Goal: Complete application form

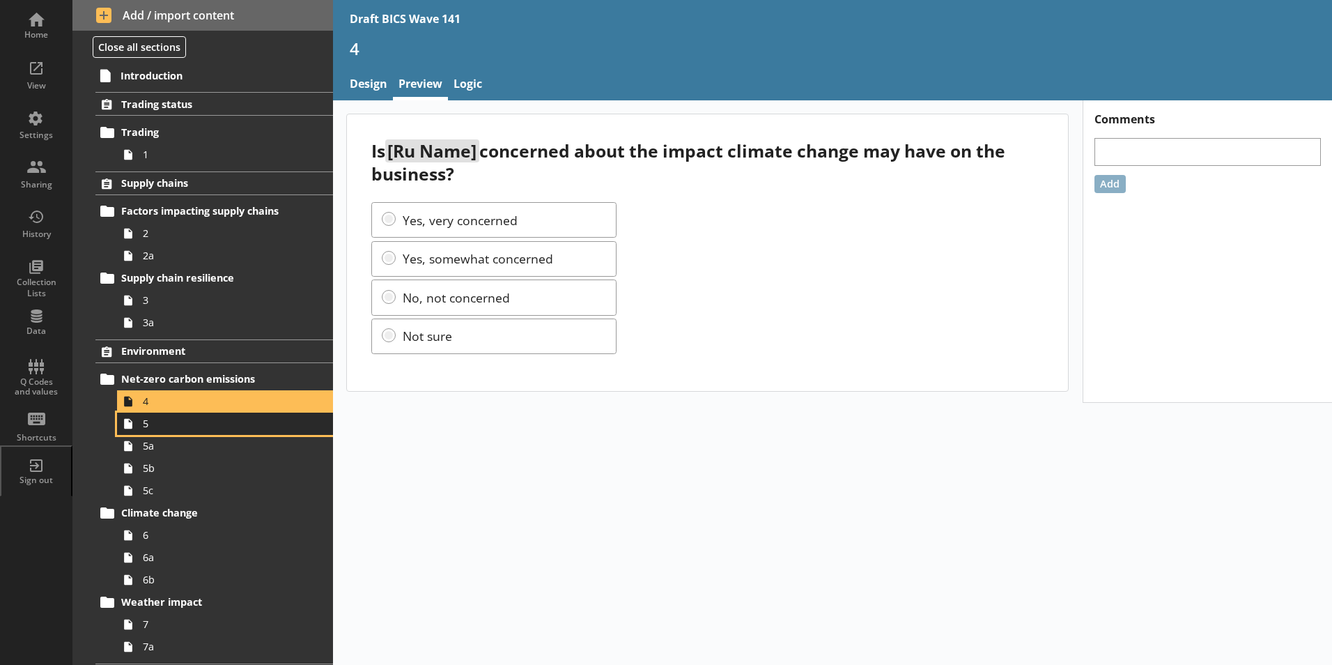
click at [145, 431] on link "5" at bounding box center [225, 424] width 216 height 22
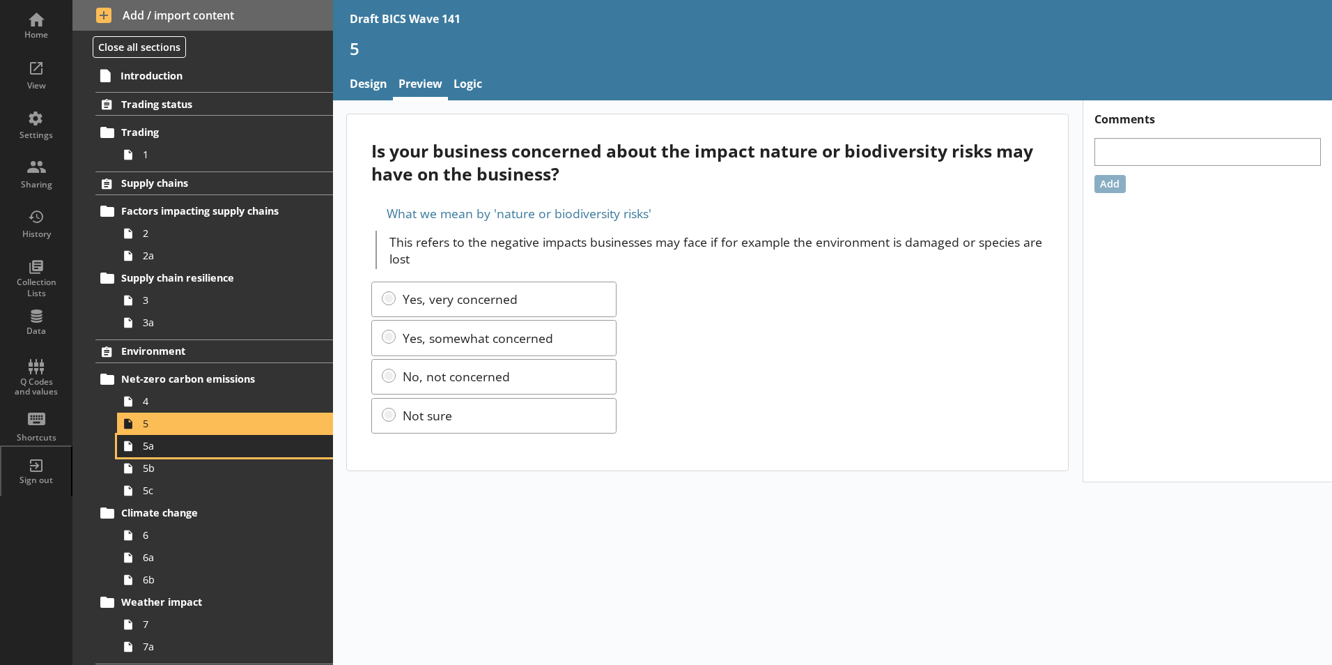
click at [151, 449] on span "5a" at bounding box center [220, 445] width 155 height 13
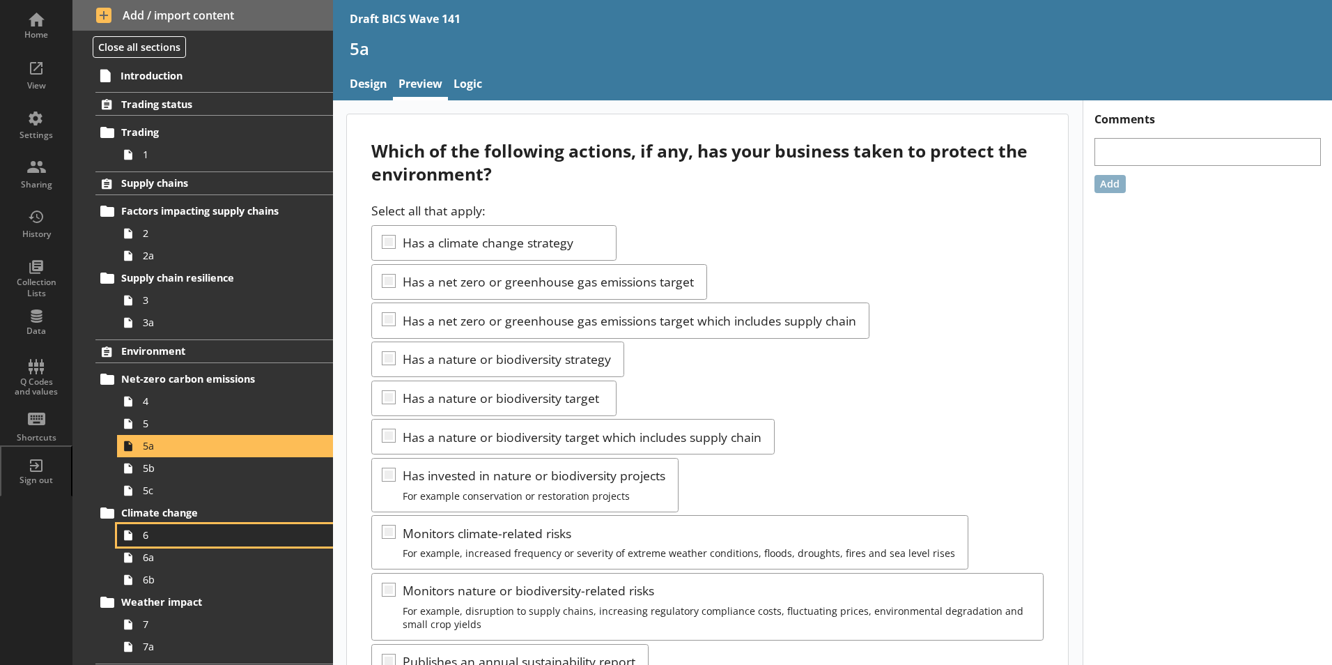
click at [154, 535] on span "6" at bounding box center [220, 534] width 155 height 13
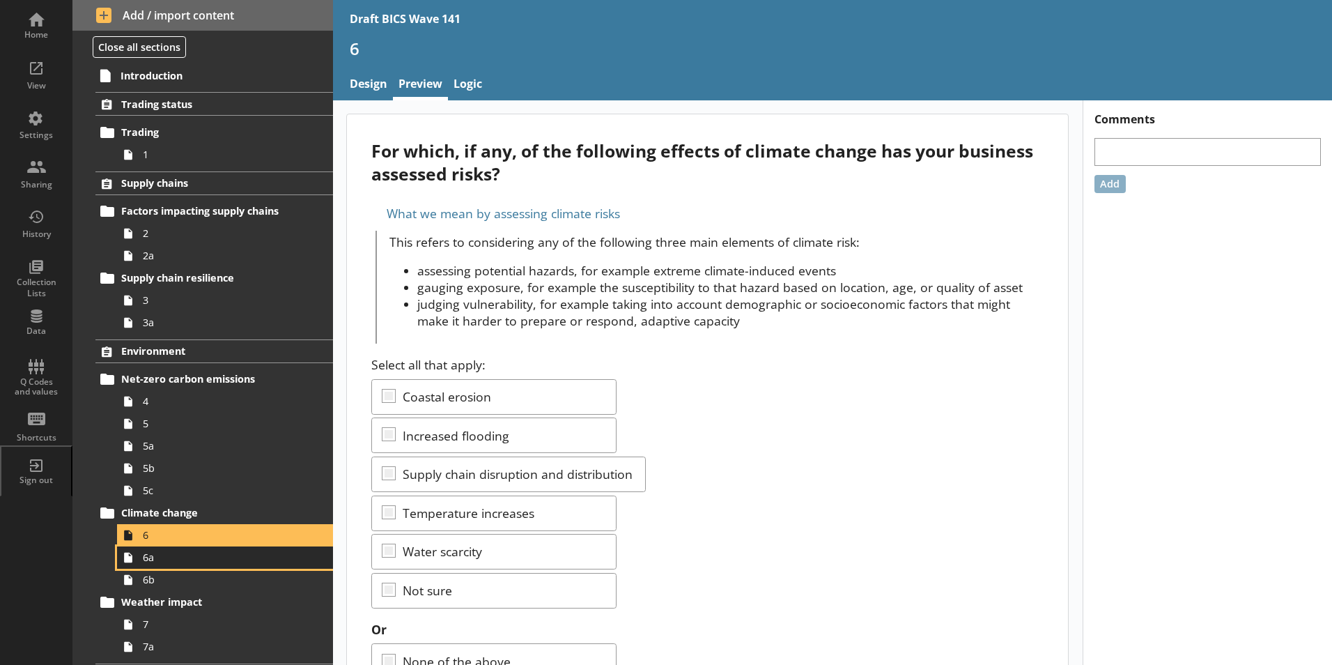
click at [164, 562] on span "6a" at bounding box center [220, 557] width 155 height 13
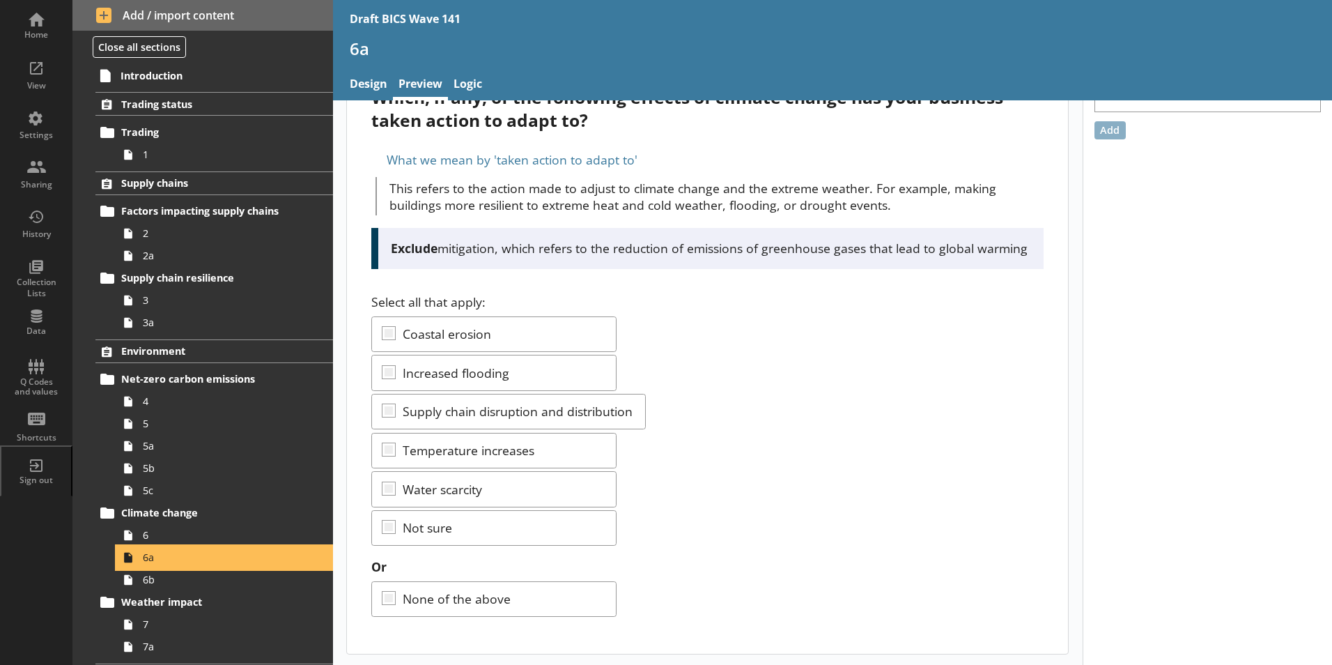
scroll to position [70, 0]
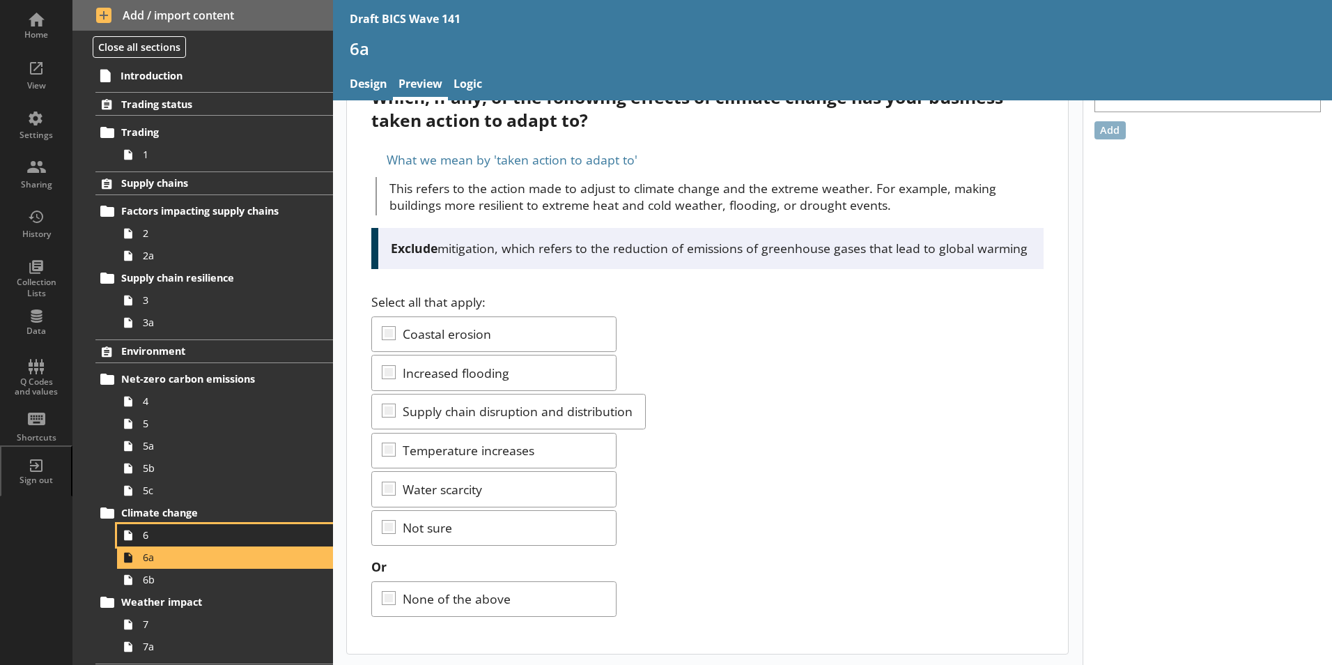
click at [160, 532] on span "6" at bounding box center [220, 534] width 155 height 13
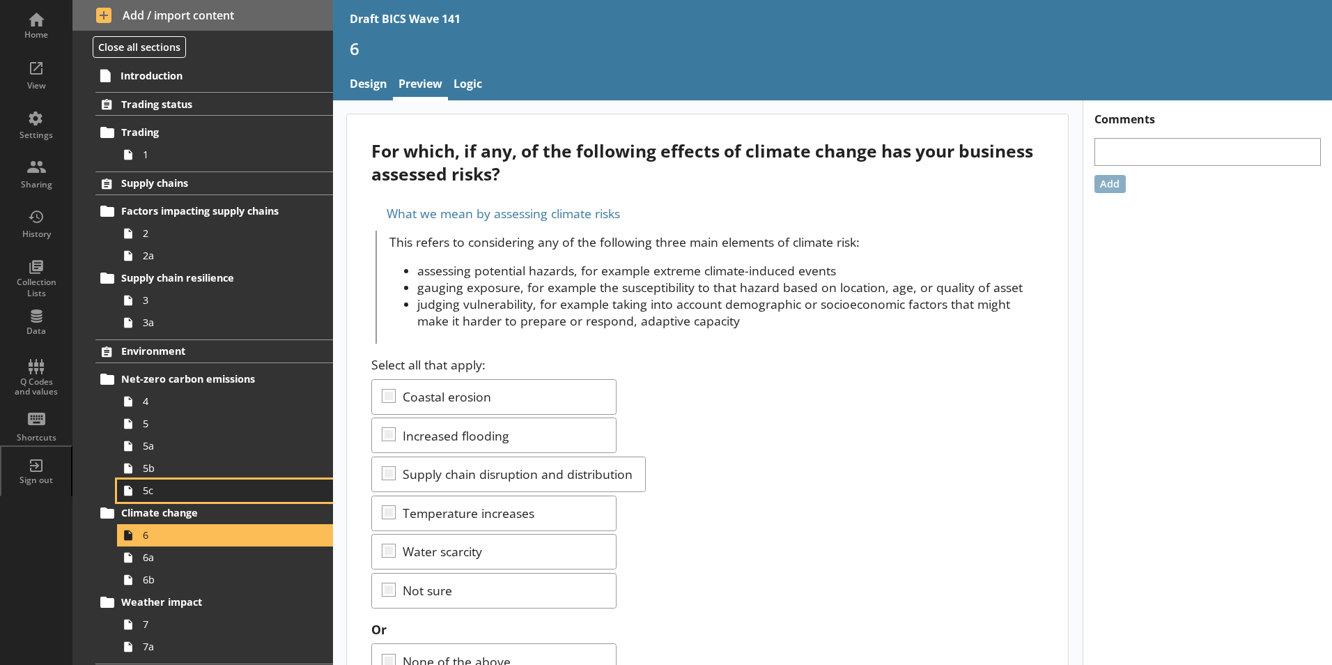
click at [162, 491] on span "5c" at bounding box center [220, 490] width 155 height 13
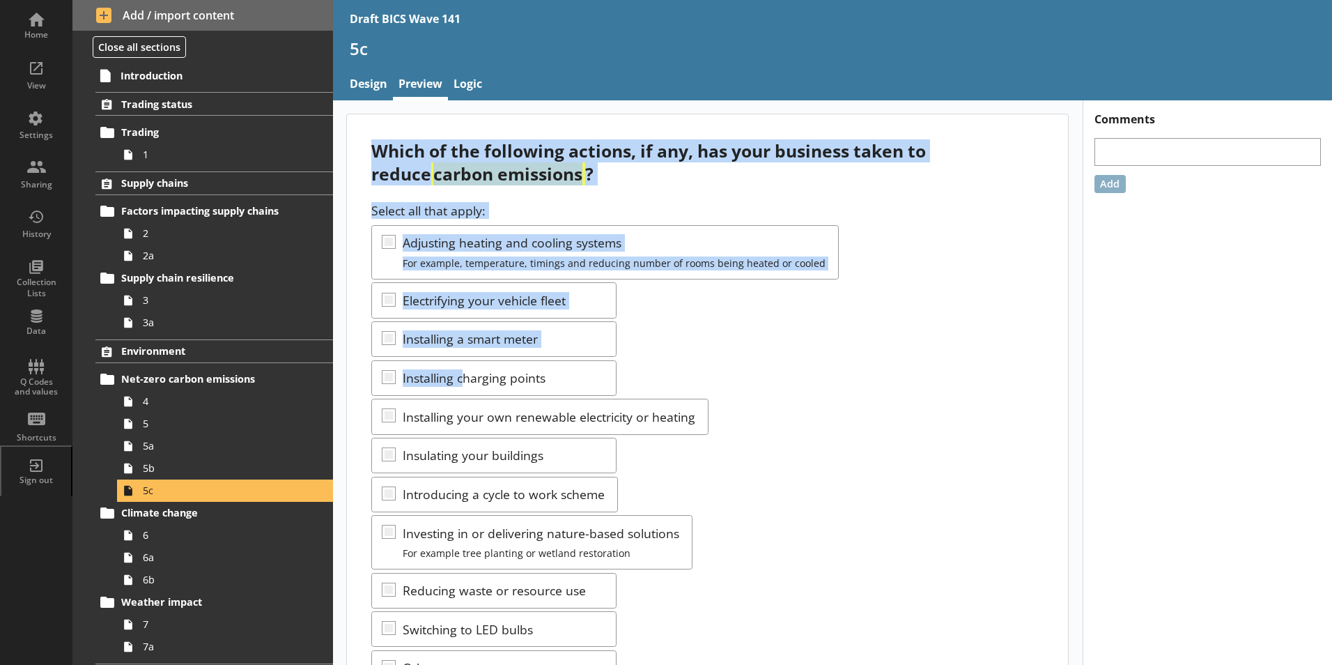
drag, startPoint x: 357, startPoint y: 141, endPoint x: 466, endPoint y: 388, distance: 270.2
click at [466, 388] on div "Which of the following actions, if any, has your business taken to reduce carbo…" at bounding box center [707, 501] width 721 height 775
drag, startPoint x: 466, startPoint y: 388, endPoint x: 941, endPoint y: 327, distance: 479.9
click at [941, 327] on div "Select all that apply: Adjusting heating and cooling systems For example, tempe…" at bounding box center [707, 491] width 672 height 579
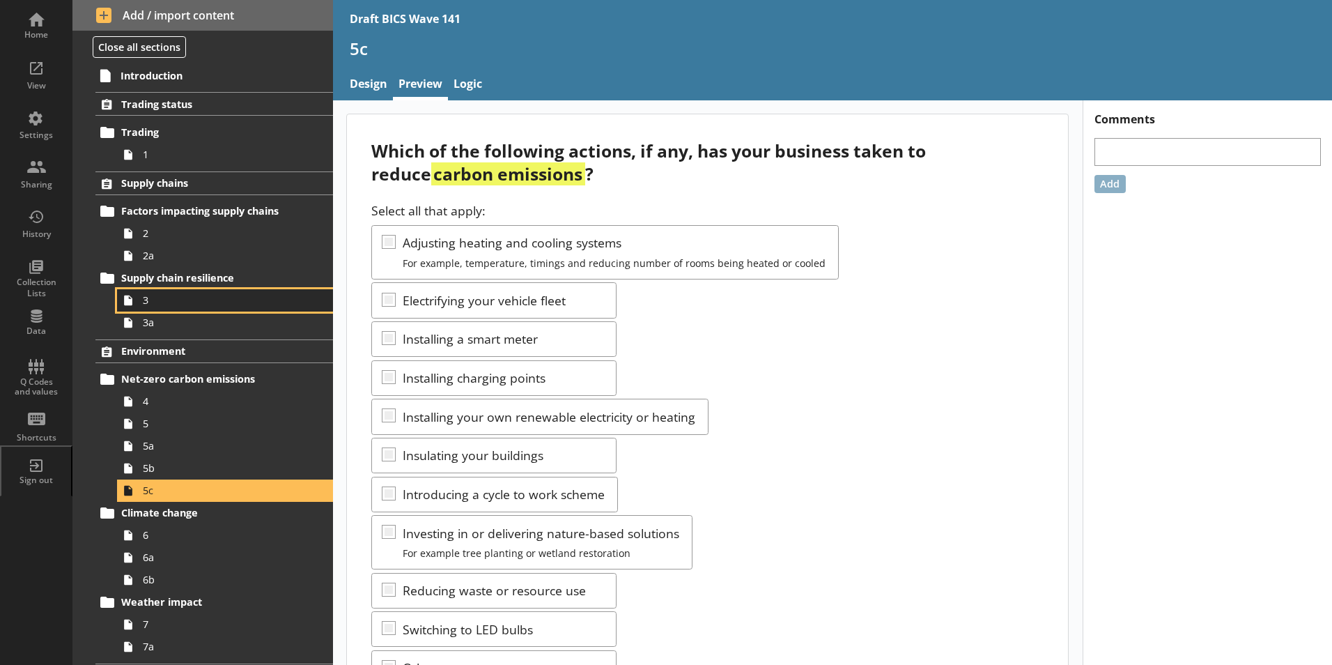
click at [151, 301] on span "3" at bounding box center [220, 299] width 155 height 13
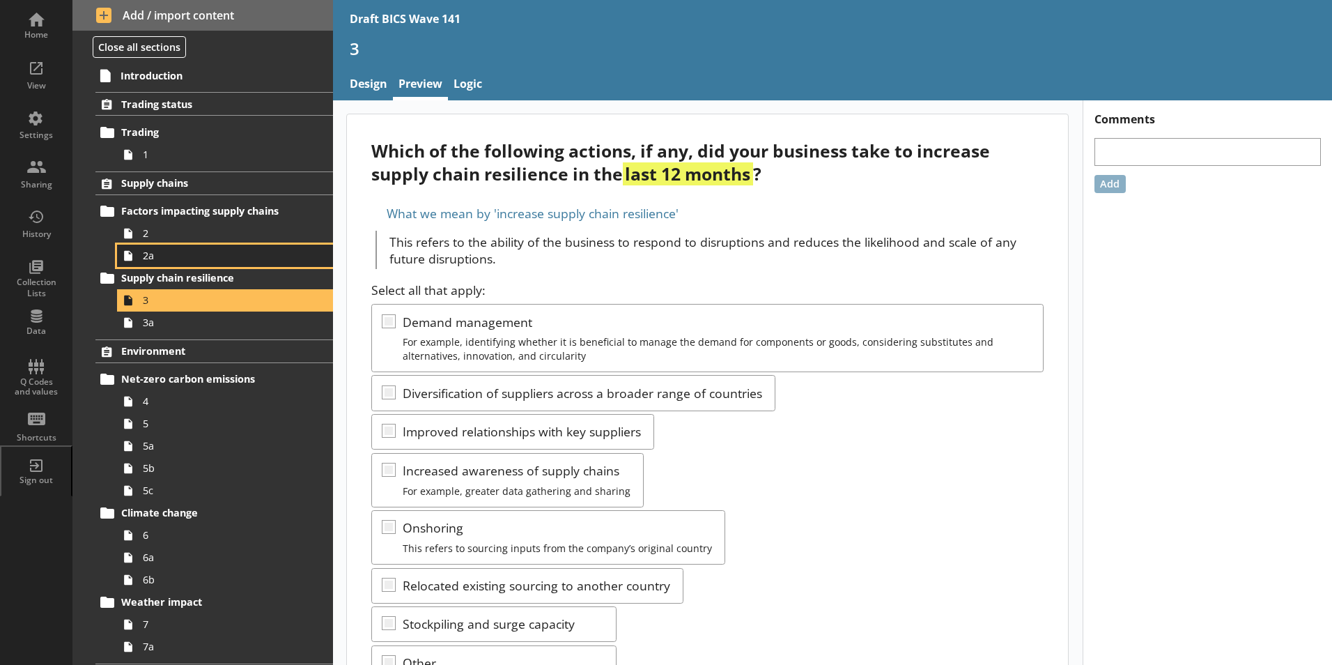
click at [155, 262] on span "2a" at bounding box center [220, 255] width 155 height 13
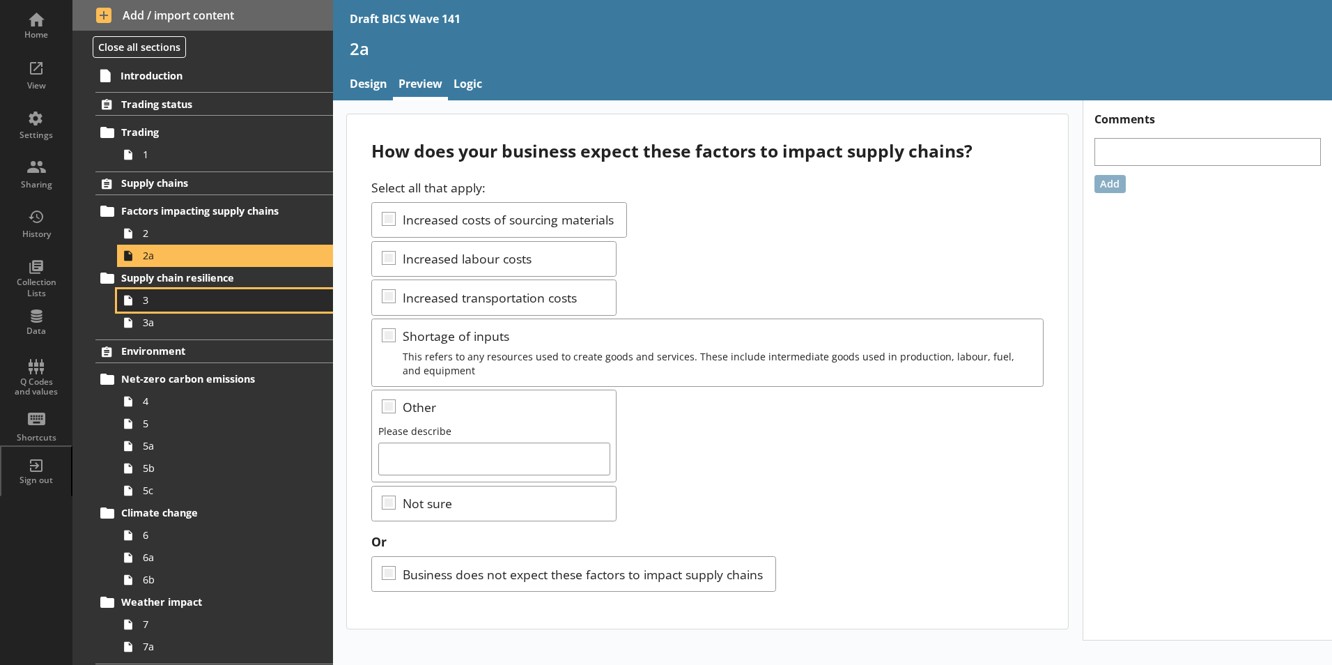
click at [150, 305] on span "3" at bounding box center [220, 299] width 155 height 13
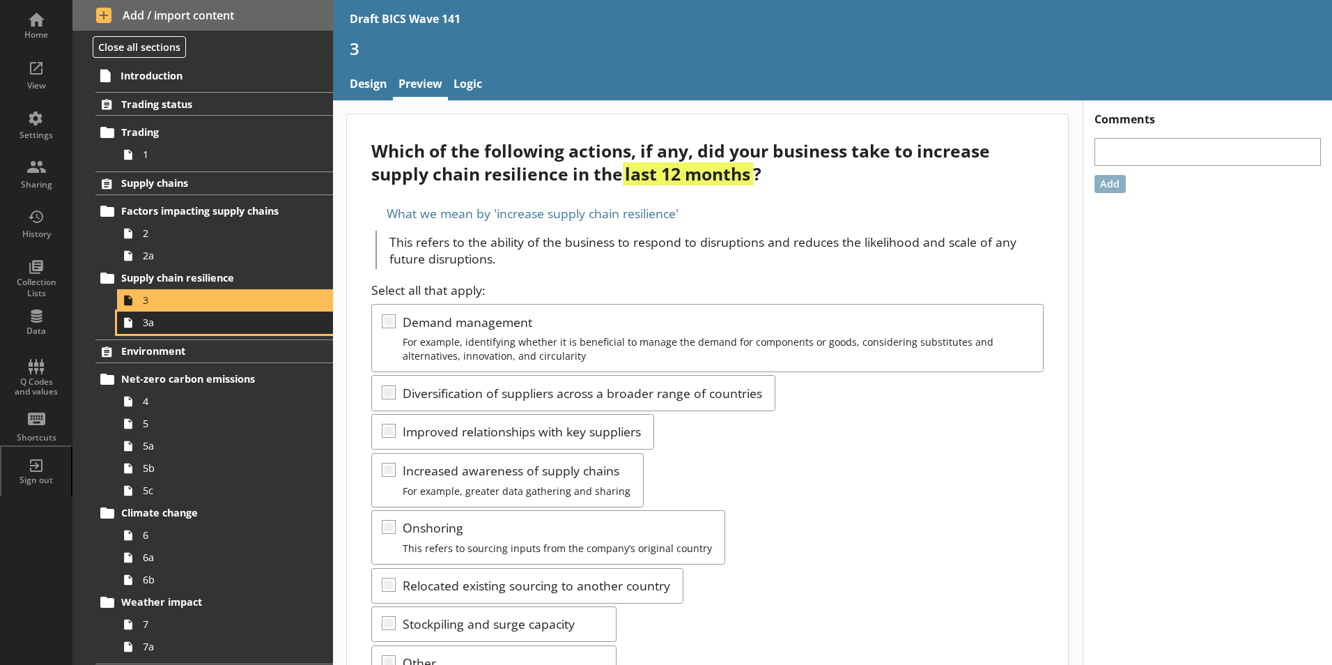
click at [140, 325] on link "3a" at bounding box center [225, 323] width 216 height 22
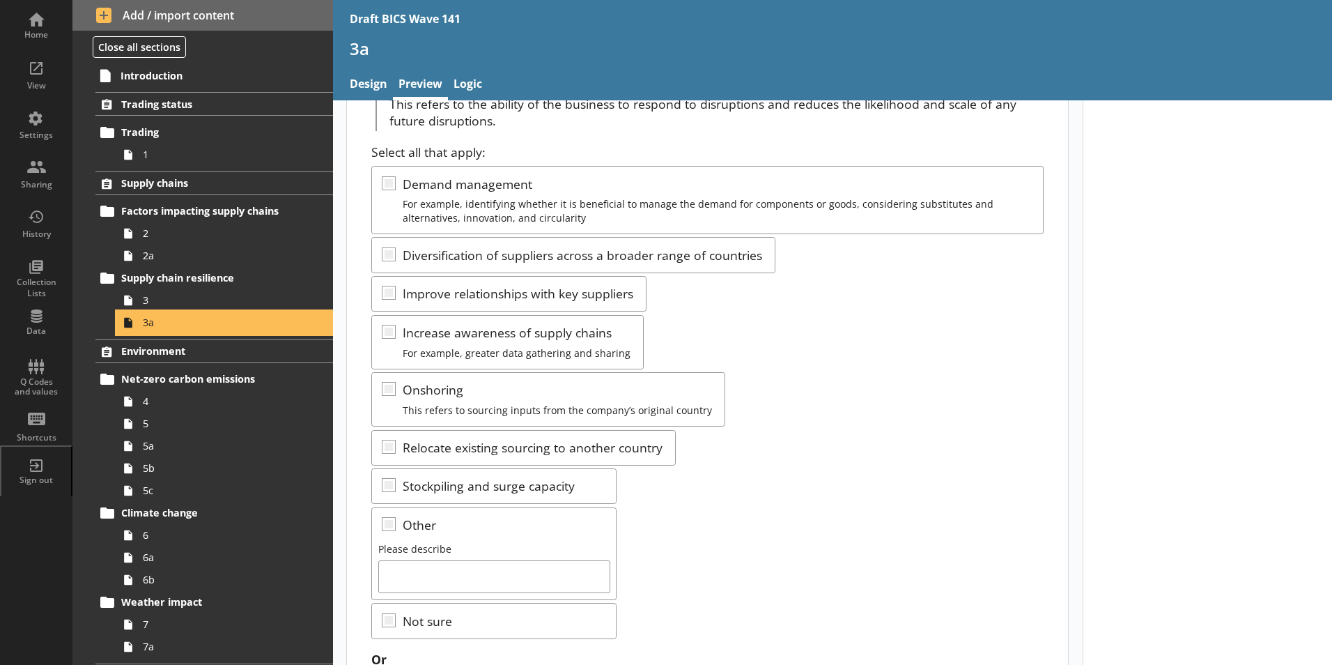
scroll to position [139, 0]
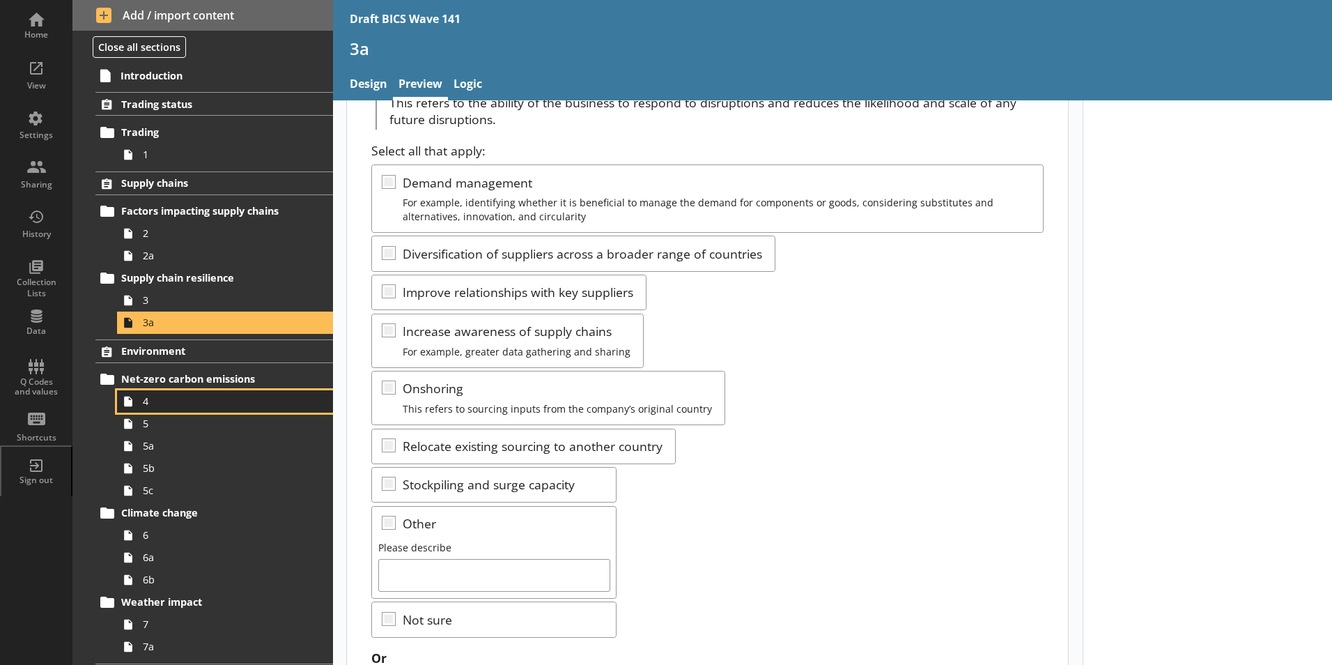
click at [153, 402] on span "4" at bounding box center [220, 400] width 155 height 13
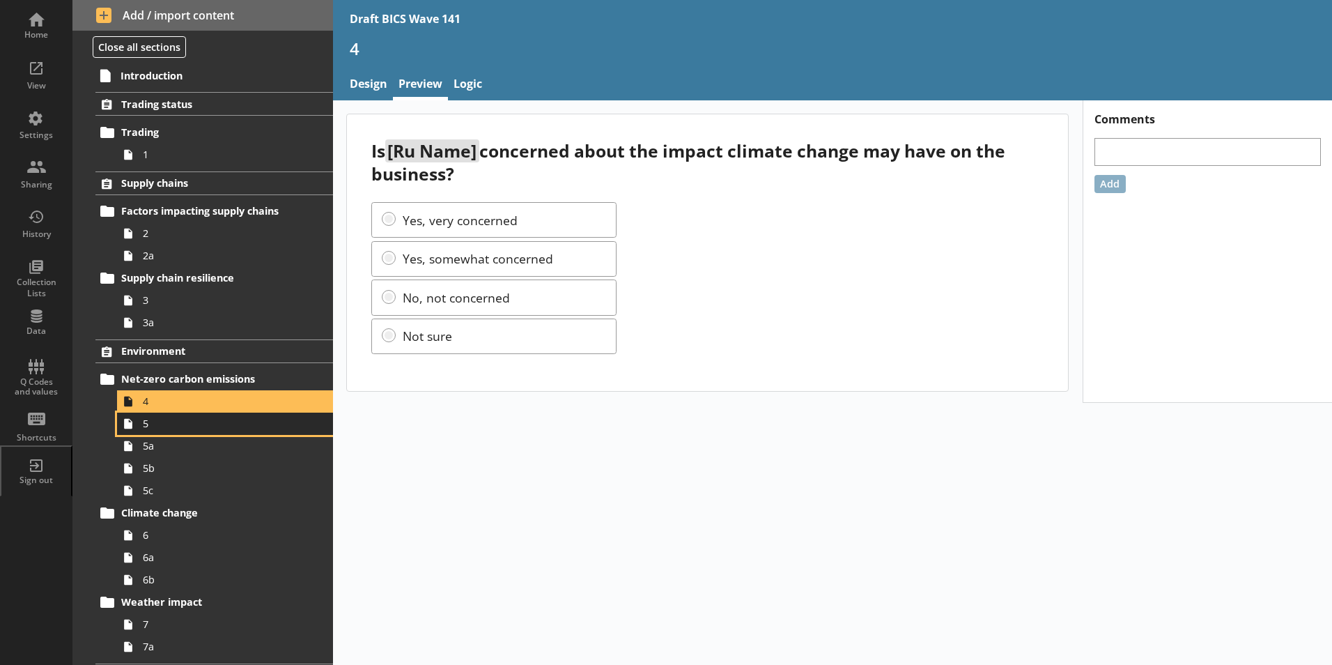
click at [145, 430] on span "5" at bounding box center [220, 423] width 155 height 13
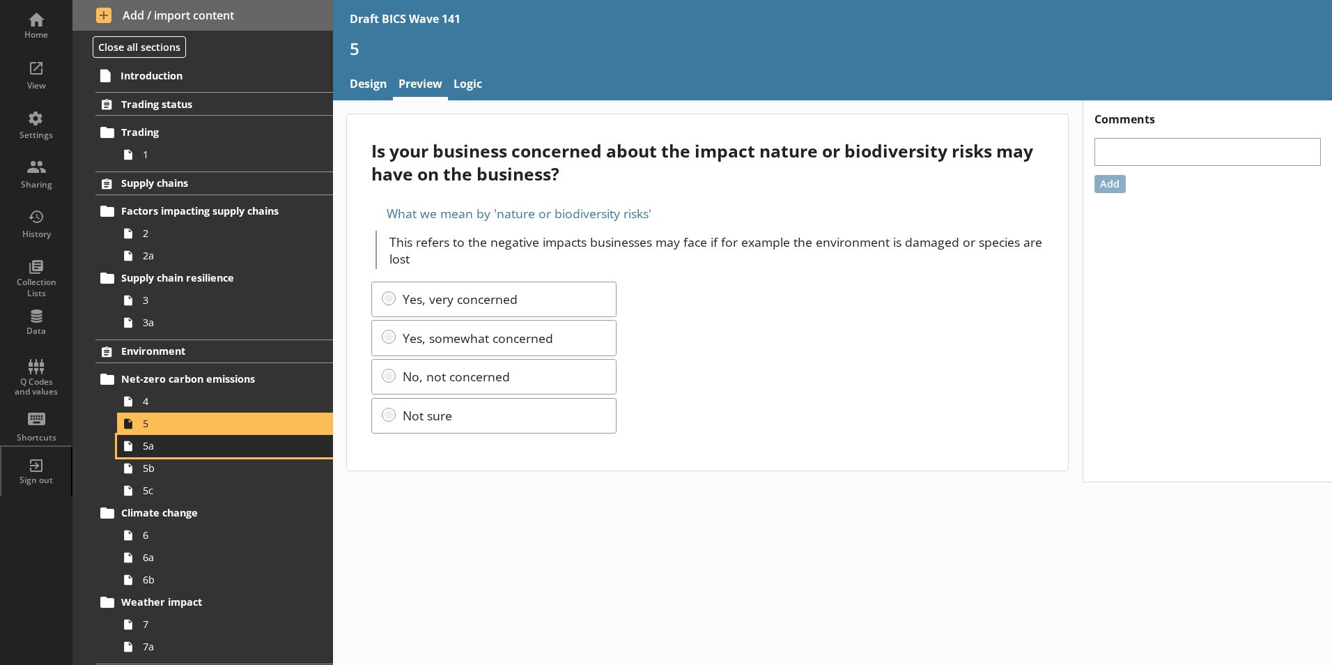
click at [151, 445] on span "5a" at bounding box center [220, 445] width 155 height 13
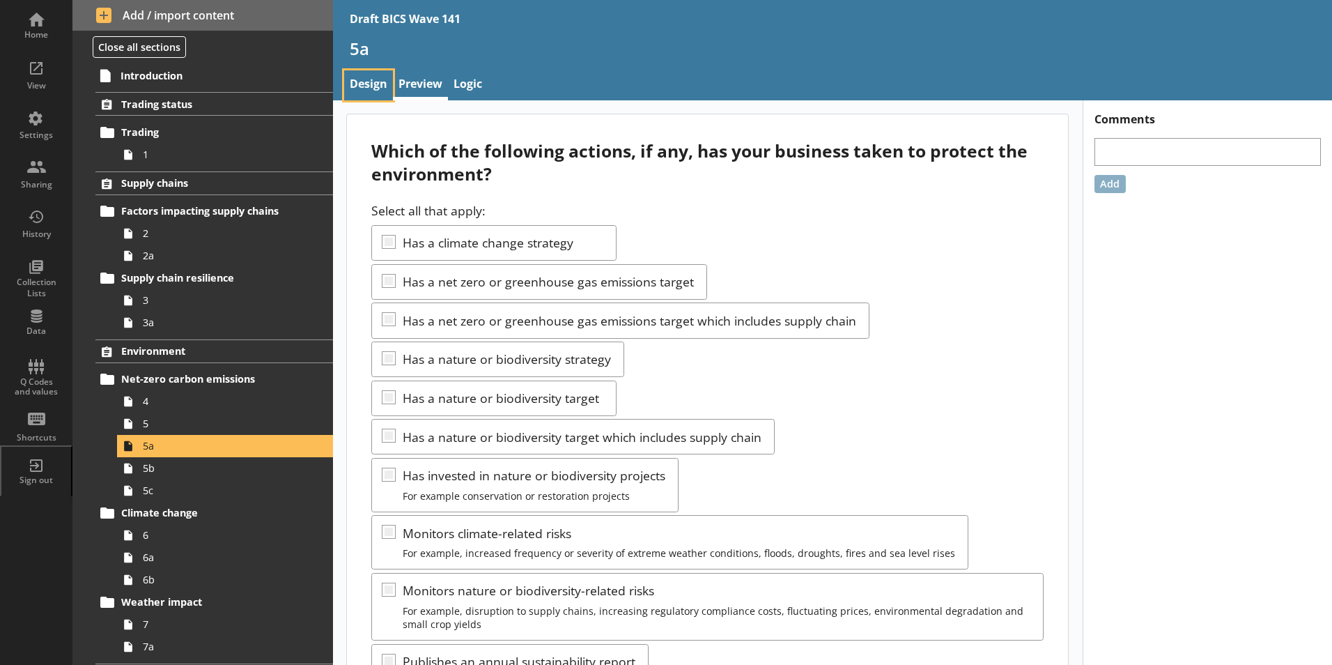
click at [367, 87] on link "Design" at bounding box center [368, 85] width 49 height 30
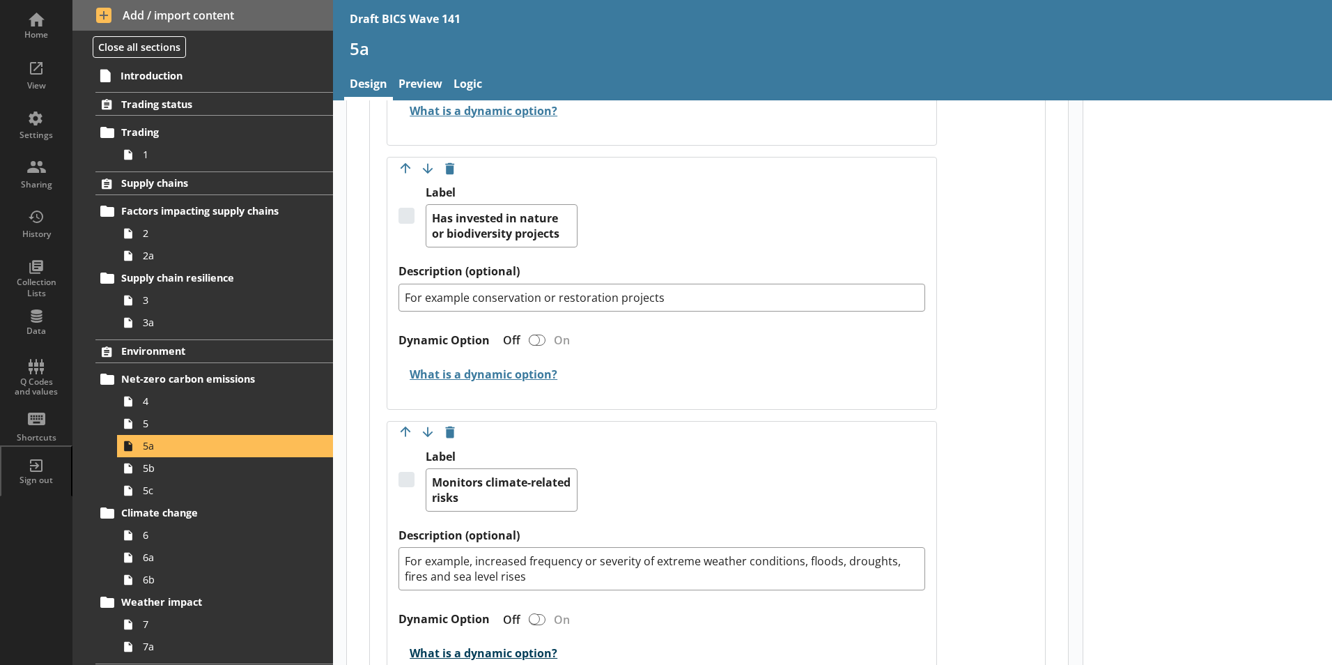
scroll to position [2091, 0]
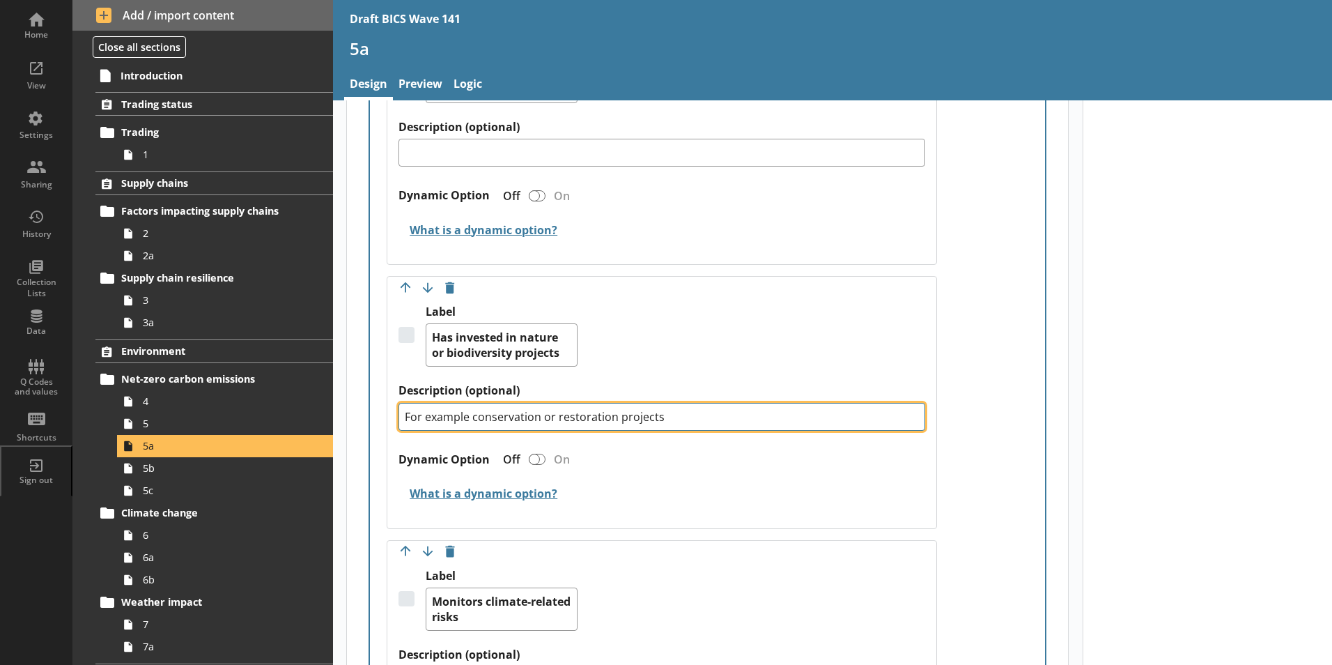
click at [469, 403] on textarea "For example conservation or restoration projects" at bounding box center [662, 417] width 527 height 28
type textarea "x"
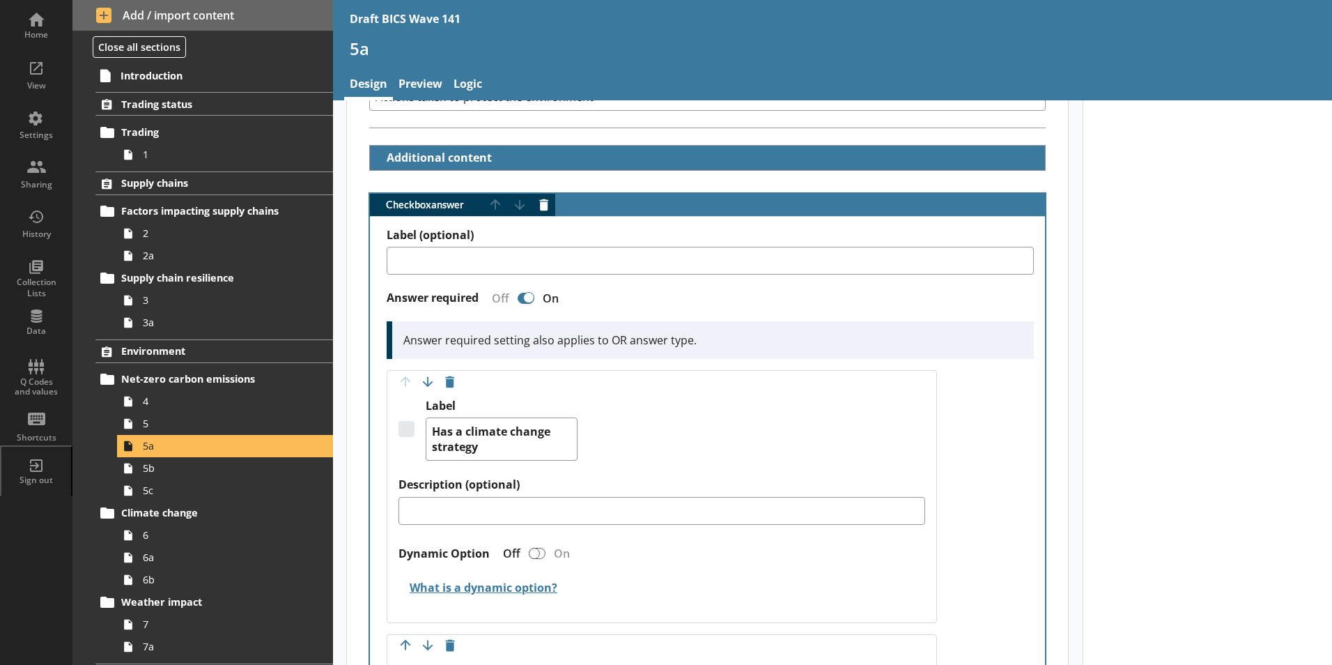
scroll to position [279, 0]
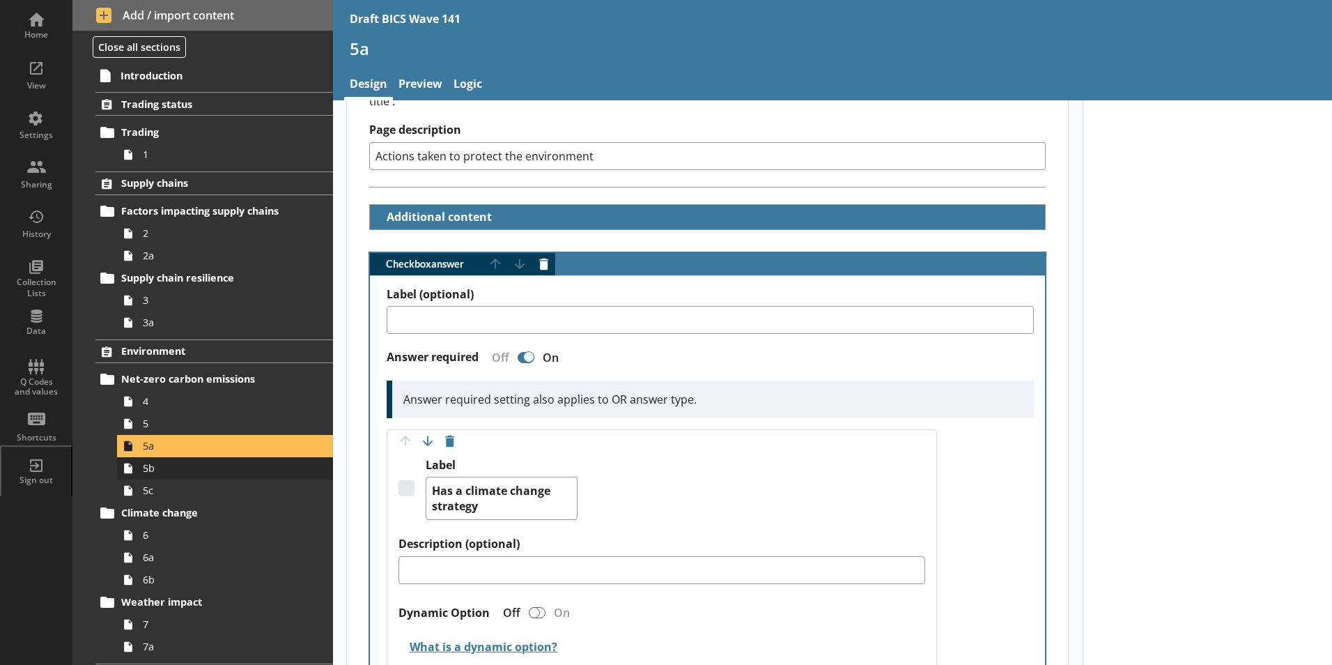
type textarea "For example, conservation or restoration projects"
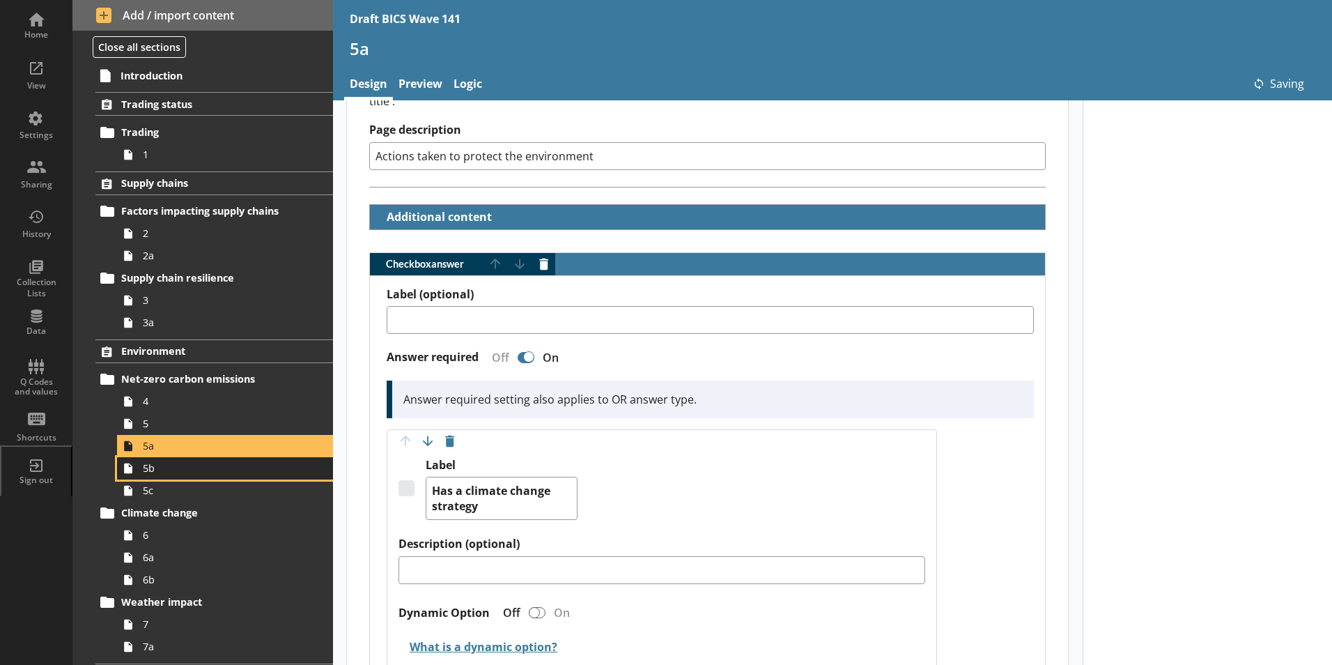
click at [155, 475] on span "5b" at bounding box center [220, 467] width 155 height 13
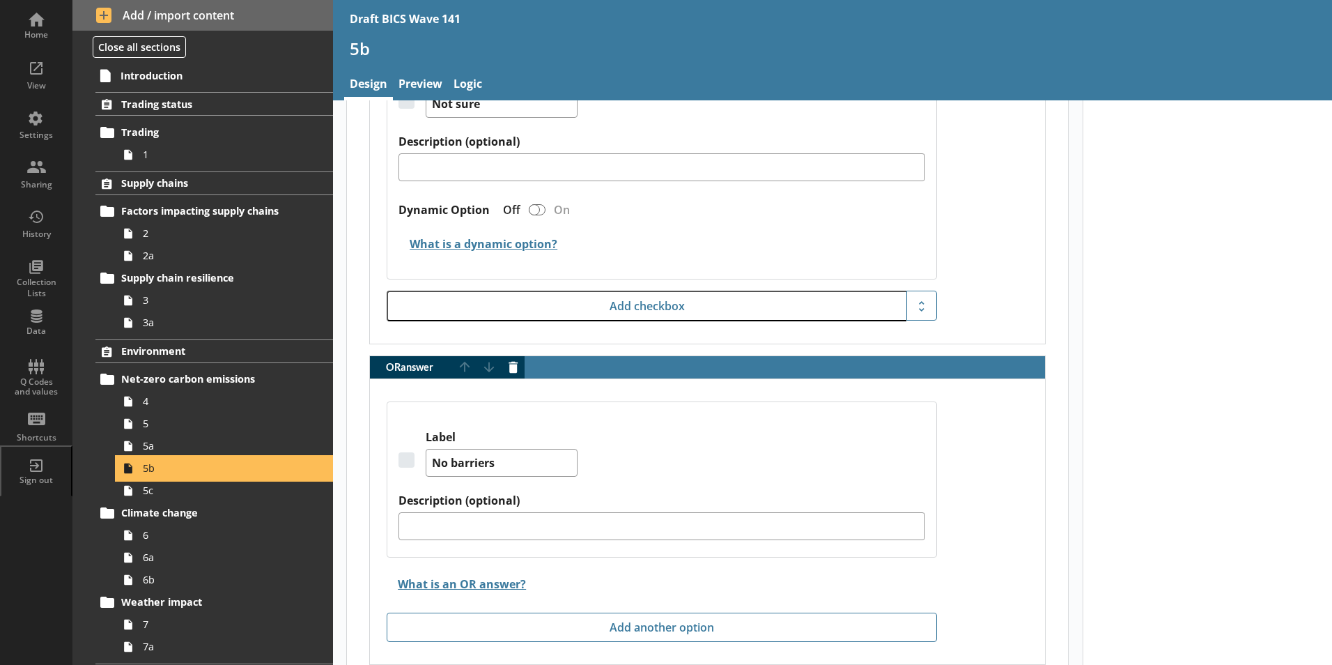
scroll to position [3763, 0]
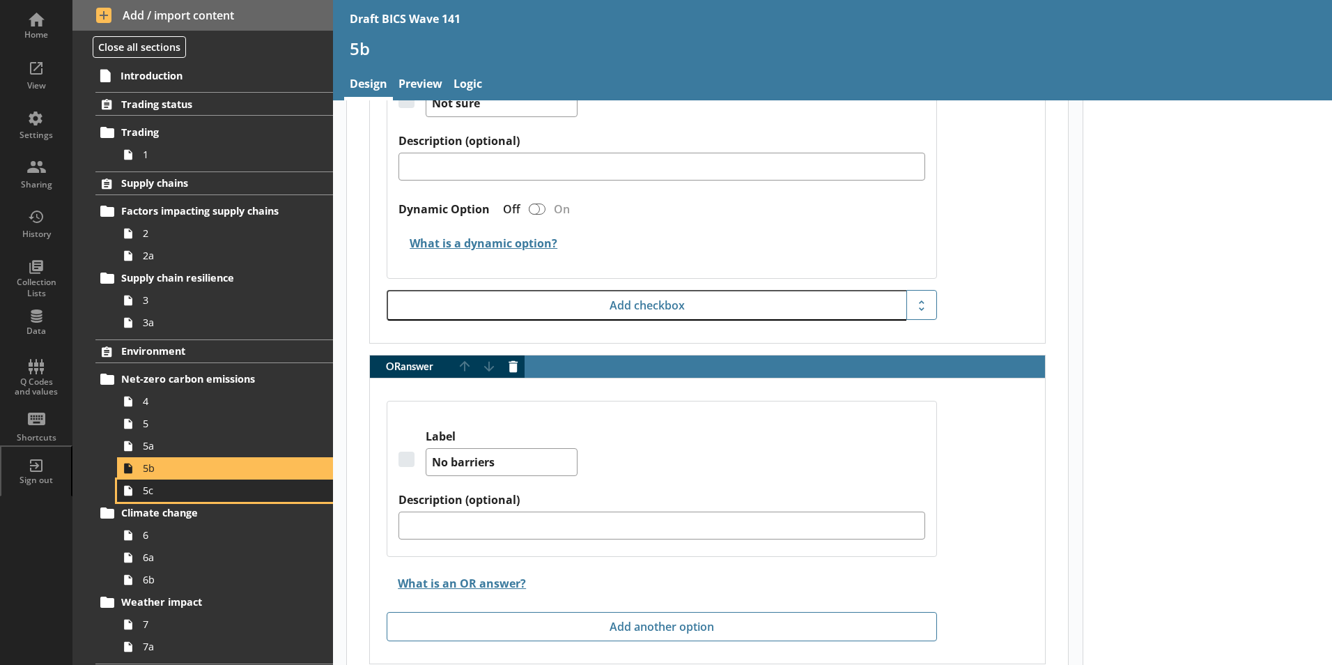
click at [148, 491] on span "5c" at bounding box center [220, 490] width 155 height 13
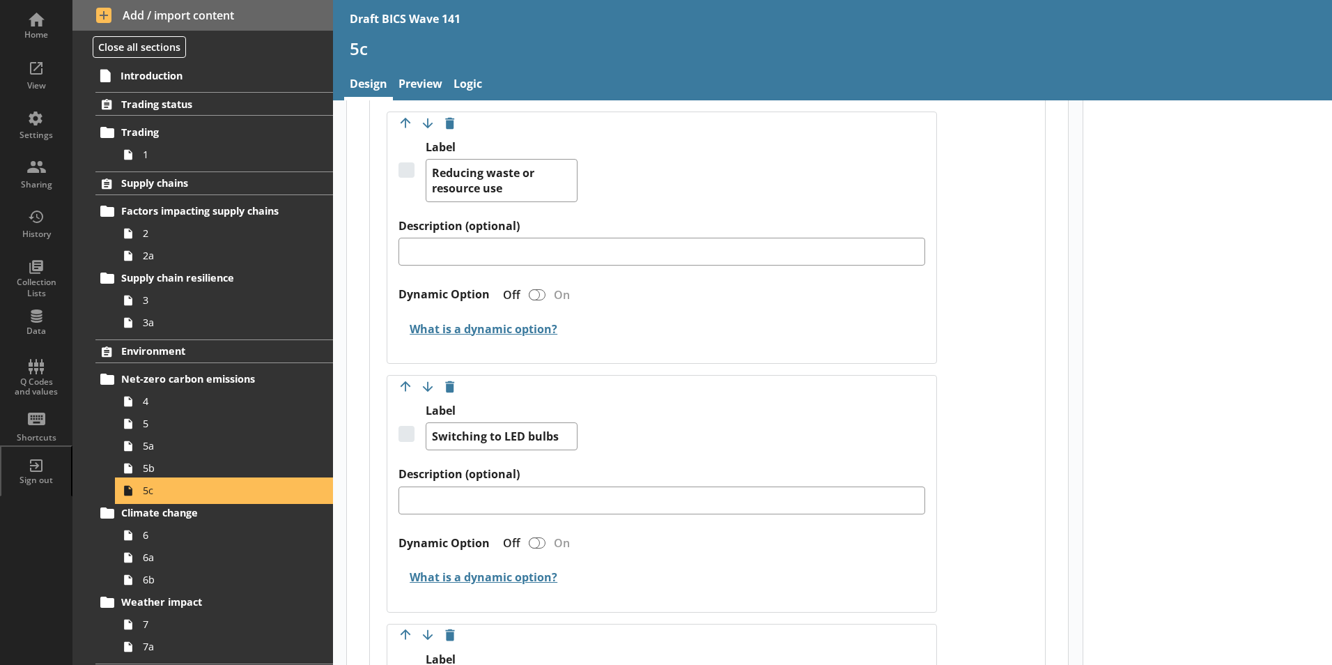
scroll to position [2439, 0]
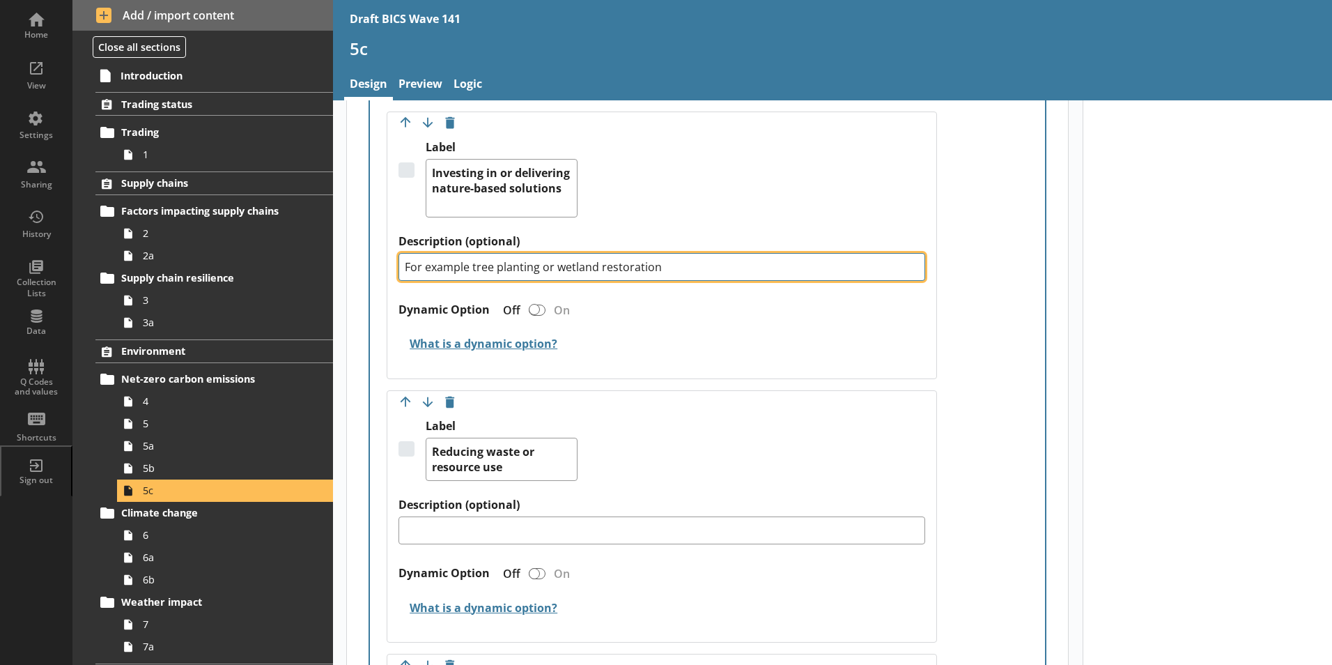
click at [468, 275] on textarea "For example tree planting or wetland restoration" at bounding box center [662, 267] width 527 height 28
type textarea "x"
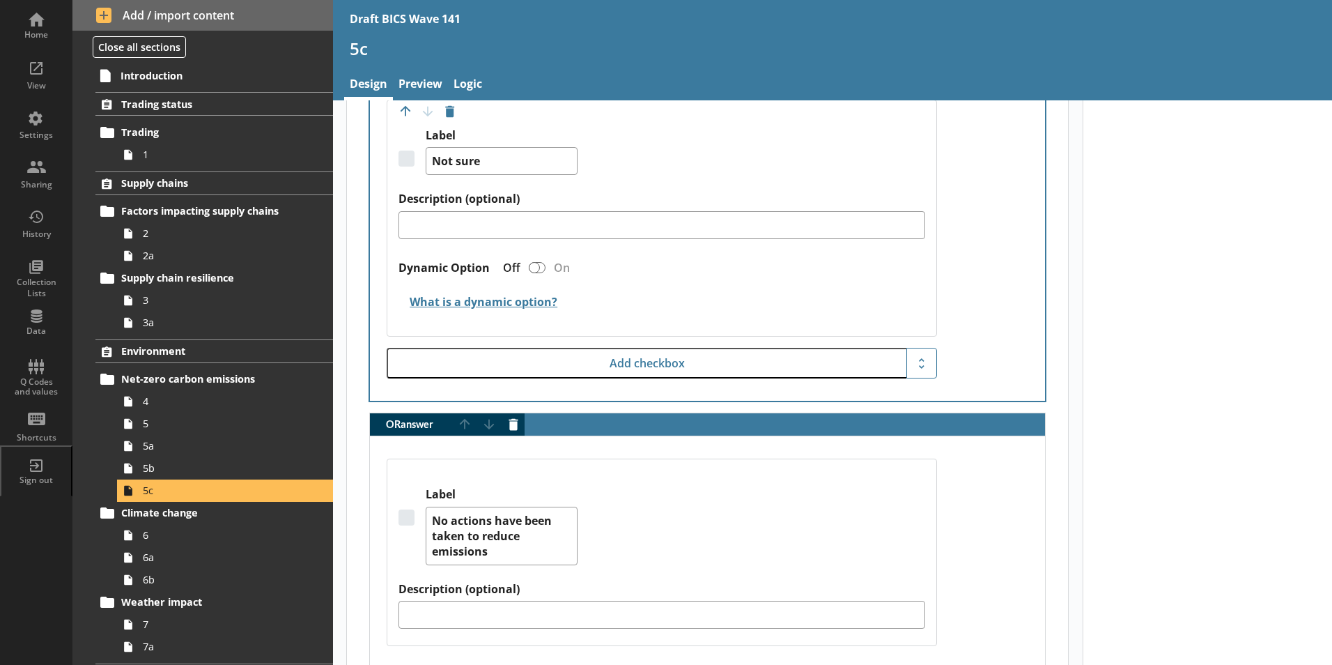
scroll to position [3484, 0]
type textarea "For example, tree planting or wetland restoration"
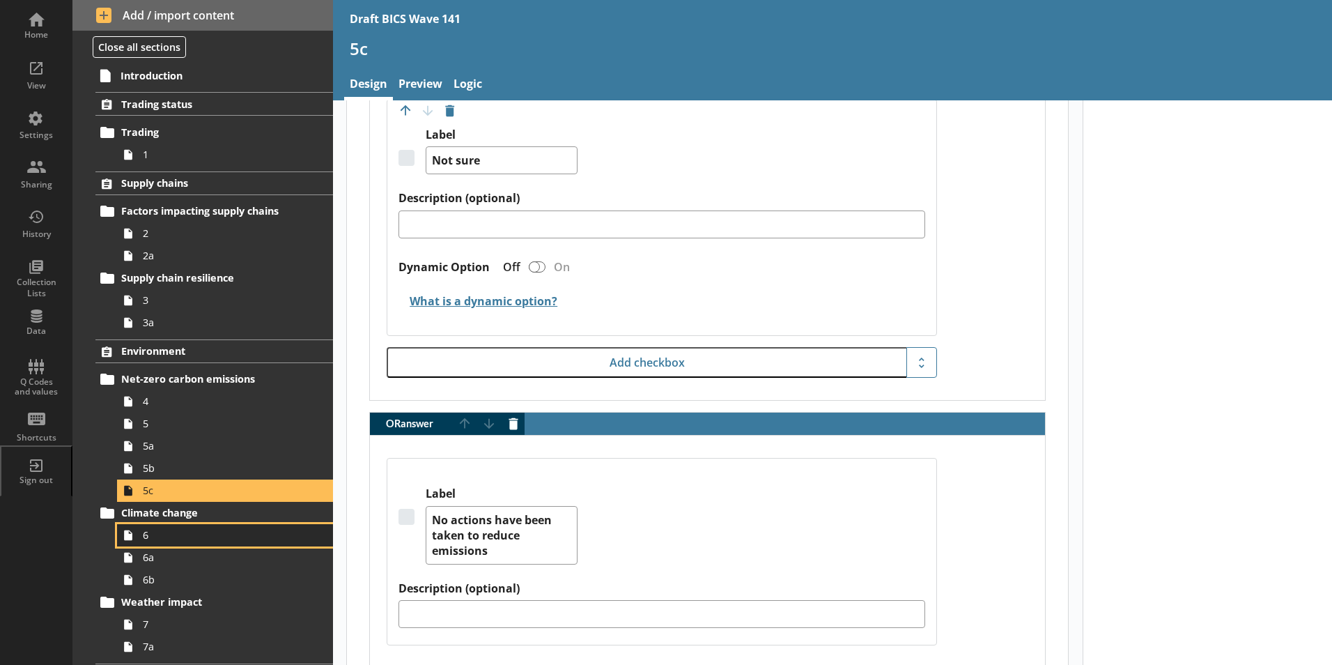
click at [148, 535] on span "6" at bounding box center [220, 534] width 155 height 13
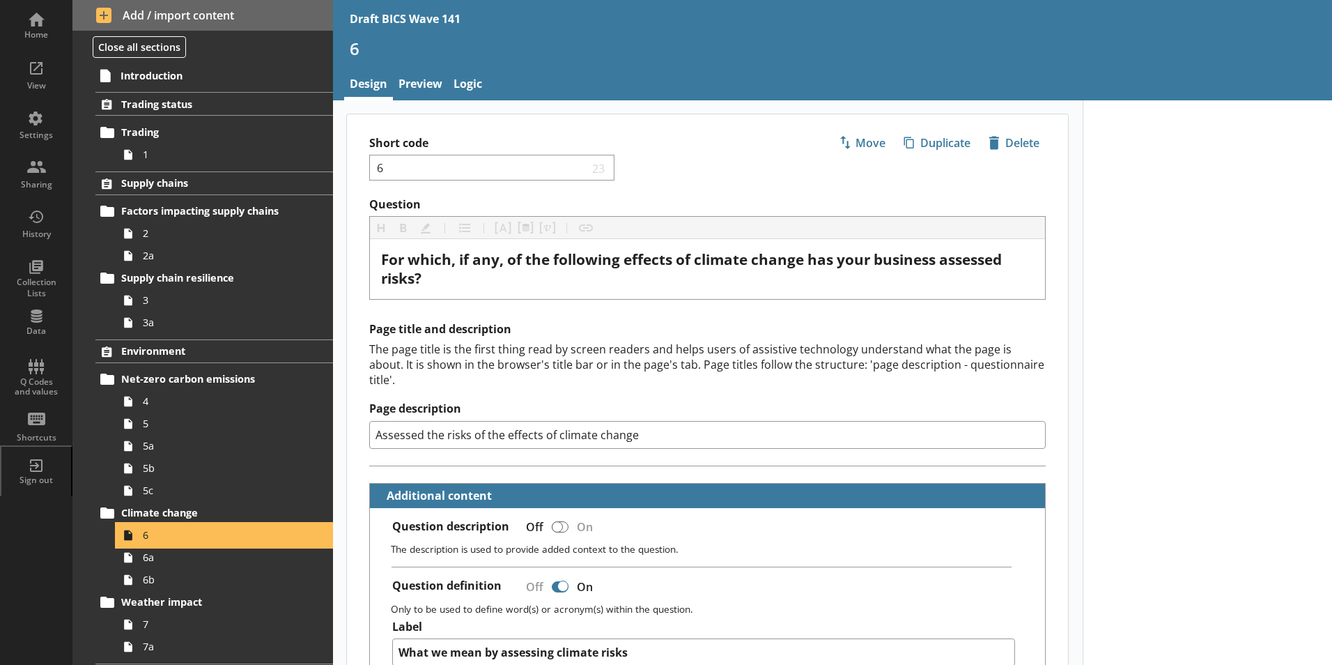
type textarea "x"
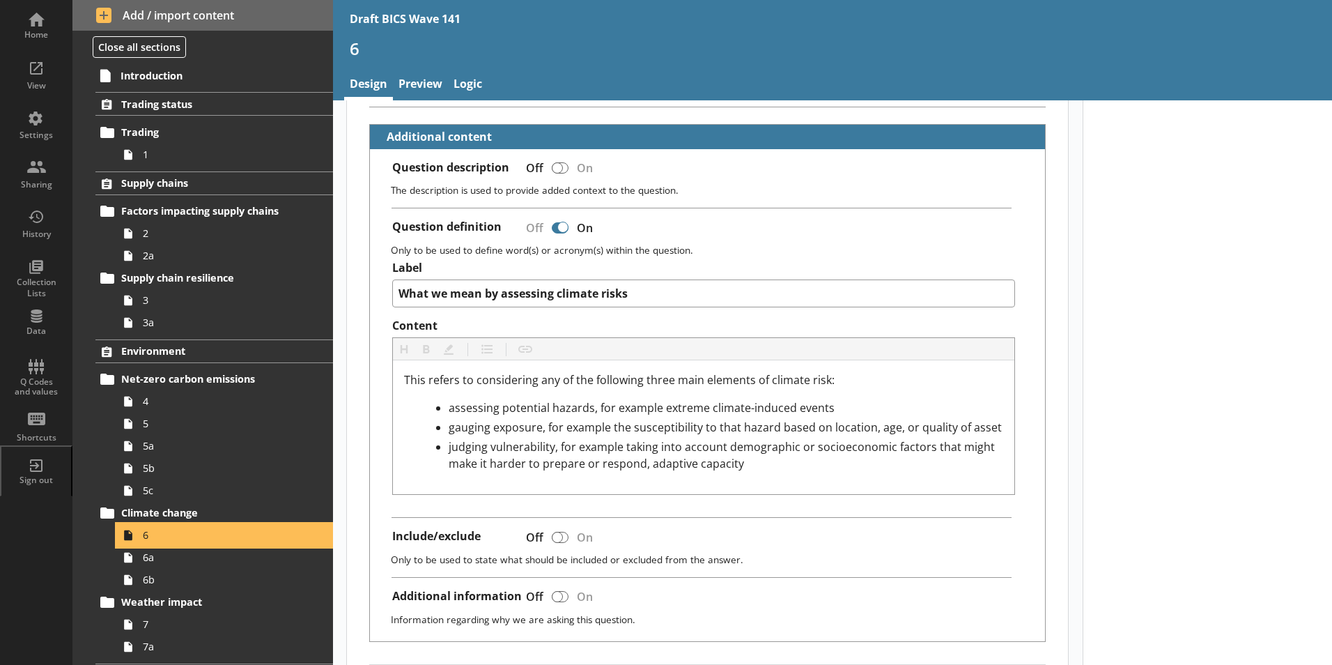
scroll to position [209, 0]
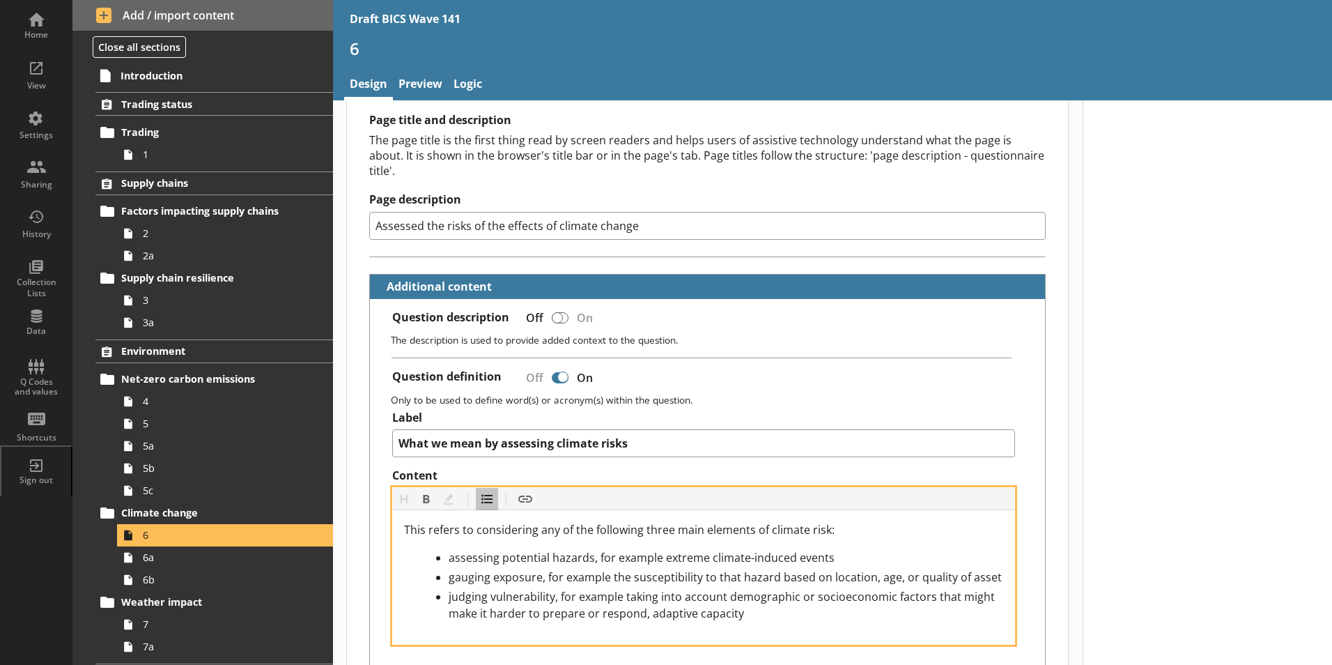
click at [594, 589] on span "judging vulnerability, for example taking into account demographic or socioecon…" at bounding box center [723, 605] width 549 height 32
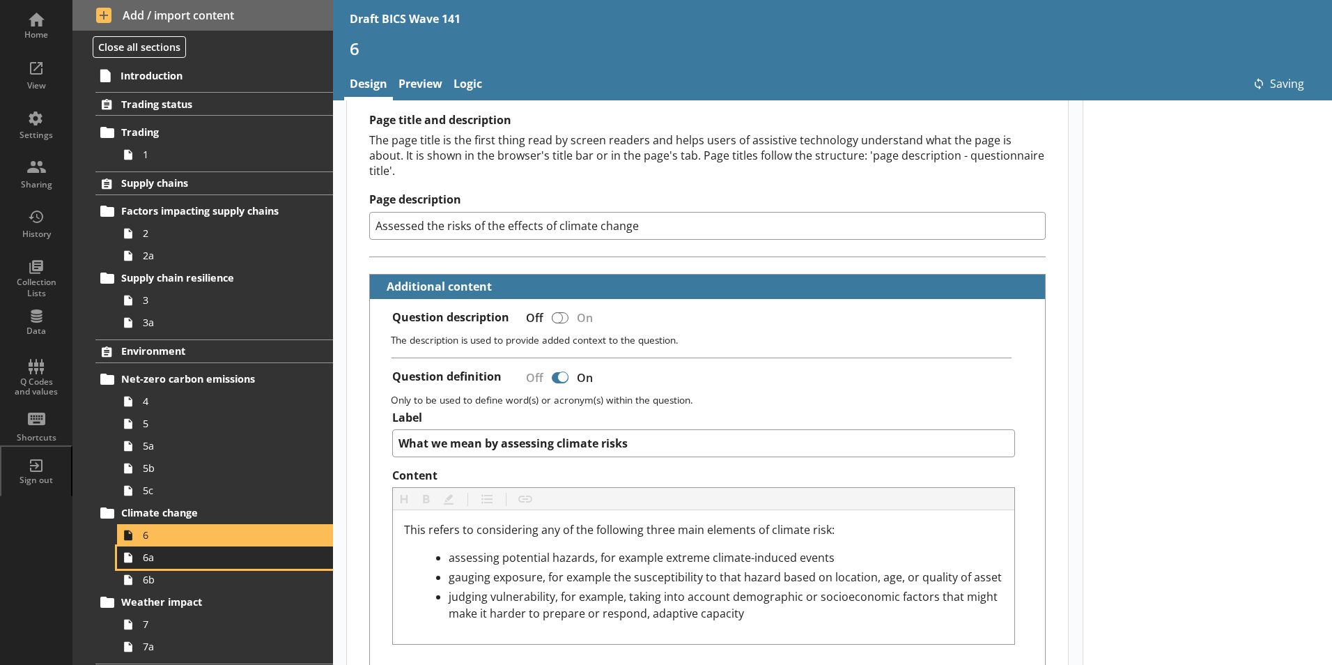
click at [162, 563] on span "6a" at bounding box center [220, 557] width 155 height 13
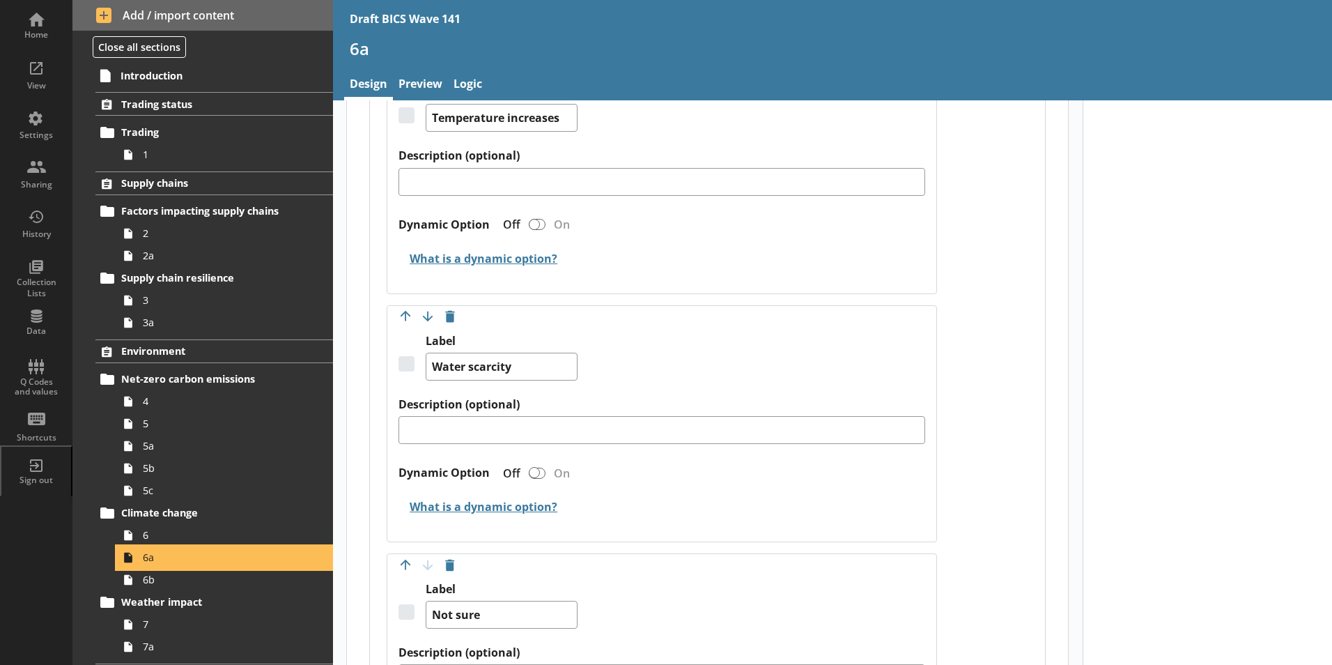
scroll to position [1951, 0]
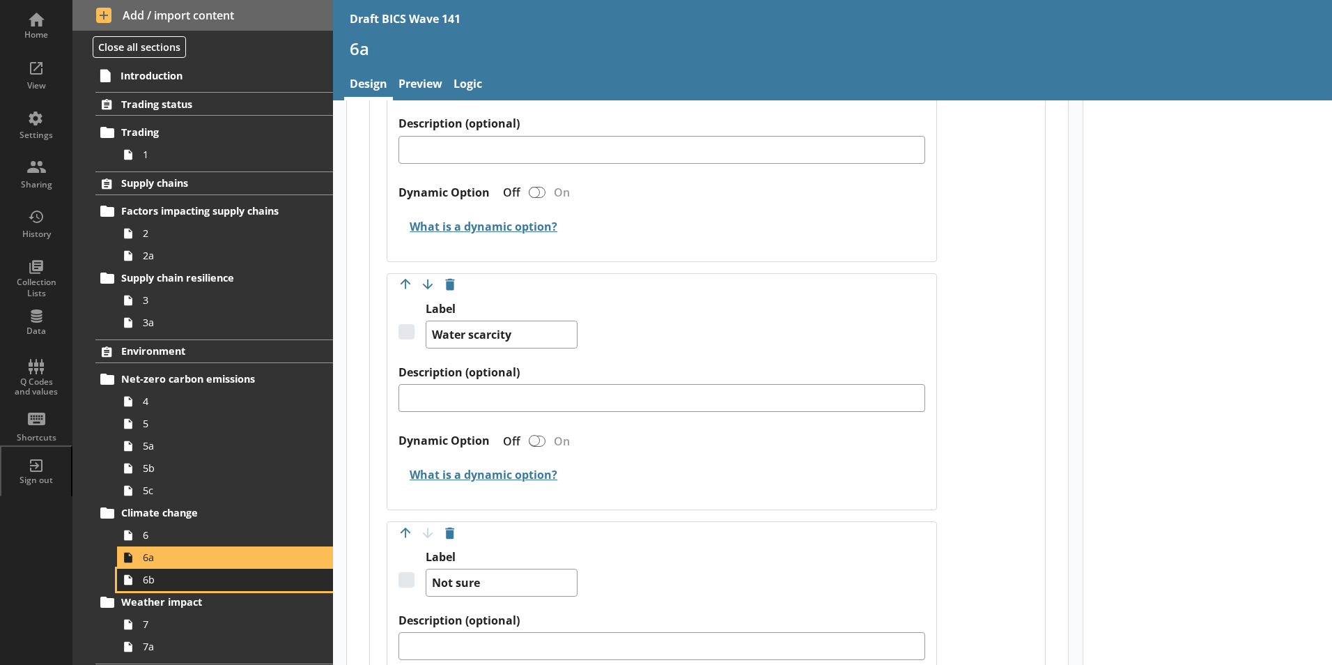
click at [159, 583] on span "6b" at bounding box center [220, 579] width 155 height 13
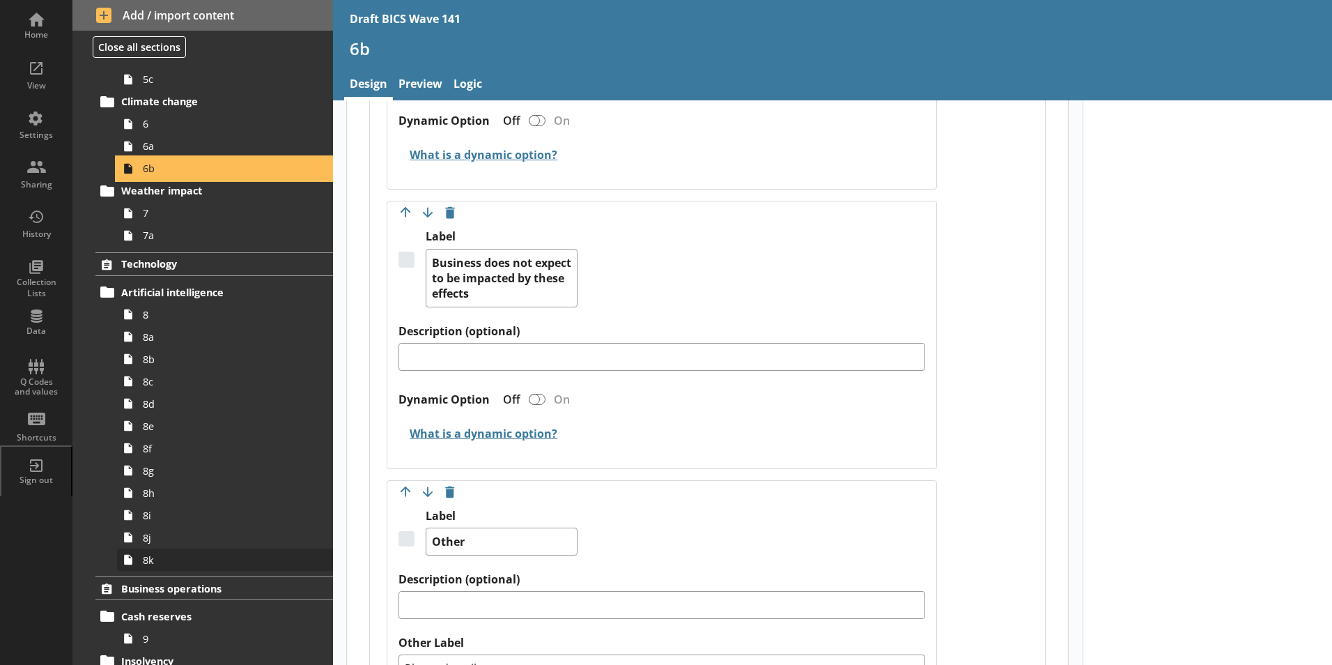
scroll to position [418, 0]
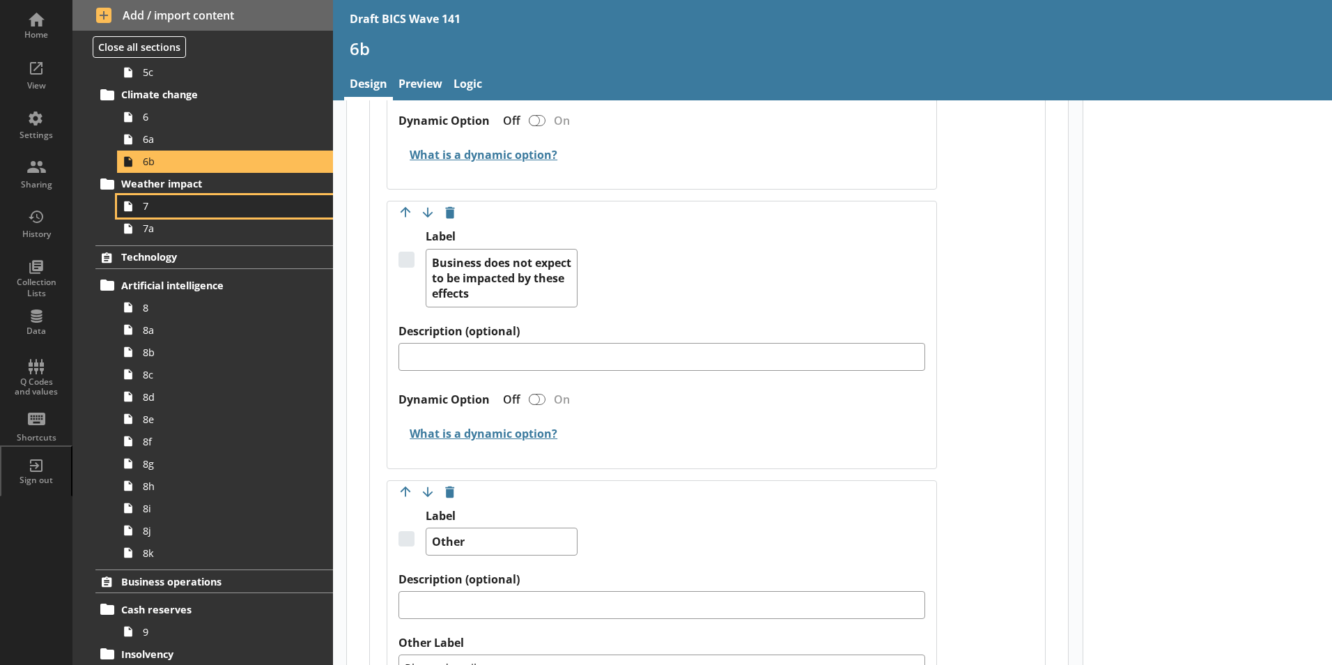
click at [157, 208] on span "7" at bounding box center [220, 205] width 155 height 13
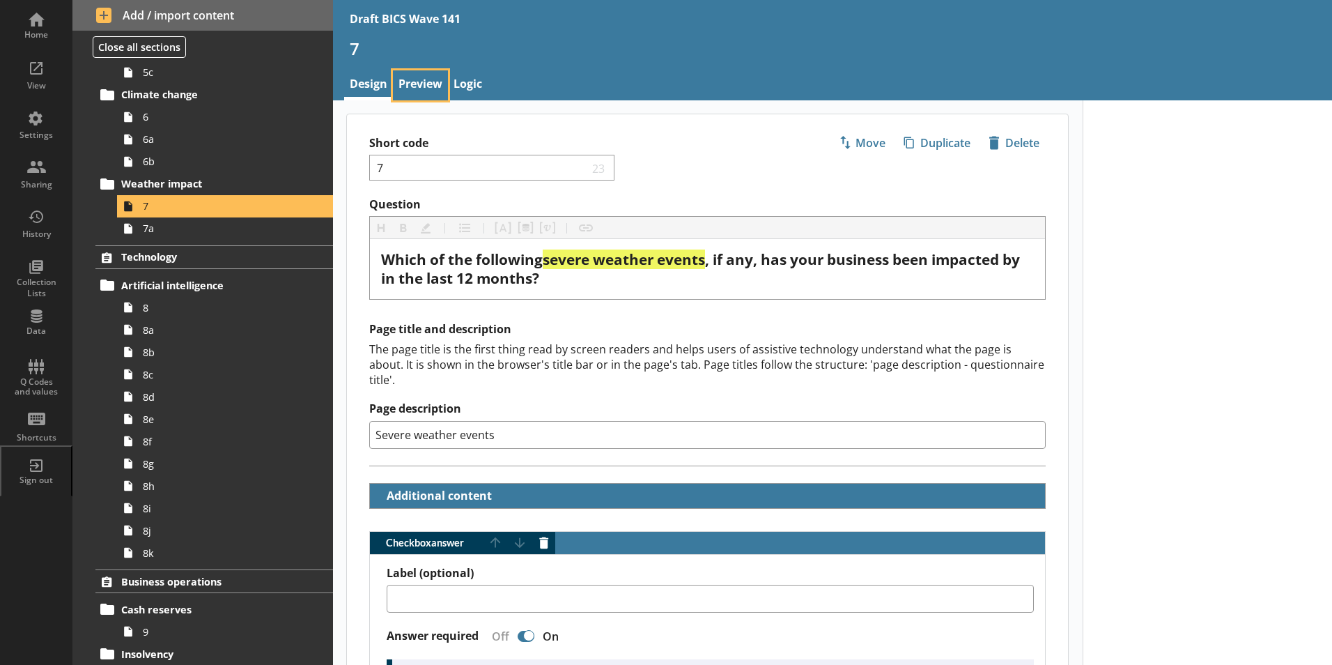
click at [413, 84] on link "Preview" at bounding box center [420, 85] width 55 height 30
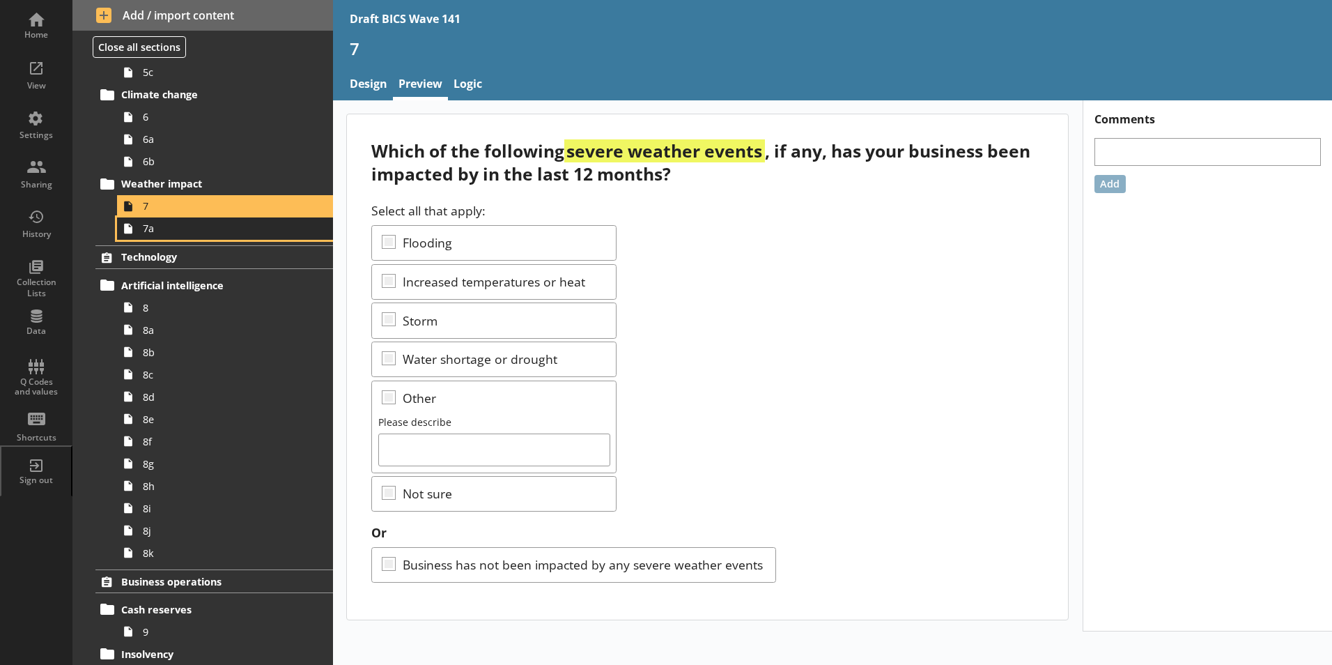
click at [160, 236] on link "7a" at bounding box center [225, 228] width 216 height 22
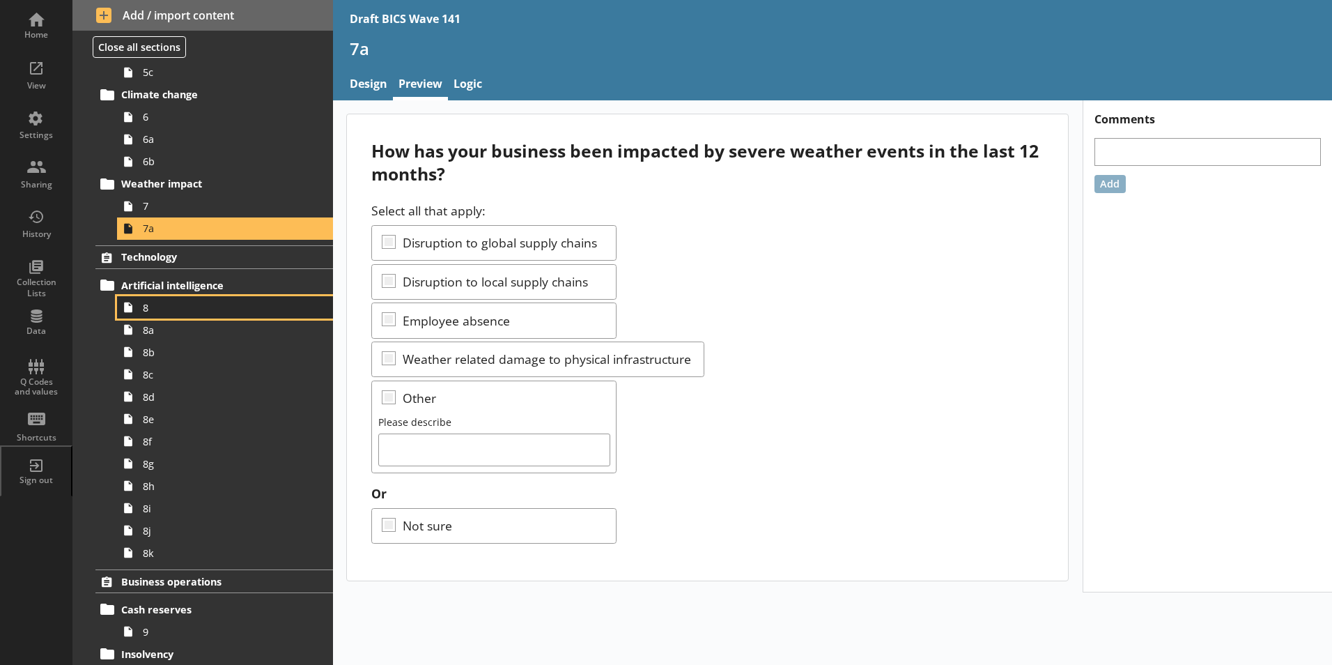
click at [146, 308] on span "8" at bounding box center [220, 307] width 155 height 13
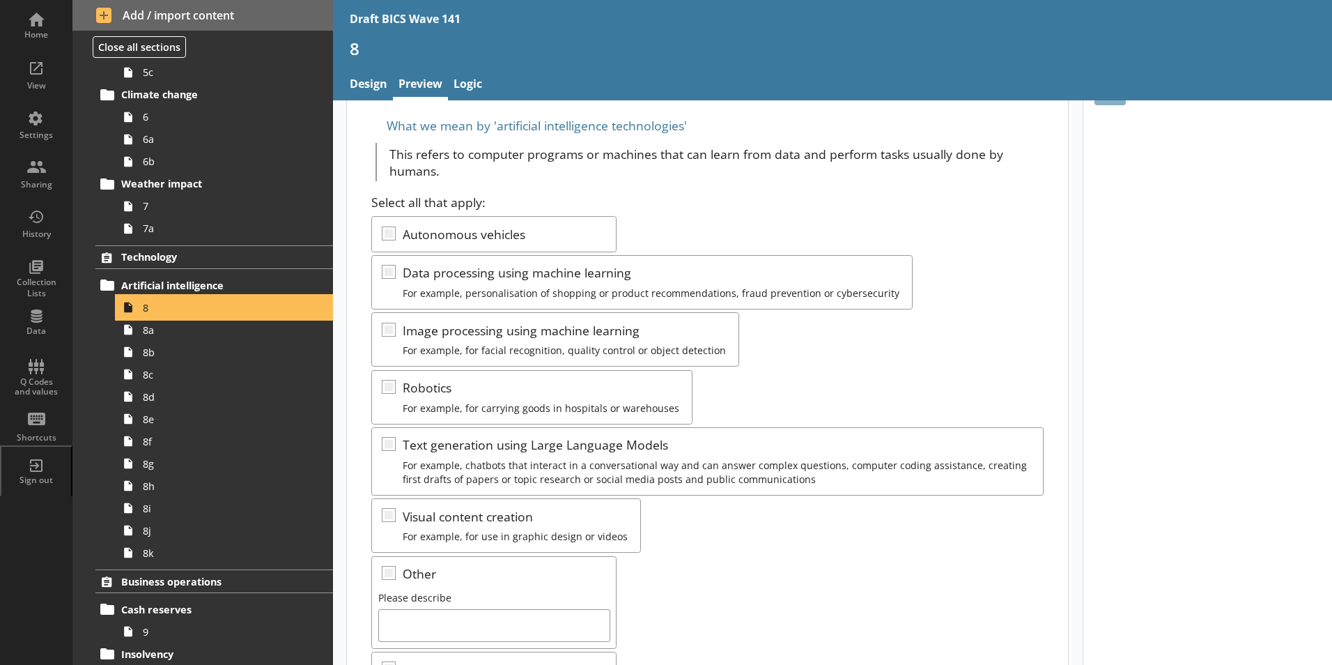
scroll to position [209, 0]
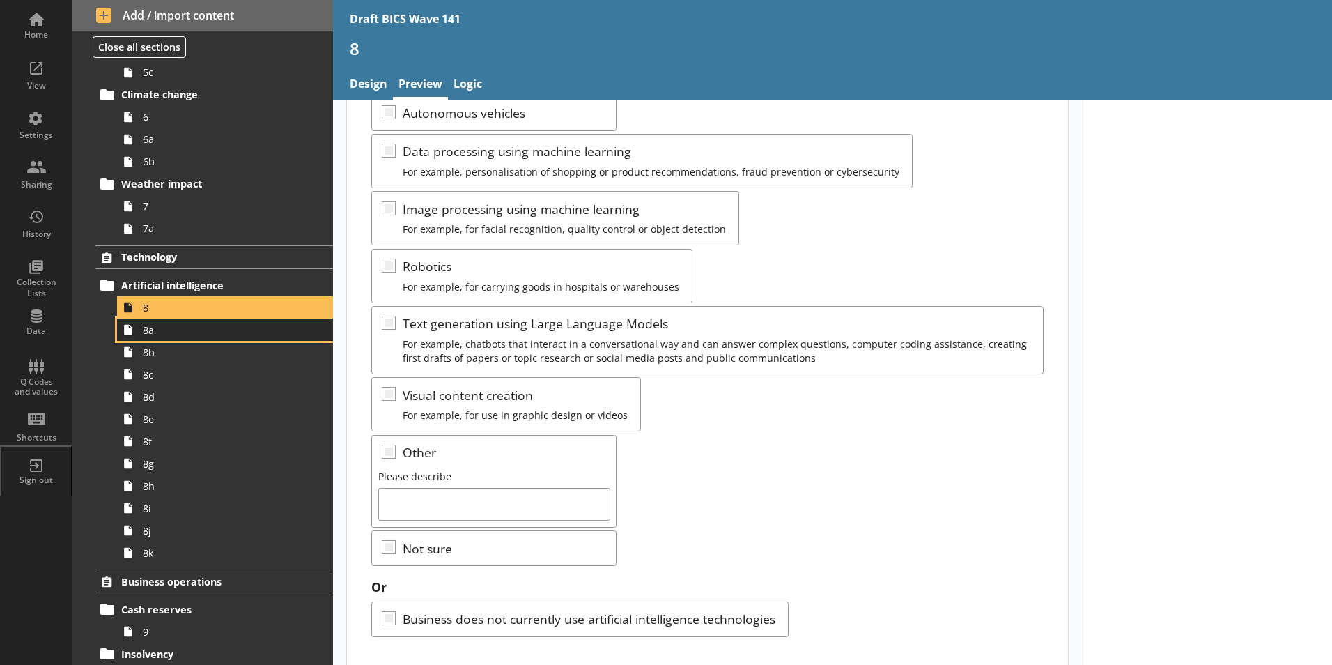
click at [153, 336] on span "8a" at bounding box center [220, 329] width 155 height 13
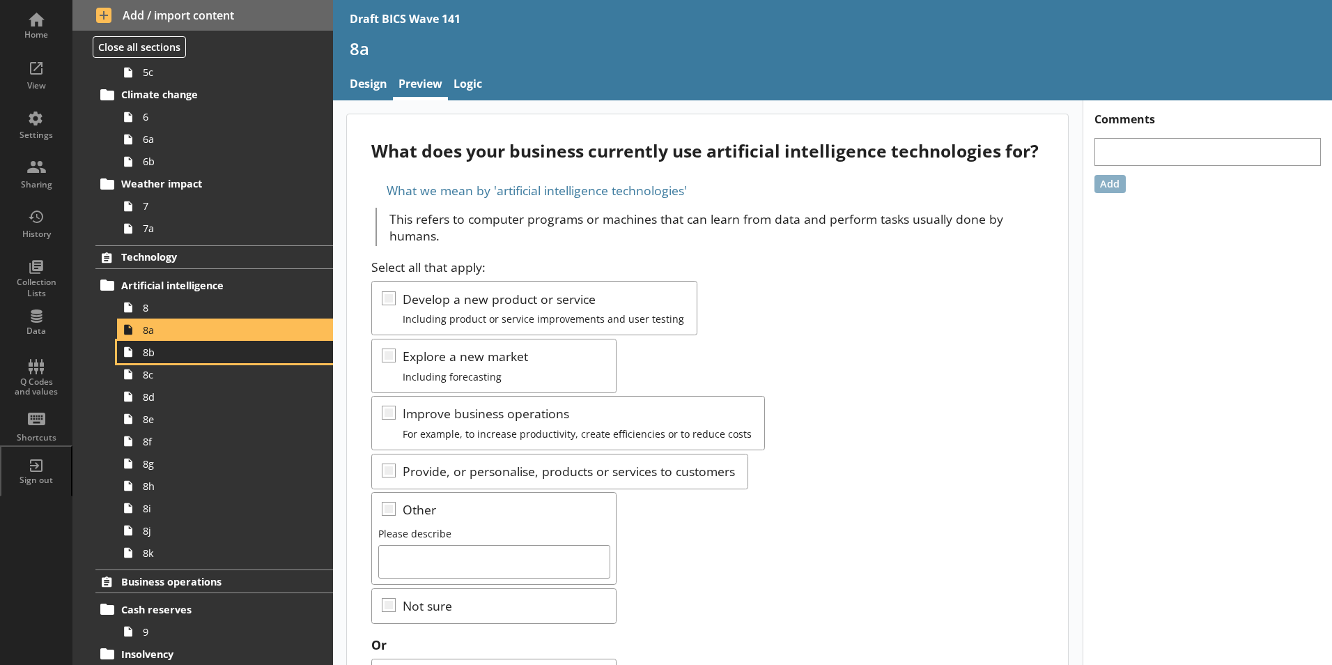
click at [153, 362] on link "8b" at bounding box center [225, 352] width 216 height 22
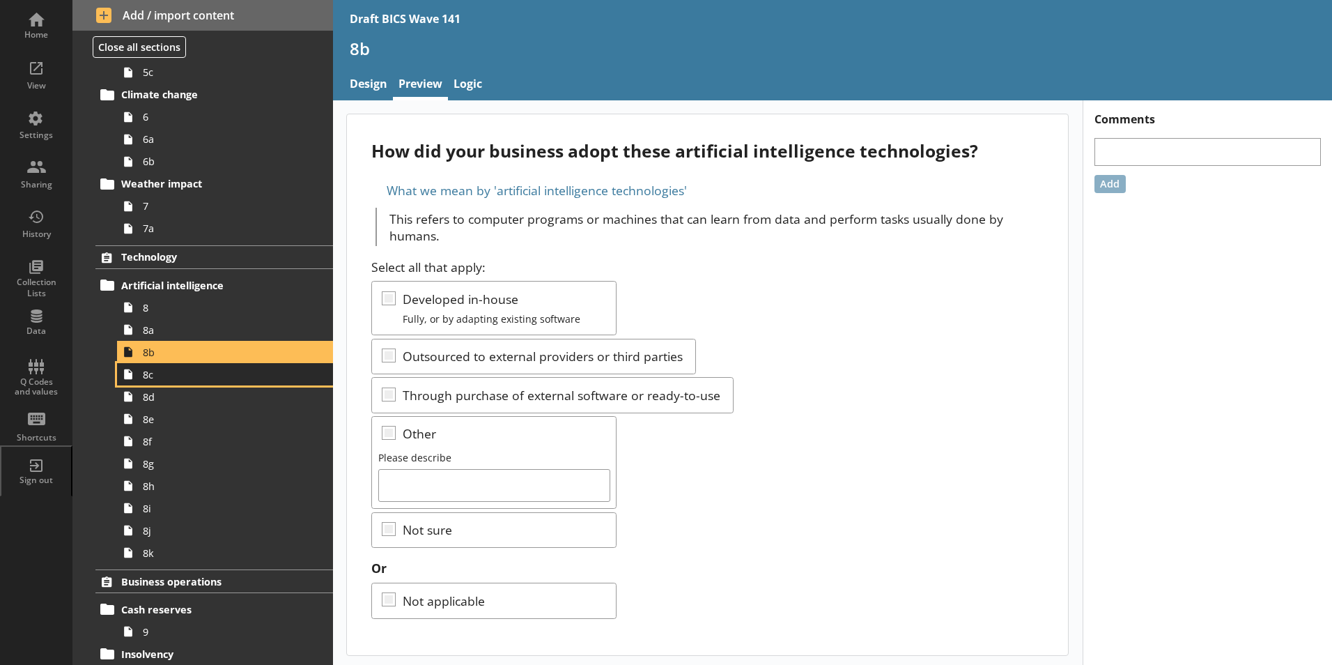
click at [153, 383] on link "8c" at bounding box center [225, 374] width 216 height 22
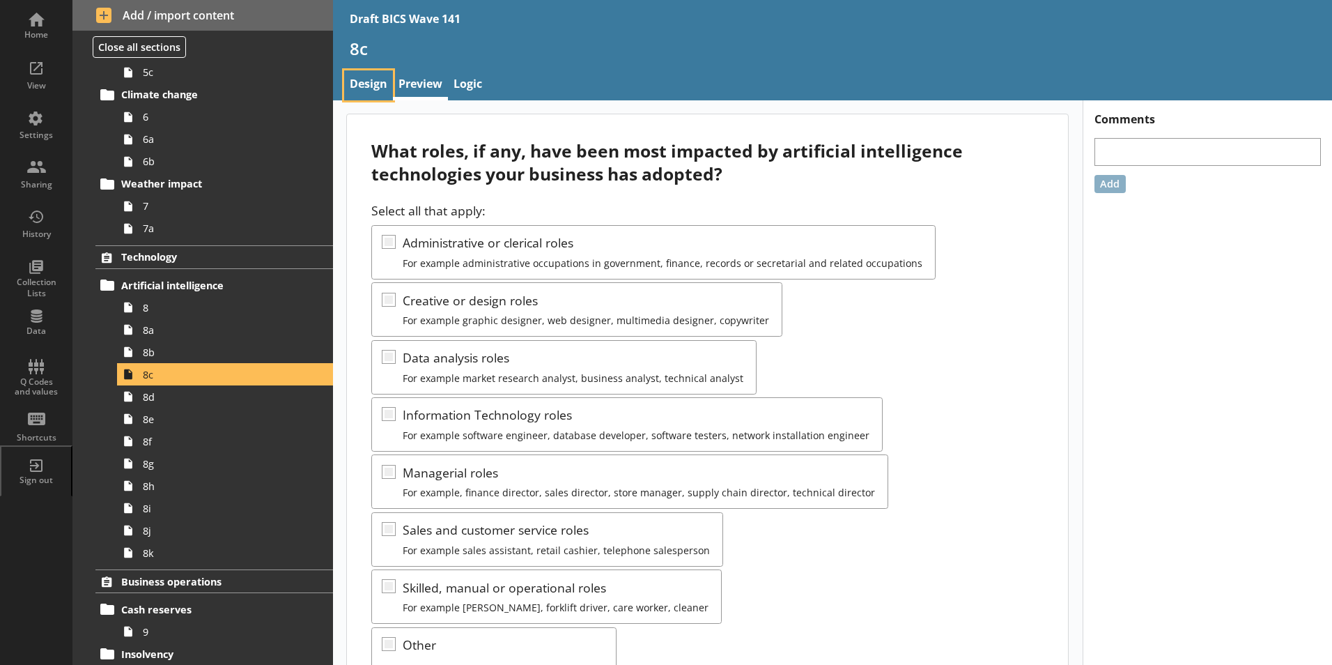
click at [372, 82] on link "Design" at bounding box center [368, 85] width 49 height 30
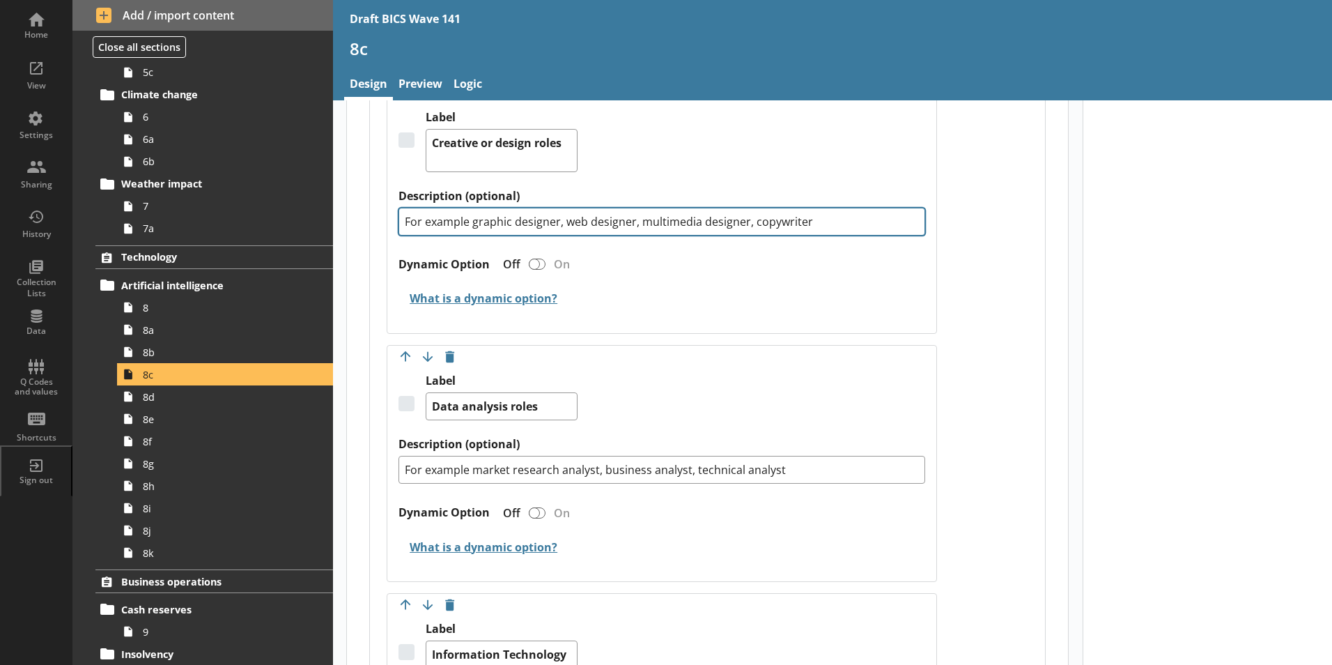
scroll to position [627, 0]
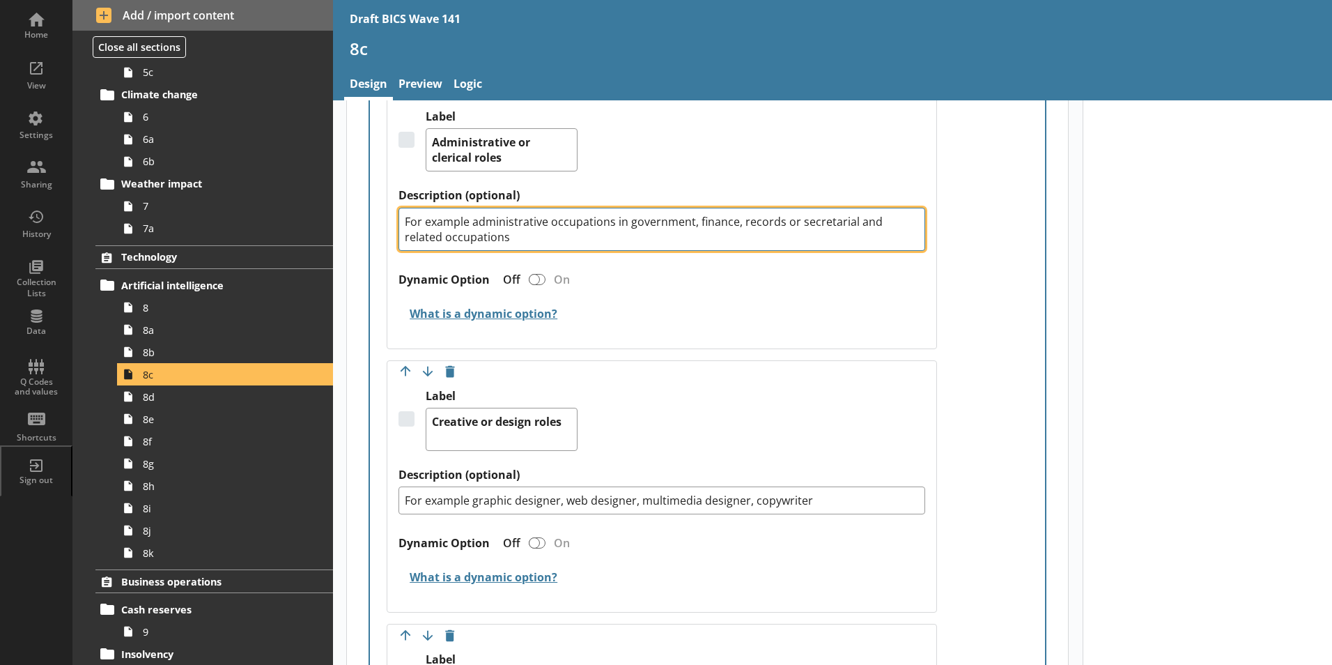
click at [470, 210] on textarea "For example administrative occupations in government, finance, records or secre…" at bounding box center [662, 229] width 527 height 43
type textarea "x"
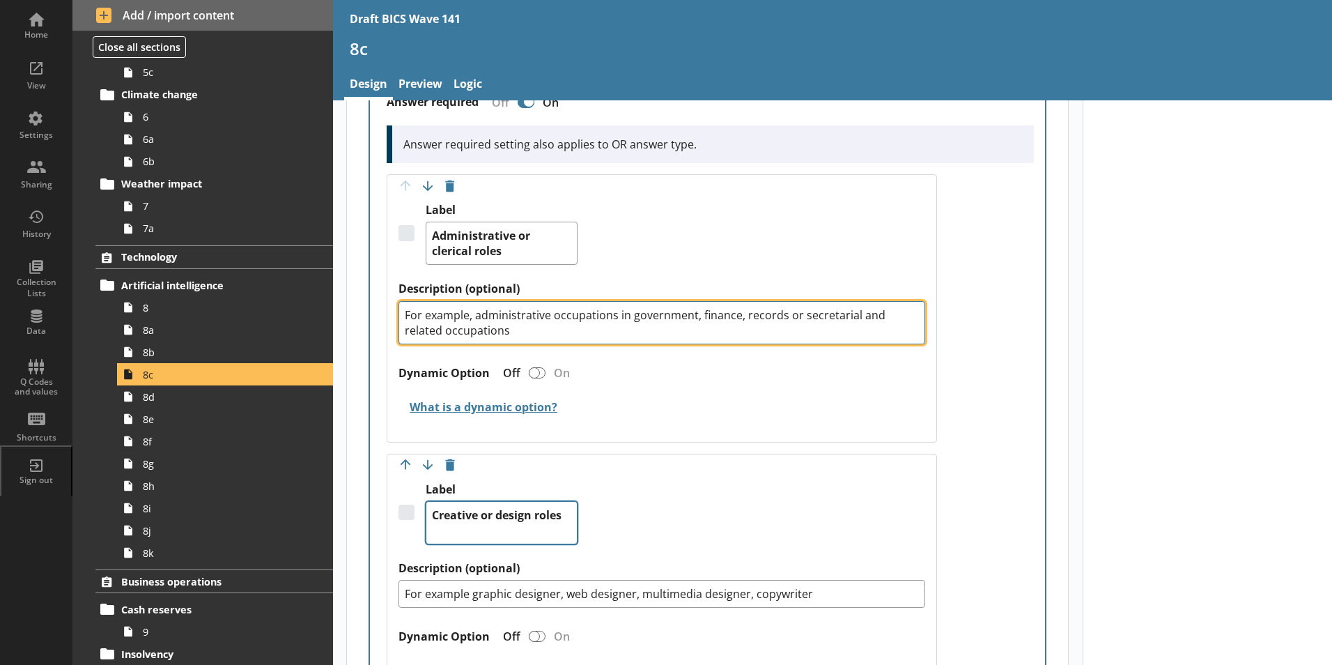
scroll to position [697, 0]
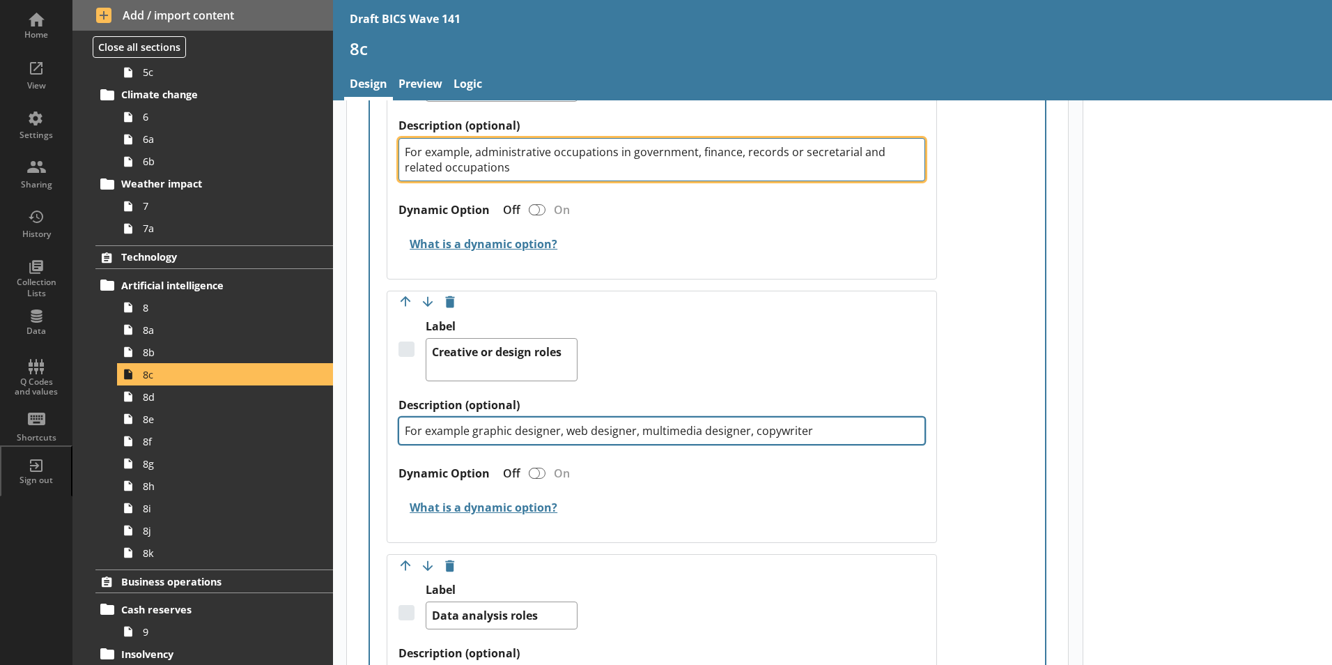
type textarea "For example, administrative occupations in government, finance, records or secr…"
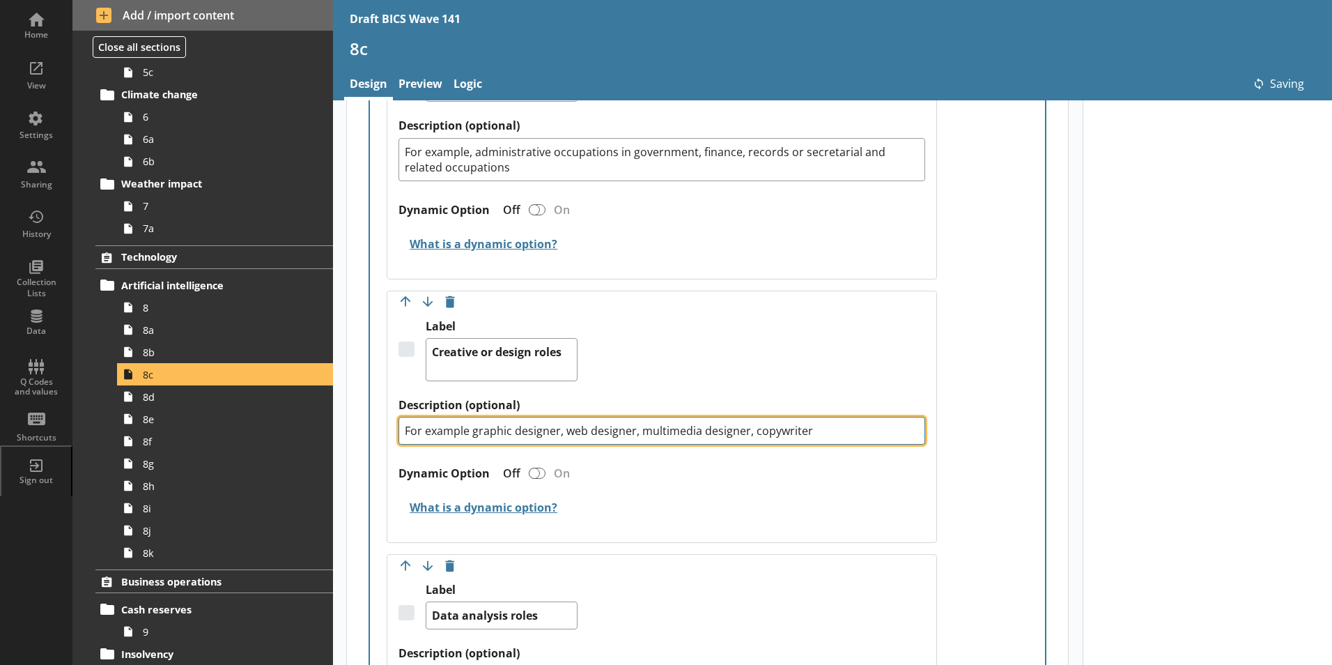
click at [468, 417] on textarea "For example graphic designer, web designer, multimedia designer, copywriter" at bounding box center [662, 431] width 527 height 28
type textarea "x"
type textarea "For example, graphic designer, web designer, multimedia designer, copywriter"
type textarea "x"
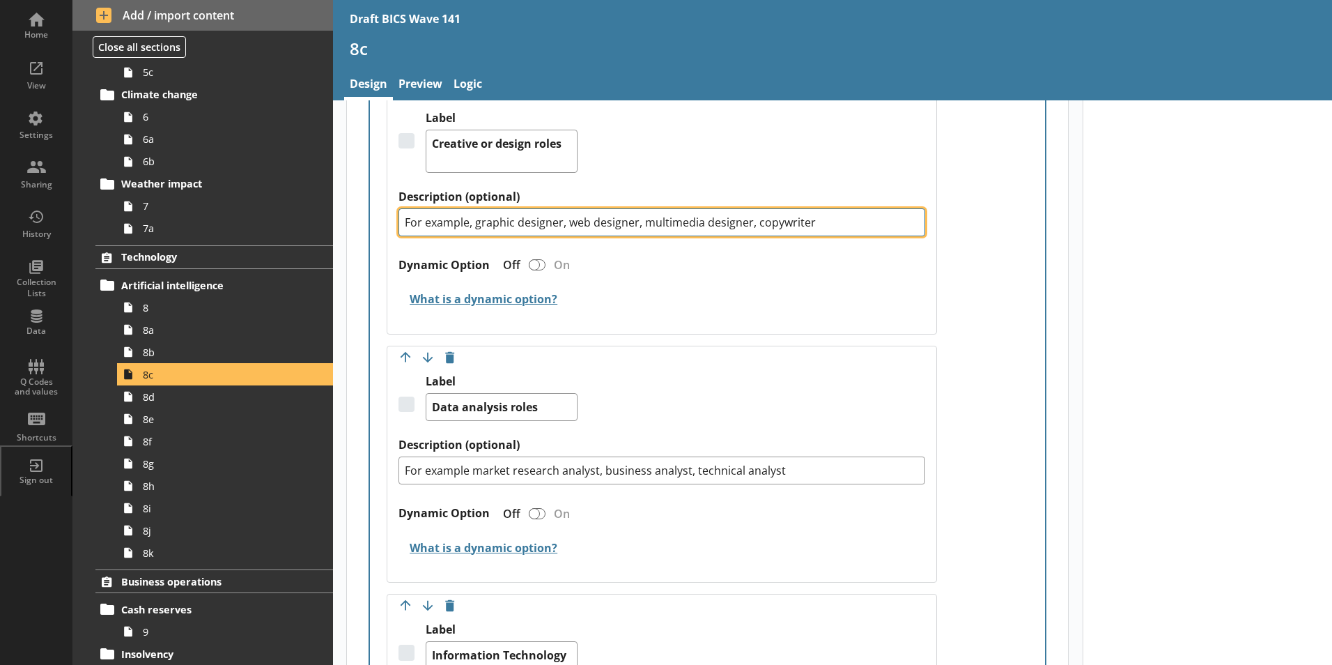
scroll to position [906, 0]
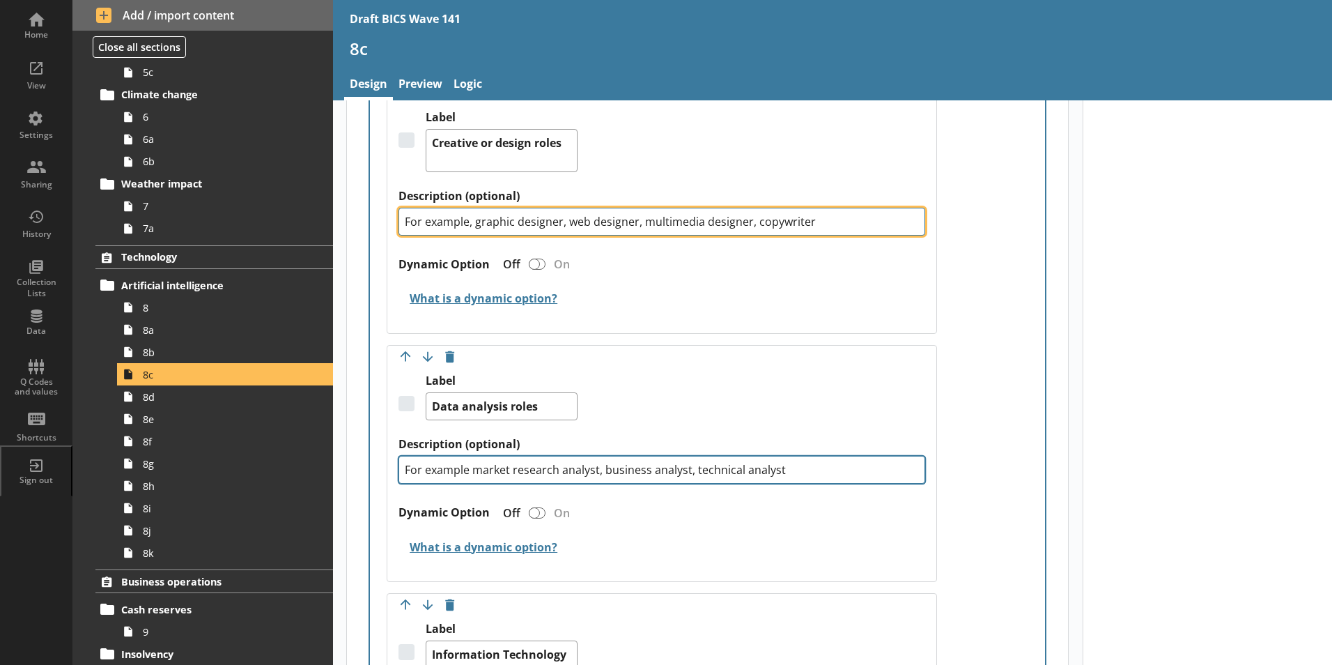
type textarea "For example, graphic designer, web designer, multimedia designer, copywriter"
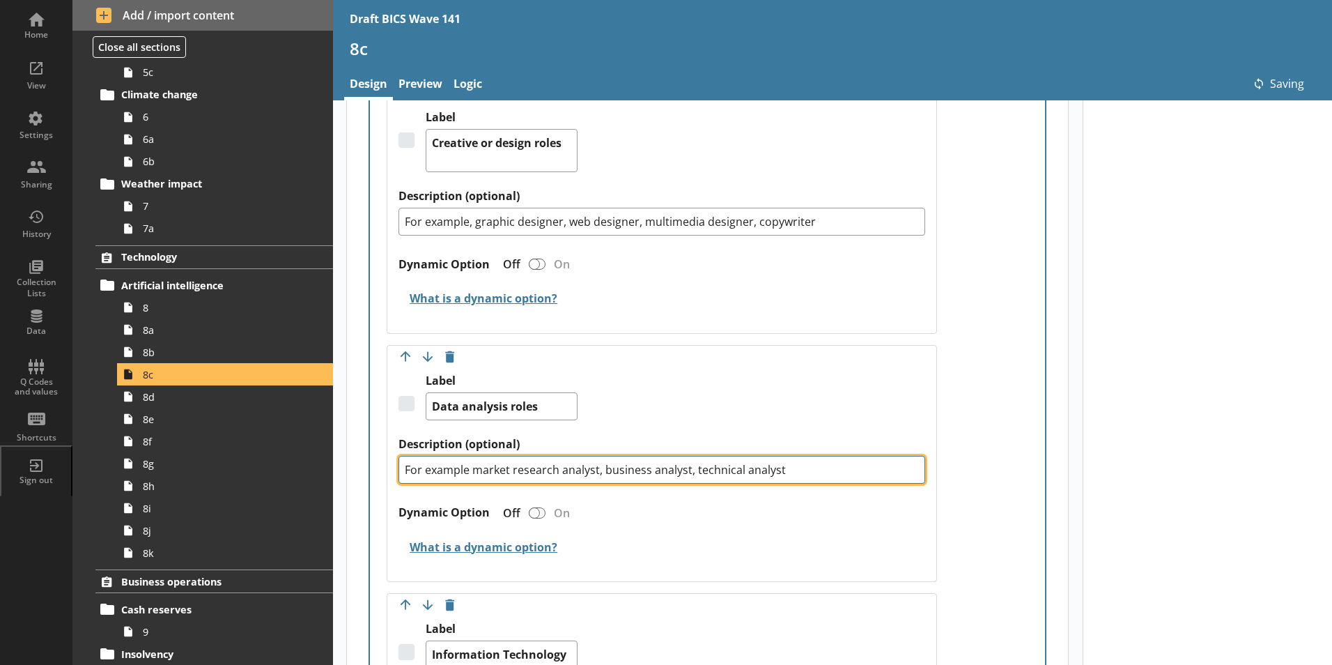
click at [469, 459] on textarea "For example market research analyst, business analyst, technical analyst" at bounding box center [662, 470] width 527 height 28
type textarea "x"
type textarea "For example, market research analyst, business analyst, technical analyst"
type textarea "x"
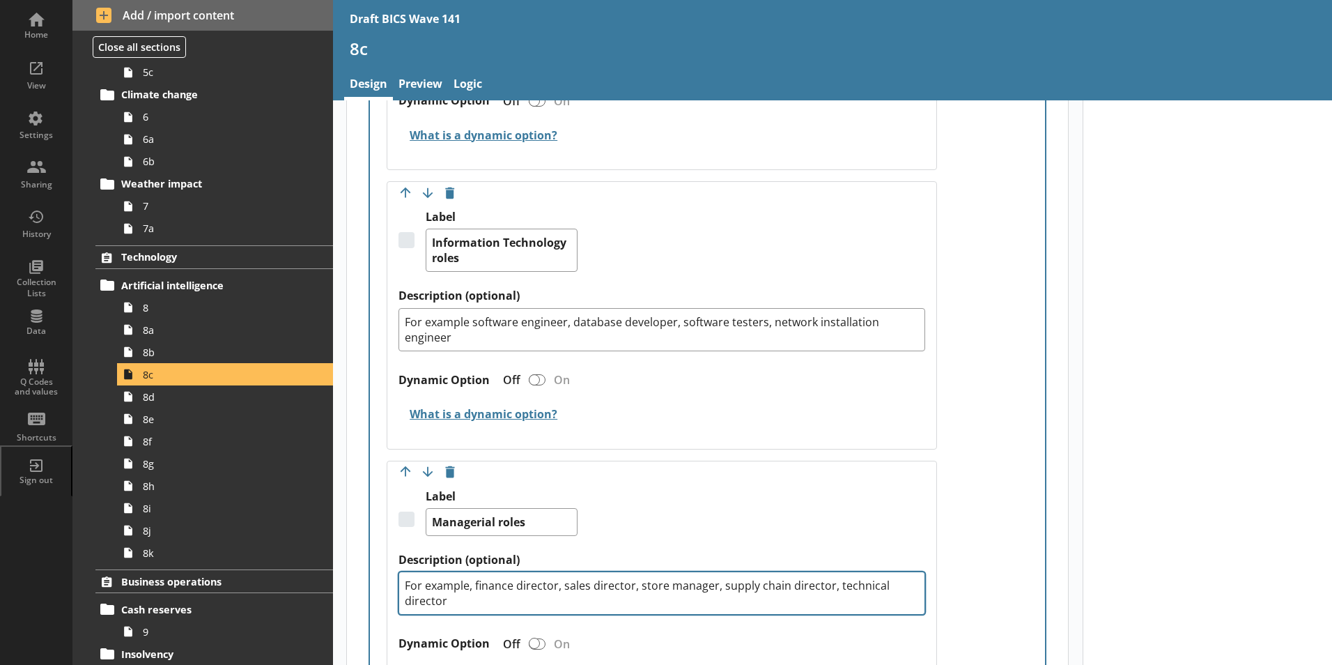
scroll to position [1324, 0]
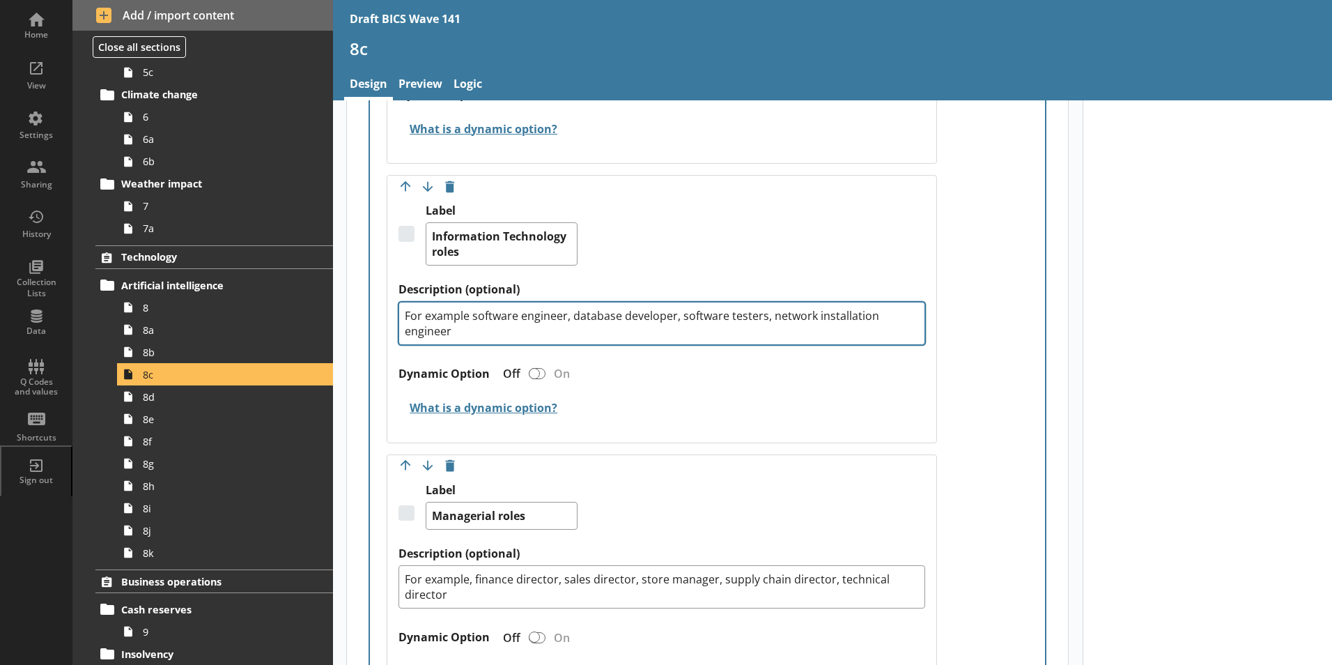
type textarea "For example, market research analyst, business analyst, technical analyst"
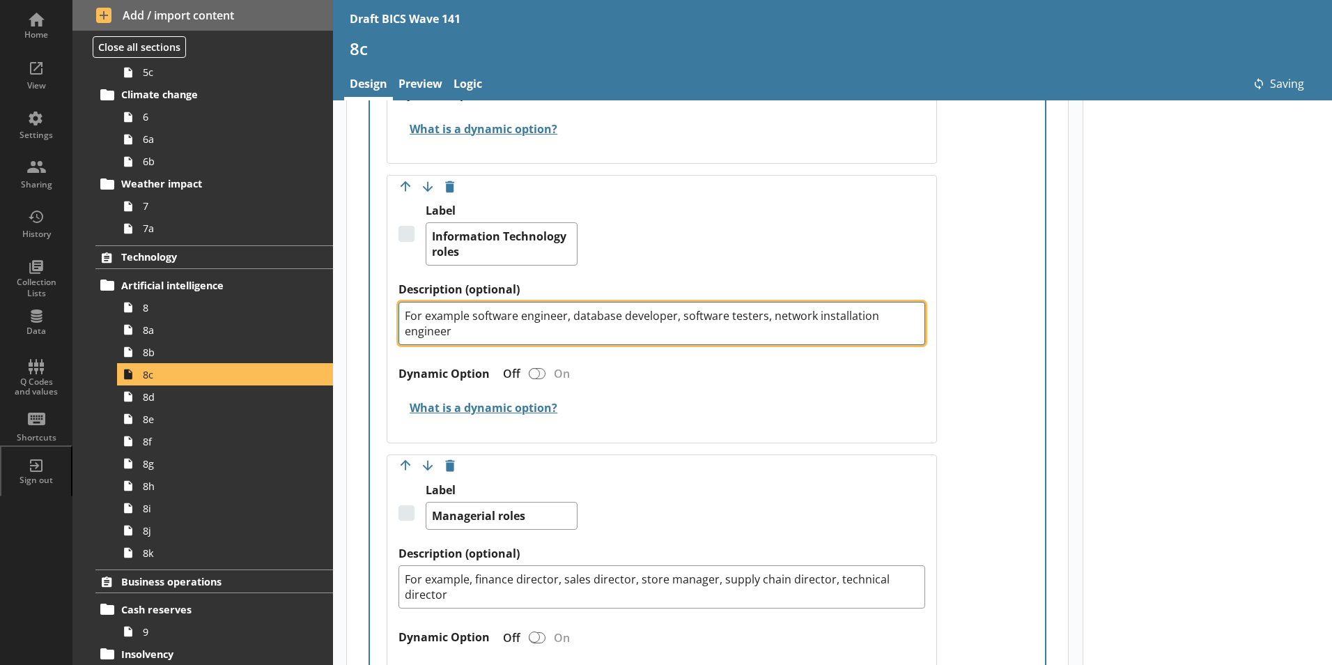
click at [468, 302] on textarea "For example software engineer, database developer, software testers, network in…" at bounding box center [662, 323] width 527 height 43
type textarea "x"
type textarea "For example, software engineer, database developer, software testers, network i…"
type textarea "x"
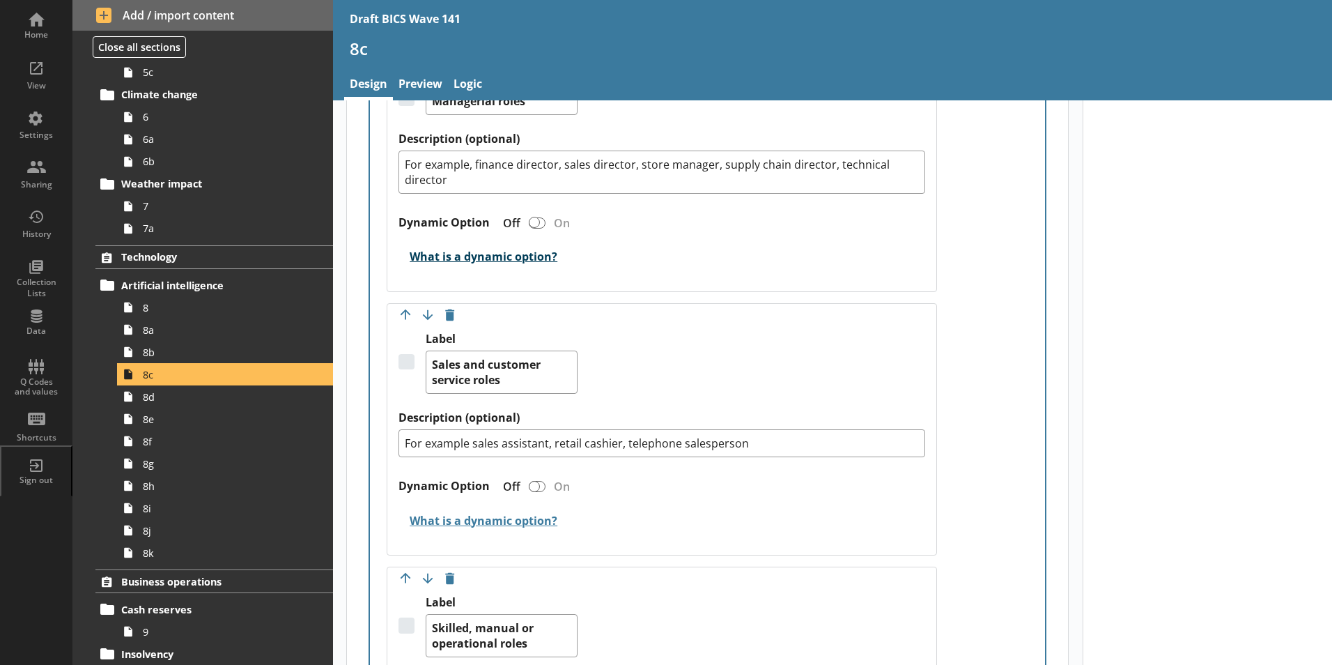
scroll to position [1742, 0]
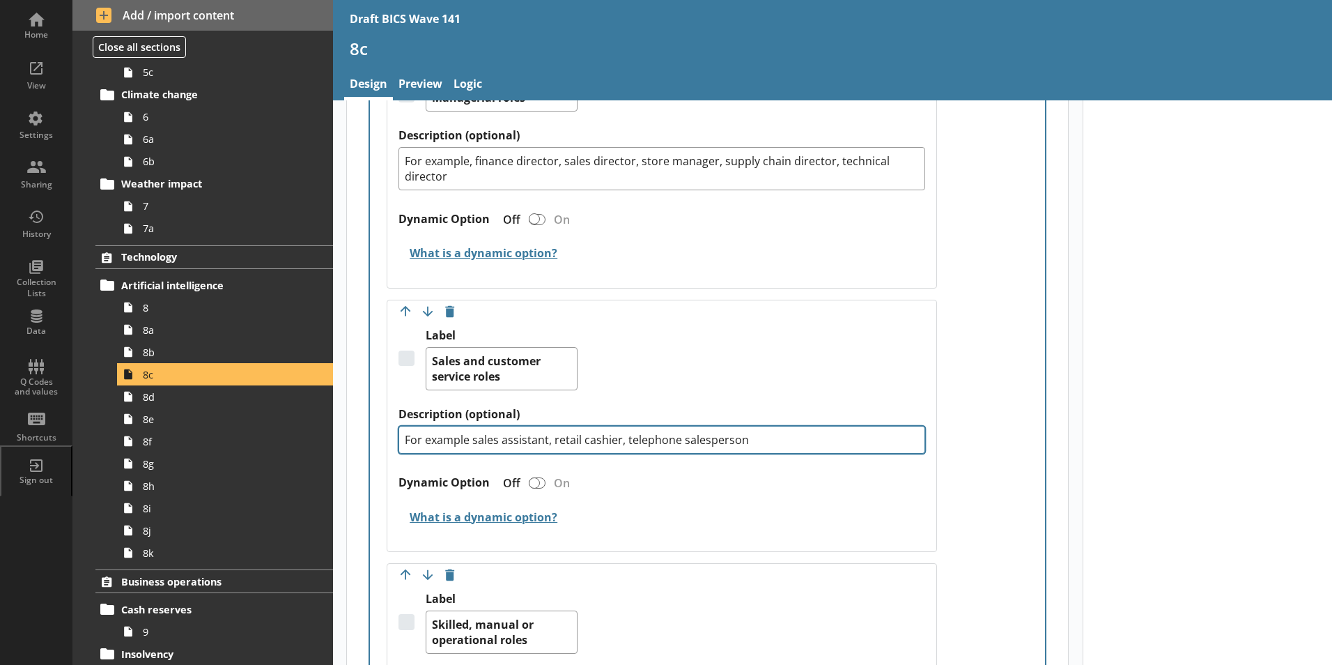
type textarea "For example, software engineer, database developer, software testers, network i…"
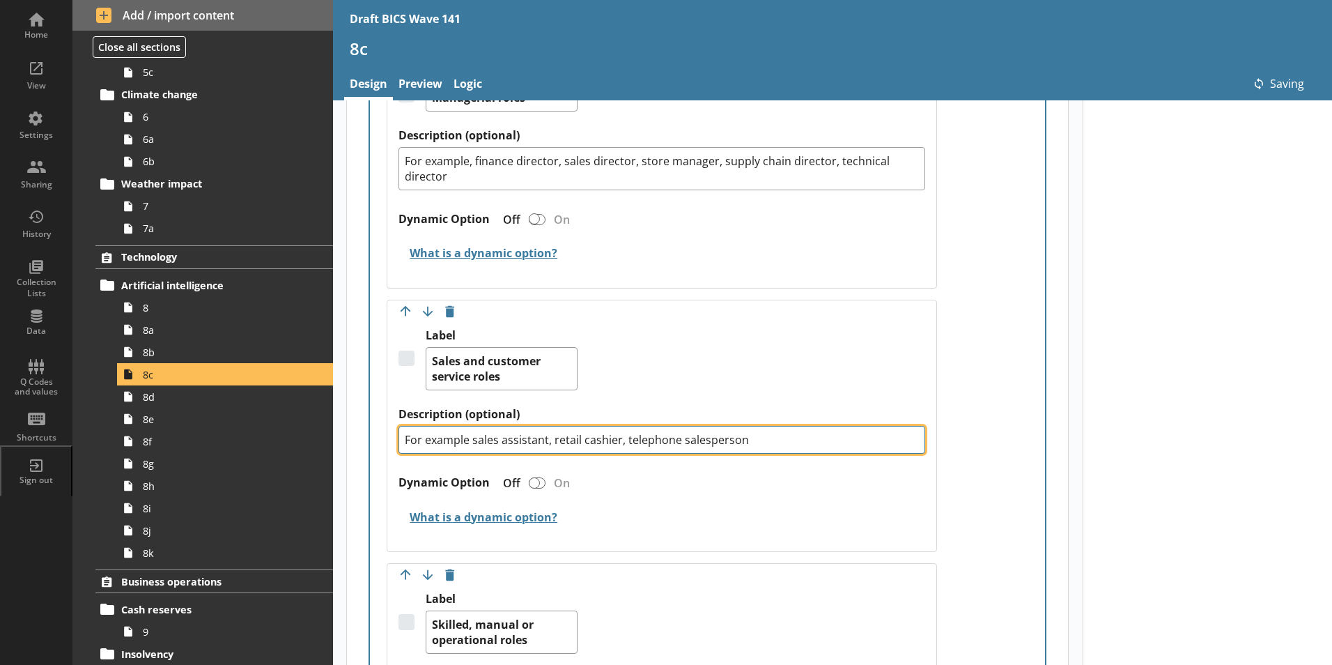
click at [467, 426] on textarea "For example sales assistant, retail cashier, telephone salesperson" at bounding box center [662, 440] width 527 height 28
type textarea "x"
type textarea "For example, sales assistant, retail cashier, telephone salesperson"
type textarea "x"
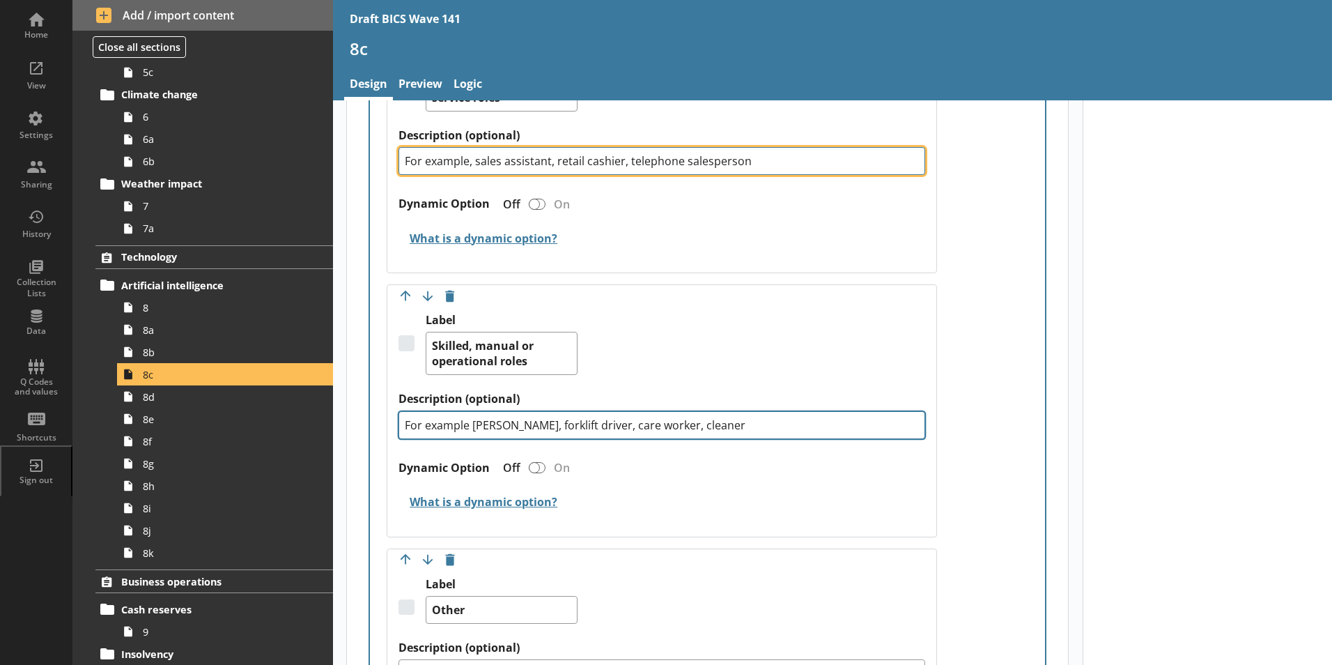
type textarea "For example, sales assistant, retail cashier, telephone salesperson"
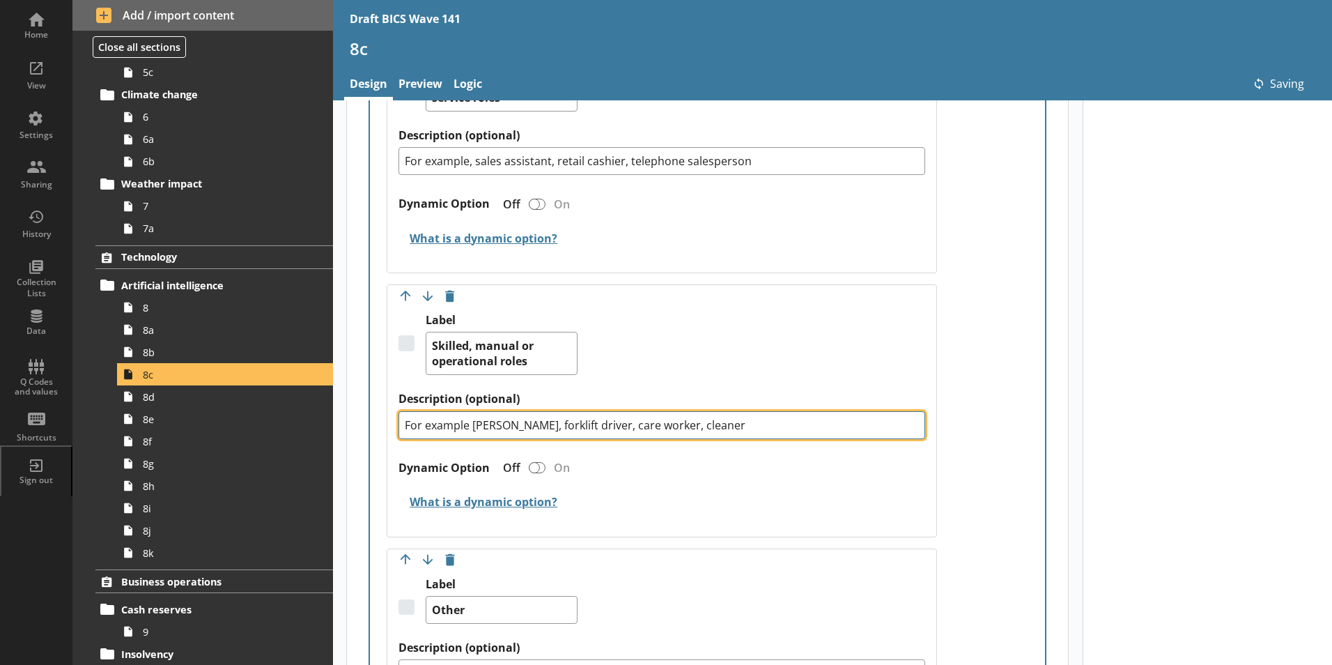
click at [468, 413] on textarea "For example [PERSON_NAME], forklift driver, care worker, cleaner" at bounding box center [662, 425] width 527 height 28
type textarea "x"
type textarea "For example, [PERSON_NAME], forklift driver, care worker, cleaner"
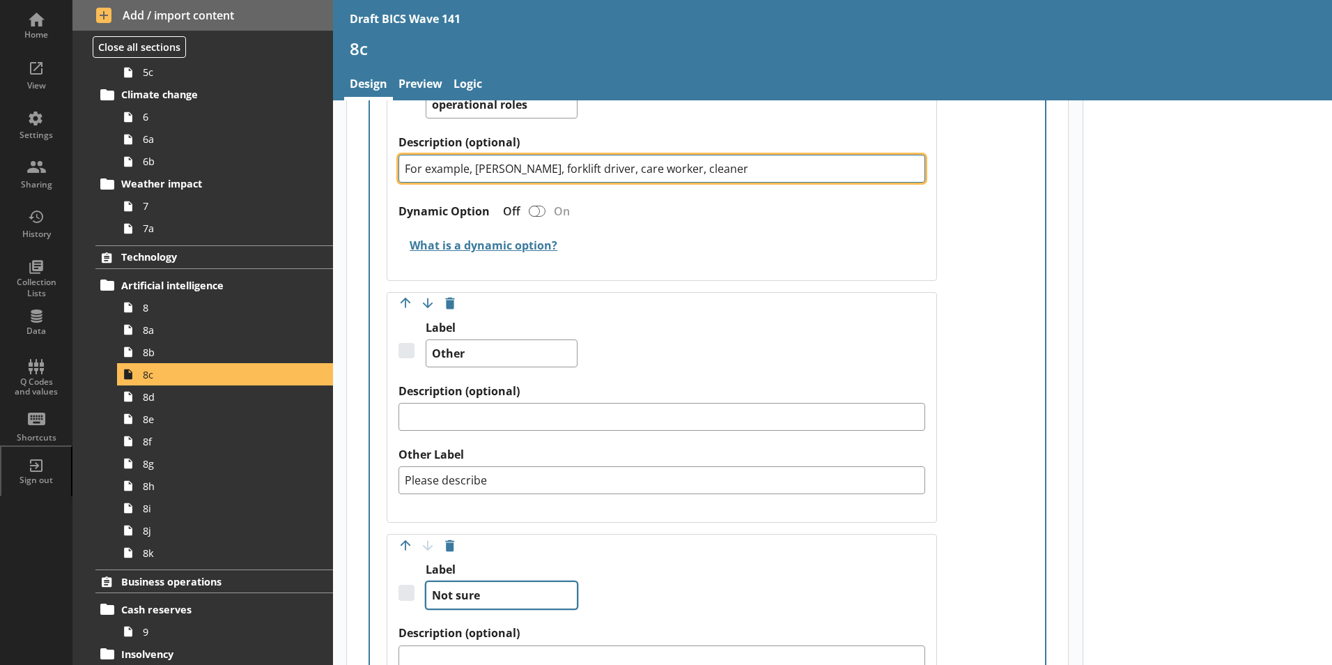
type textarea "x"
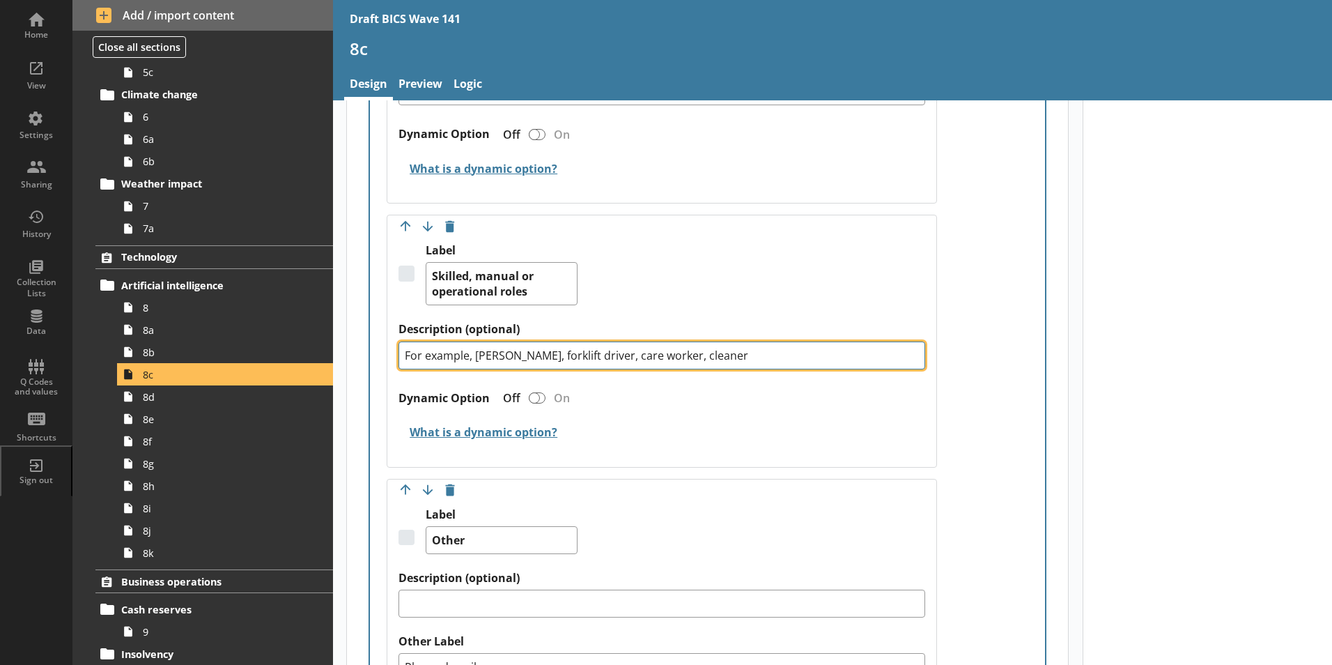
type textarea "For example, [PERSON_NAME], forklift driver, care worker, cleaner"
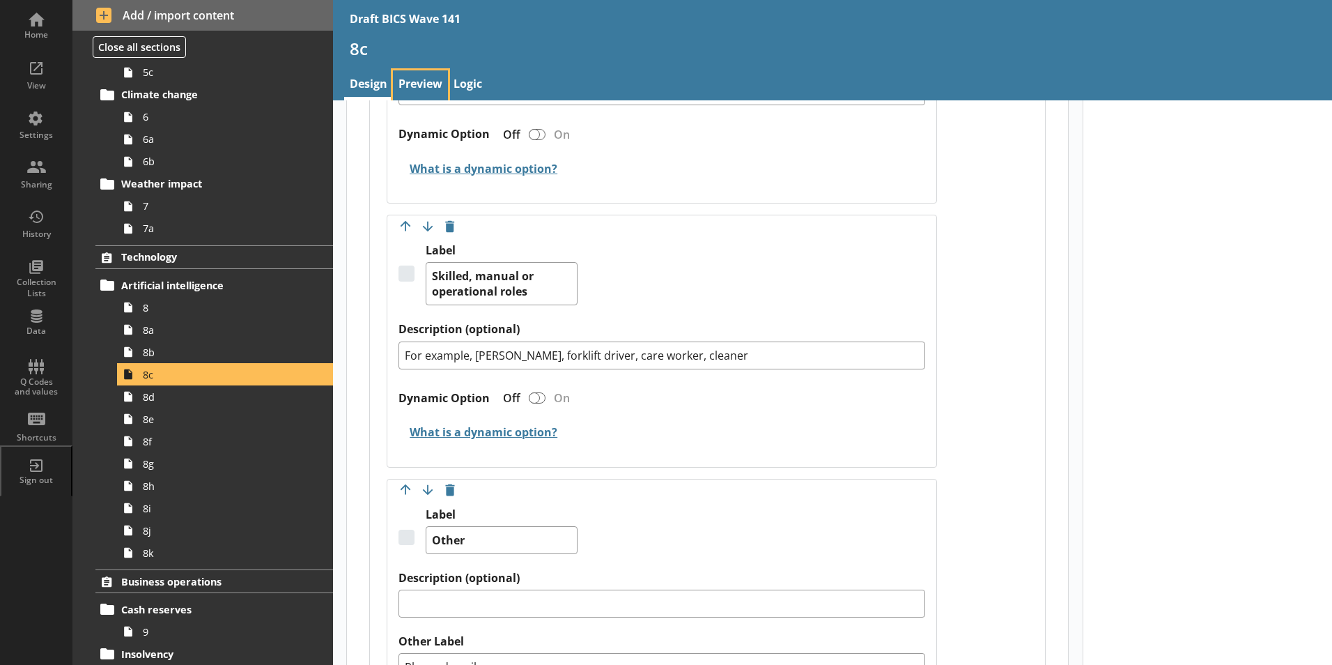
click at [420, 82] on link "Preview" at bounding box center [420, 85] width 55 height 30
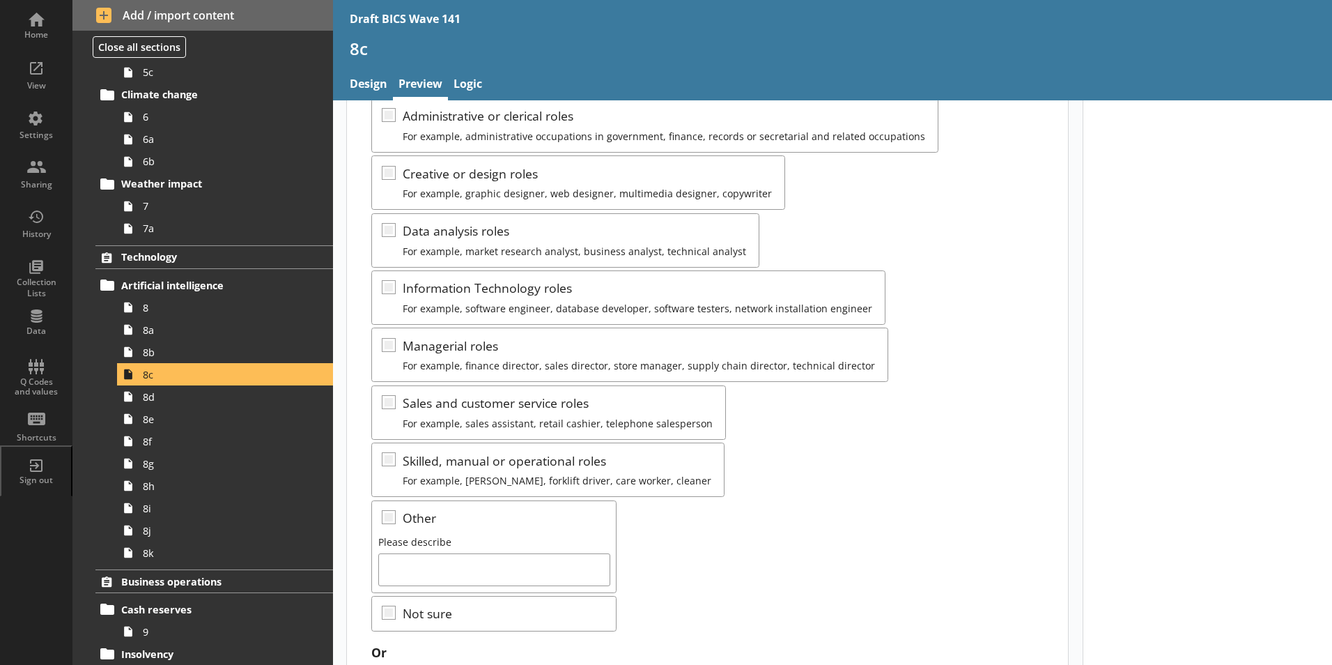
scroll to position [139, 0]
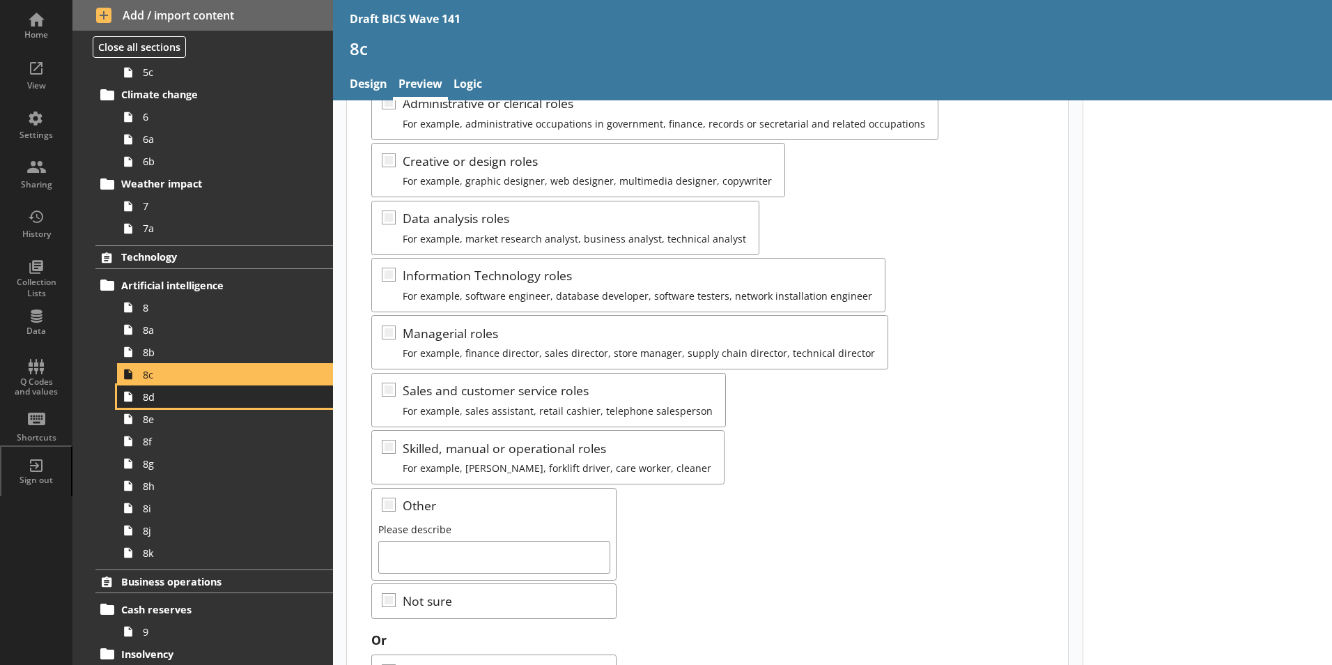
click at [161, 403] on link "8d" at bounding box center [225, 396] width 216 height 22
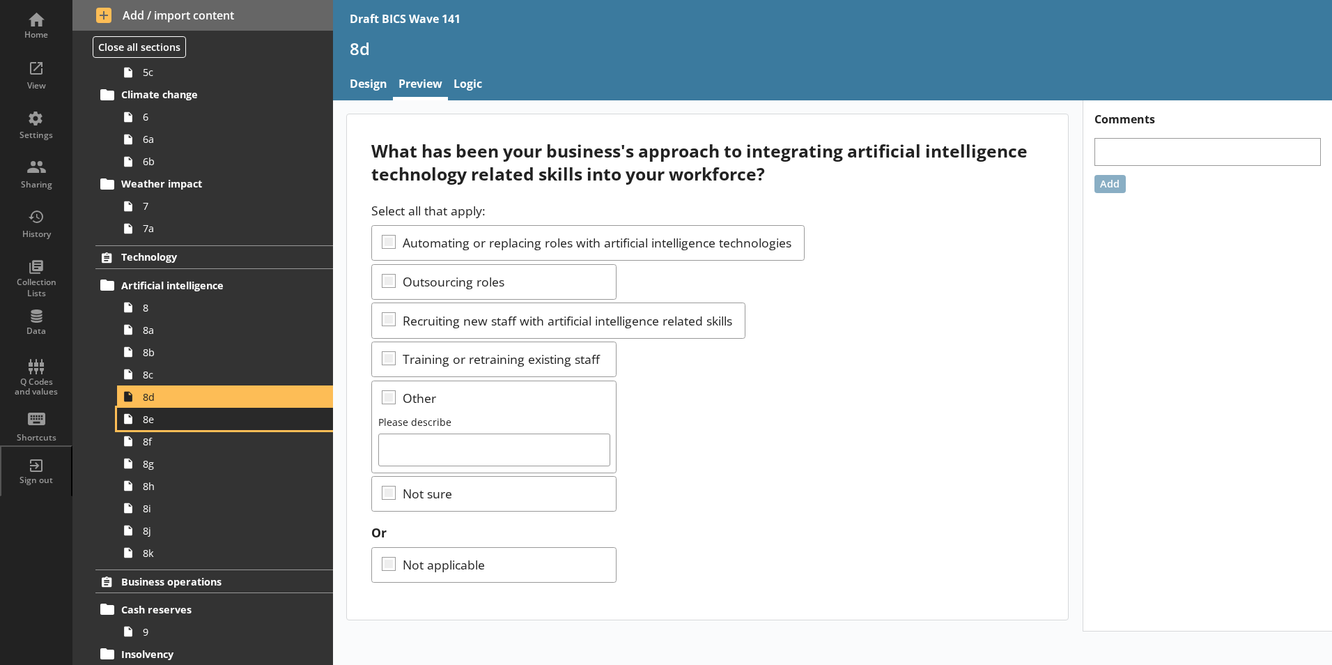
click at [156, 422] on span "8e" at bounding box center [220, 419] width 155 height 13
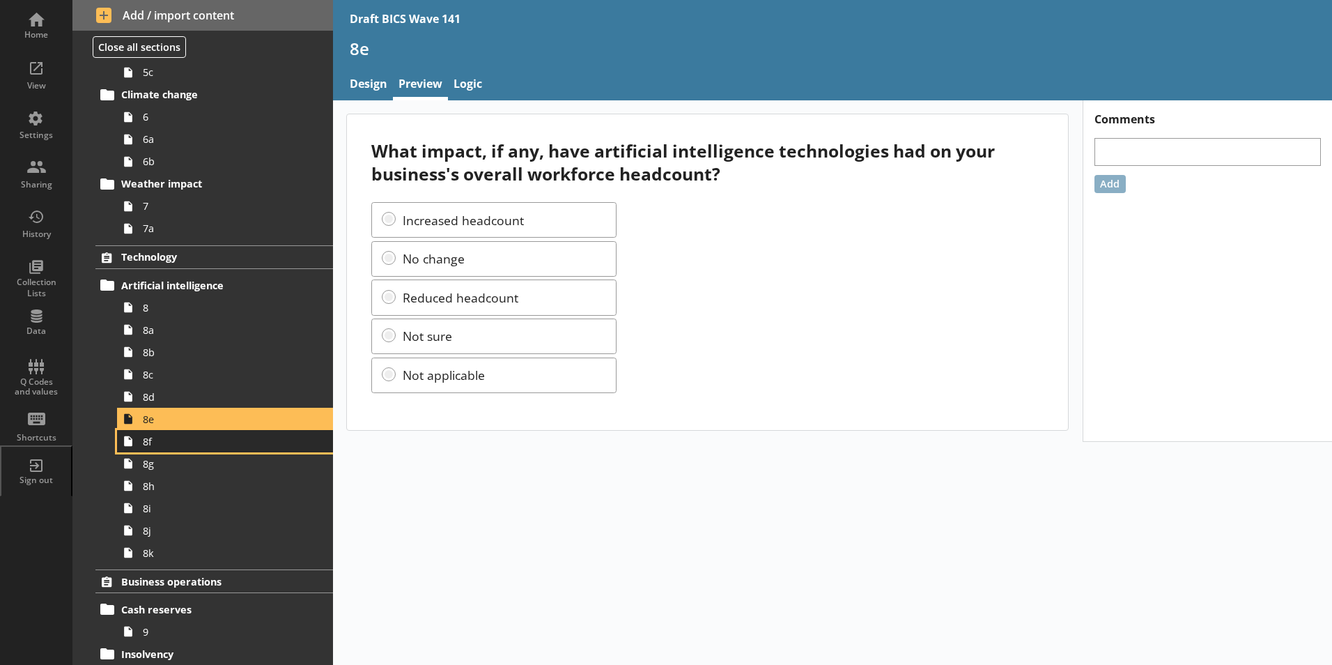
click at [152, 446] on span "8f" at bounding box center [220, 441] width 155 height 13
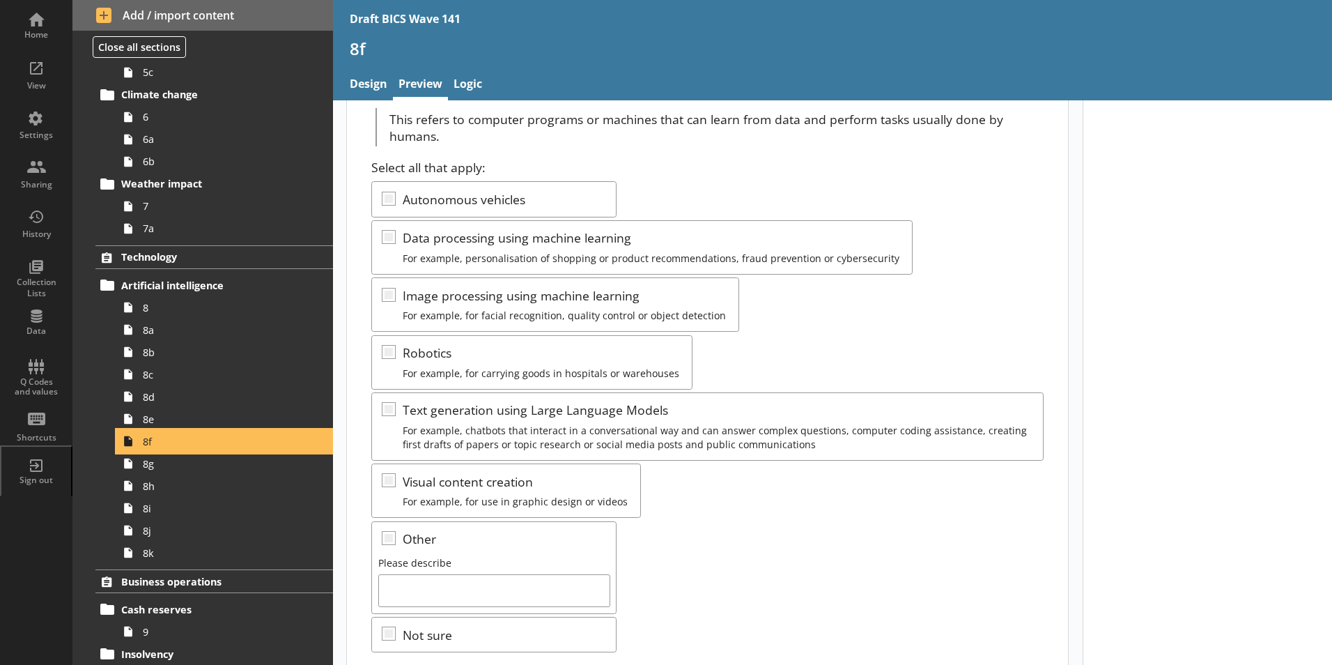
scroll to position [139, 0]
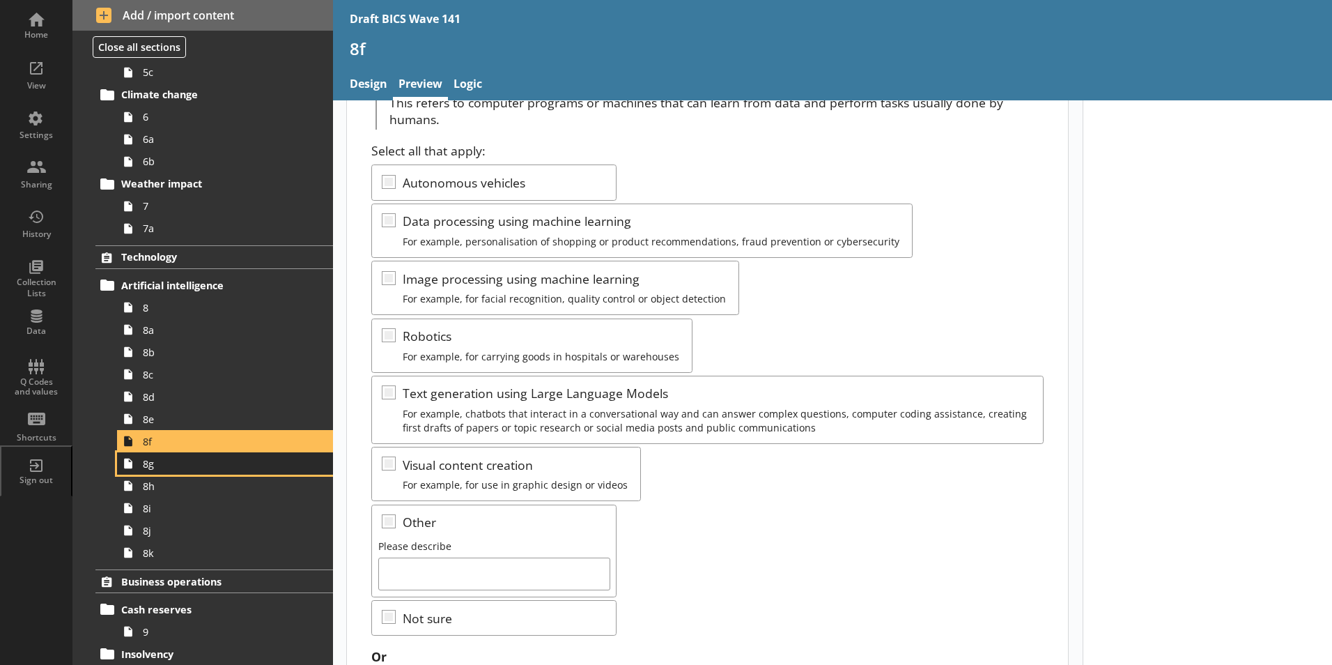
click at [143, 469] on span "8g" at bounding box center [220, 463] width 155 height 13
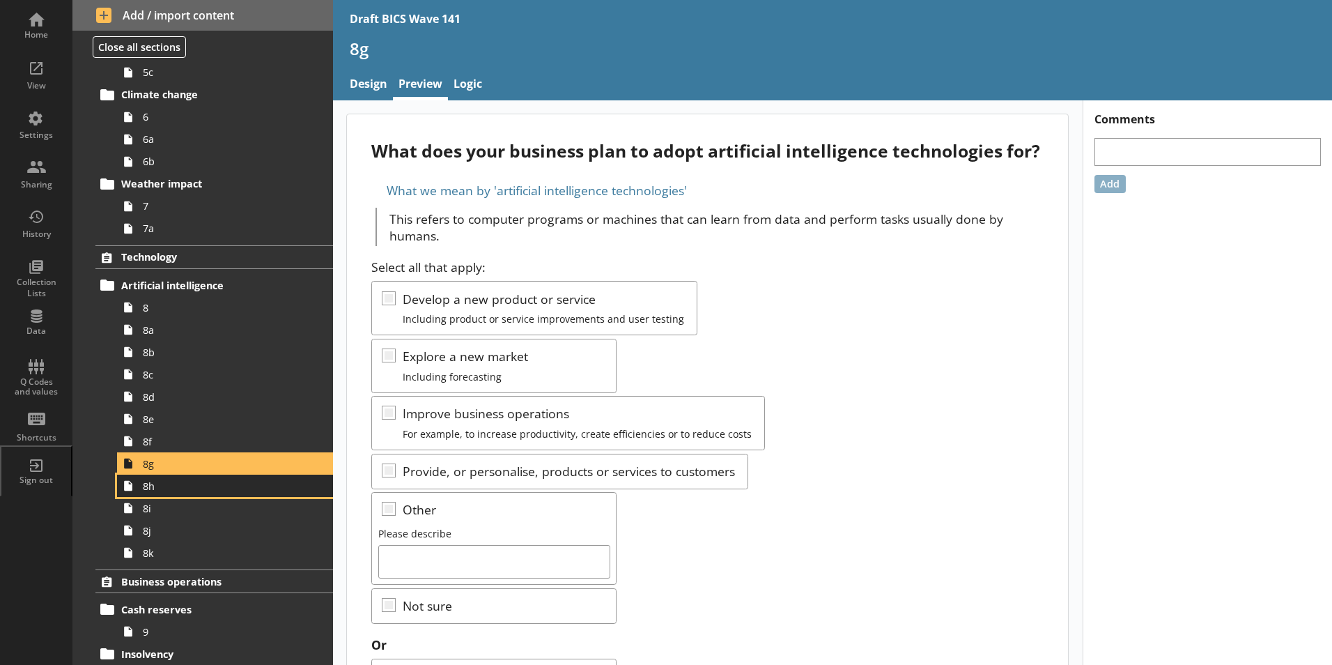
click at [155, 495] on link "8h" at bounding box center [225, 486] width 216 height 22
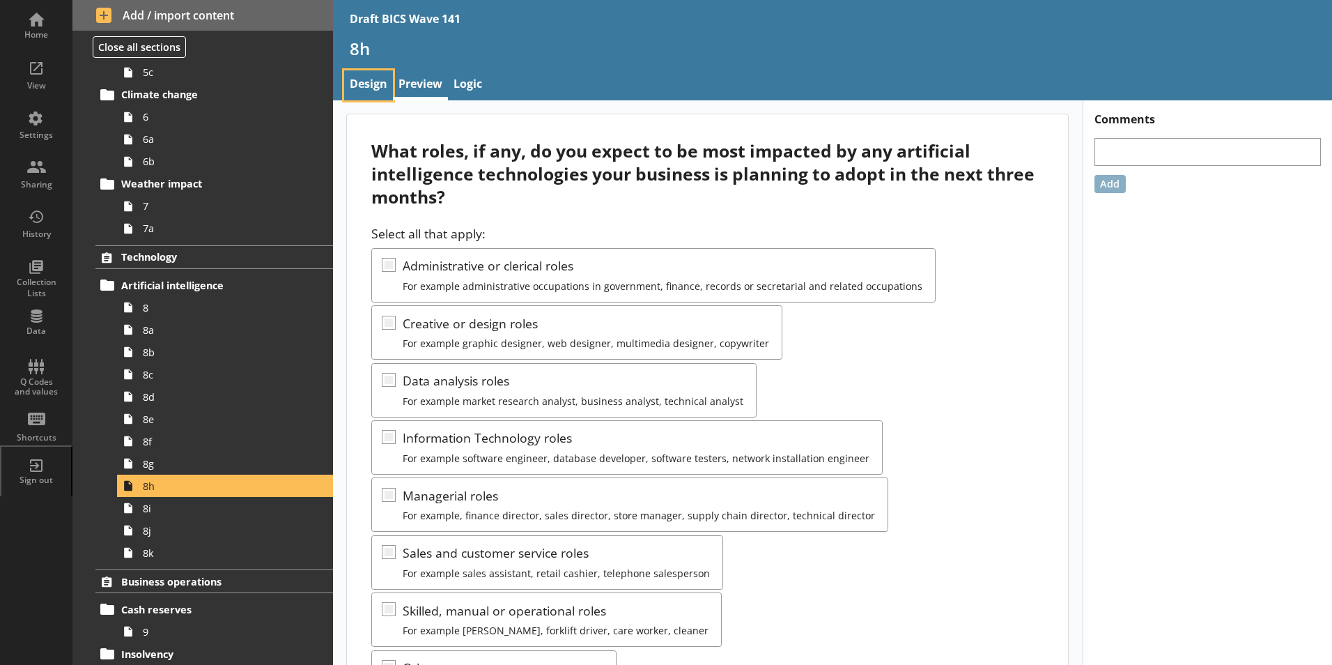
click at [366, 77] on link "Design" at bounding box center [368, 85] width 49 height 30
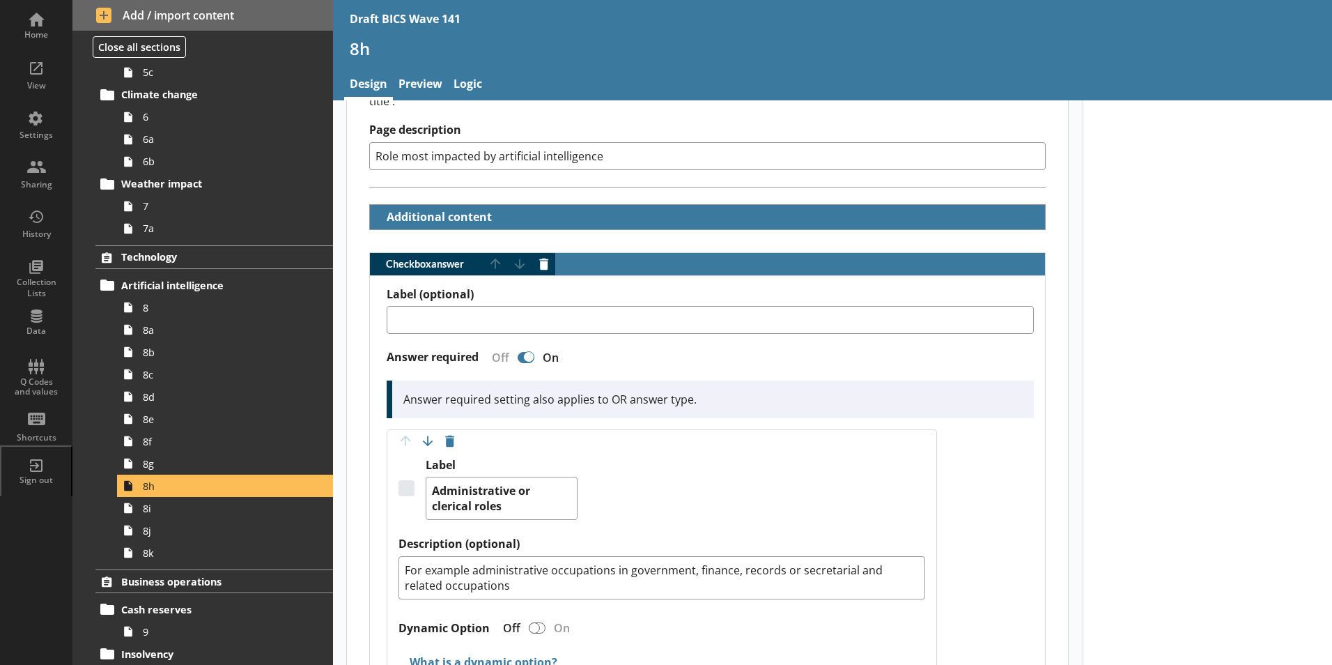
scroll to position [488, 0]
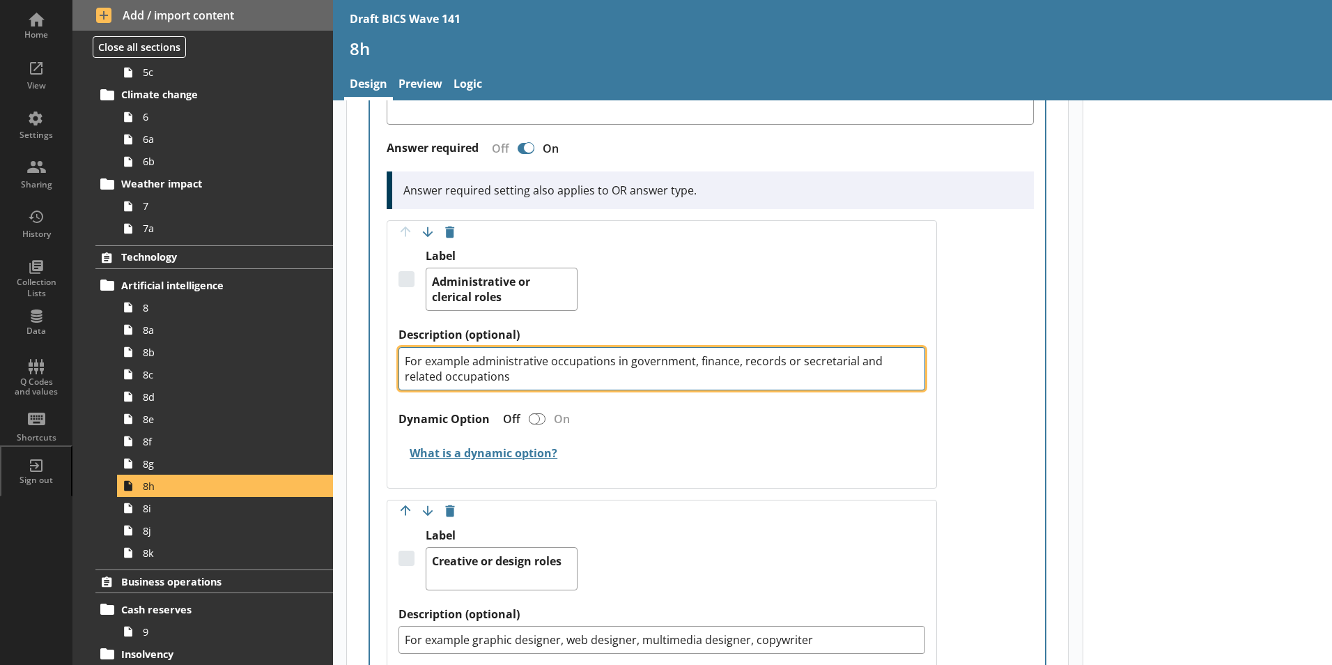
click at [468, 347] on textarea "For example administrative occupations in government, finance, records or secre…" at bounding box center [662, 368] width 527 height 43
type textarea "x"
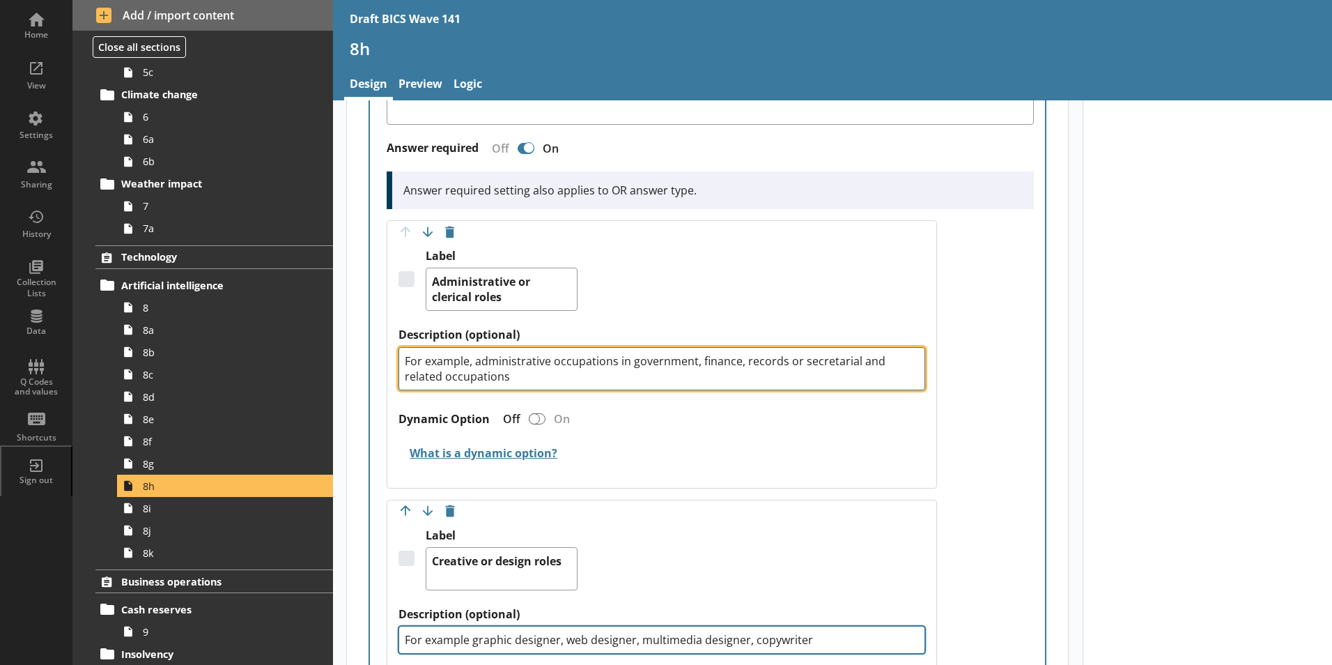
type textarea "For example, administrative occupations in government, finance, records or secr…"
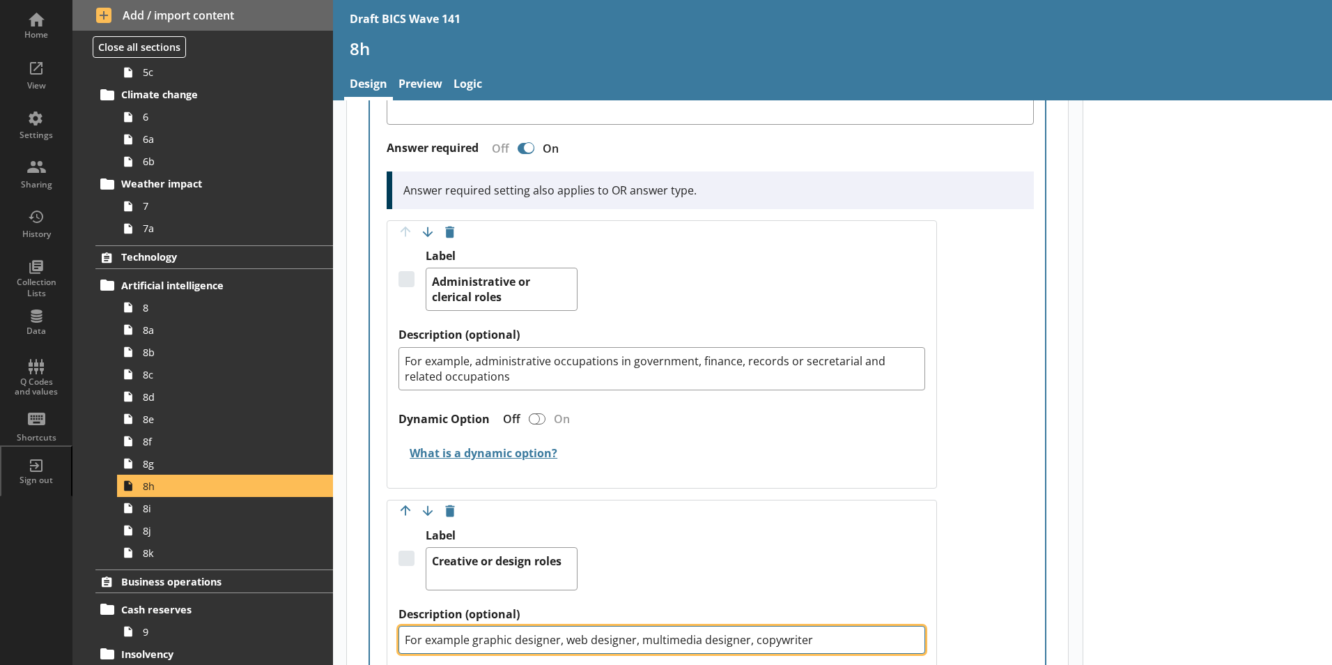
click at [468, 626] on textarea "For example graphic designer, web designer, multimedia designer, copywriter" at bounding box center [662, 640] width 527 height 28
type textarea "x"
type textarea "For example, graphic designer, web designer, multimedia designer, copywriter"
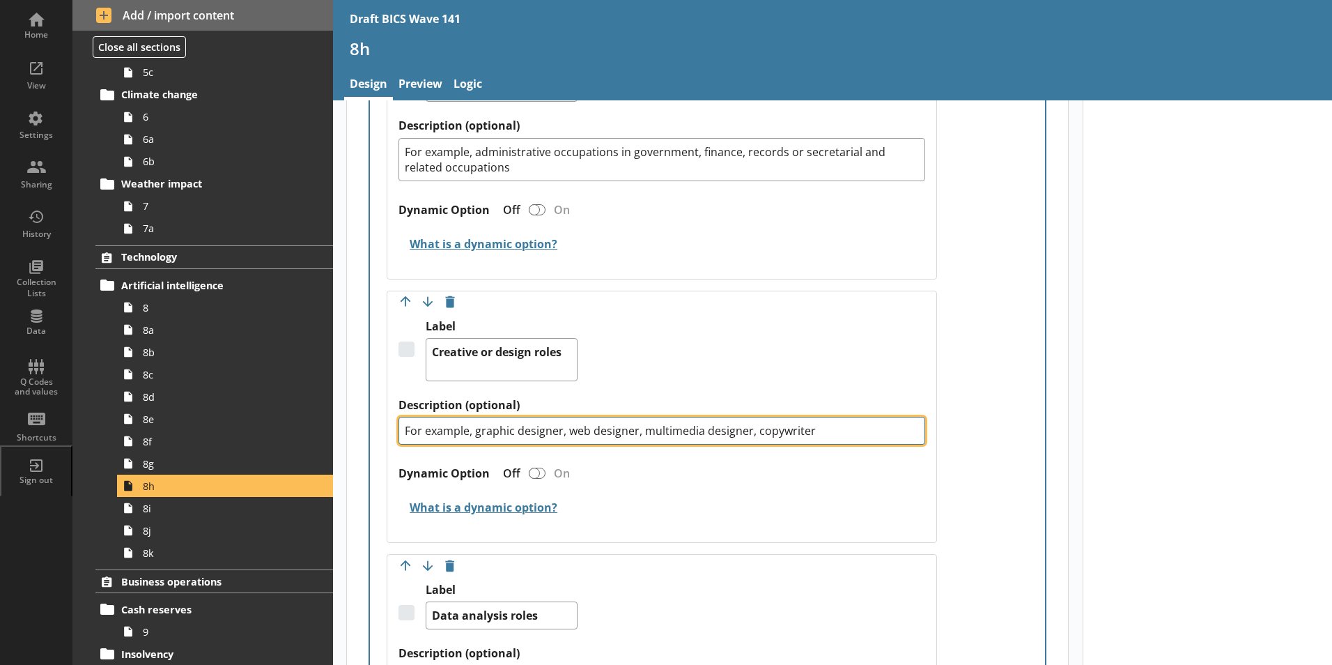
type textarea "x"
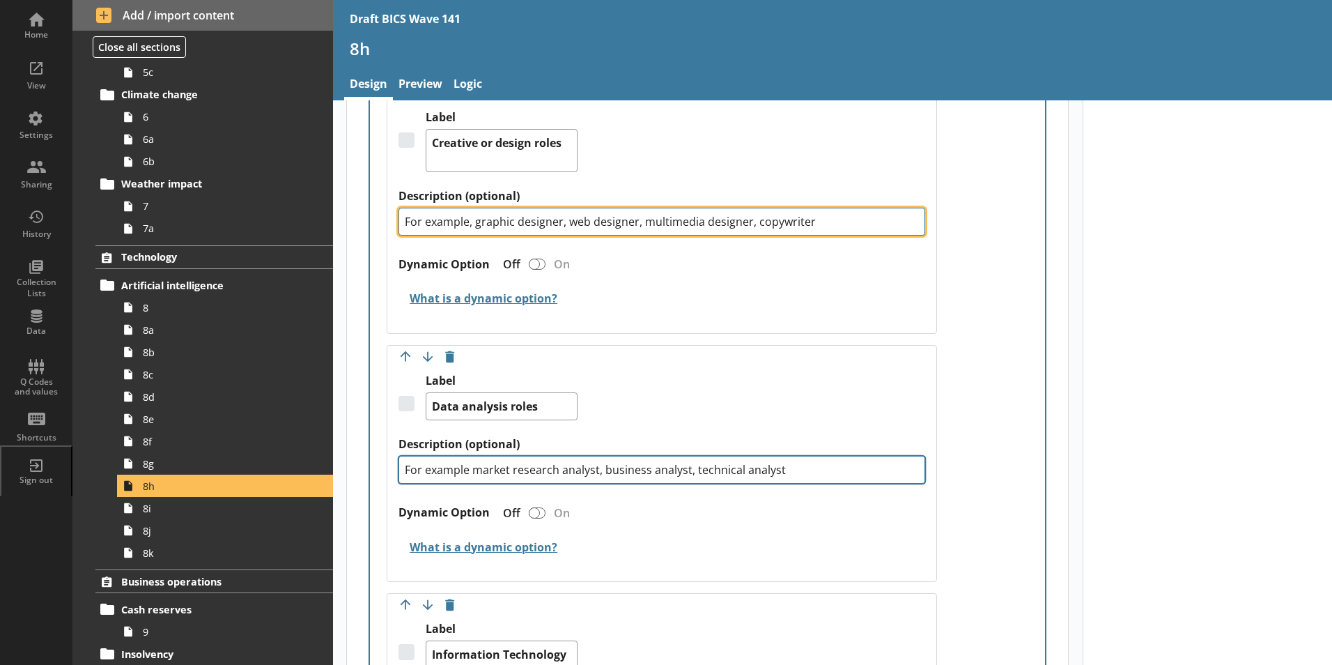
type textarea "For example, graphic designer, web designer, multimedia designer, copywriter"
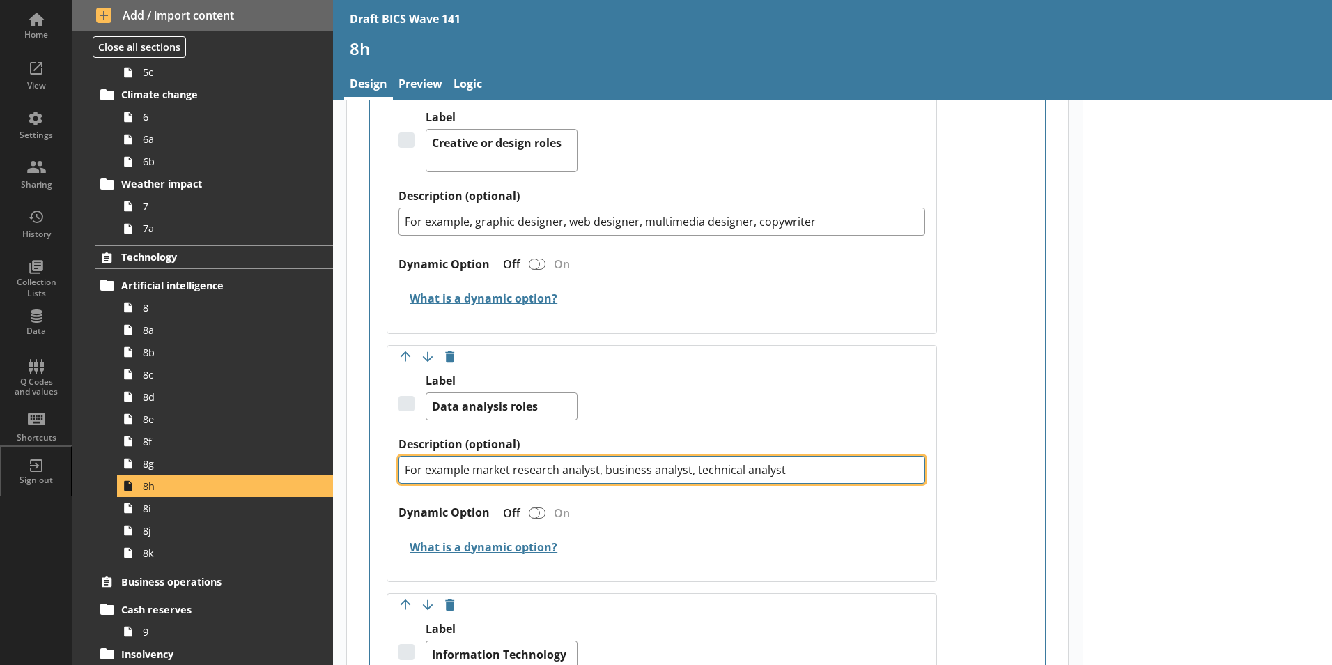
click at [469, 456] on textarea "For example market research analyst, business analyst, technical analyst" at bounding box center [662, 470] width 527 height 28
type textarea "x"
type textarea "For example, market research analyst, business analyst, technical analyst"
type textarea "x"
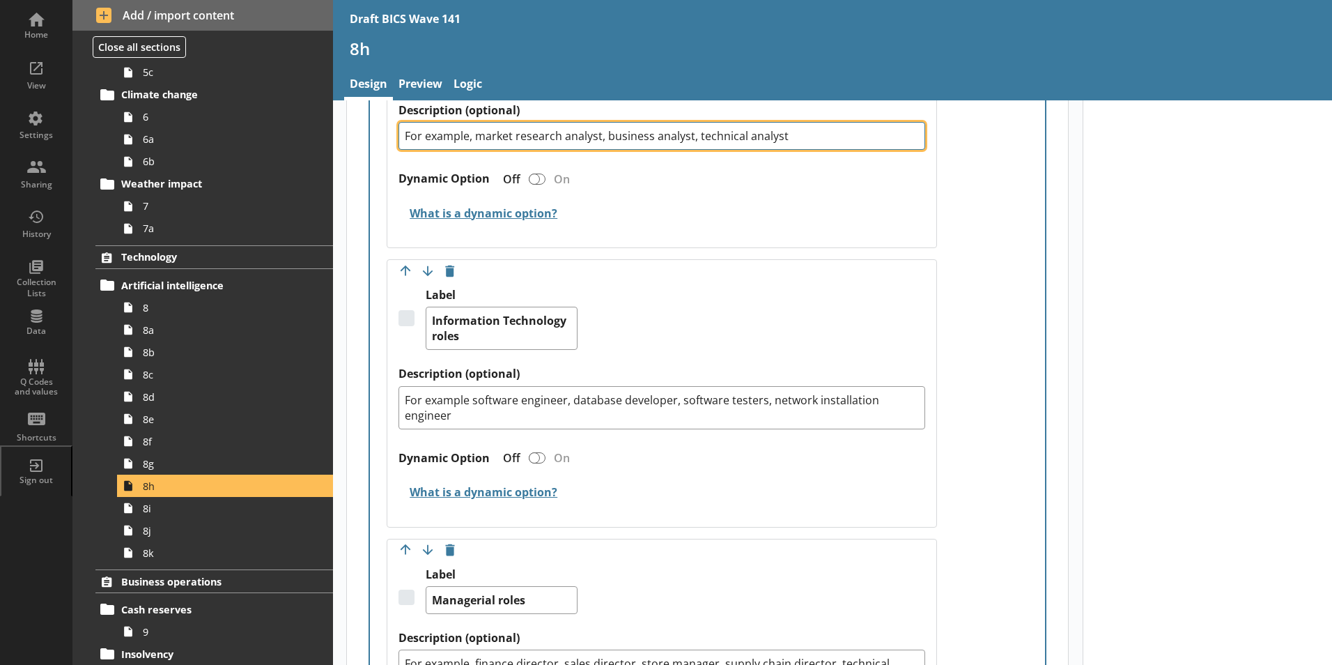
scroll to position [1324, 0]
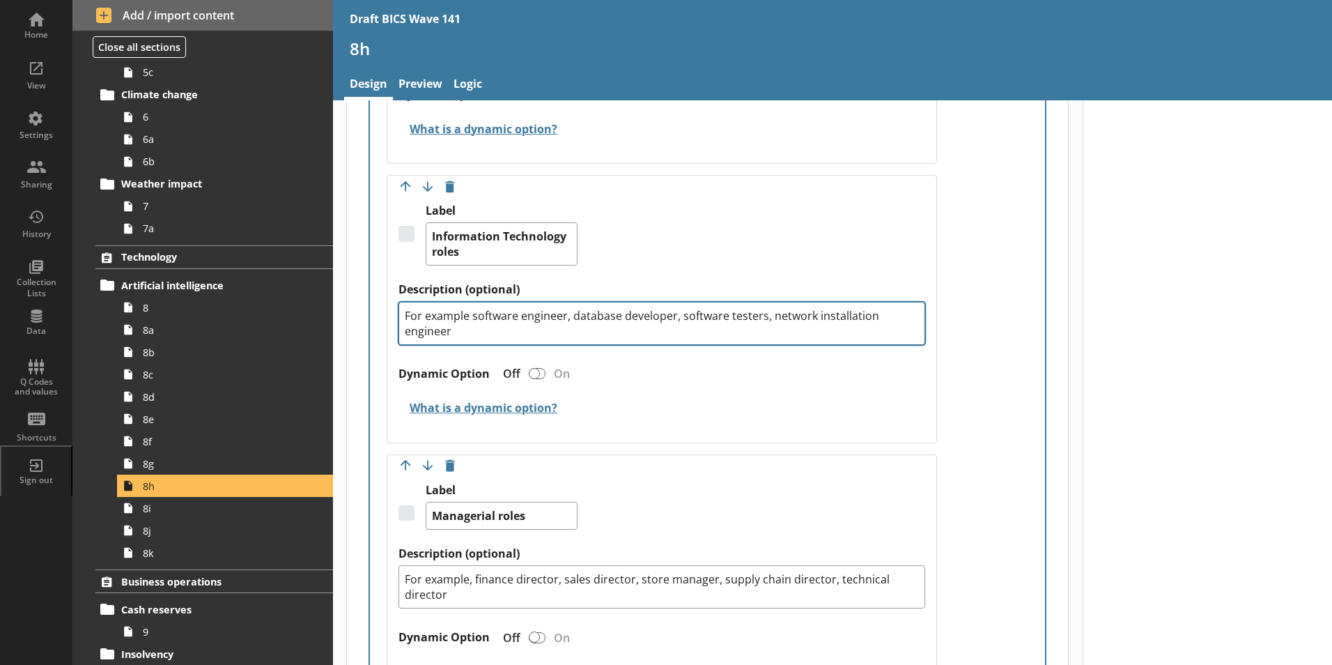
type textarea "For example, market research analyst, business analyst, technical analyst"
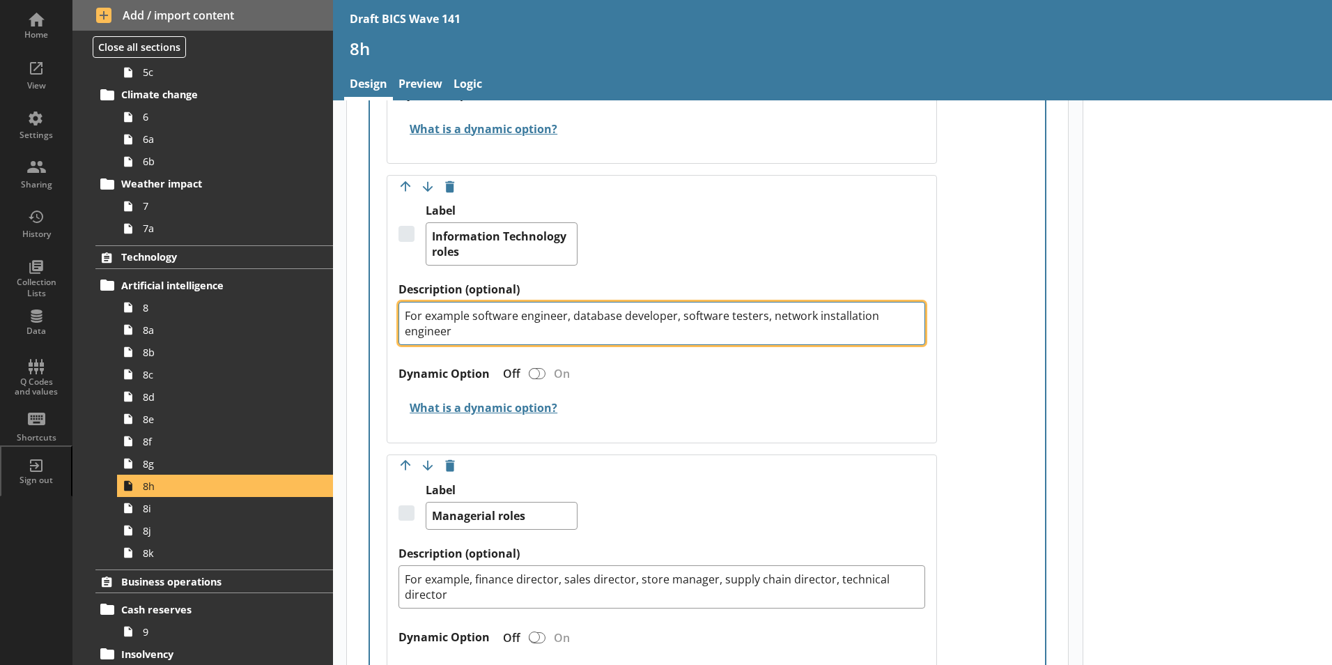
click at [469, 303] on textarea "For example software engineer, database developer, software testers, network in…" at bounding box center [662, 323] width 527 height 43
type textarea "x"
type textarea "For example, software engineer, database developer, software testers, network i…"
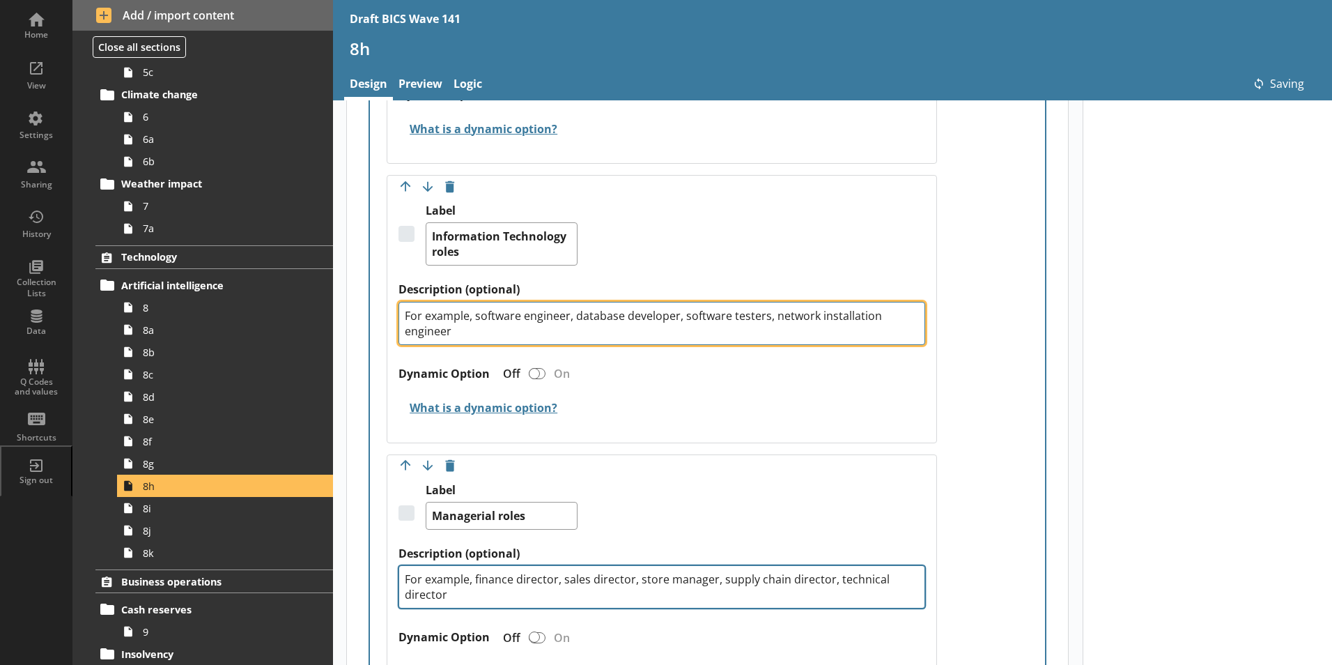
type textarea "x"
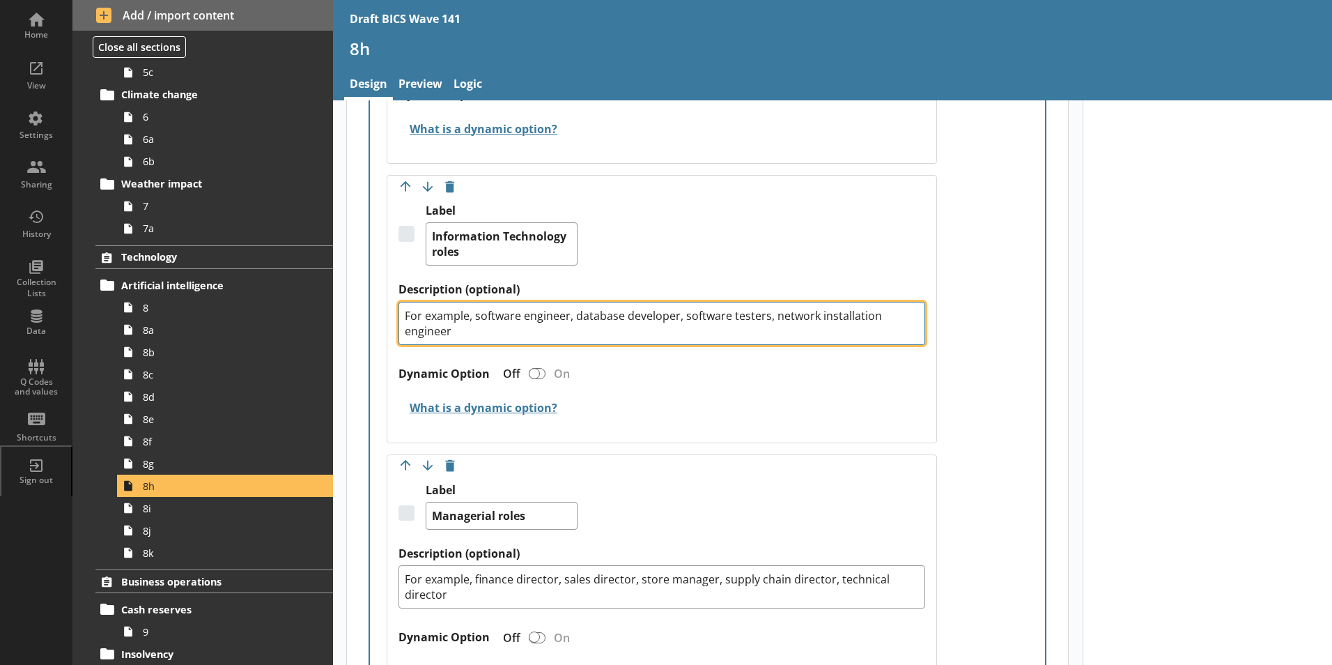
scroll to position [1533, 0]
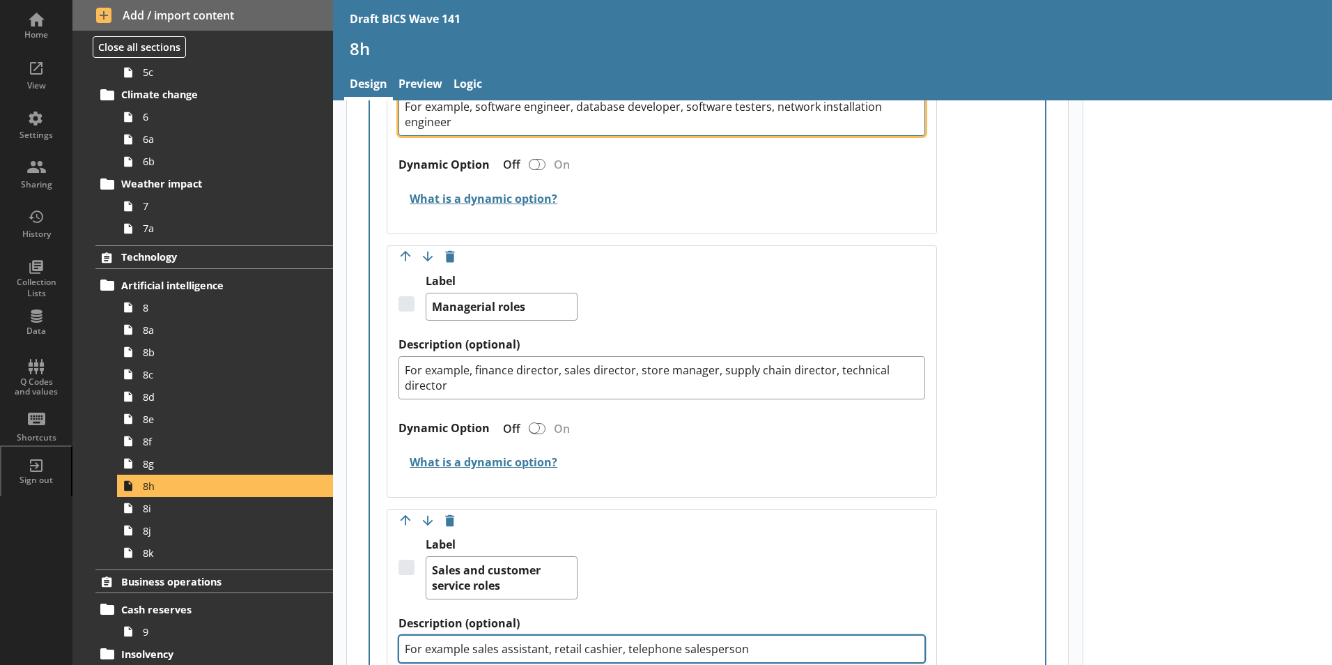
type textarea "For example, software engineer, database developer, software testers, network i…"
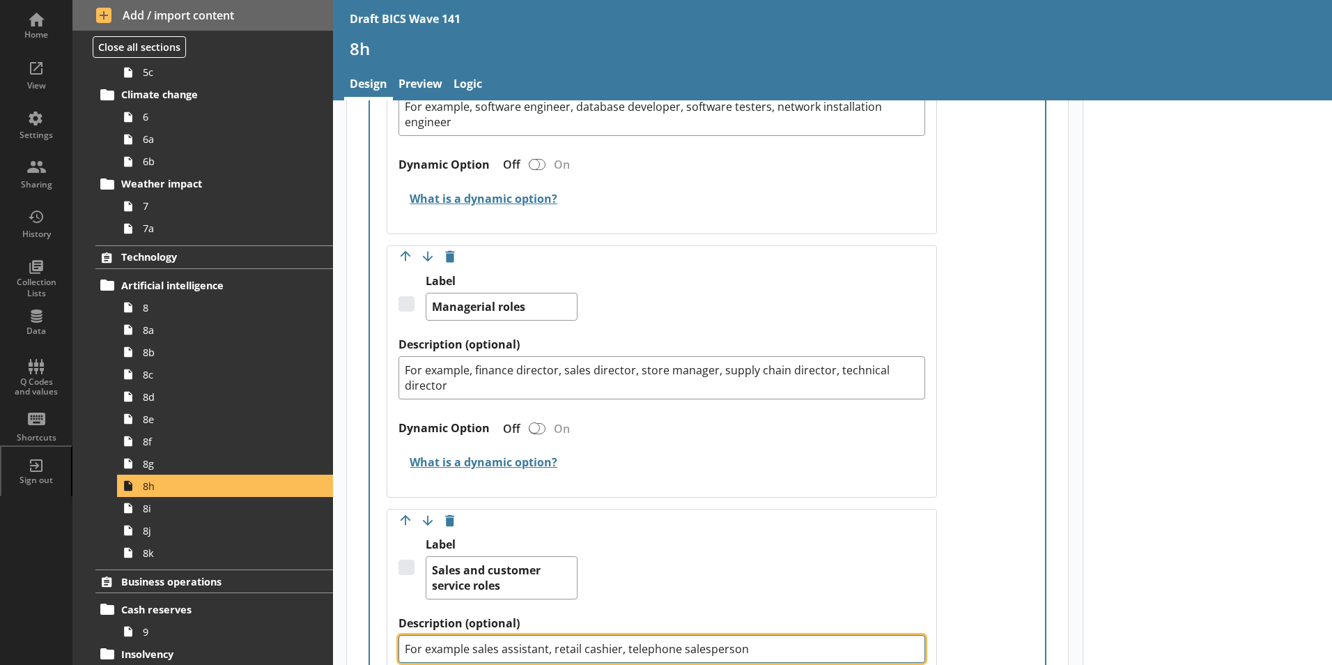
click at [470, 635] on textarea "For example sales assistant, retail cashier, telephone salesperson" at bounding box center [662, 649] width 527 height 28
type textarea "x"
type textarea "For example, sales assistant, retail cashier, telephone salesperson"
type textarea "x"
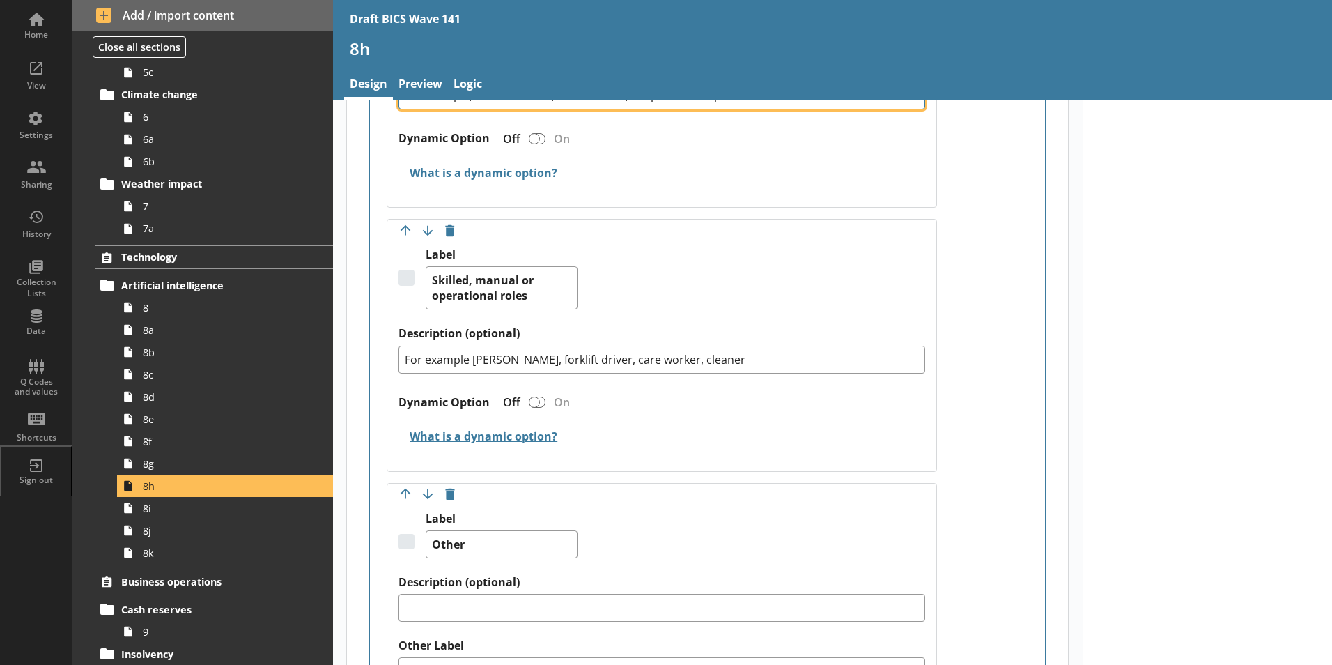
scroll to position [2091, 0]
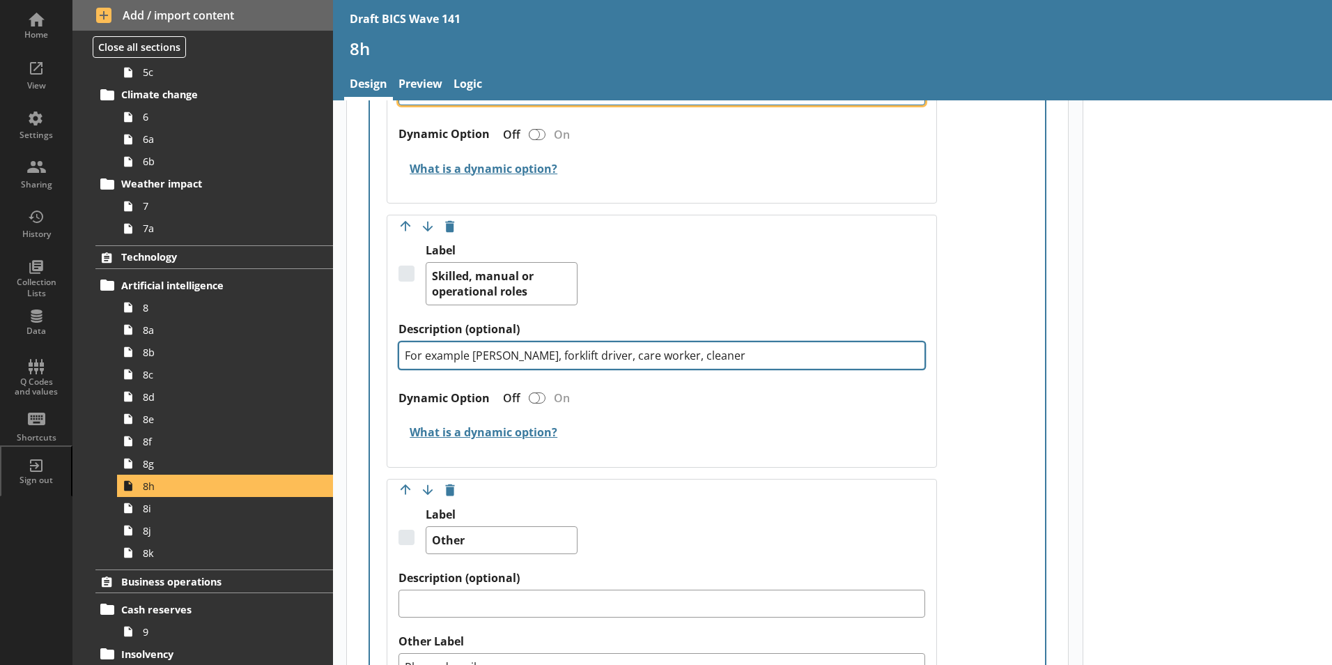
type textarea "For example, sales assistant, retail cashier, telephone salesperson"
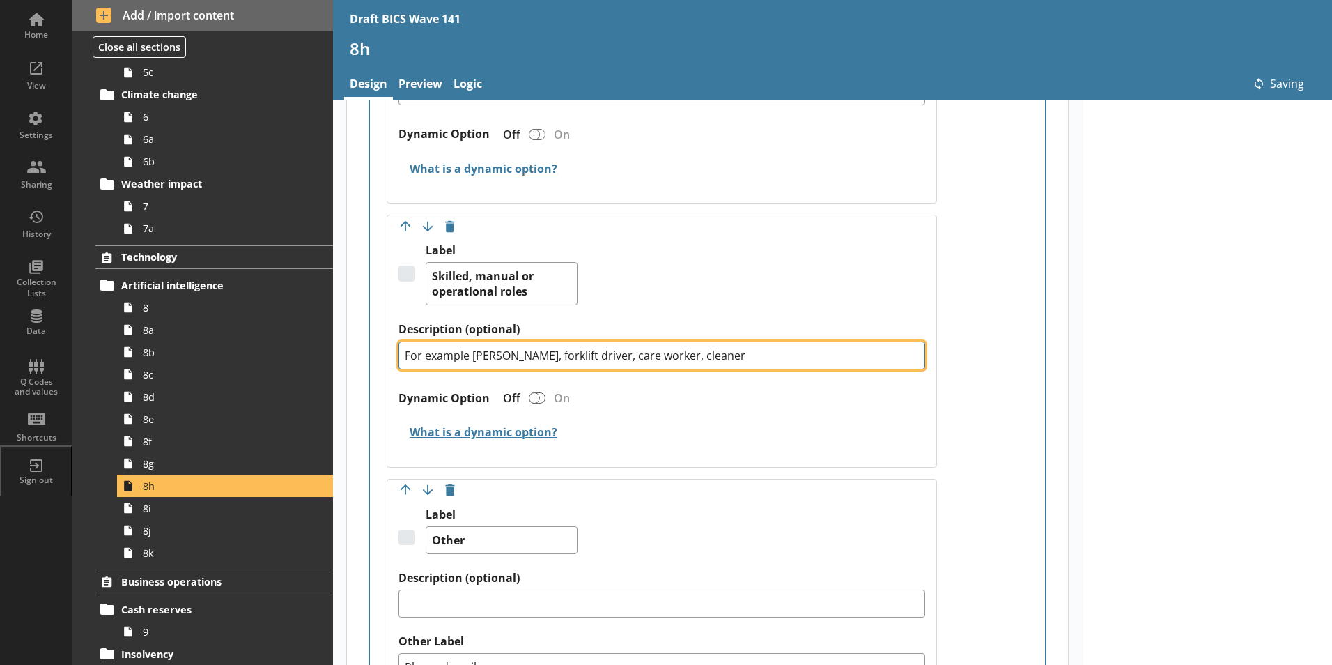
click at [468, 344] on textarea "For example [PERSON_NAME], forklift driver, care worker, cleaner" at bounding box center [662, 355] width 527 height 28
type textarea "x"
type textarea "For example, [PERSON_NAME], forklift driver, care worker, cleaner"
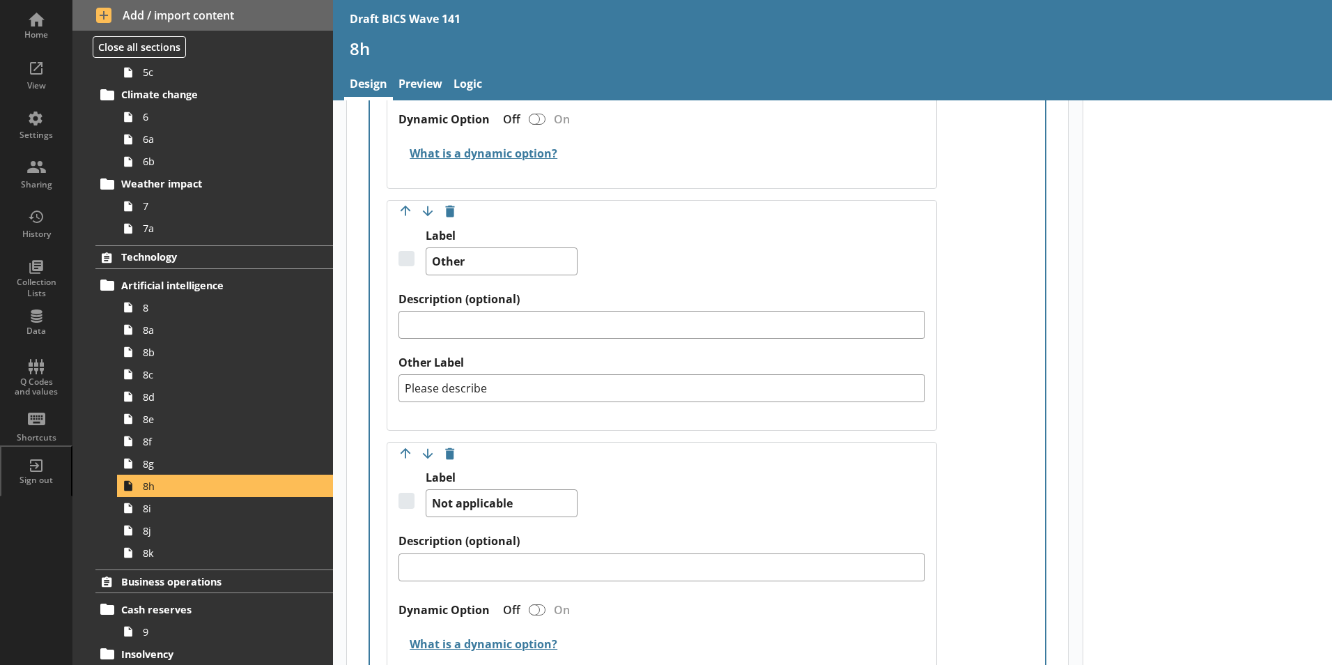
type textarea "x"
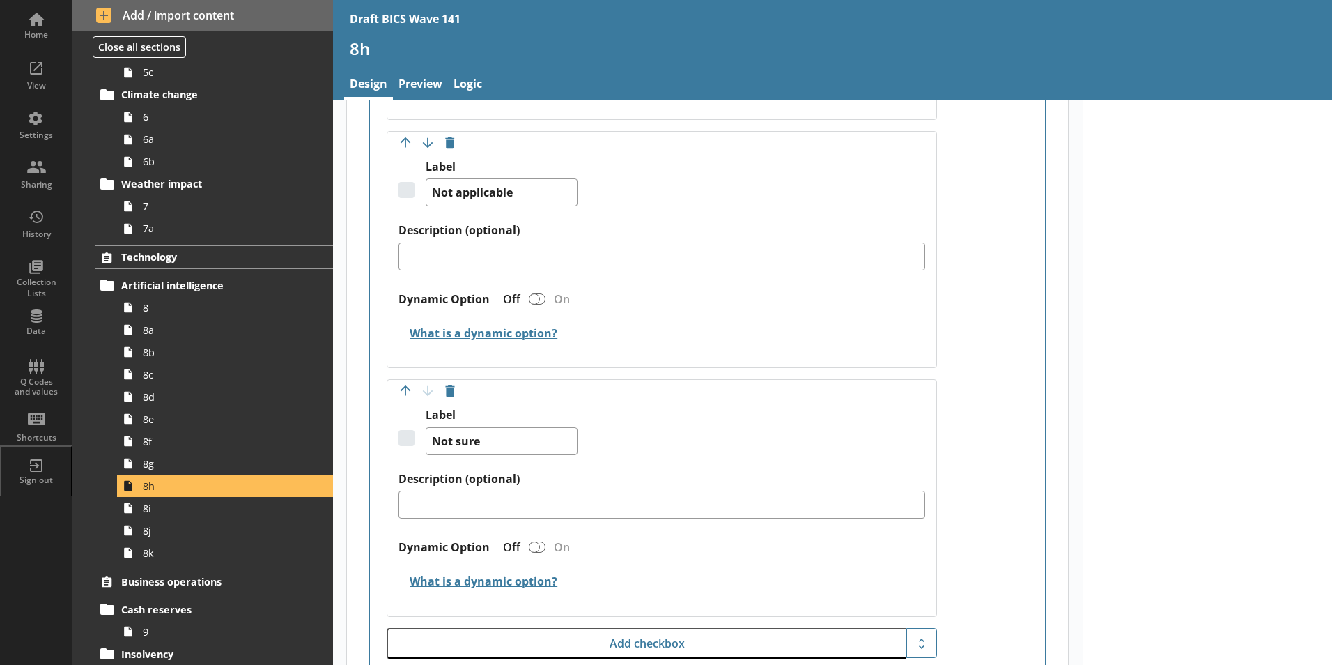
scroll to position [2787, 0]
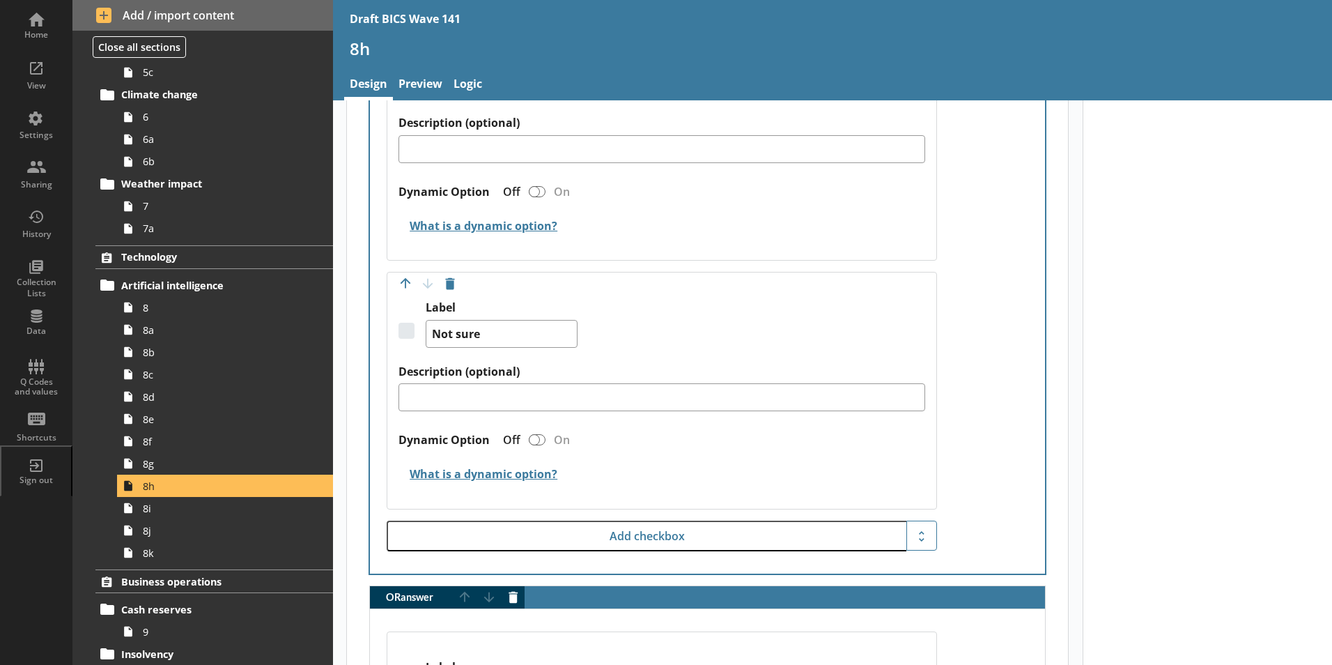
type textarea "For example, [PERSON_NAME], forklift driver, care worker, cleaner"
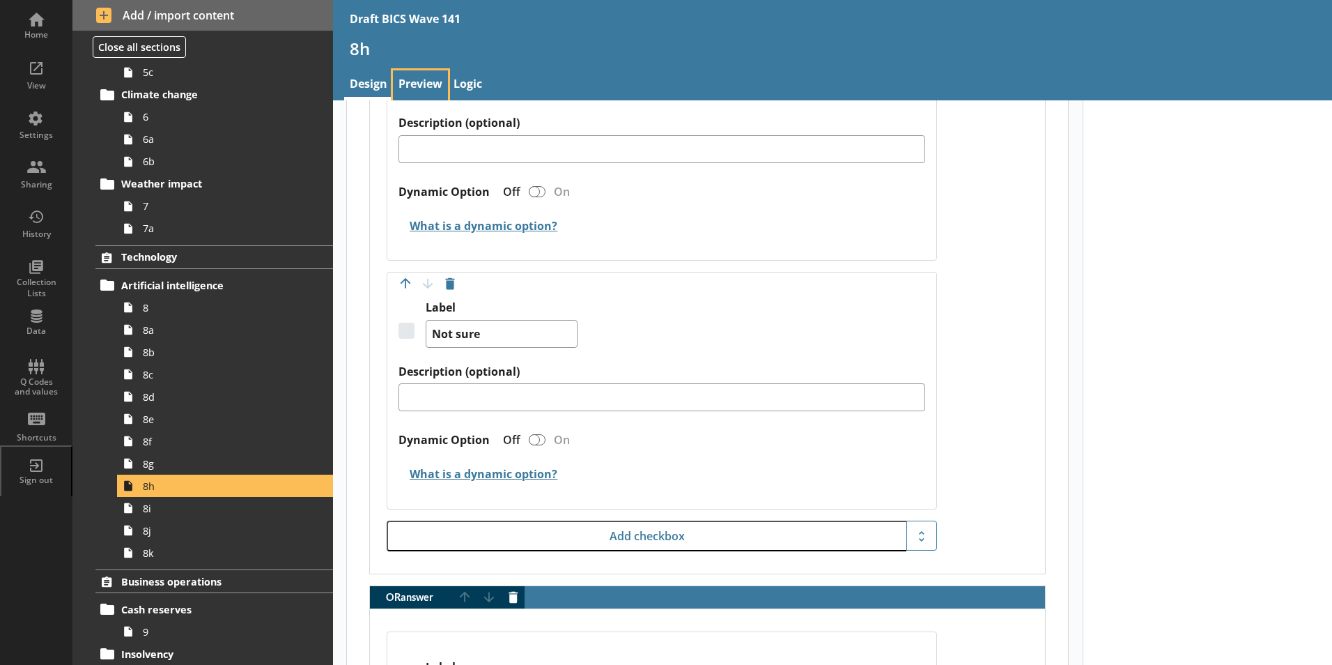
click at [424, 79] on link "Preview" at bounding box center [420, 85] width 55 height 30
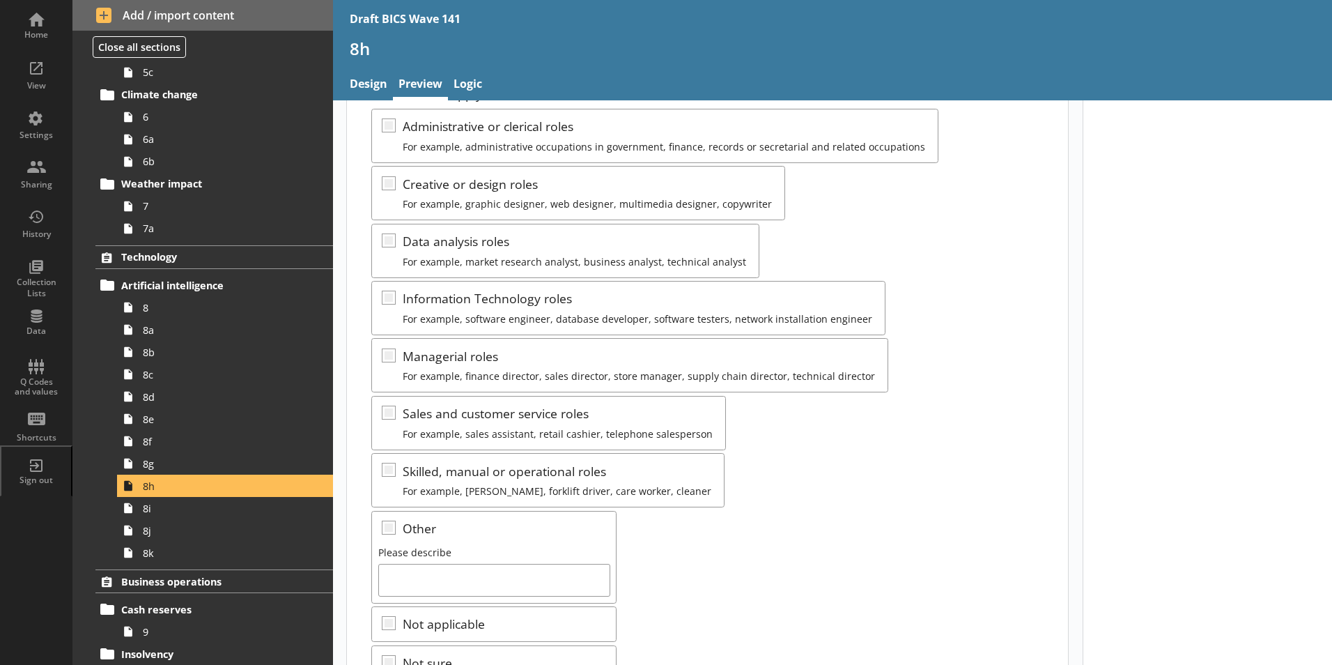
scroll to position [275, 0]
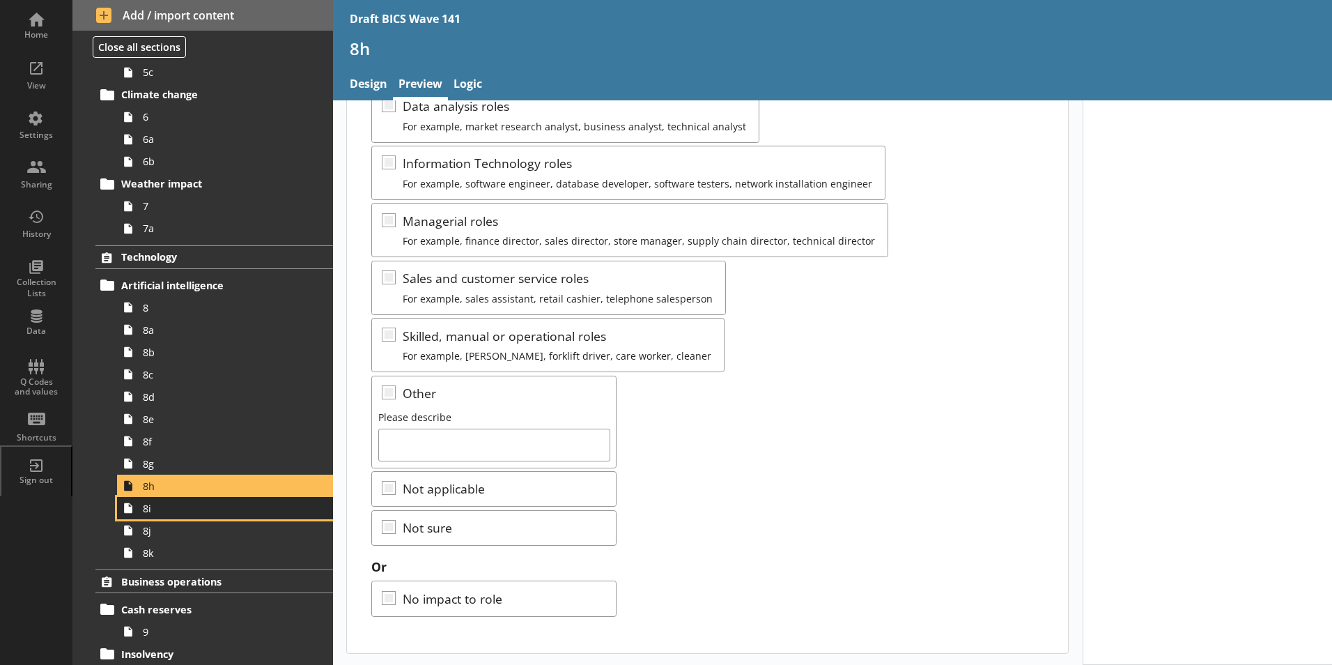
click at [155, 514] on span "8i" at bounding box center [220, 508] width 155 height 13
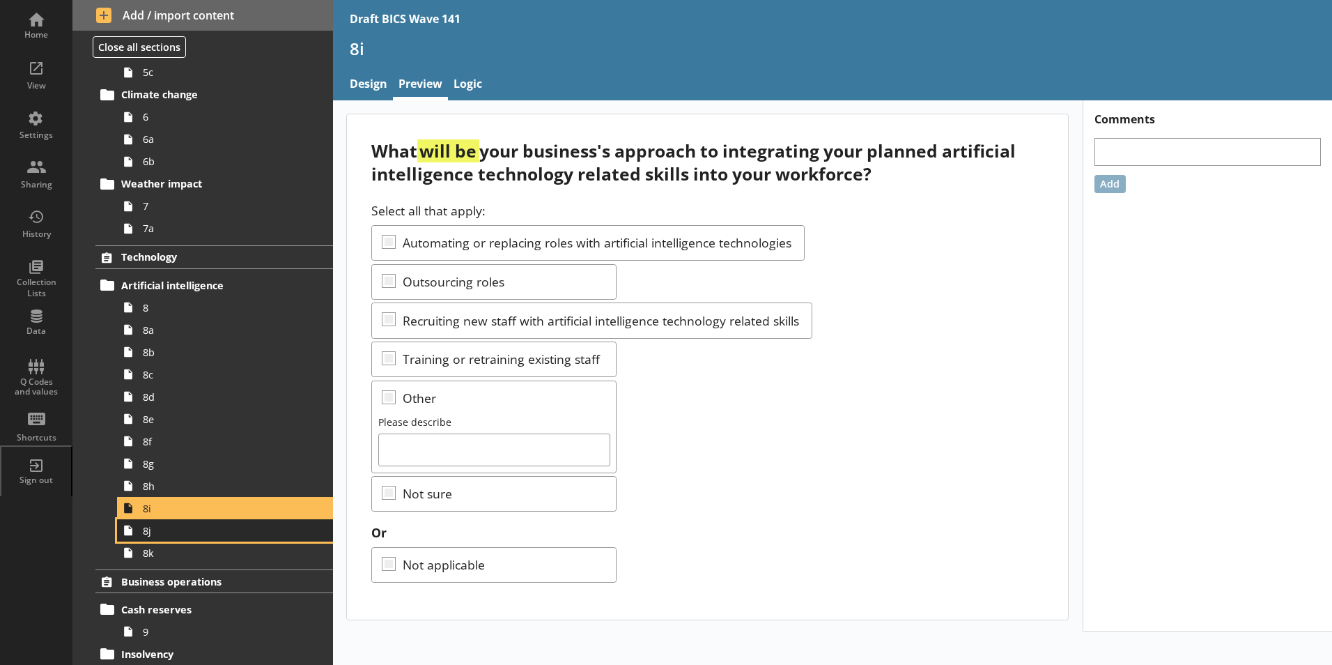
click at [153, 539] on link "8j" at bounding box center [225, 530] width 216 height 22
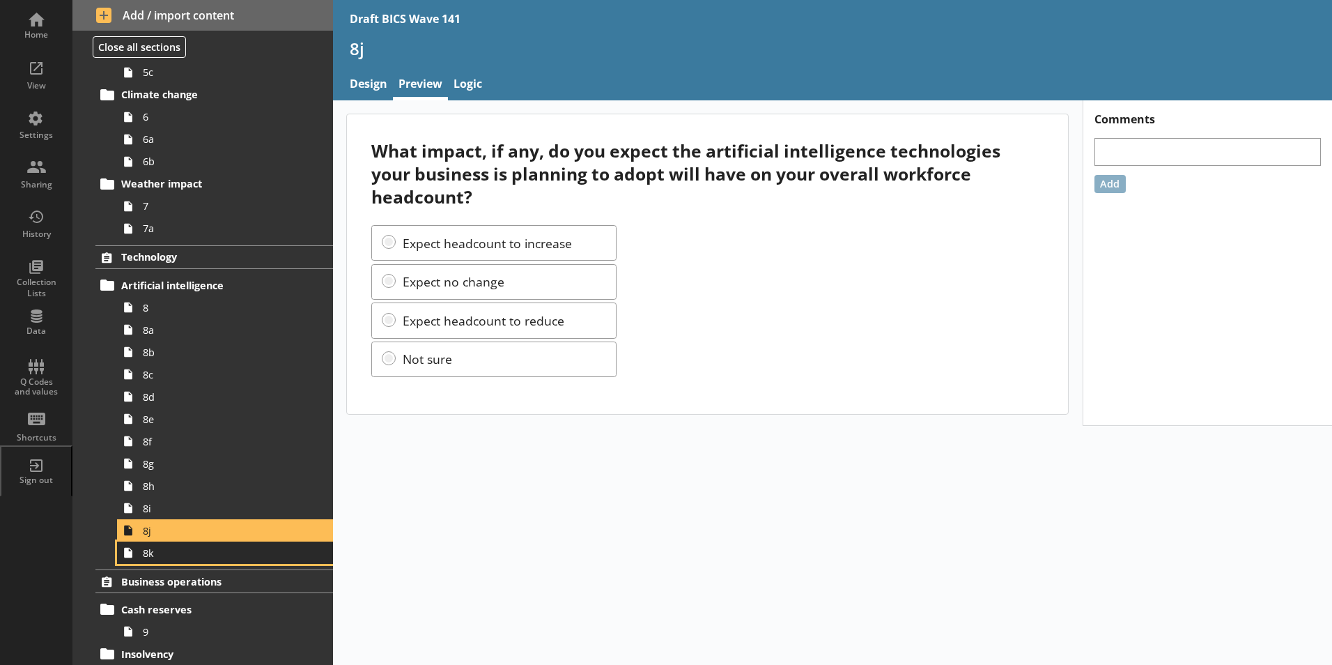
click at [146, 560] on link "8k" at bounding box center [225, 552] width 216 height 22
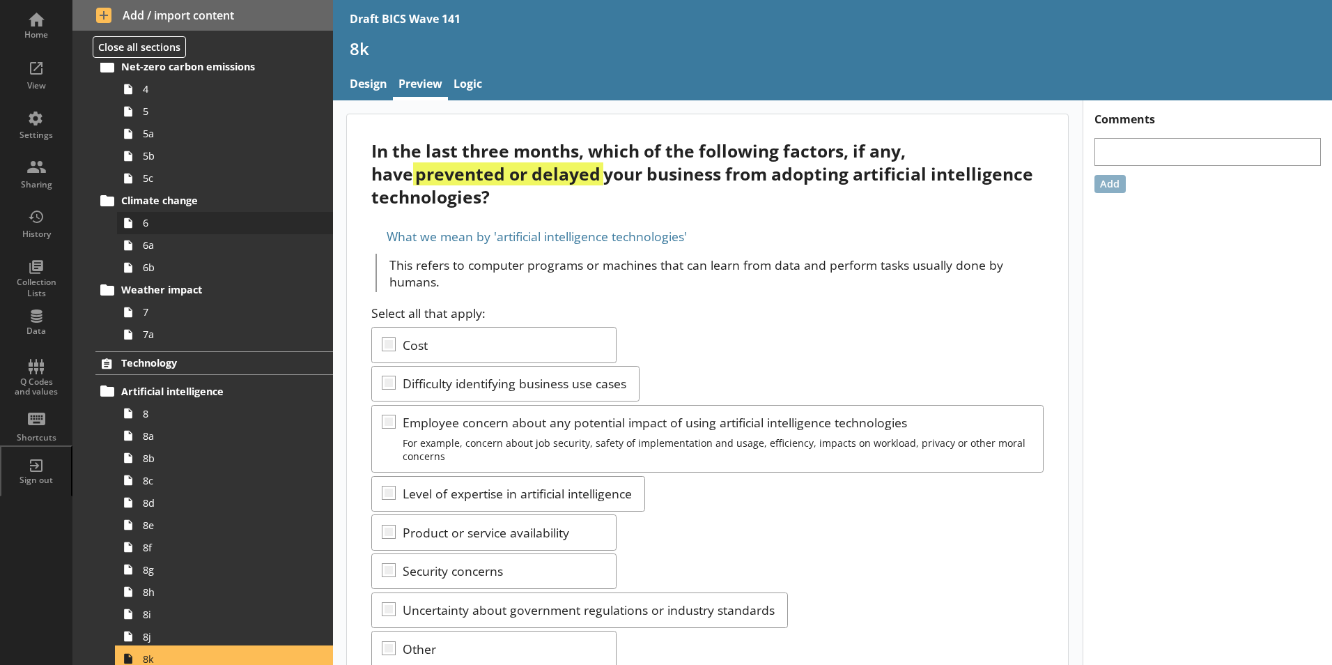
scroll to position [209, 0]
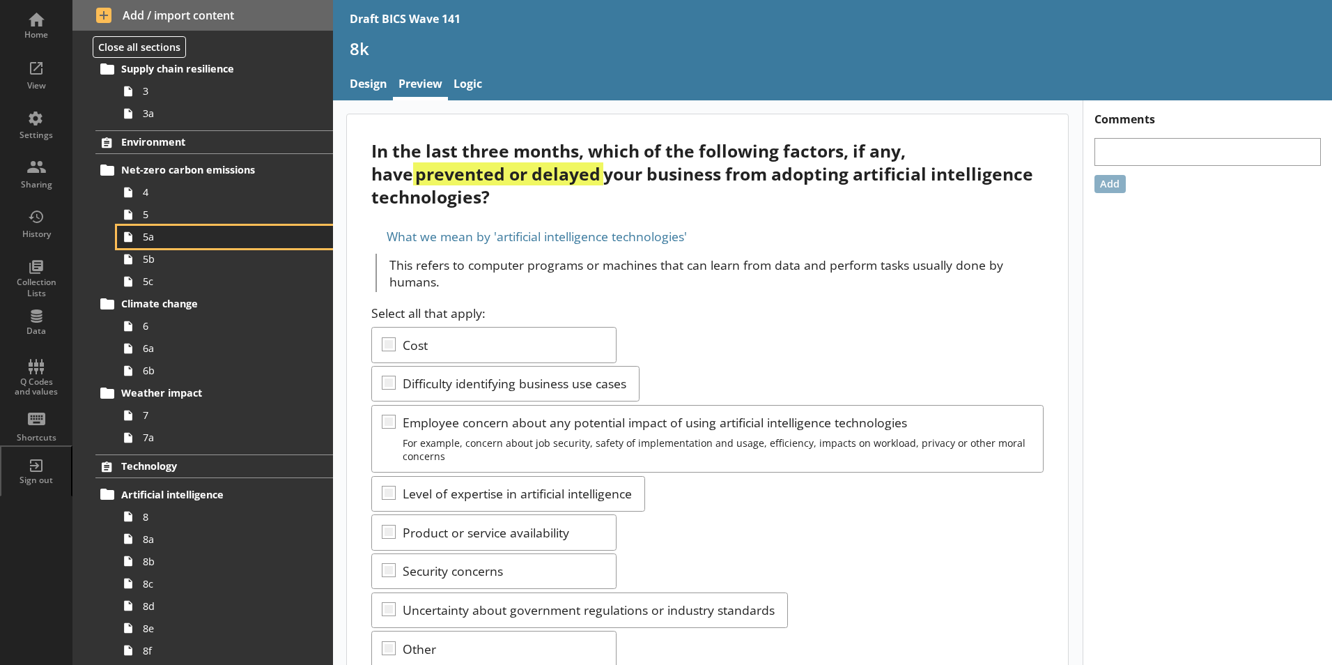
click at [152, 244] on link "5a" at bounding box center [225, 237] width 216 height 22
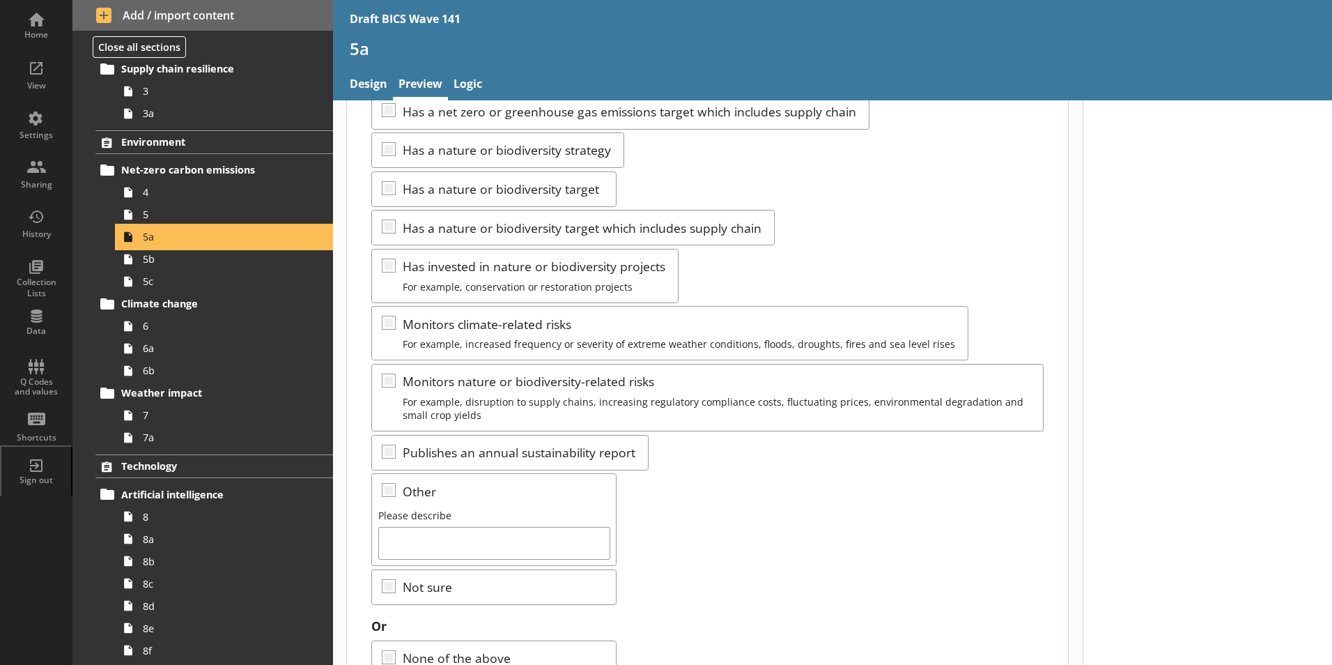
scroll to position [268, 0]
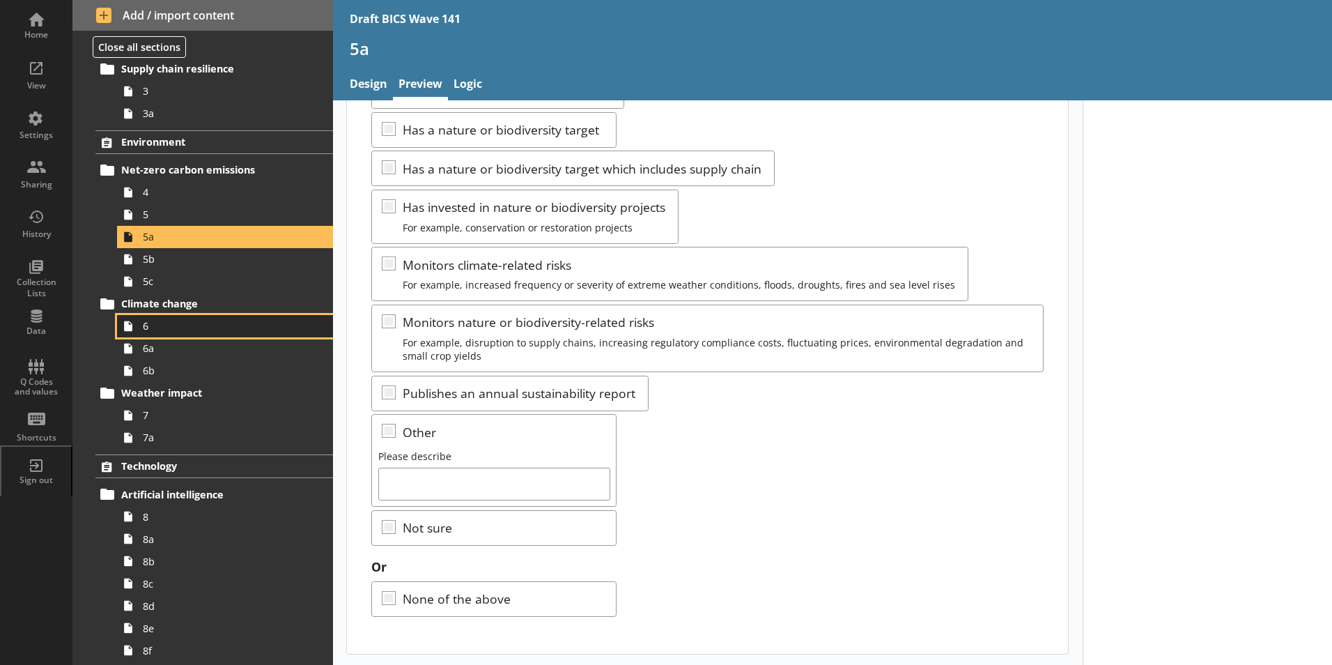
click at [144, 332] on span "6" at bounding box center [220, 325] width 155 height 13
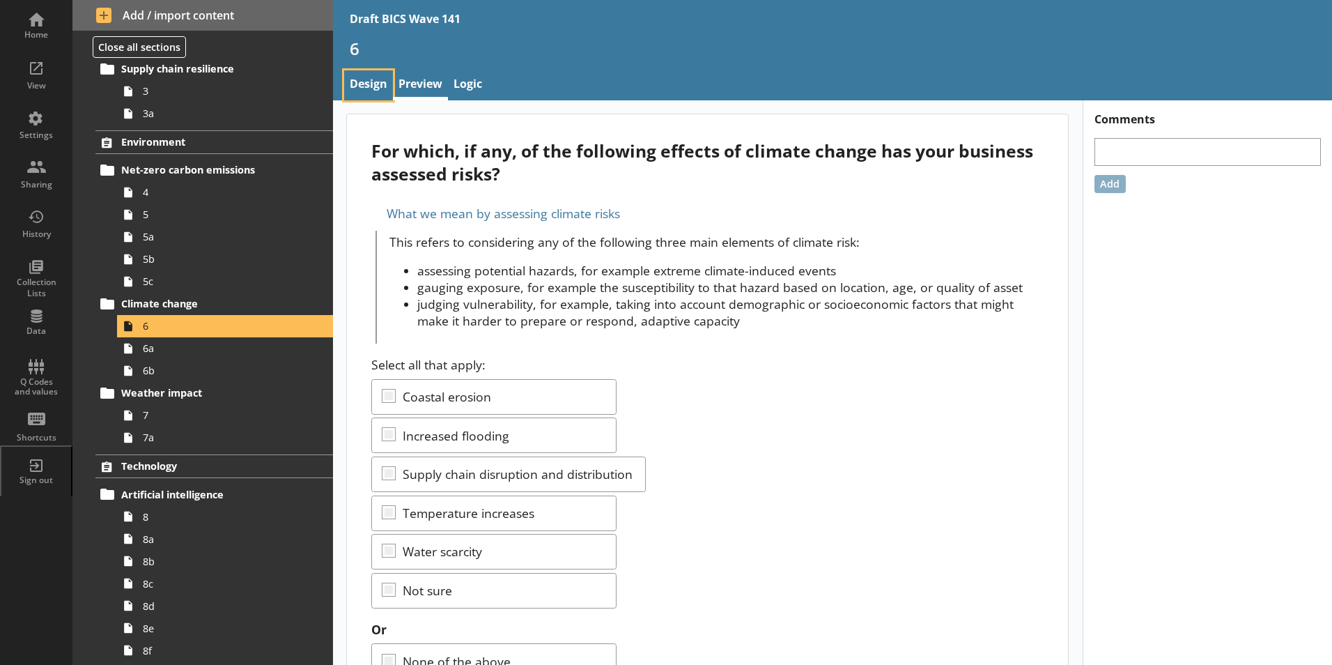
click at [364, 86] on link "Design" at bounding box center [368, 85] width 49 height 30
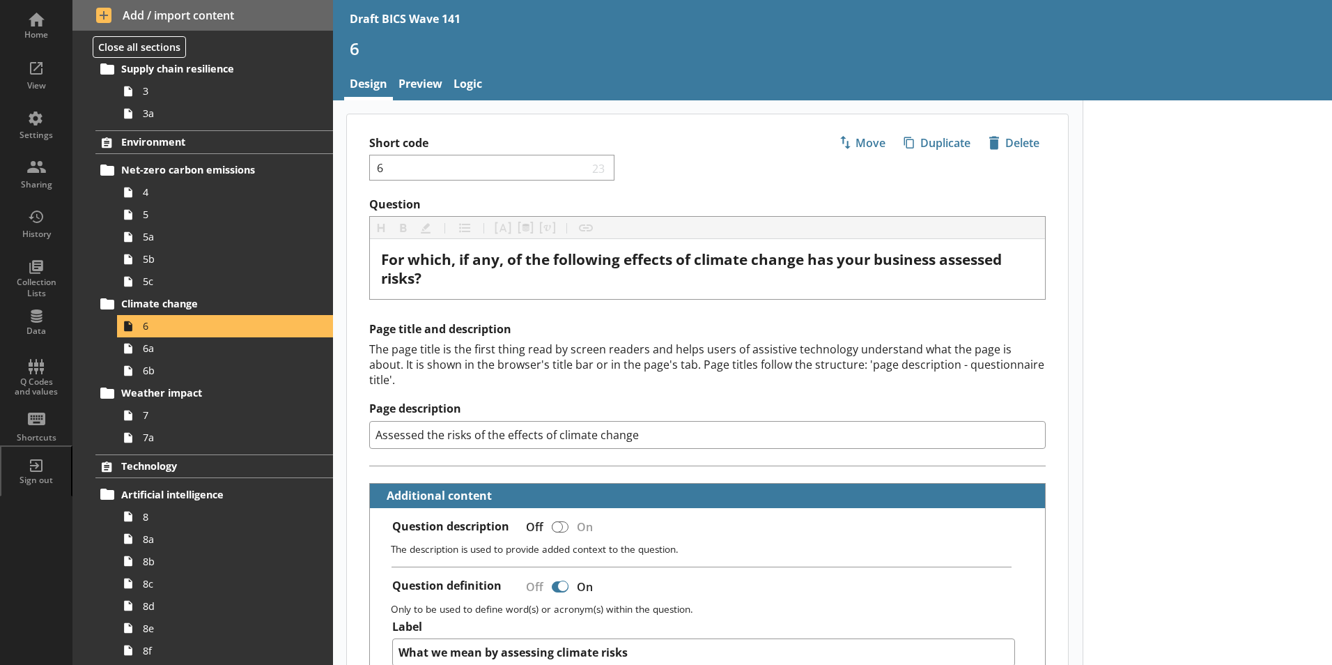
type textarea "x"
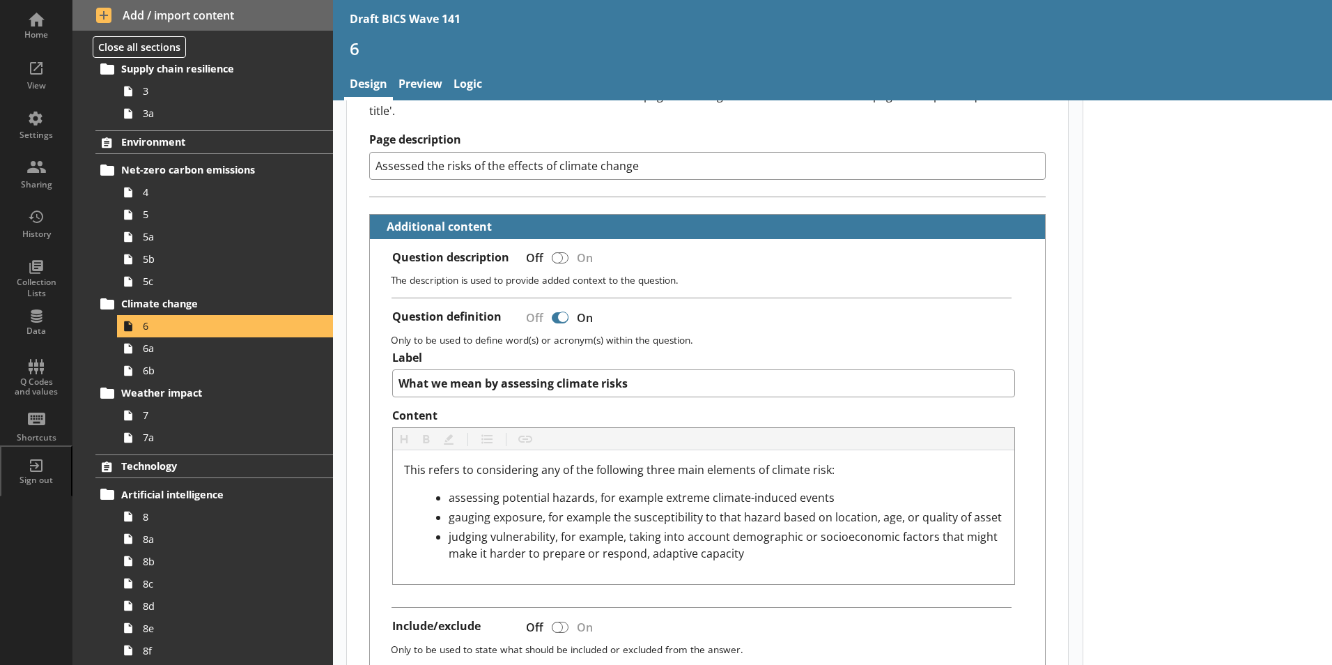
scroll to position [348, 0]
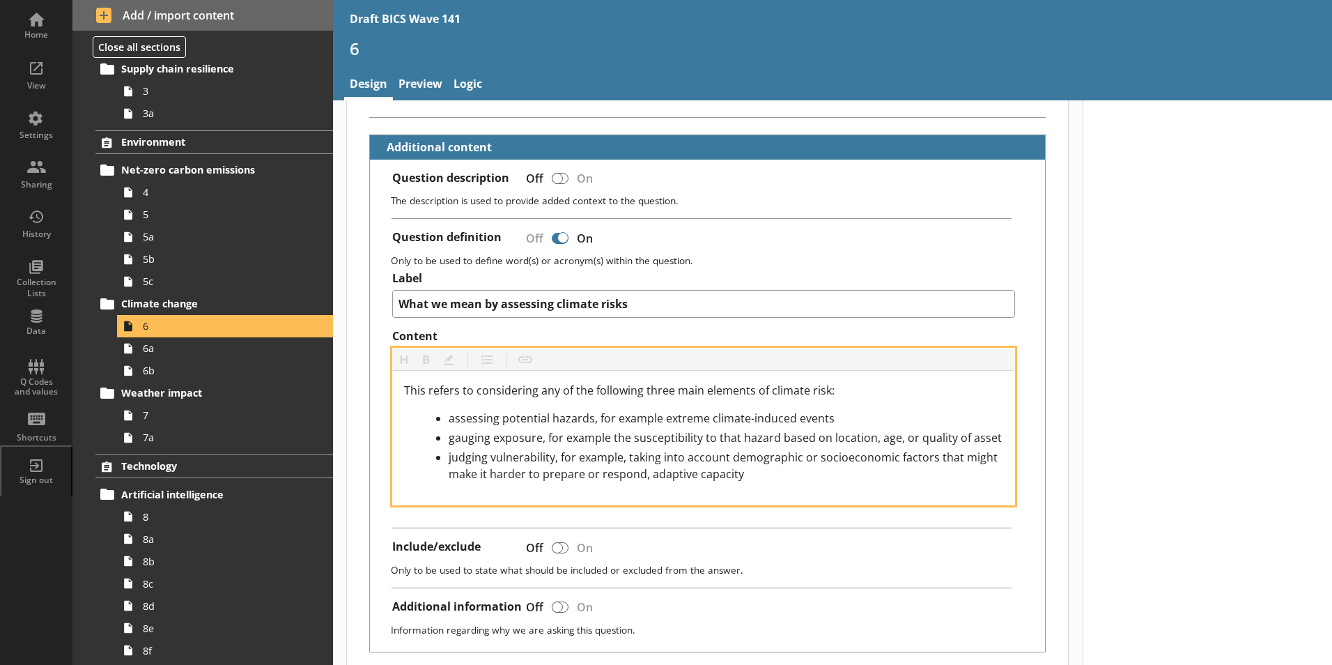
click at [633, 410] on span "assessing potential hazards, for example extreme climate-induced events" at bounding box center [642, 417] width 386 height 15
click at [580, 430] on span "gauging exposure, for example the susceptibility to that hazard based on locati…" at bounding box center [725, 437] width 553 height 15
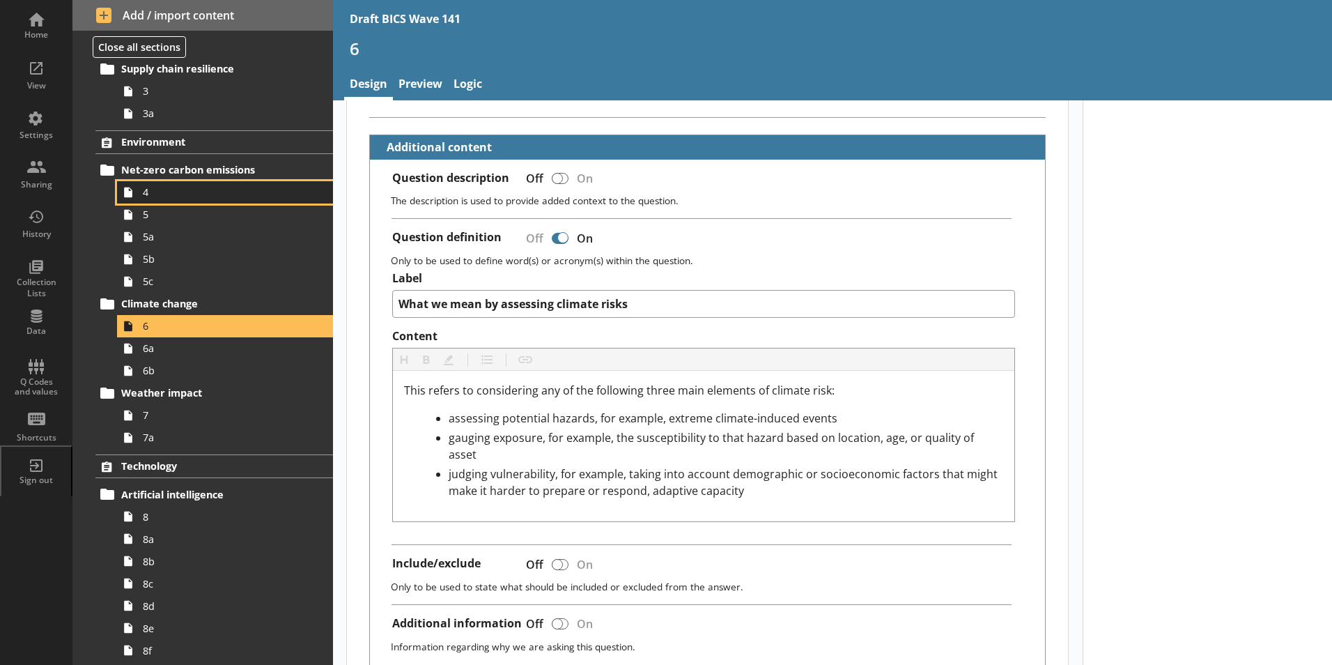
click at [160, 193] on span "4" at bounding box center [220, 191] width 155 height 13
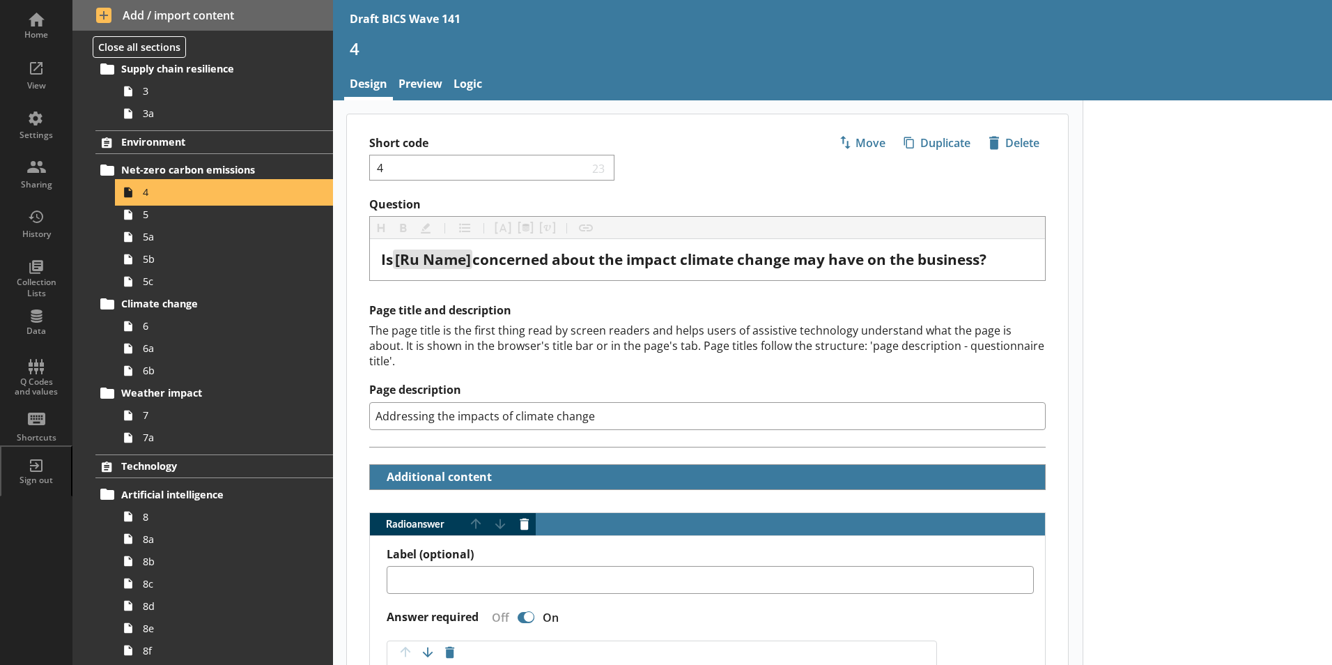
type textarea "x"
click at [413, 82] on link "Preview" at bounding box center [420, 85] width 55 height 30
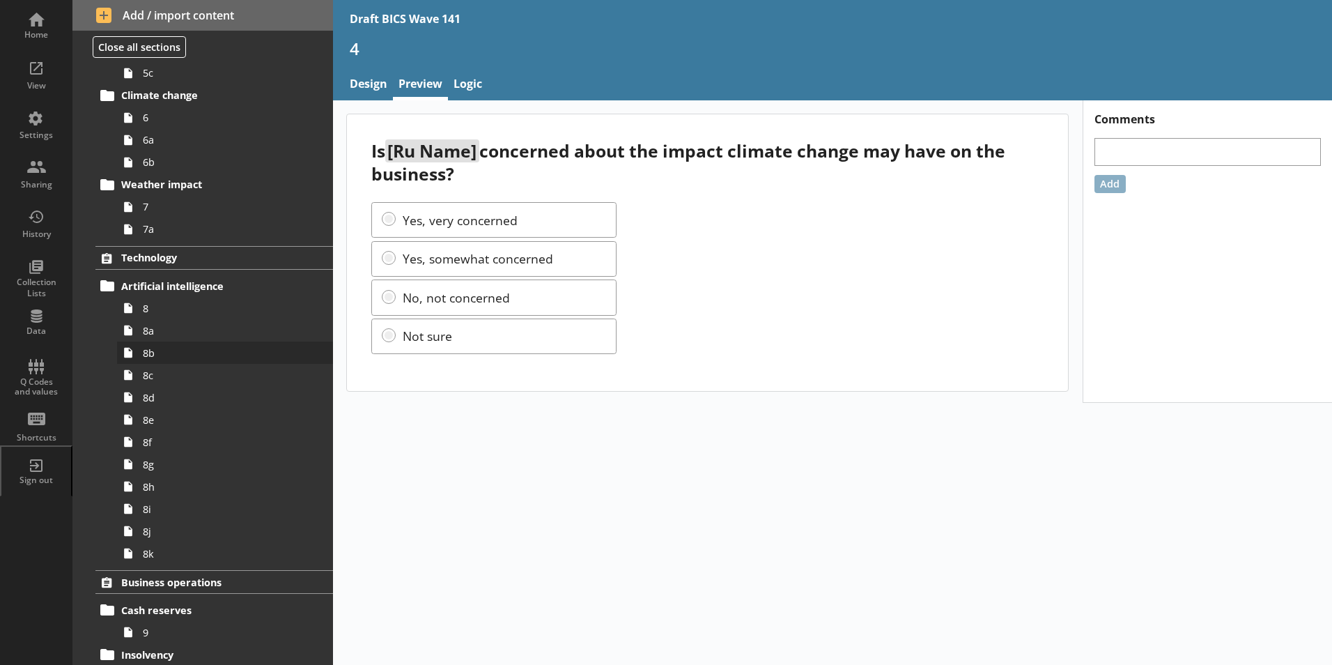
scroll to position [418, 0]
click at [153, 118] on span "6" at bounding box center [220, 116] width 155 height 13
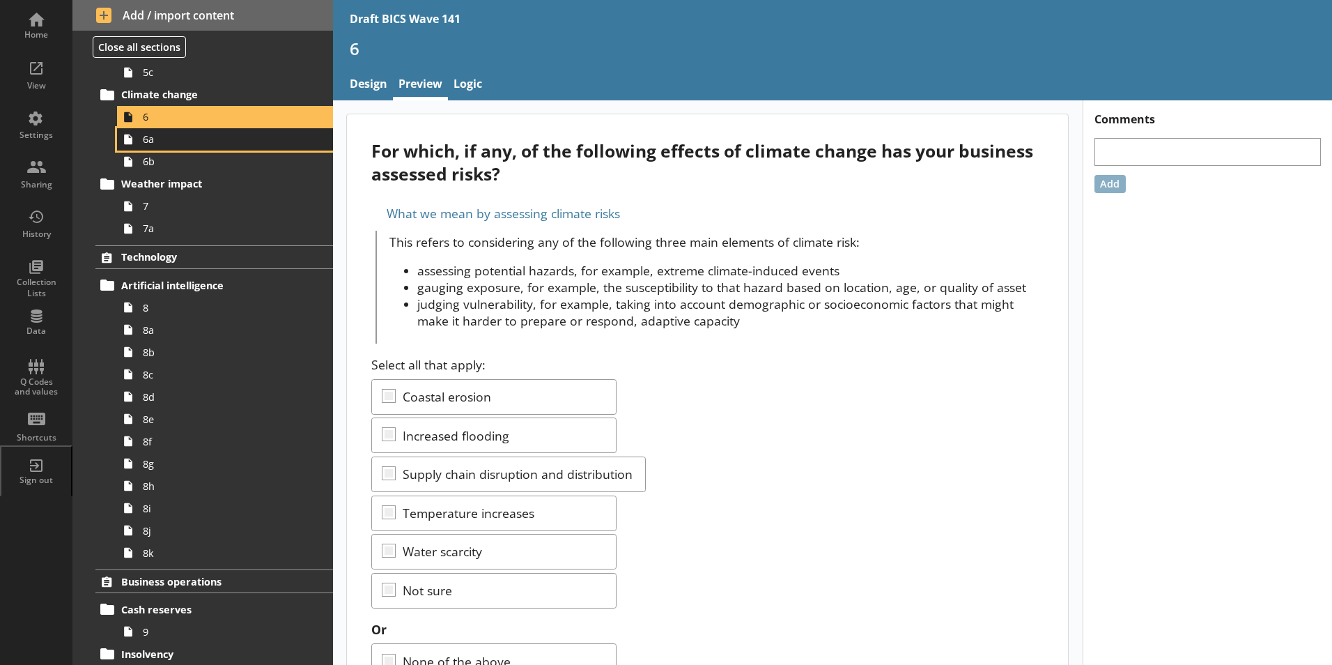
click at [150, 146] on link "6a" at bounding box center [225, 139] width 216 height 22
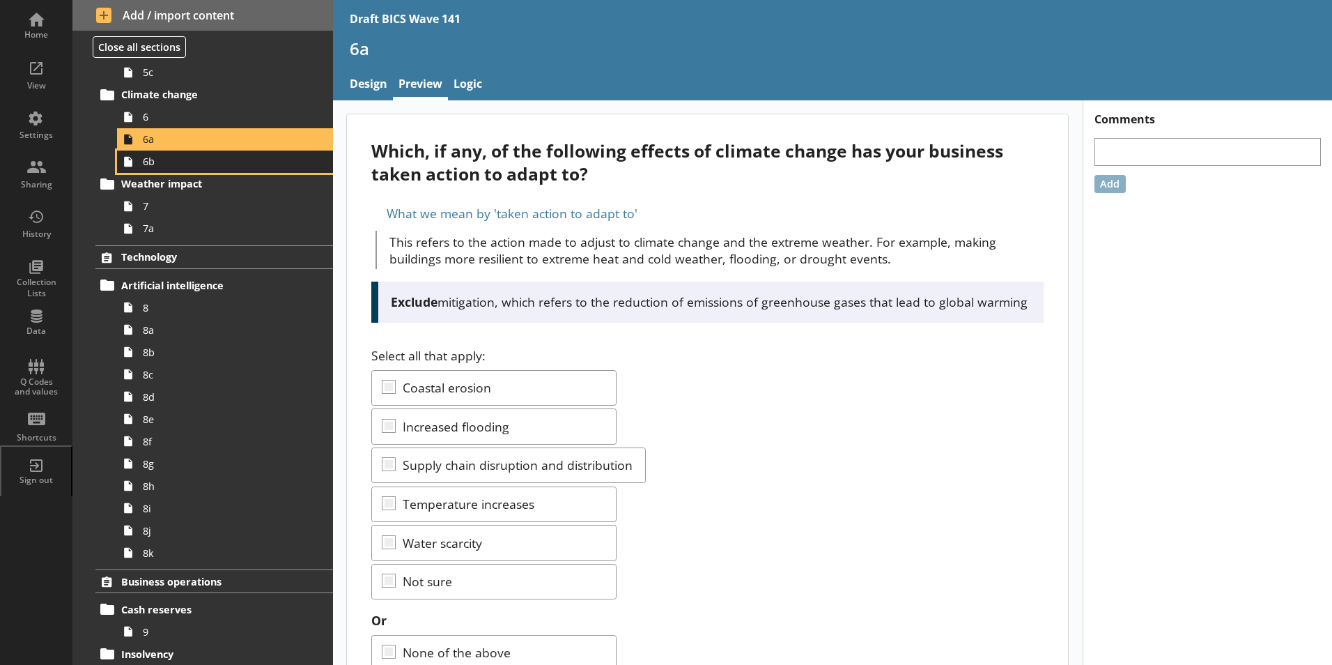
click at [152, 165] on span "6b" at bounding box center [220, 161] width 155 height 13
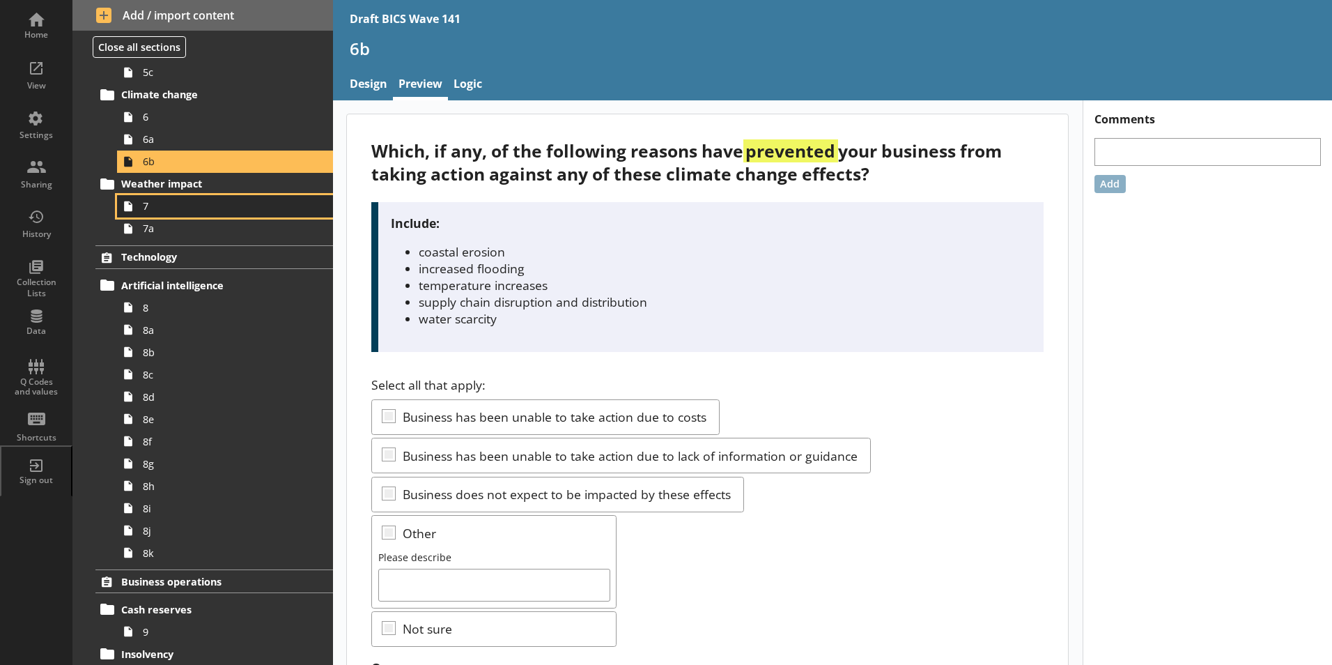
click at [139, 206] on link "7" at bounding box center [225, 206] width 216 height 22
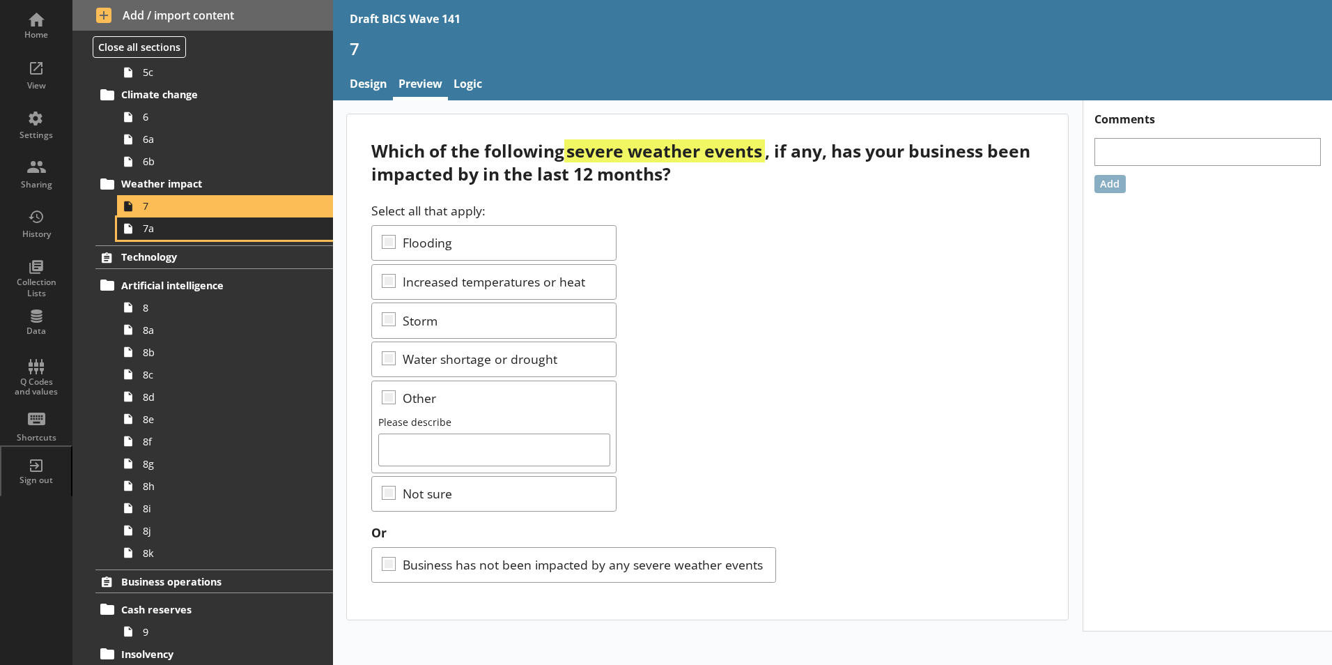
click at [150, 235] on span "7a" at bounding box center [220, 228] width 155 height 13
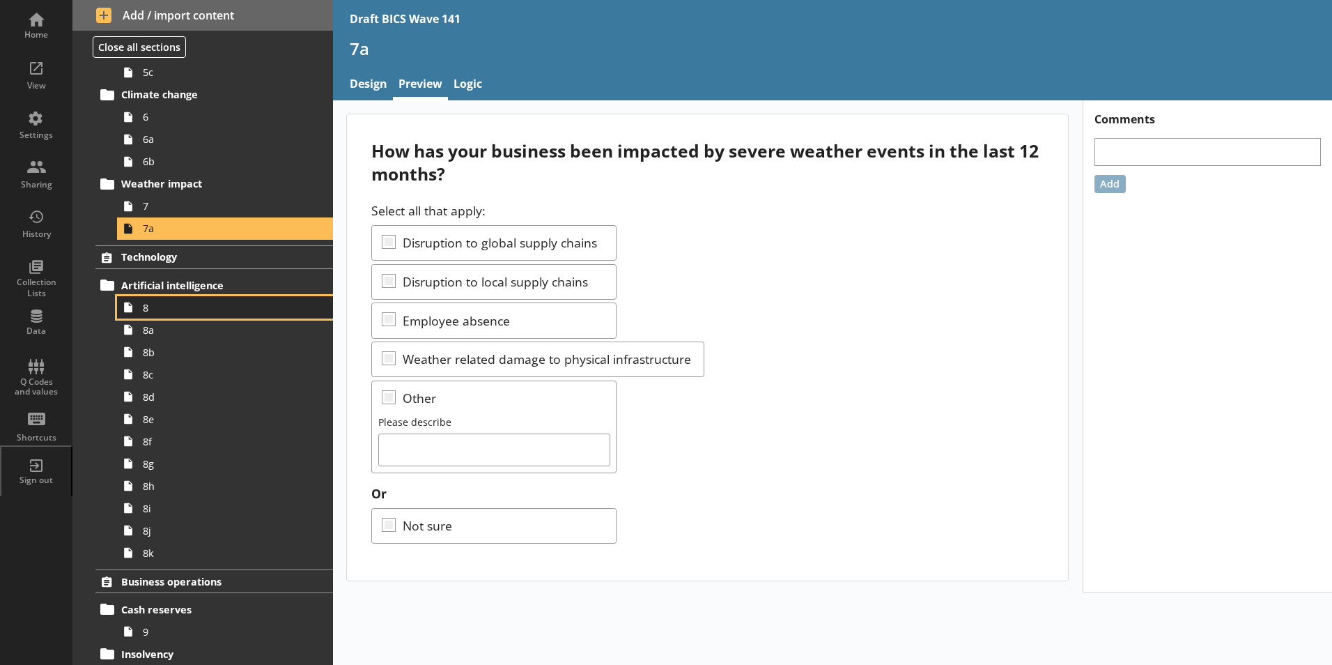
click at [154, 307] on span "8" at bounding box center [220, 307] width 155 height 13
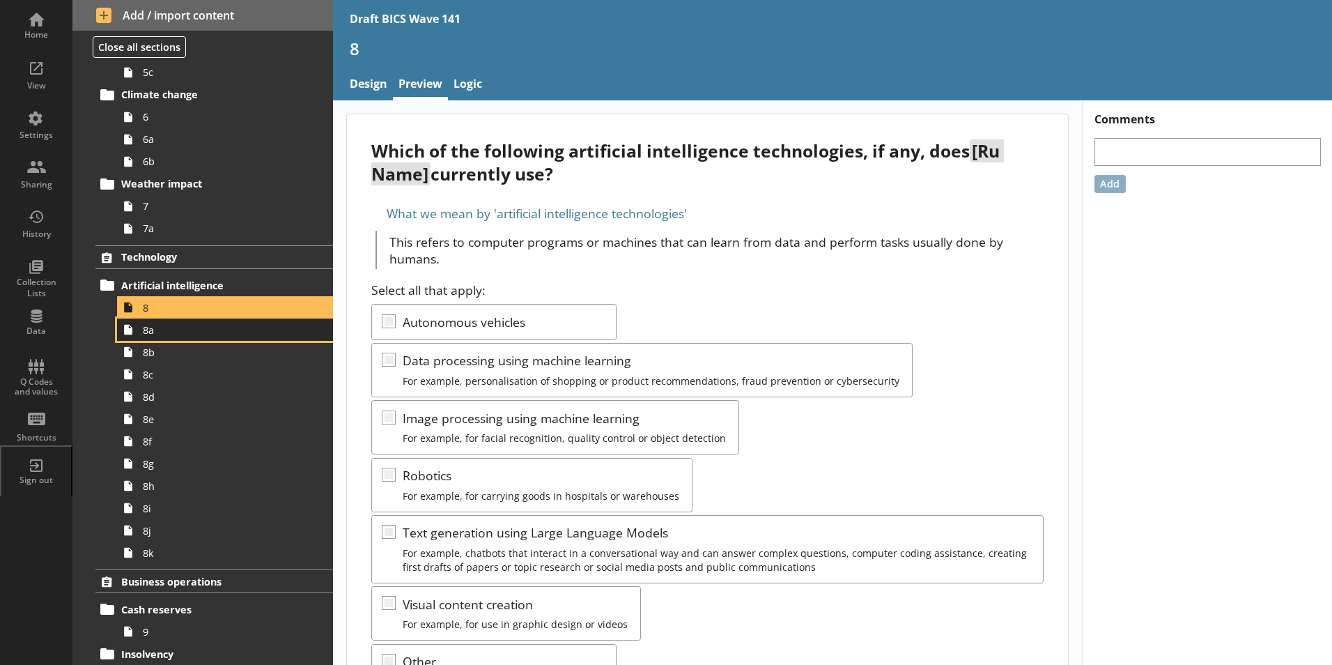
click at [162, 332] on span "8a" at bounding box center [220, 329] width 155 height 13
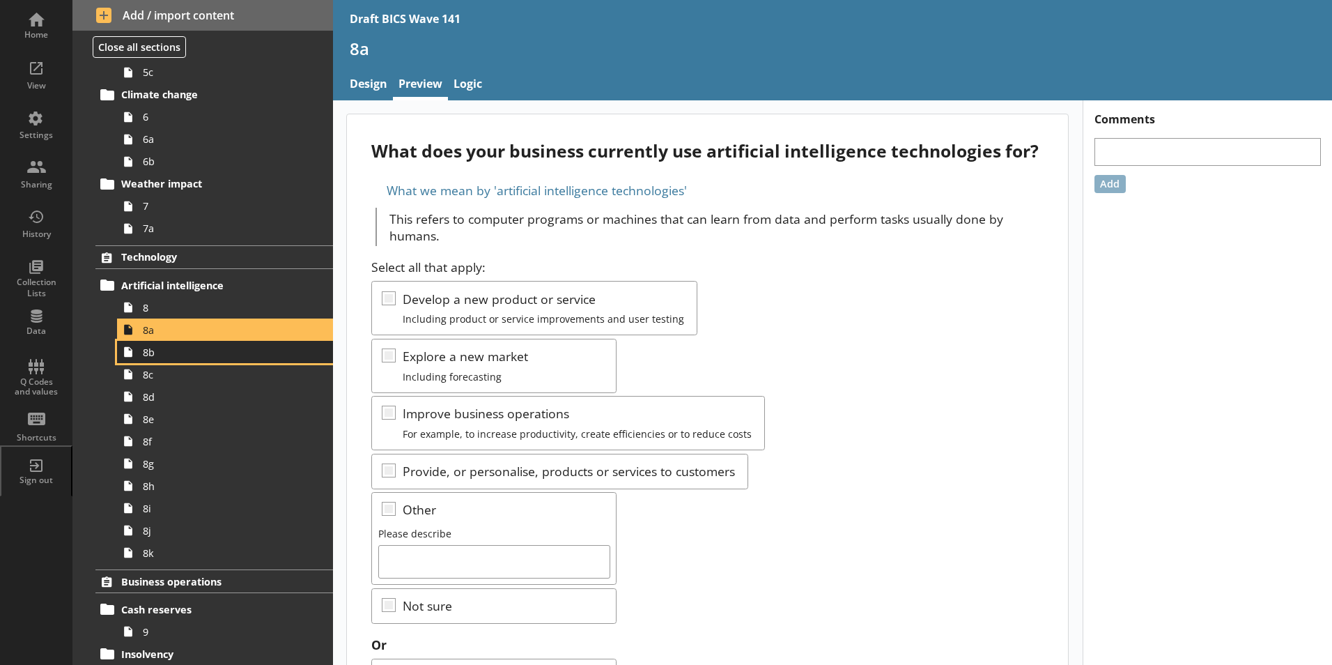
click at [149, 360] on link "8b" at bounding box center [225, 352] width 216 height 22
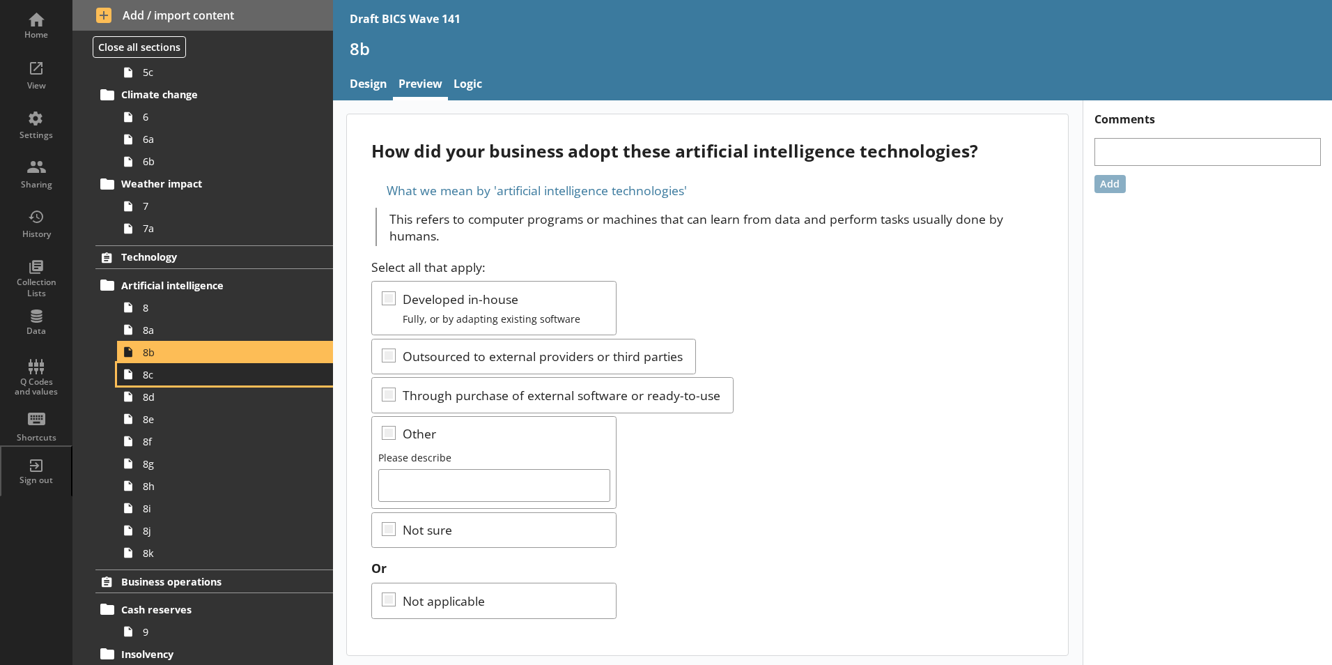
click at [156, 381] on link "8c" at bounding box center [225, 374] width 216 height 22
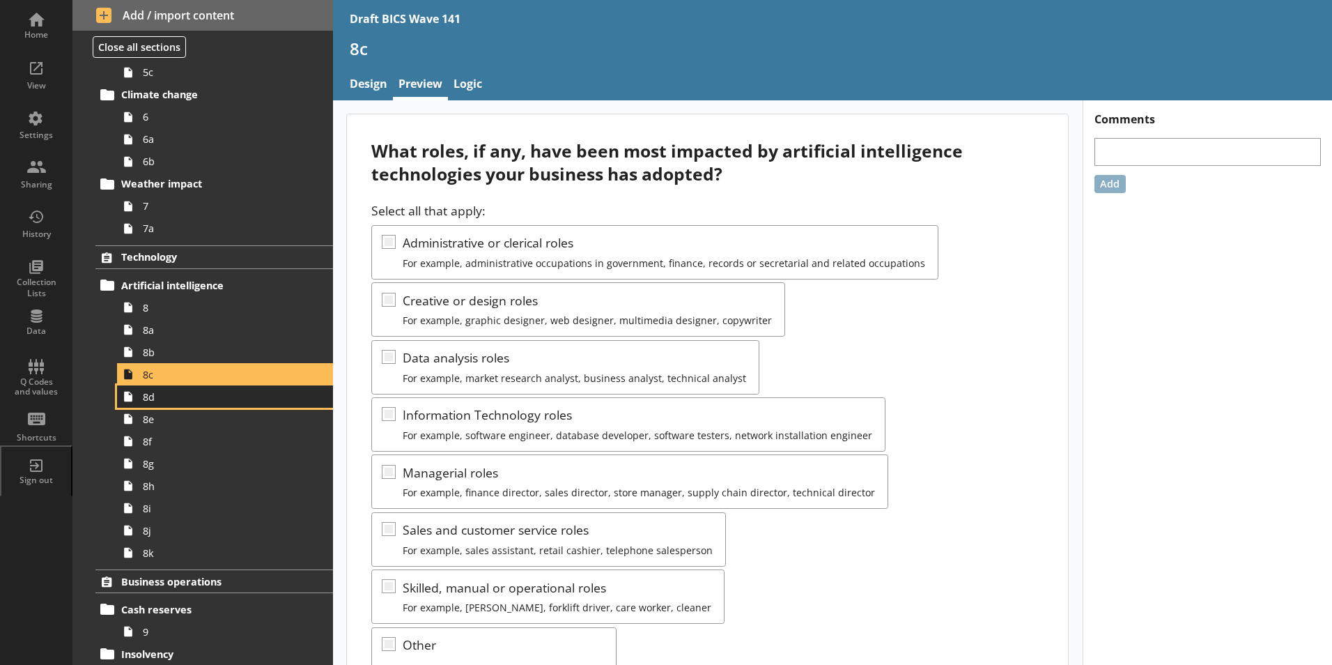
click at [157, 401] on span "8d" at bounding box center [220, 396] width 155 height 13
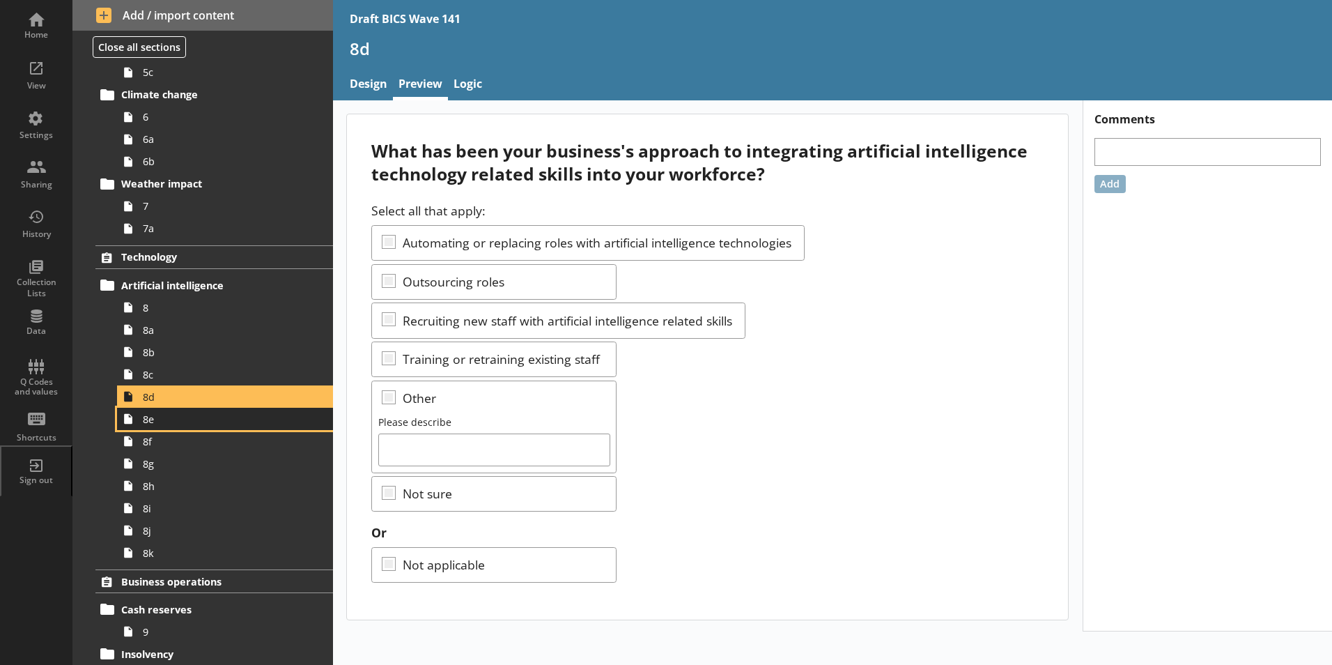
click at [151, 422] on span "8e" at bounding box center [220, 419] width 155 height 13
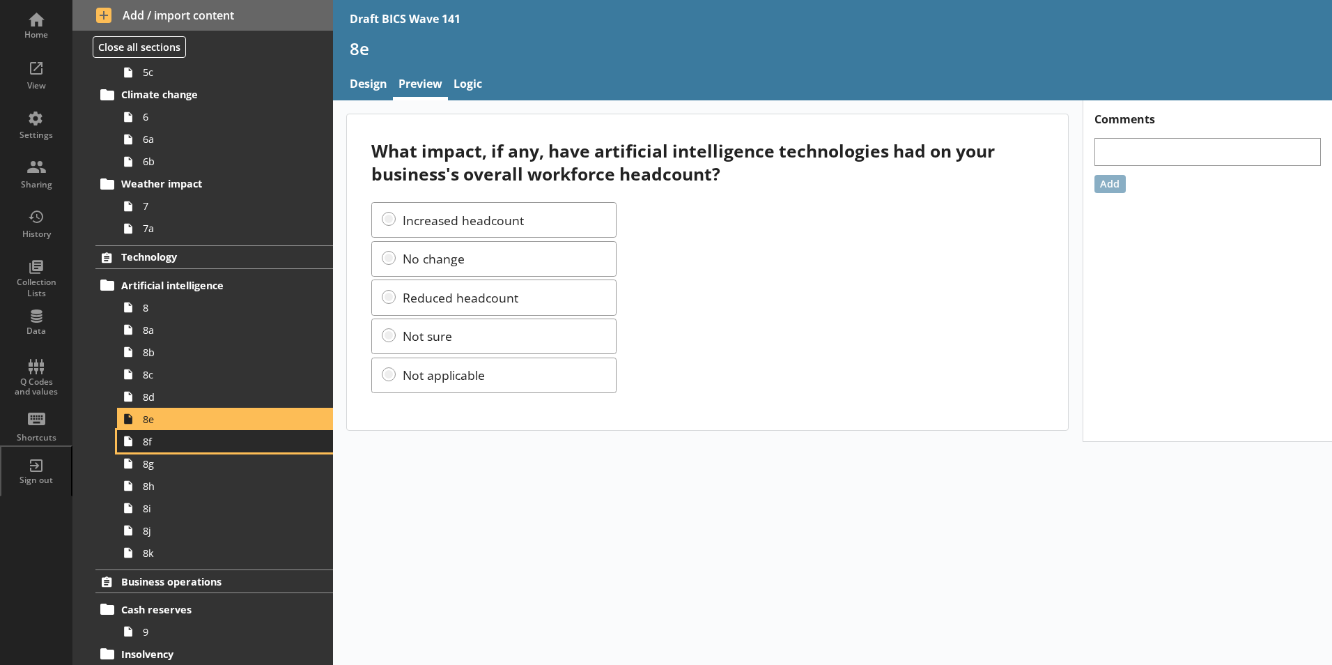
click at [152, 445] on span "8f" at bounding box center [220, 441] width 155 height 13
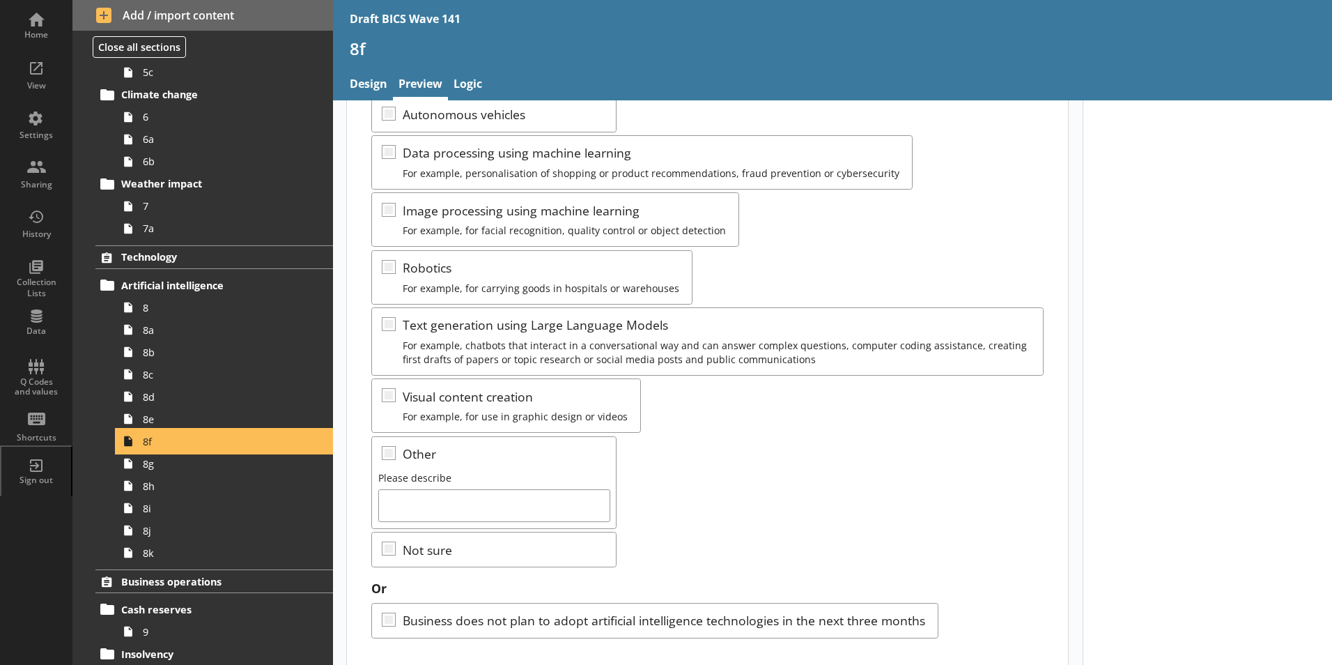
scroll to position [209, 0]
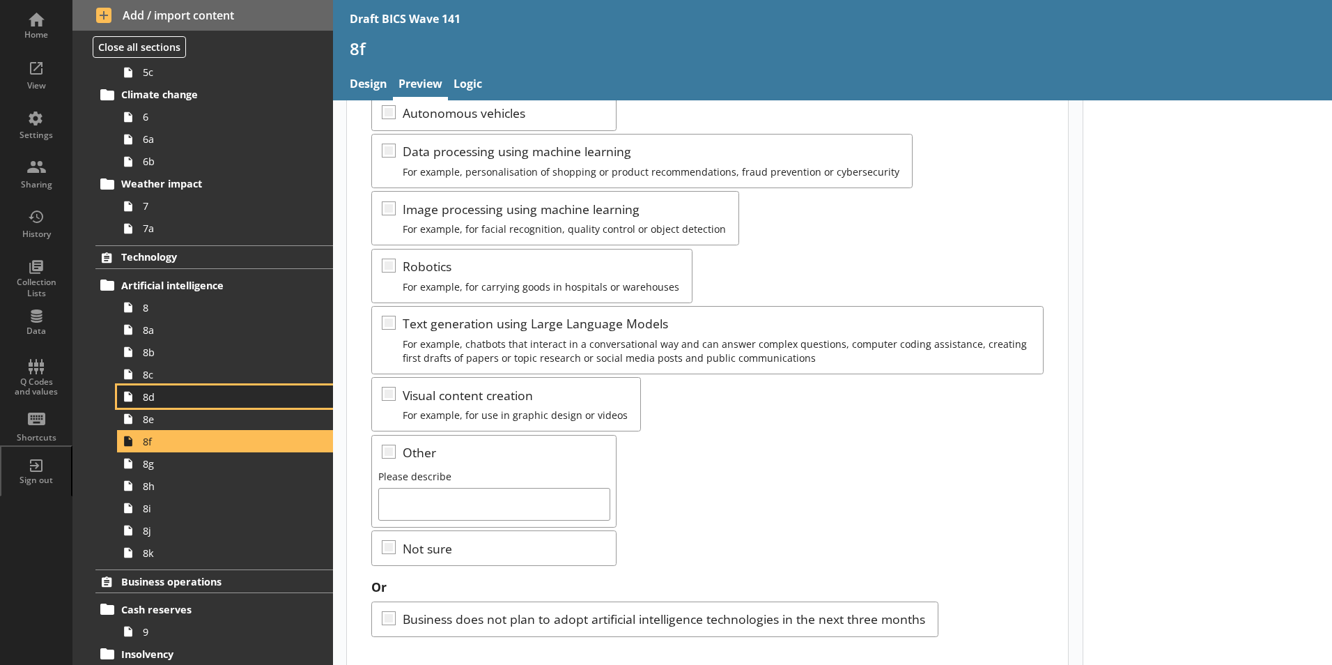
click at [158, 401] on span "8d" at bounding box center [220, 396] width 155 height 13
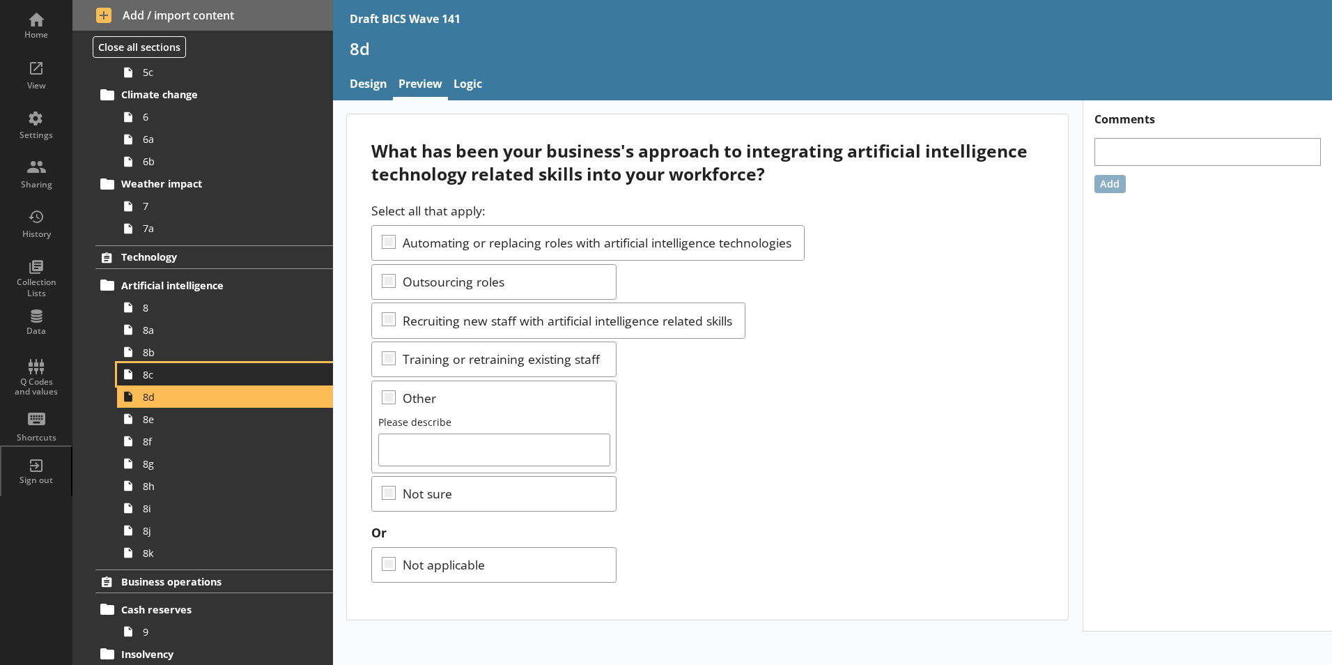
click at [155, 376] on span "8c" at bounding box center [220, 374] width 155 height 13
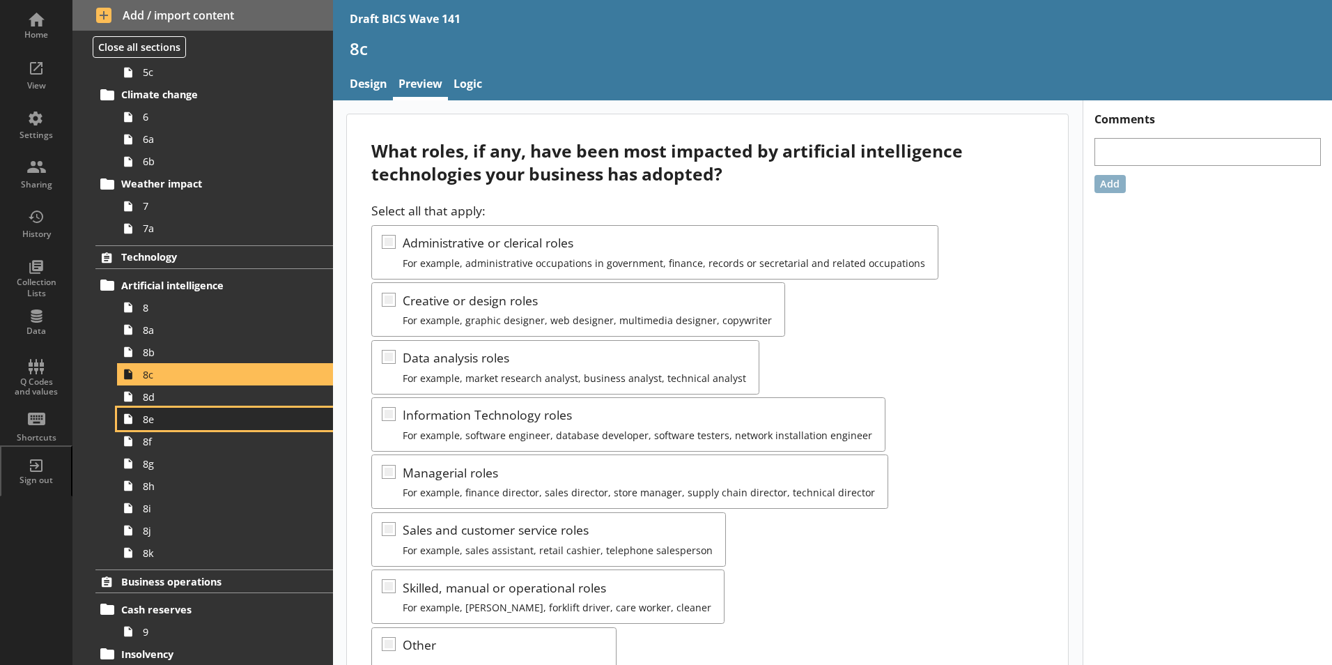
click at [162, 422] on span "8e" at bounding box center [220, 419] width 155 height 13
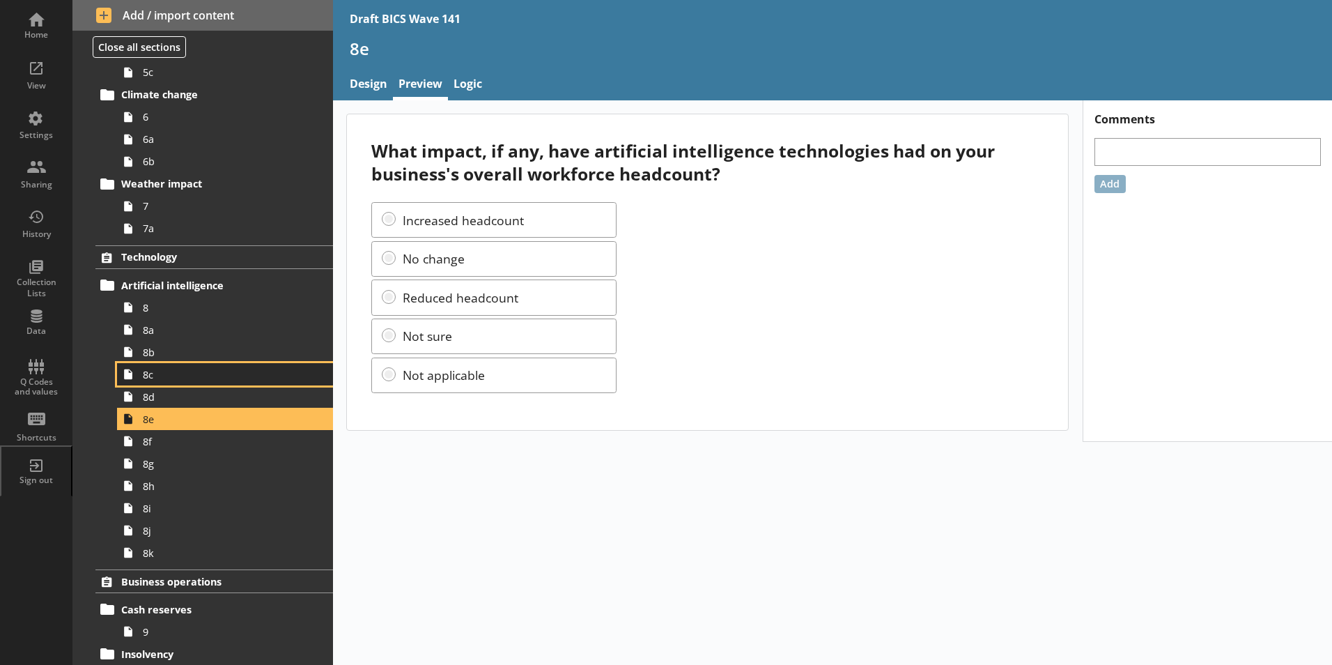
click at [153, 378] on span "8c" at bounding box center [220, 374] width 155 height 13
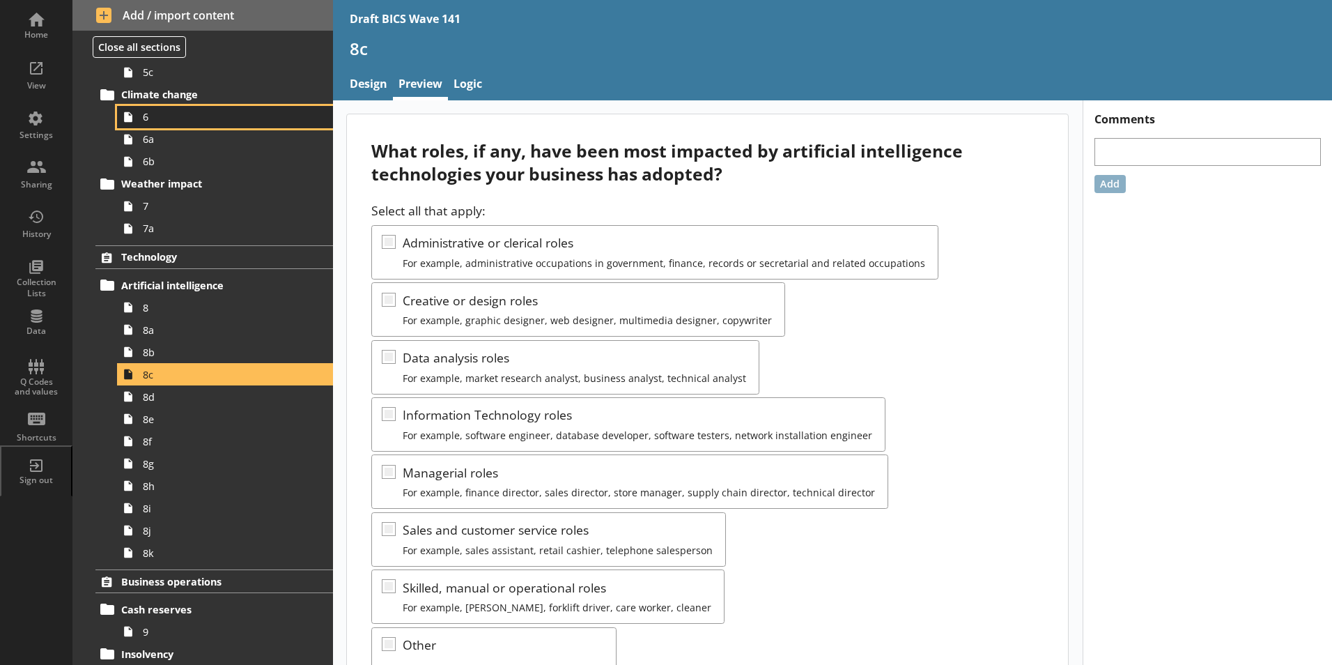
click at [155, 121] on span "6" at bounding box center [220, 116] width 155 height 13
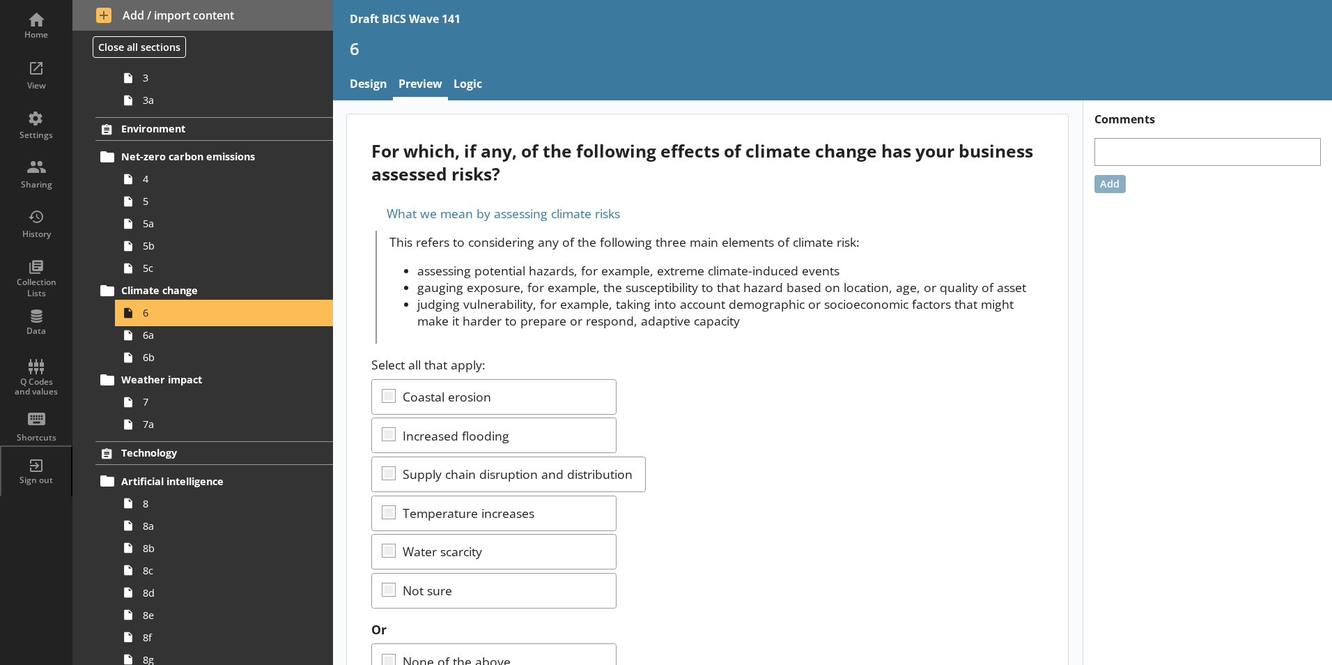
scroll to position [70, 0]
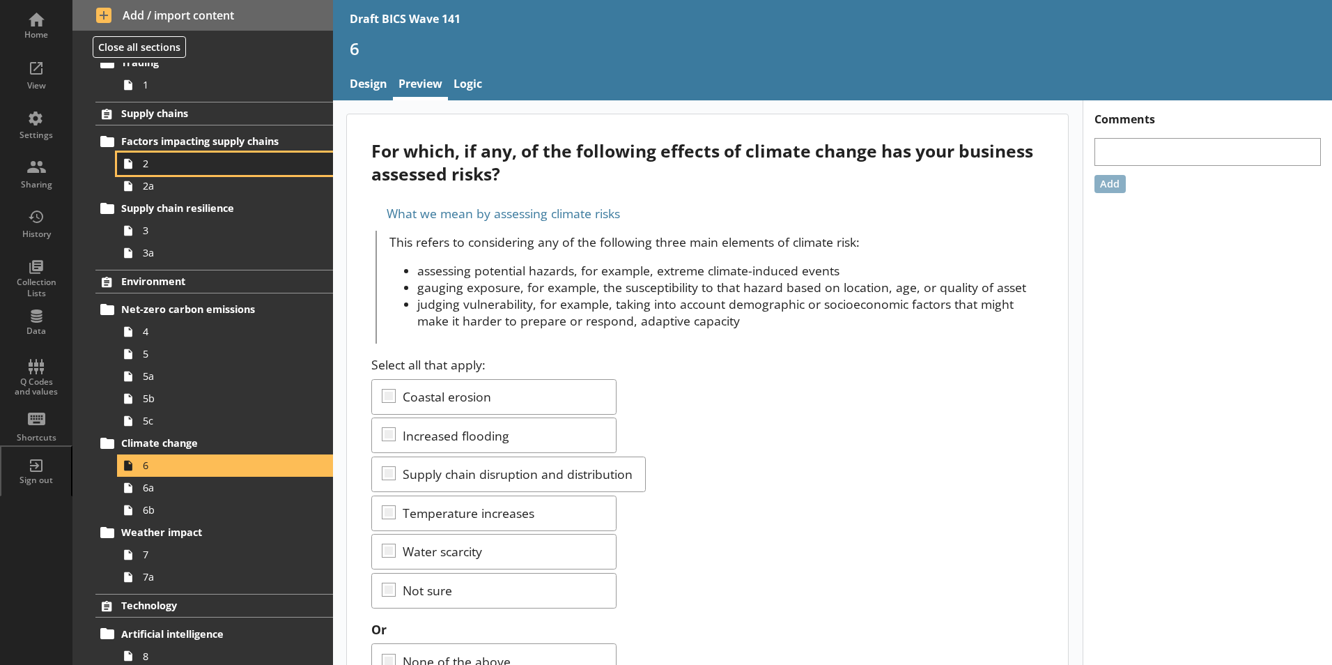
click at [144, 158] on span "2" at bounding box center [220, 163] width 155 height 13
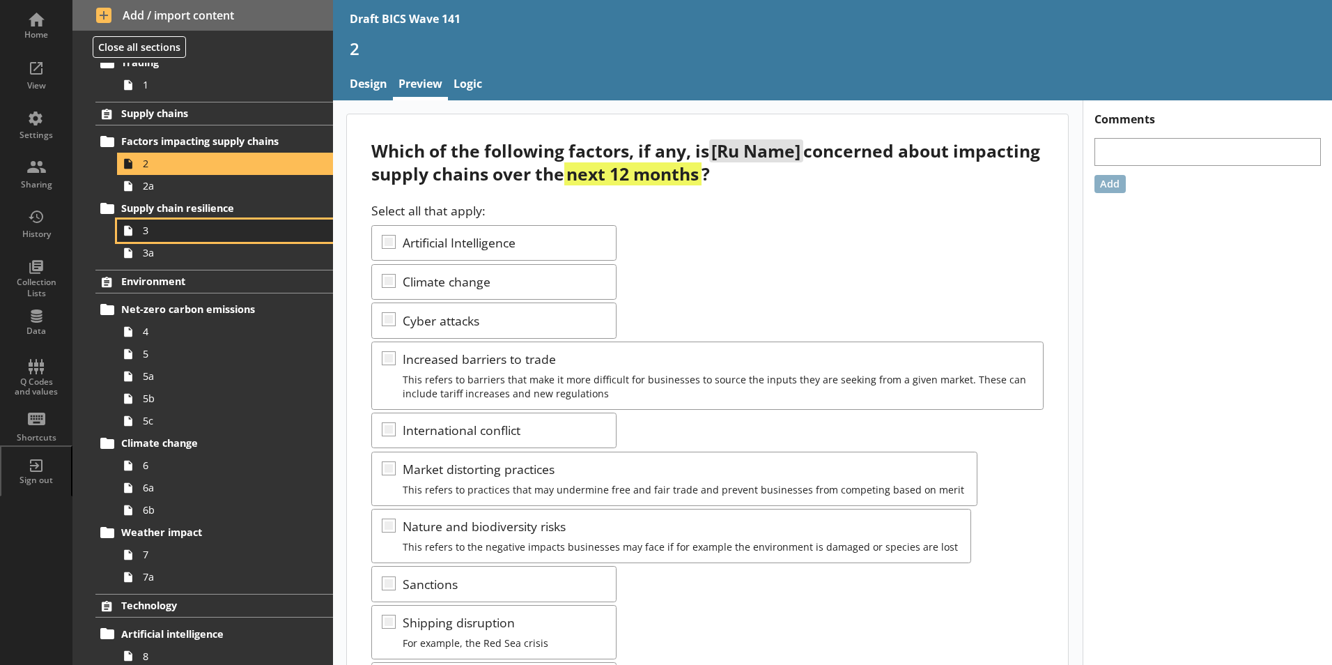
click at [157, 230] on span "3" at bounding box center [220, 230] width 155 height 13
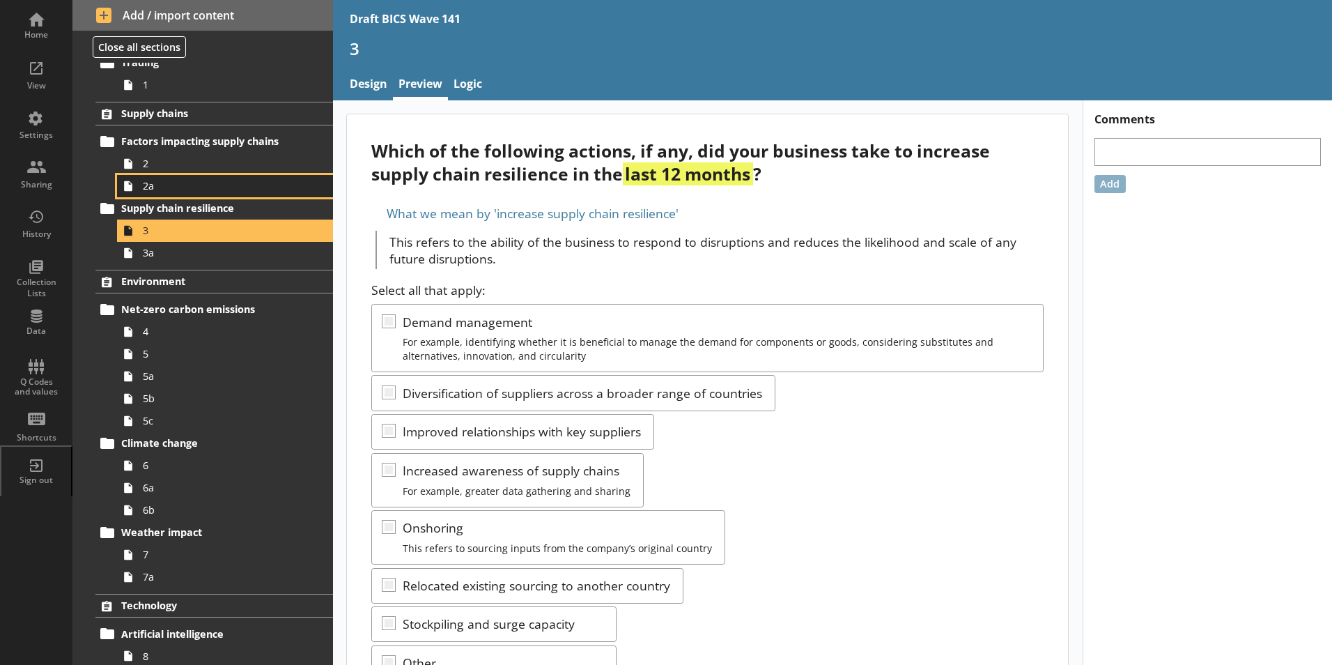
click at [148, 188] on span "2a" at bounding box center [220, 185] width 155 height 13
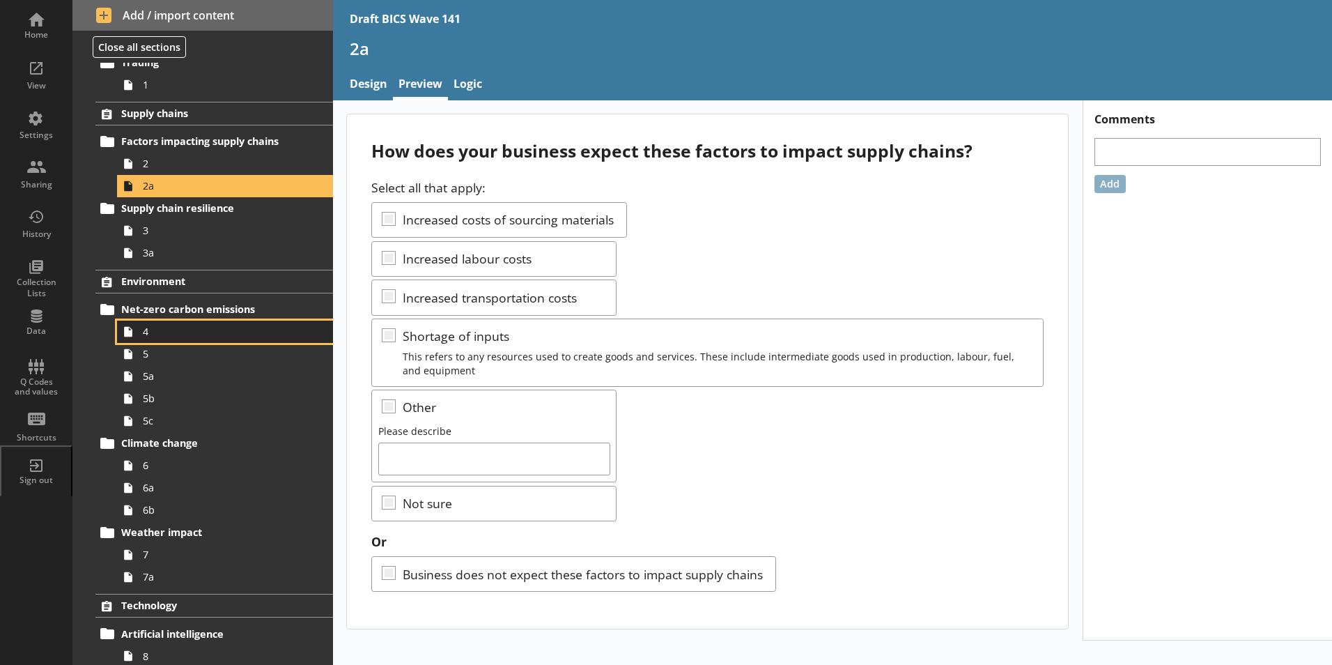
click at [144, 329] on span "4" at bounding box center [220, 331] width 155 height 13
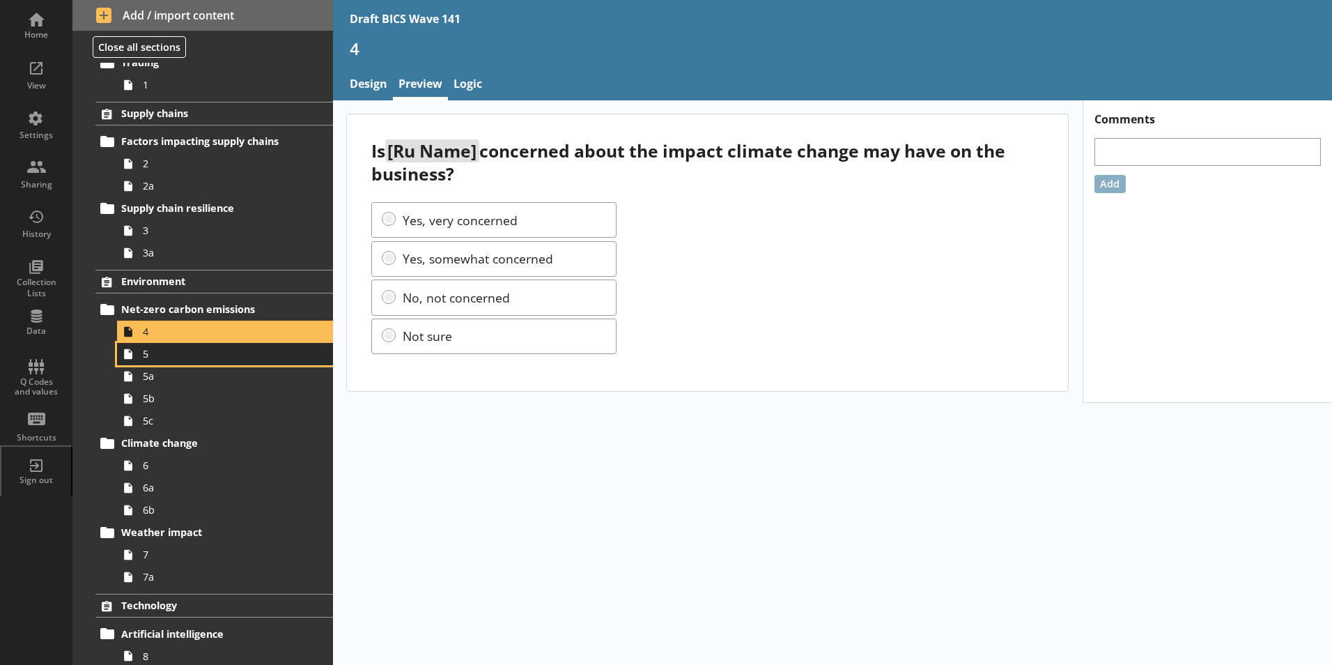
click at [148, 363] on link "5" at bounding box center [225, 354] width 216 height 22
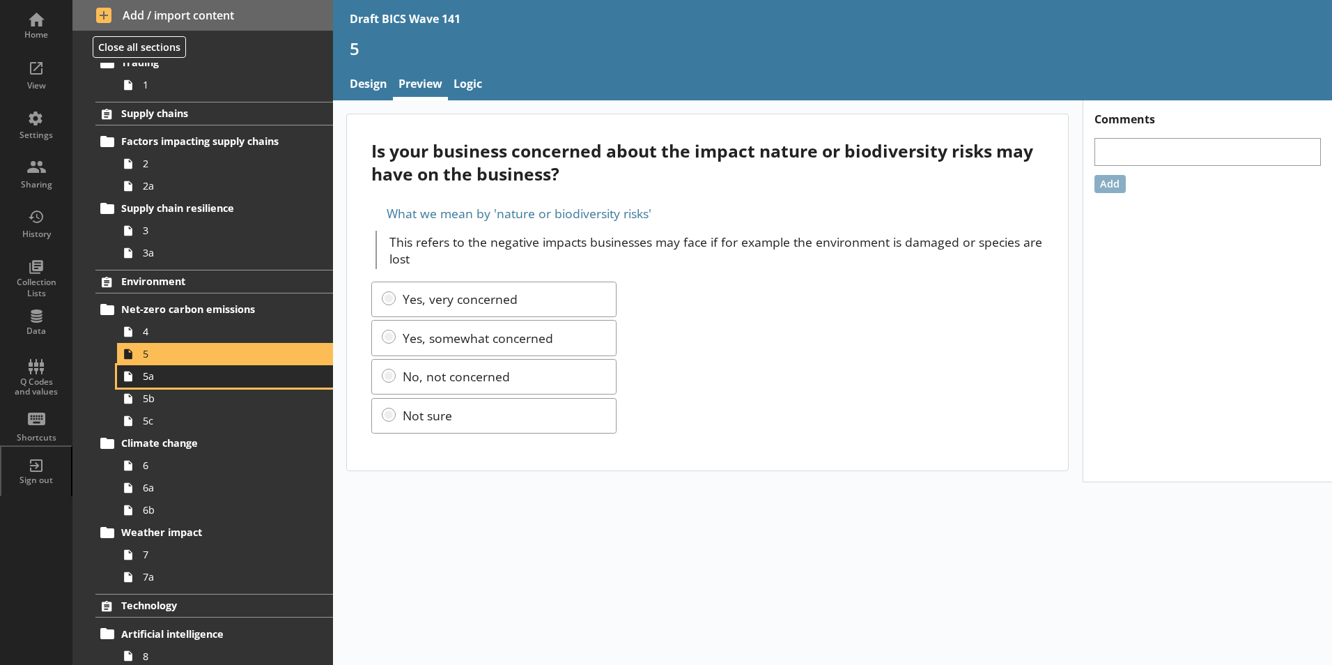
click at [157, 383] on span "5a" at bounding box center [220, 375] width 155 height 13
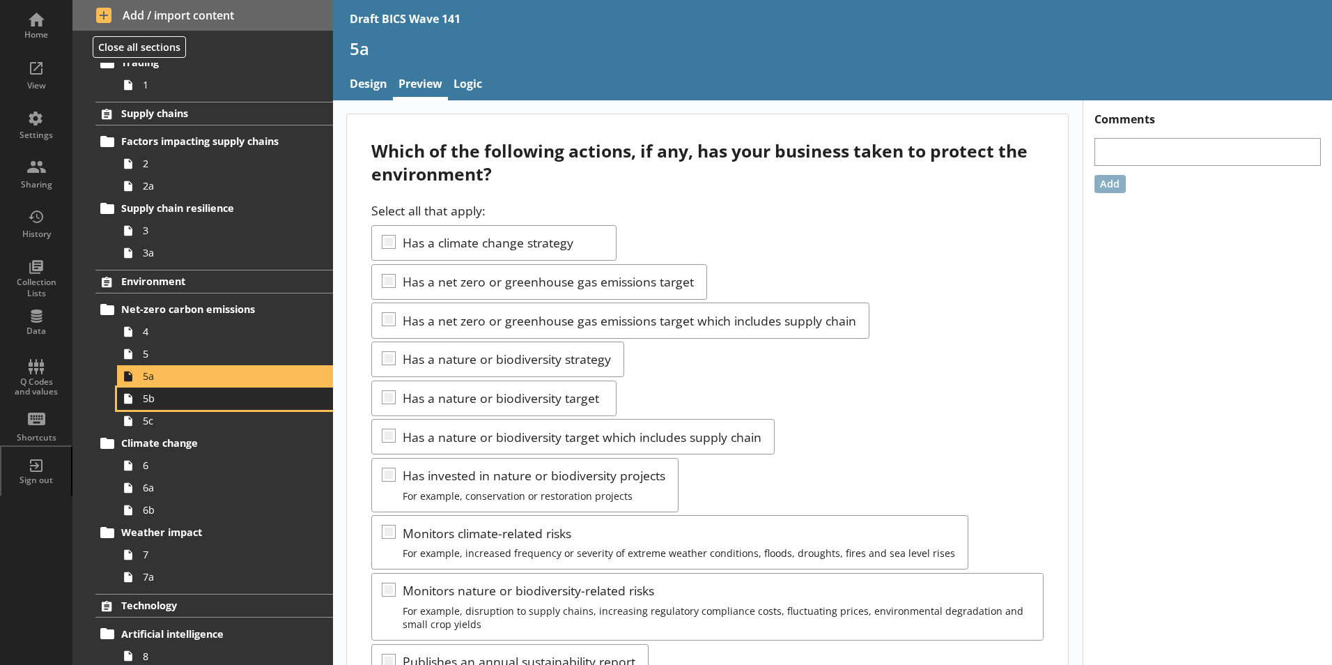
click at [160, 402] on span "5b" at bounding box center [220, 398] width 155 height 13
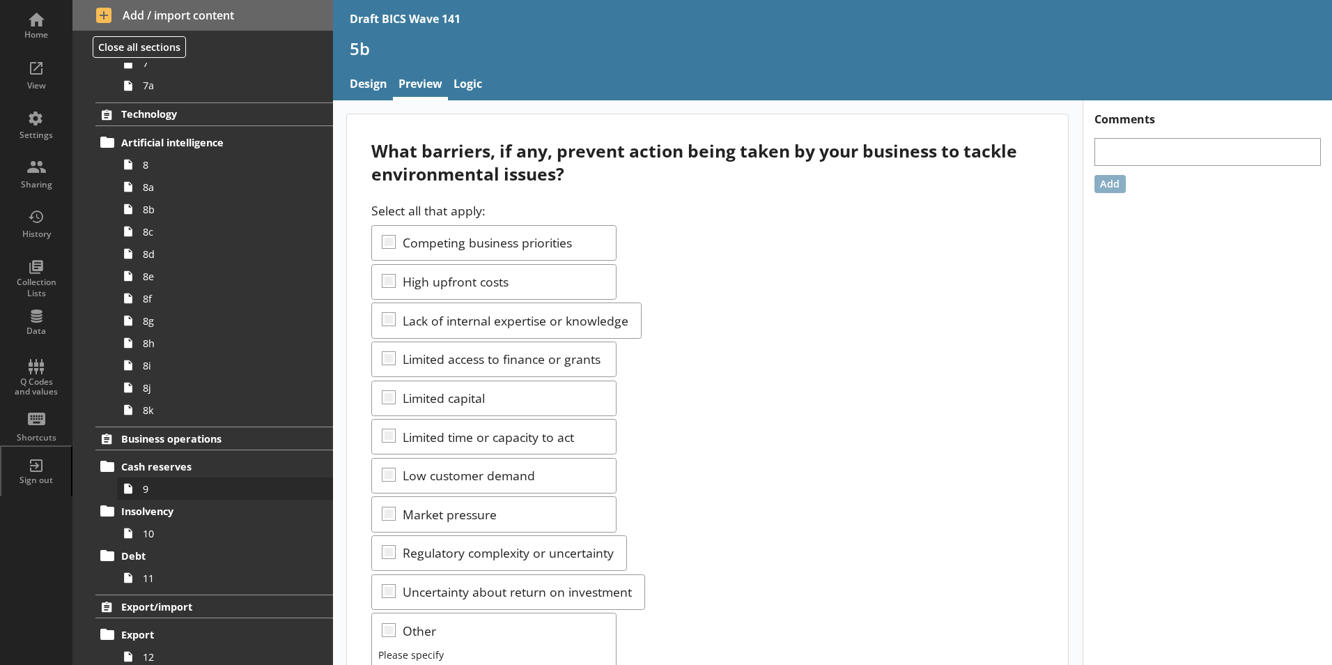
scroll to position [557, 0]
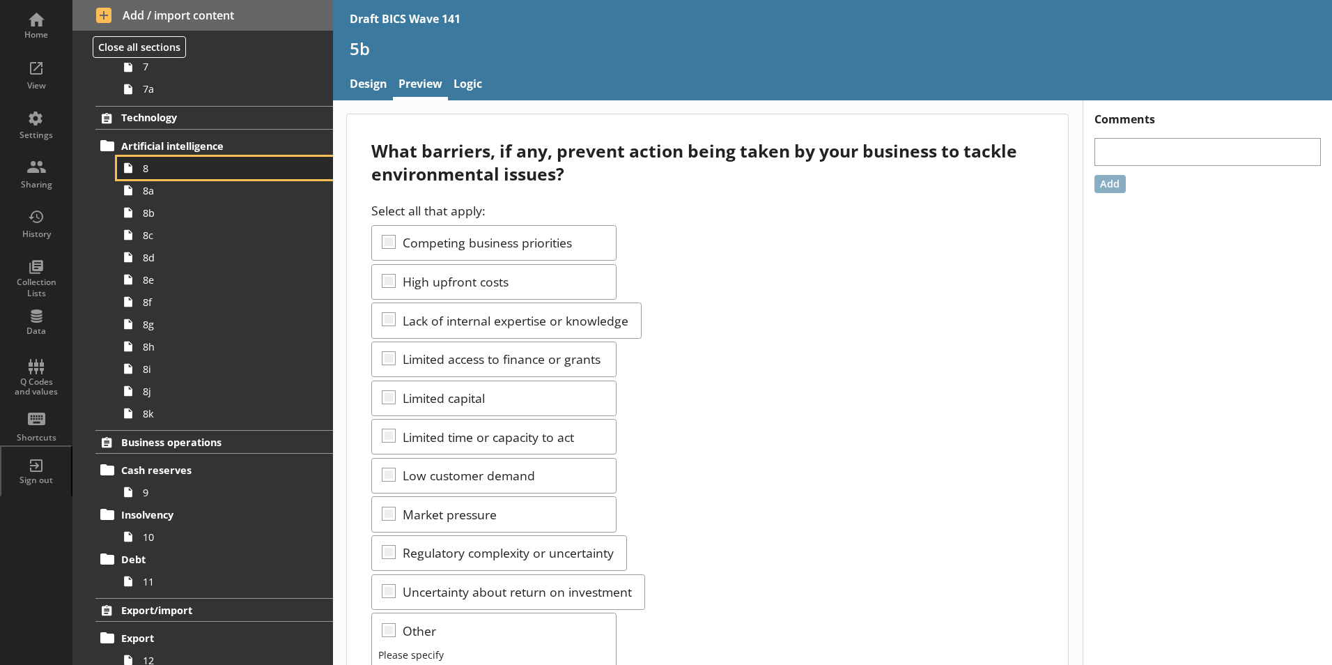
click at [144, 171] on span "8" at bounding box center [220, 168] width 155 height 13
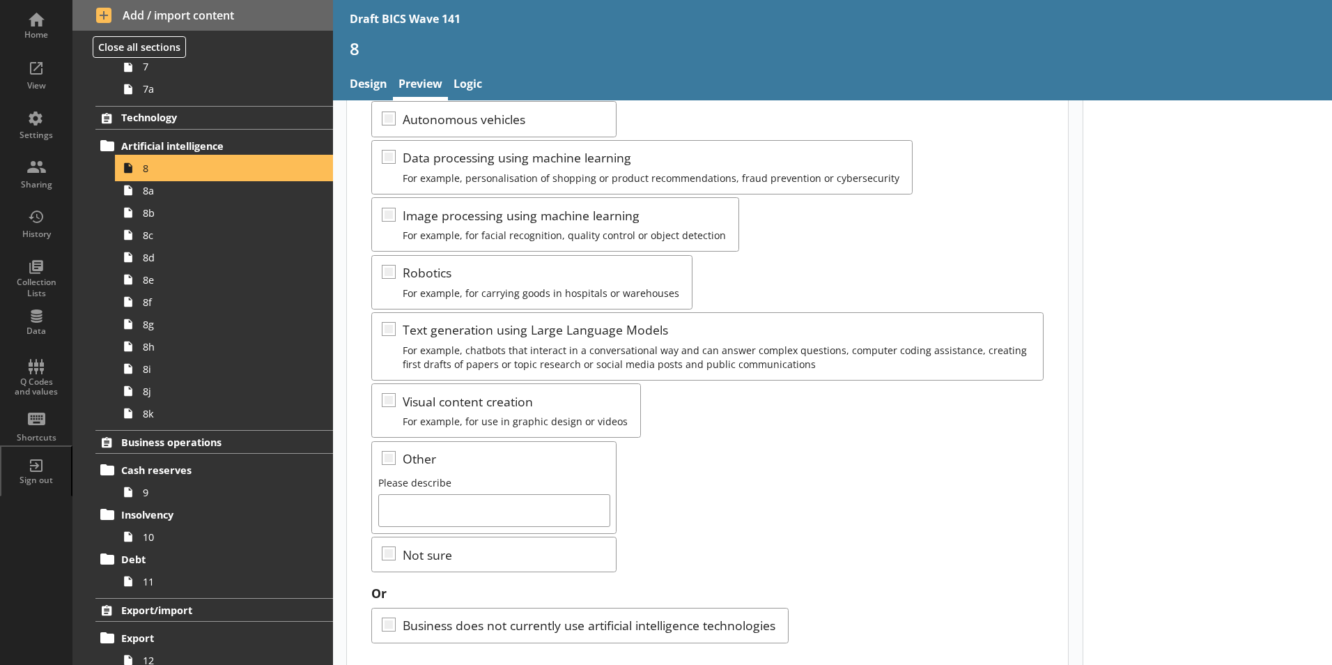
scroll to position [209, 0]
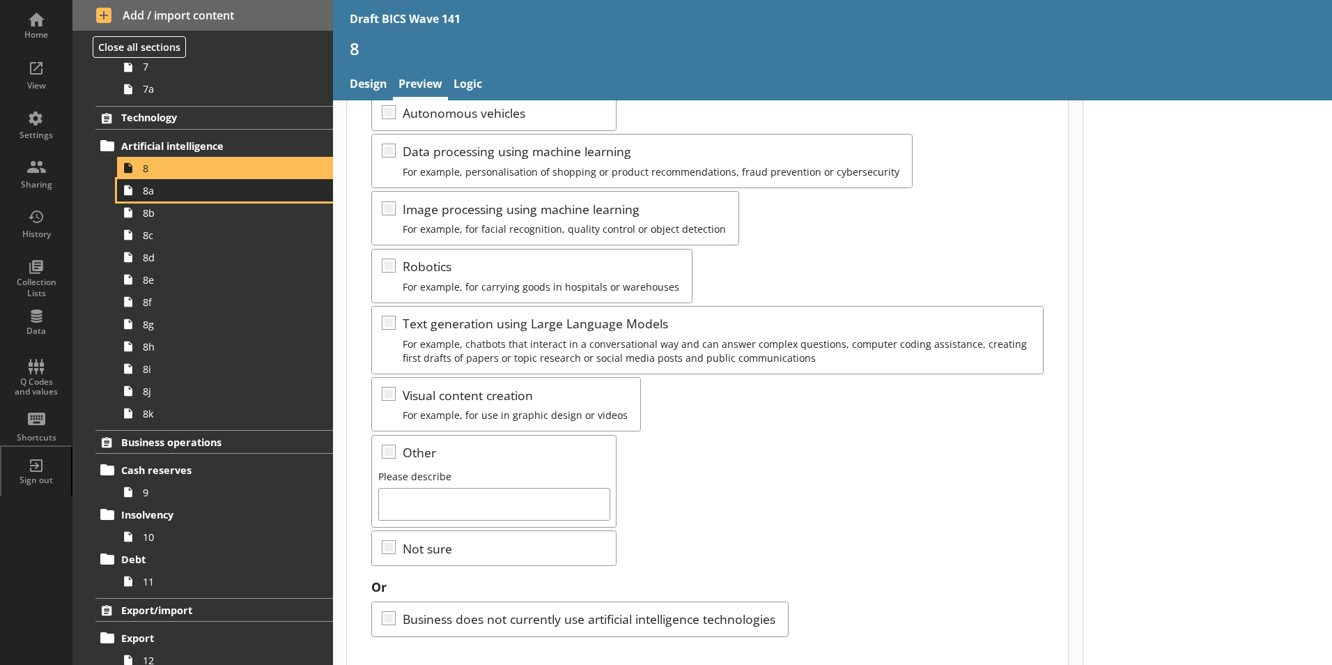
click at [157, 197] on link "8a" at bounding box center [225, 190] width 216 height 22
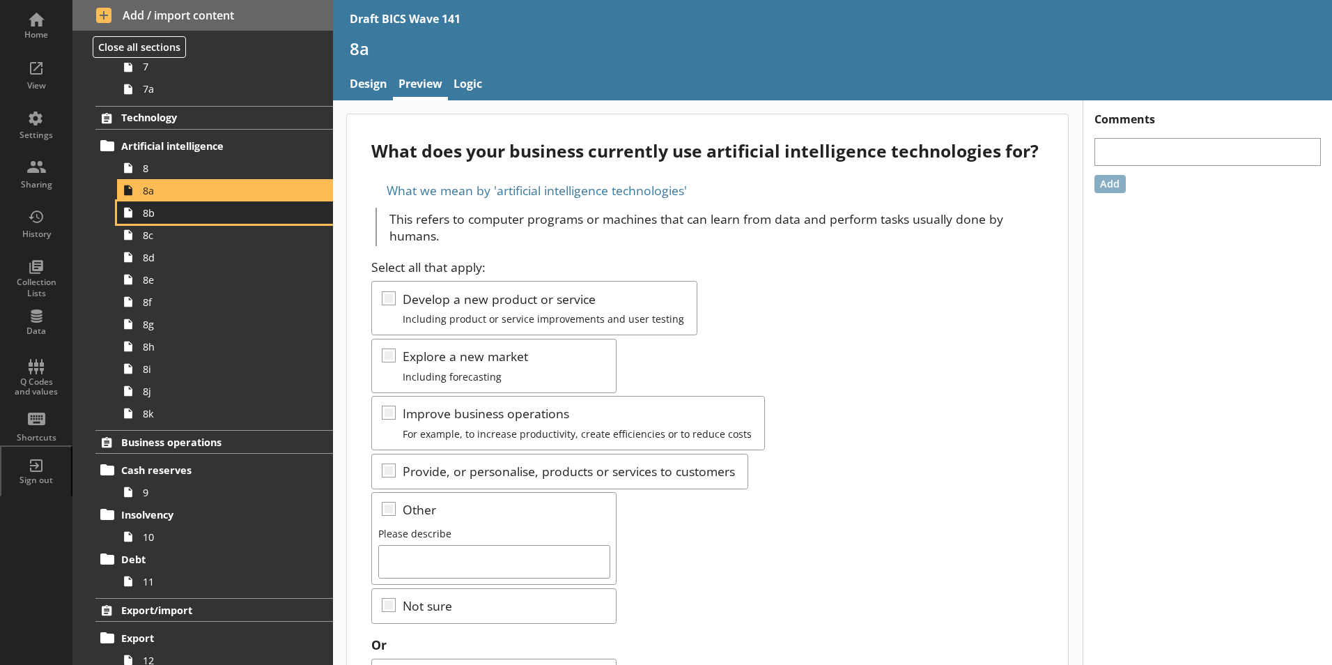
click at [154, 219] on link "8b" at bounding box center [225, 212] width 216 height 22
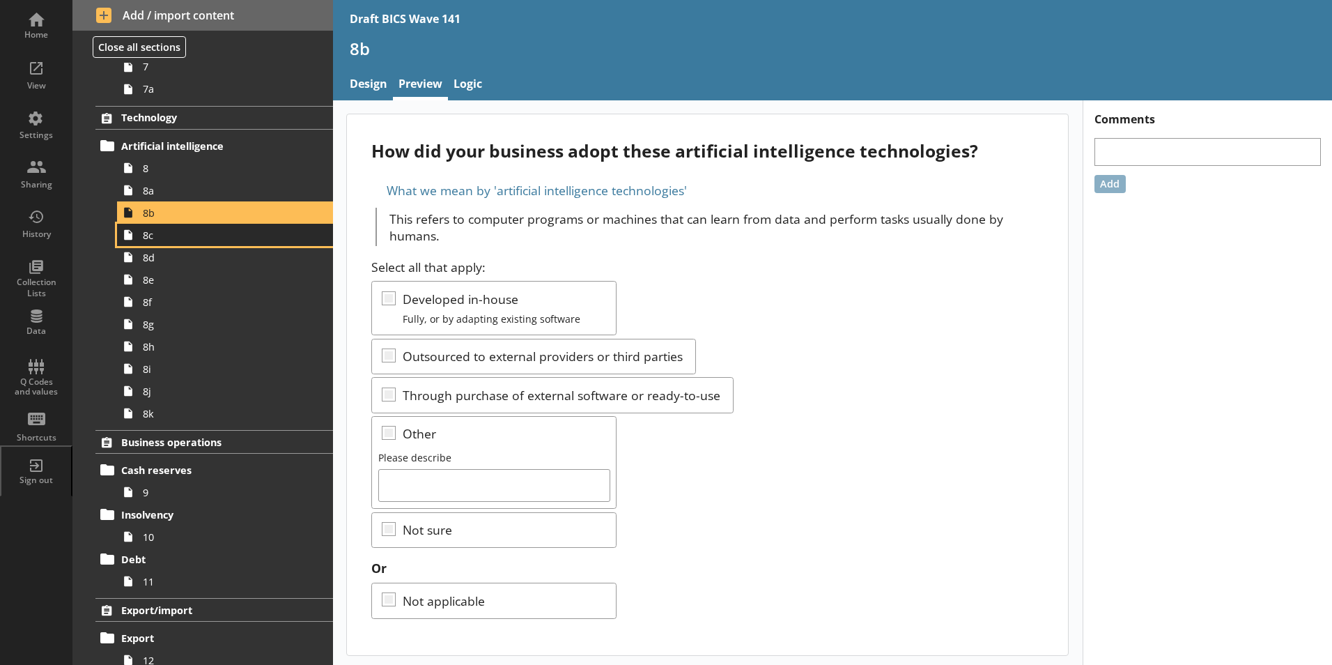
click at [157, 241] on span "8c" at bounding box center [220, 235] width 155 height 13
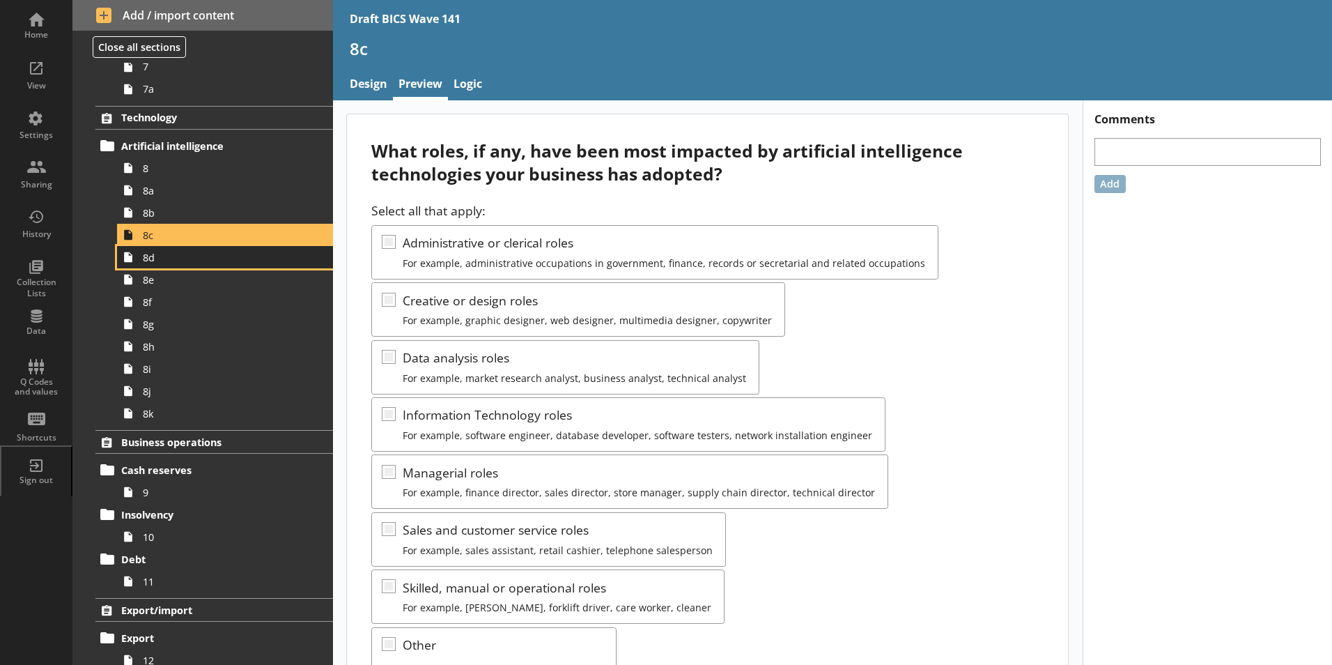
click at [152, 263] on span "8d" at bounding box center [220, 257] width 155 height 13
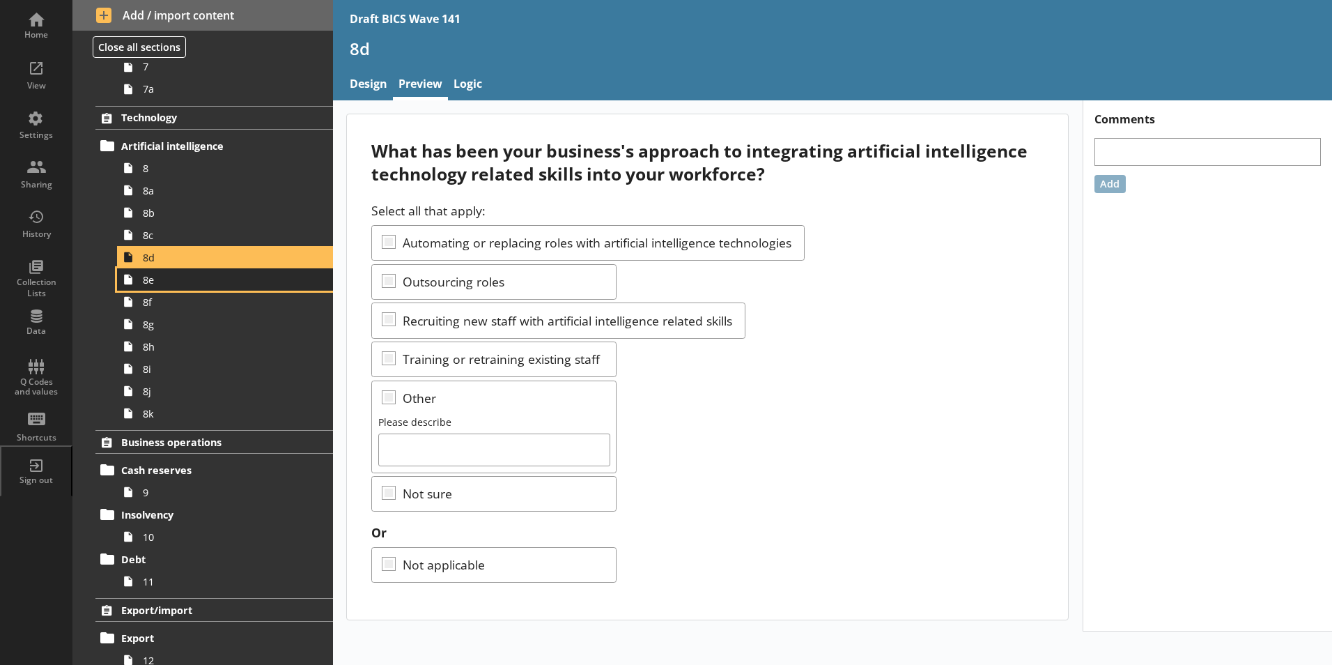
click at [153, 284] on span "8e" at bounding box center [220, 279] width 155 height 13
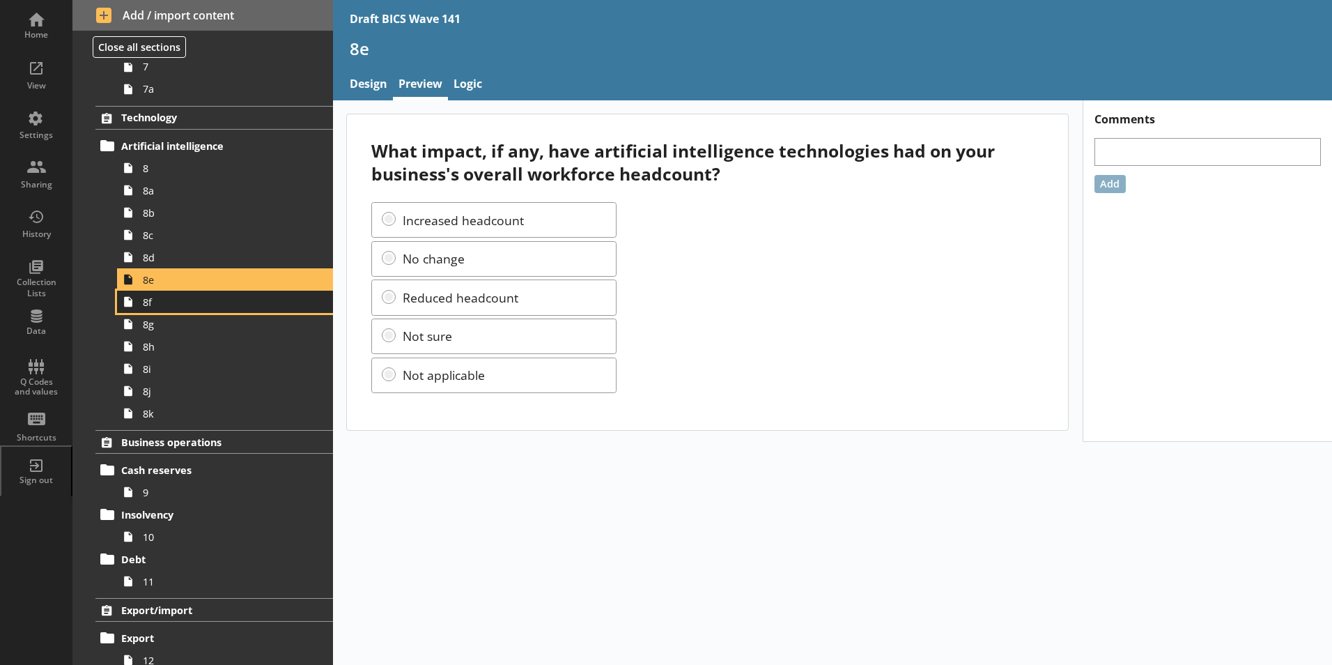
click at [151, 307] on span "8f" at bounding box center [220, 301] width 155 height 13
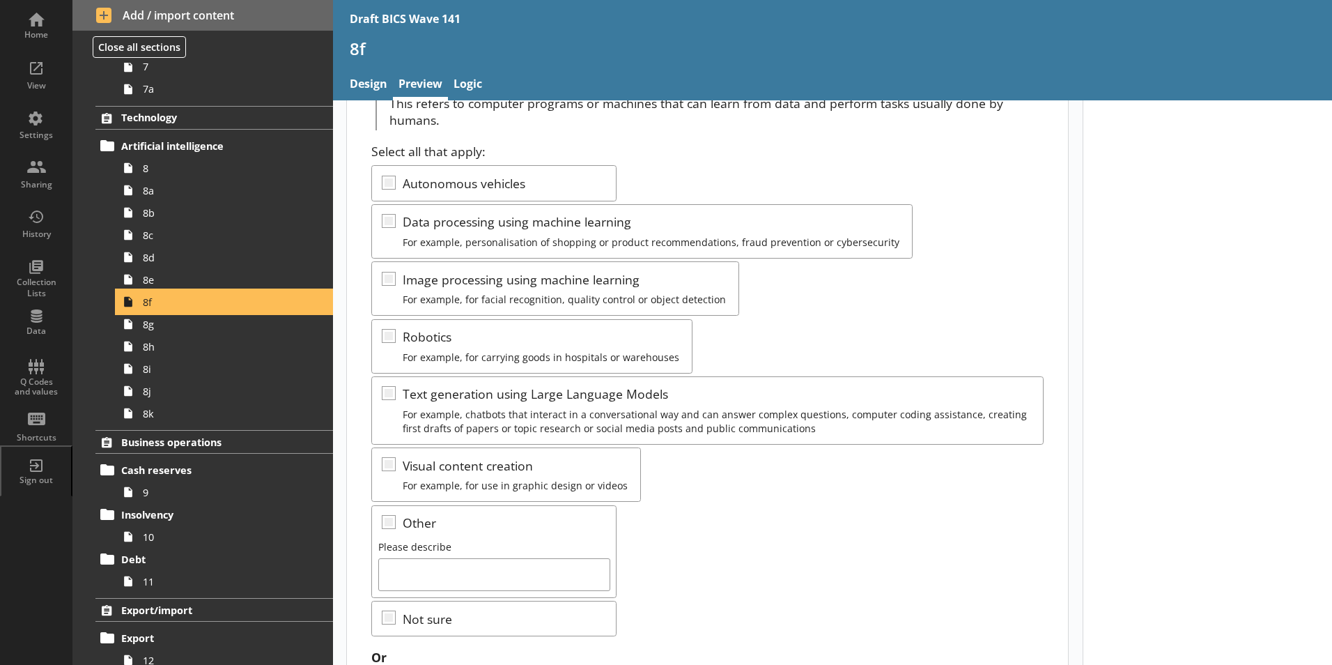
scroll to position [139, 0]
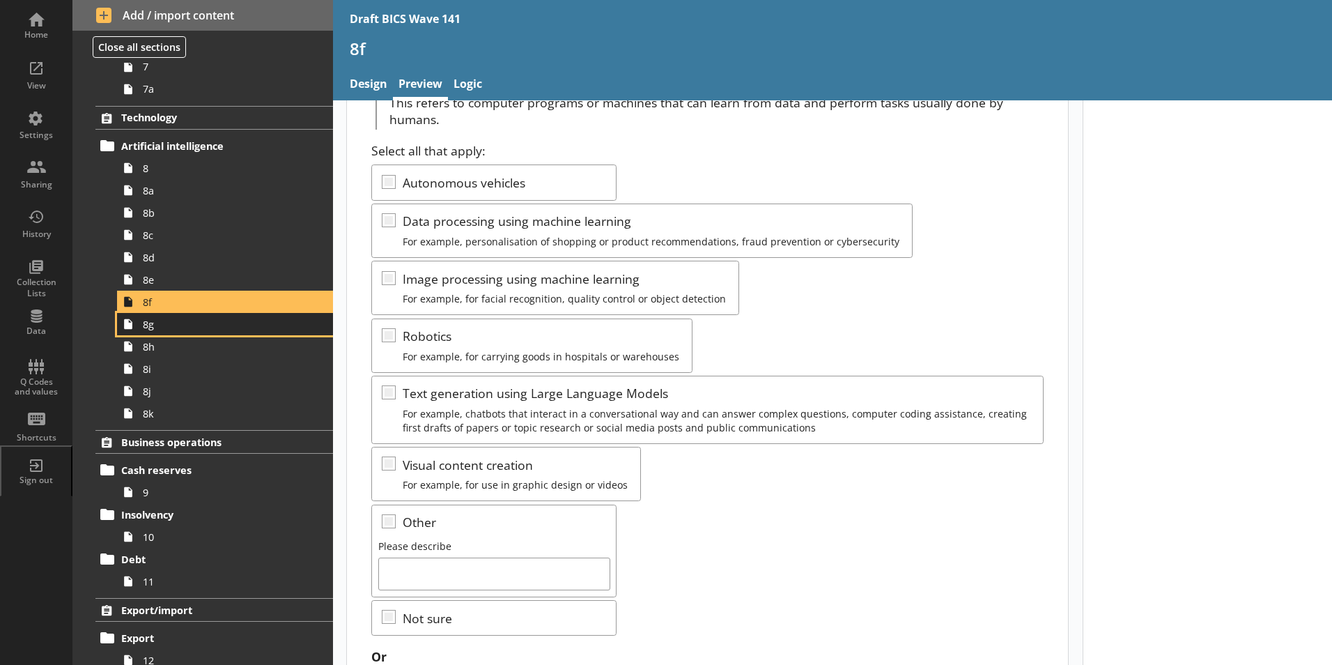
click at [149, 329] on span "8g" at bounding box center [220, 324] width 155 height 13
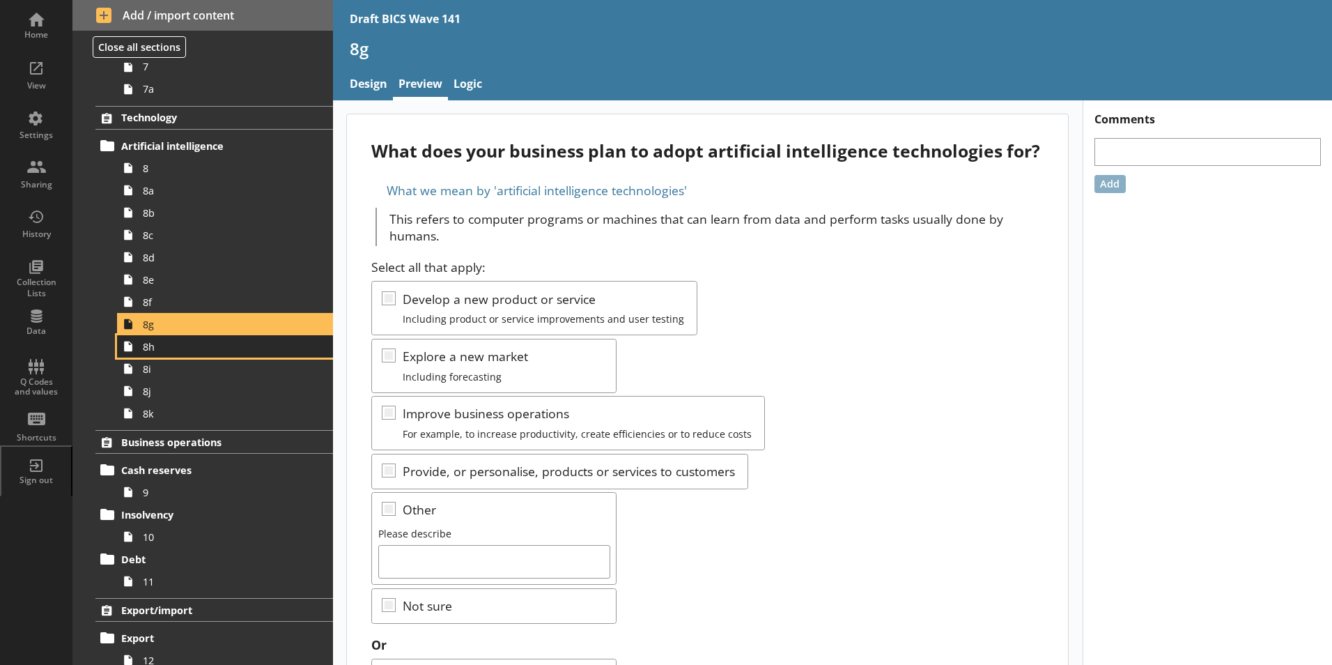
click at [157, 355] on link "8h" at bounding box center [225, 346] width 216 height 22
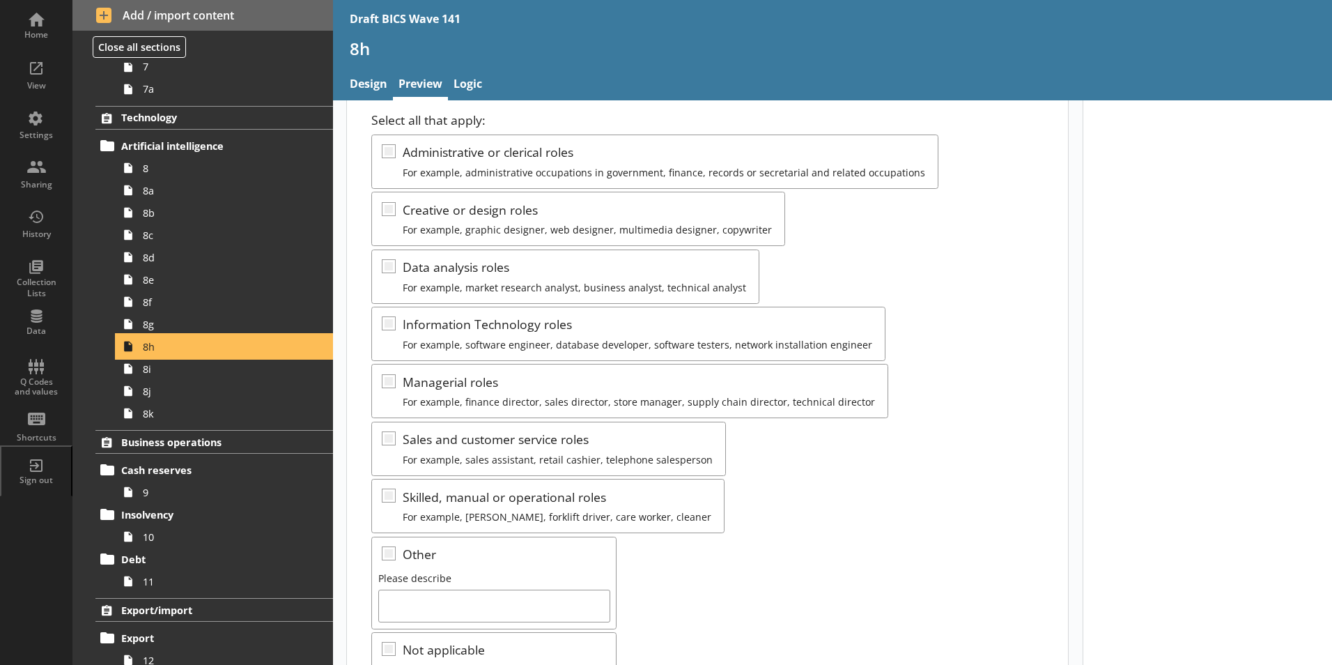
scroll to position [139, 0]
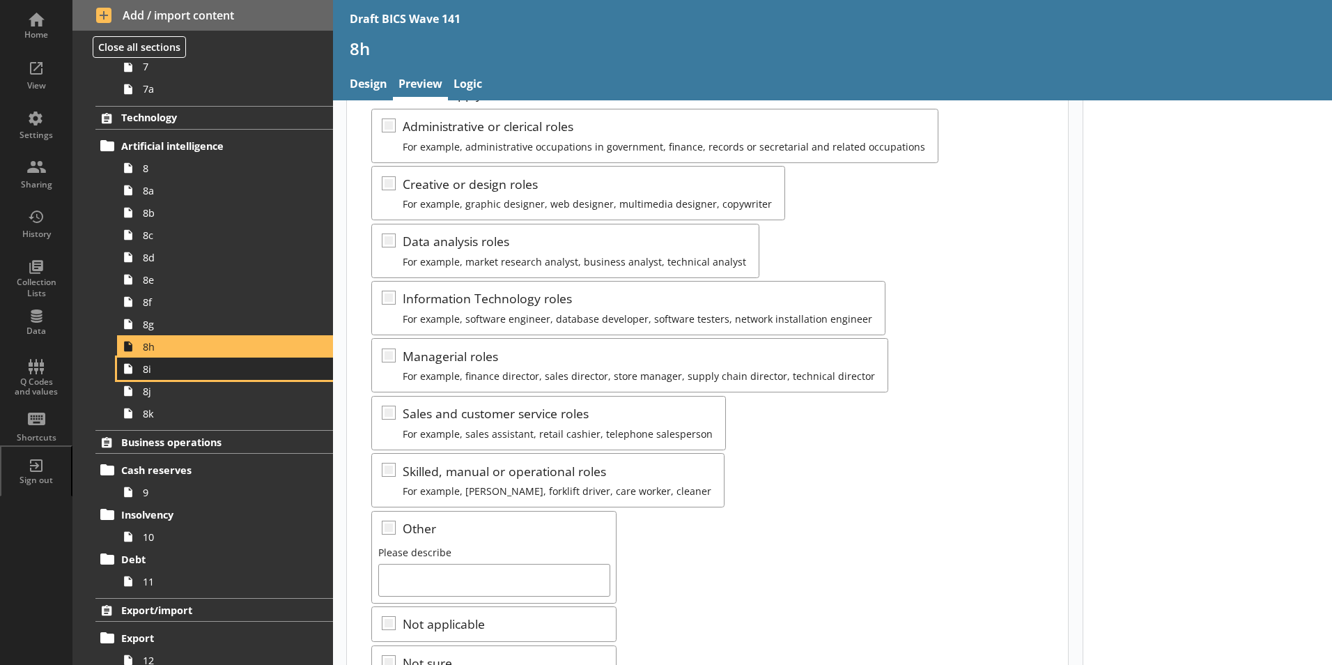
click at [143, 374] on span "8i" at bounding box center [220, 368] width 155 height 13
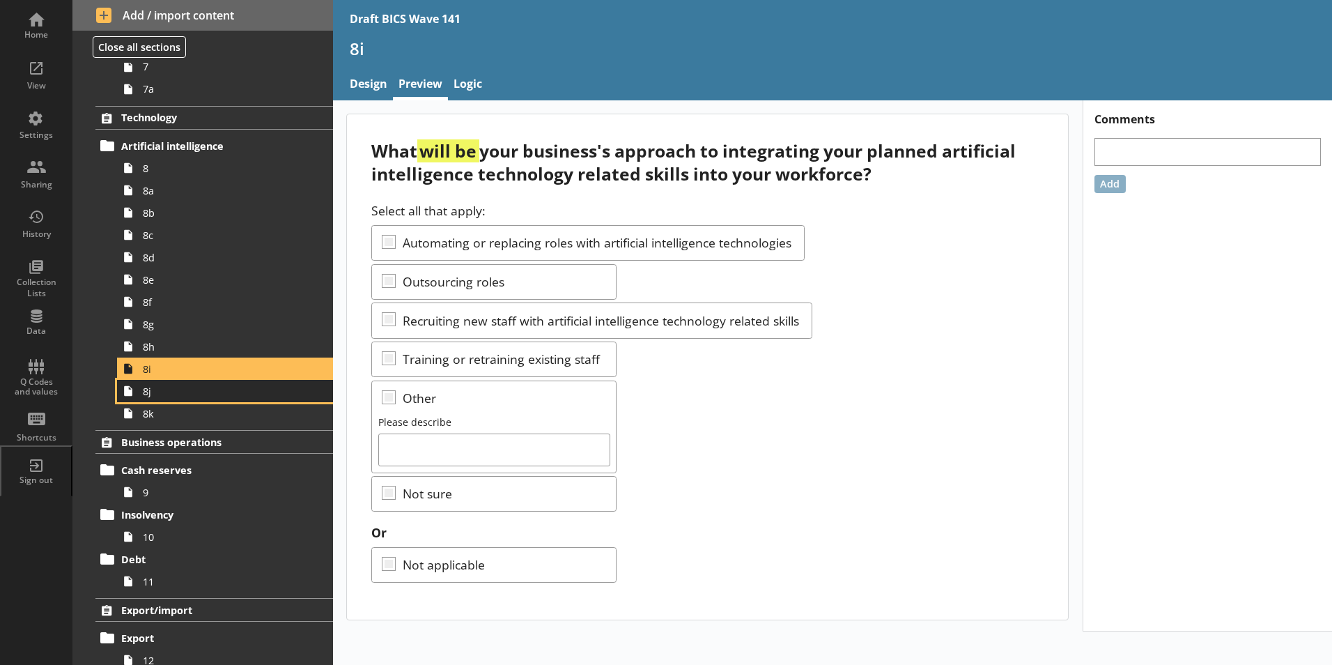
click at [147, 397] on span "8j" at bounding box center [220, 391] width 155 height 13
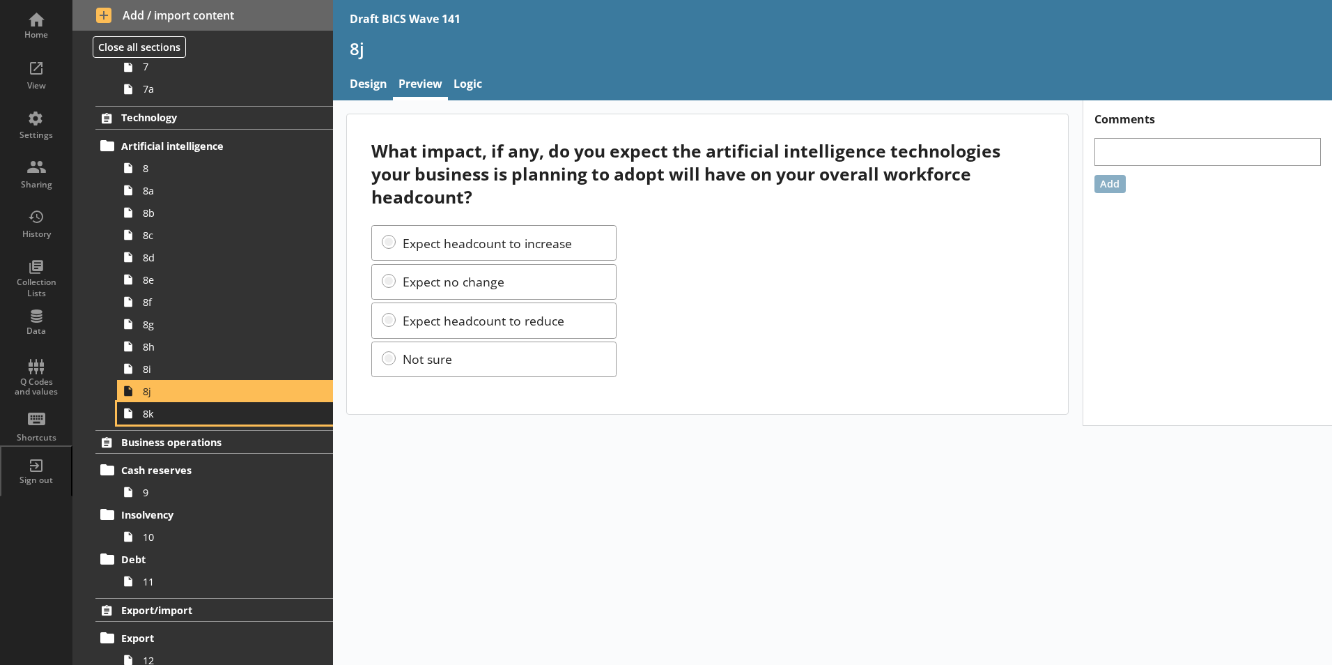
click at [149, 421] on link "8k" at bounding box center [225, 413] width 216 height 22
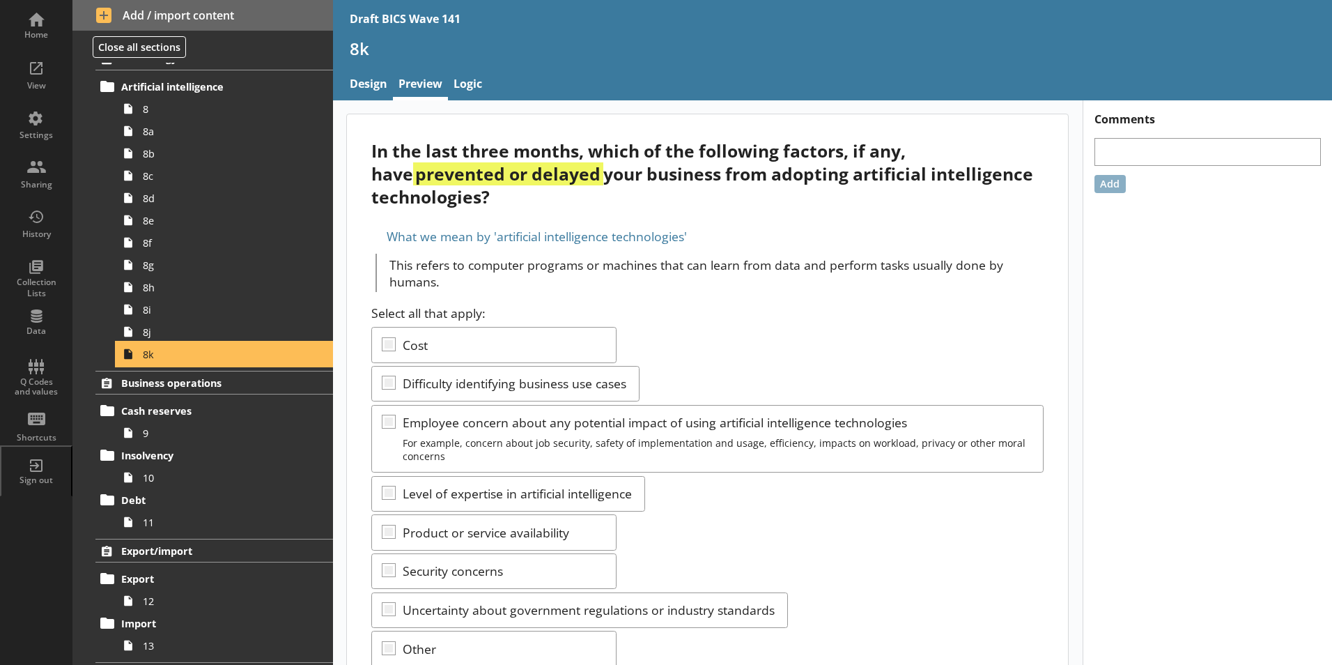
scroll to position [697, 0]
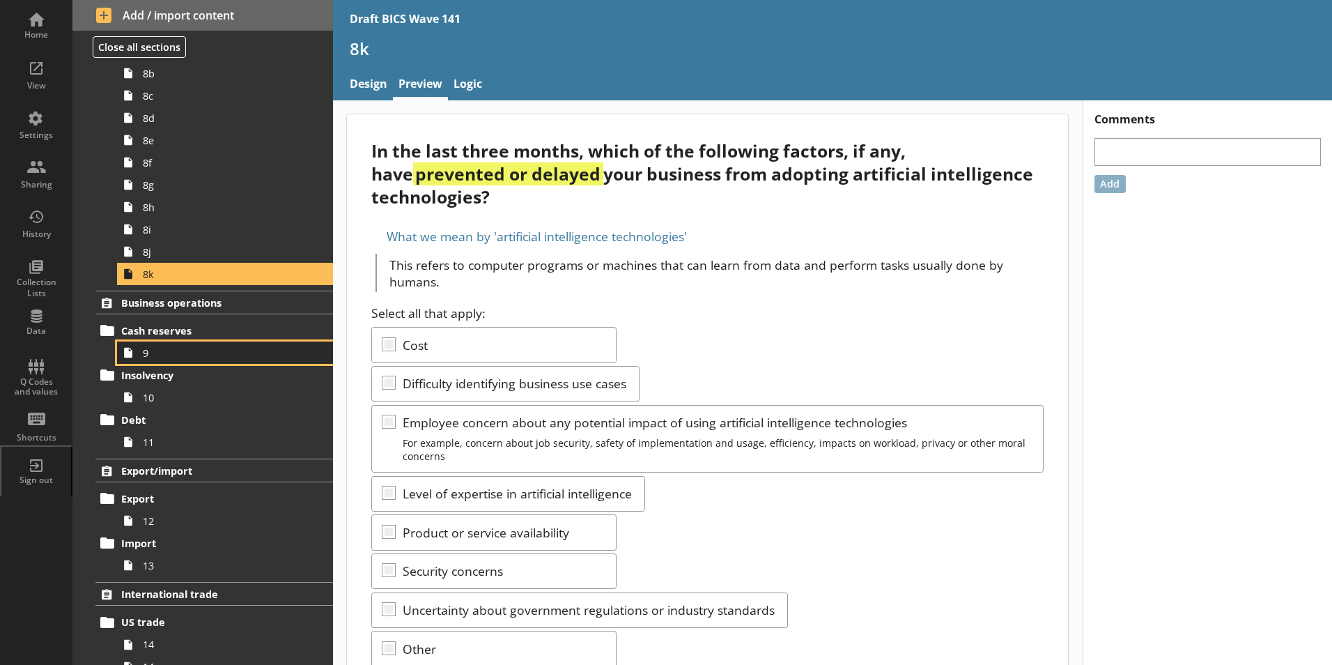
click at [153, 355] on span "9" at bounding box center [220, 352] width 155 height 13
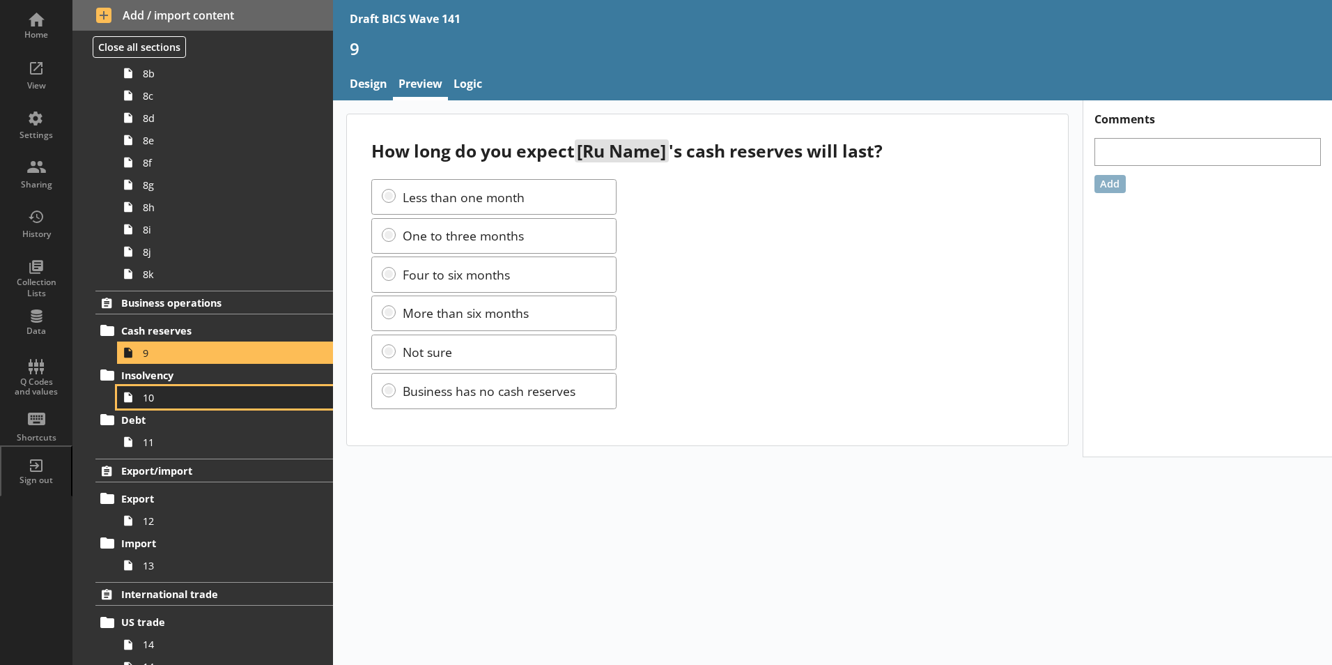
click at [151, 394] on span "10" at bounding box center [220, 397] width 155 height 13
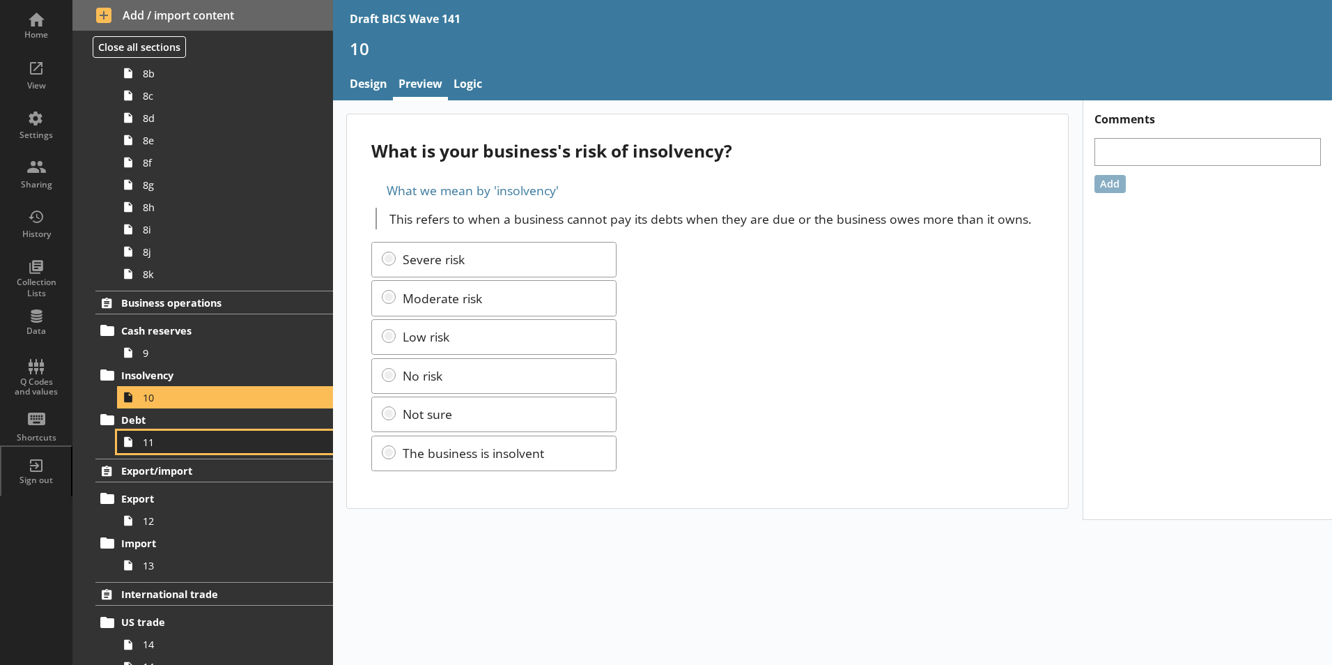
click at [157, 449] on link "11" at bounding box center [225, 442] width 216 height 22
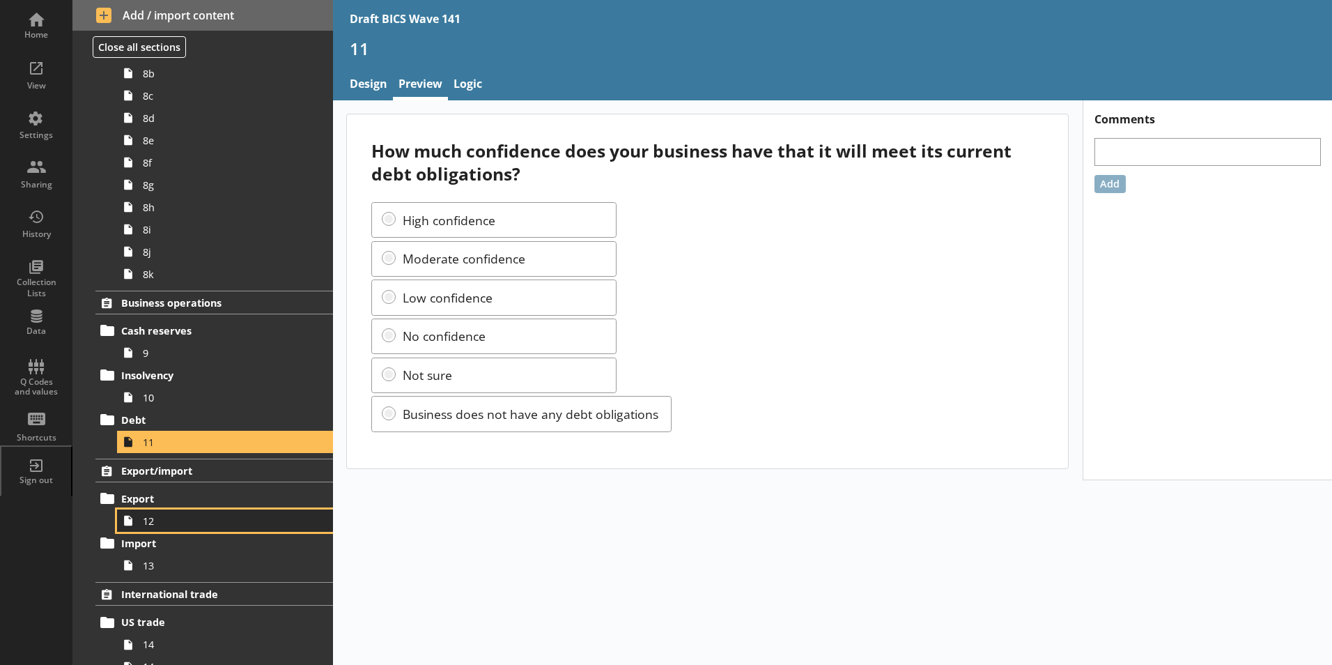
click at [151, 524] on span "12" at bounding box center [220, 520] width 155 height 13
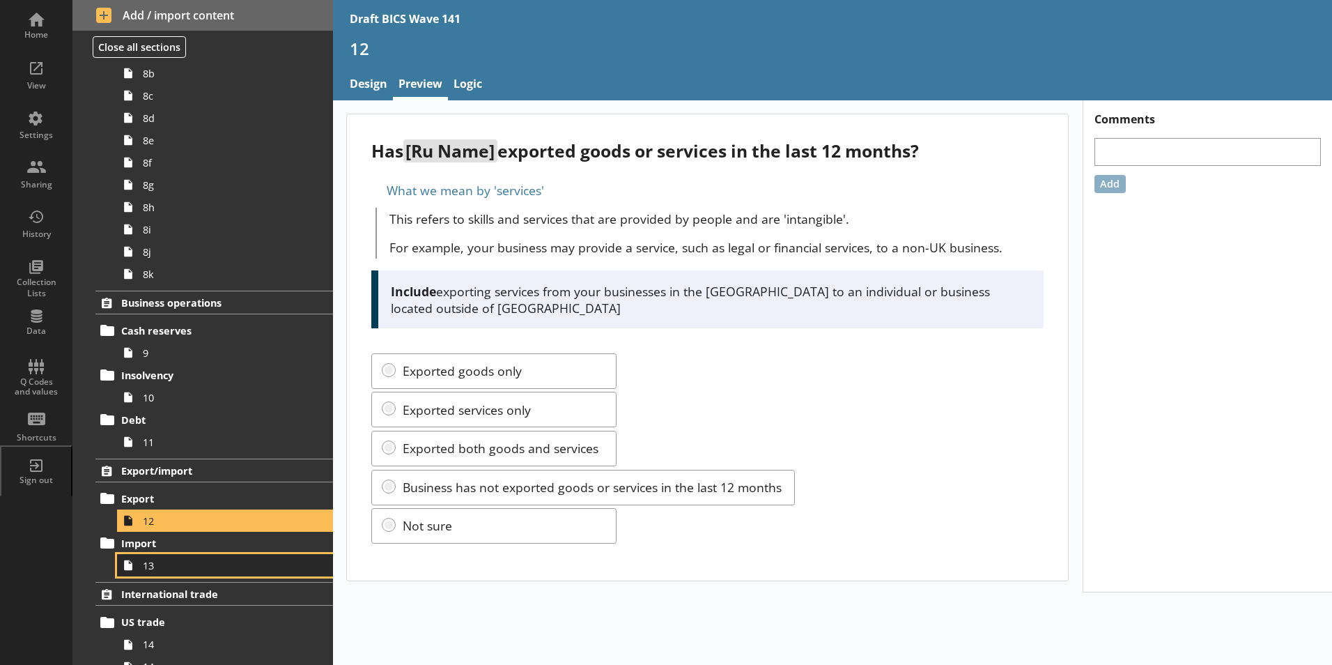
click at [155, 568] on span "13" at bounding box center [220, 565] width 155 height 13
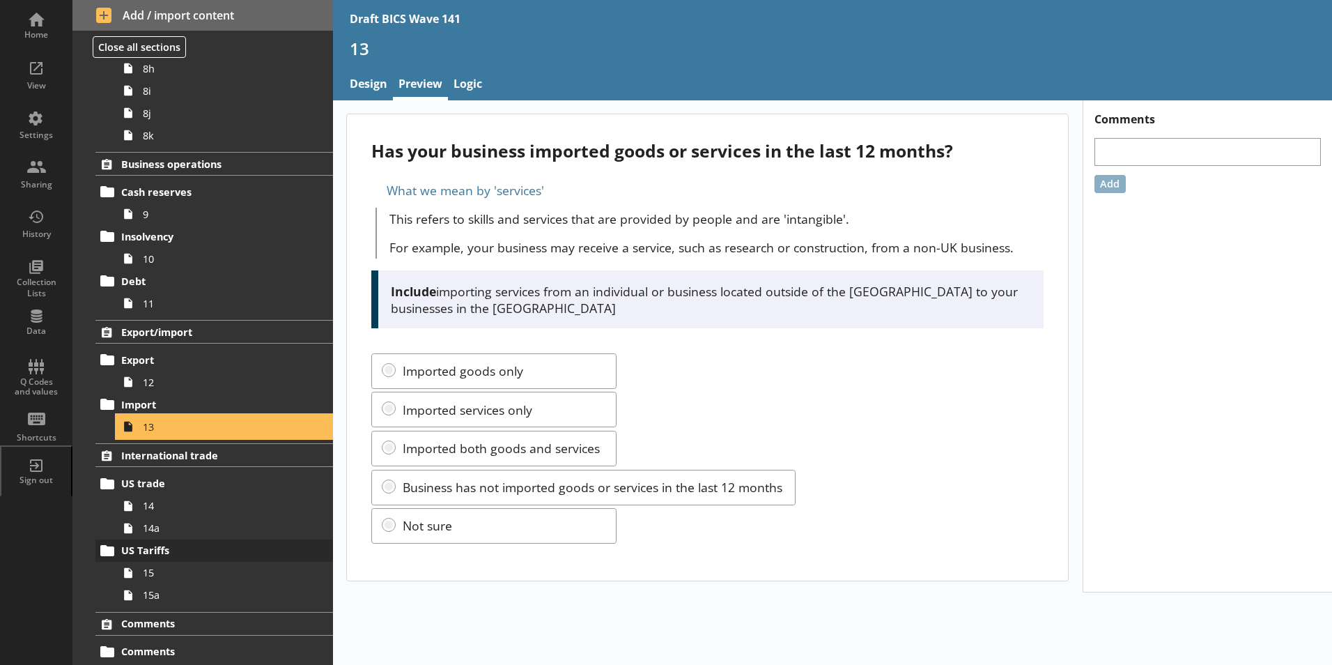
scroll to position [836, 0]
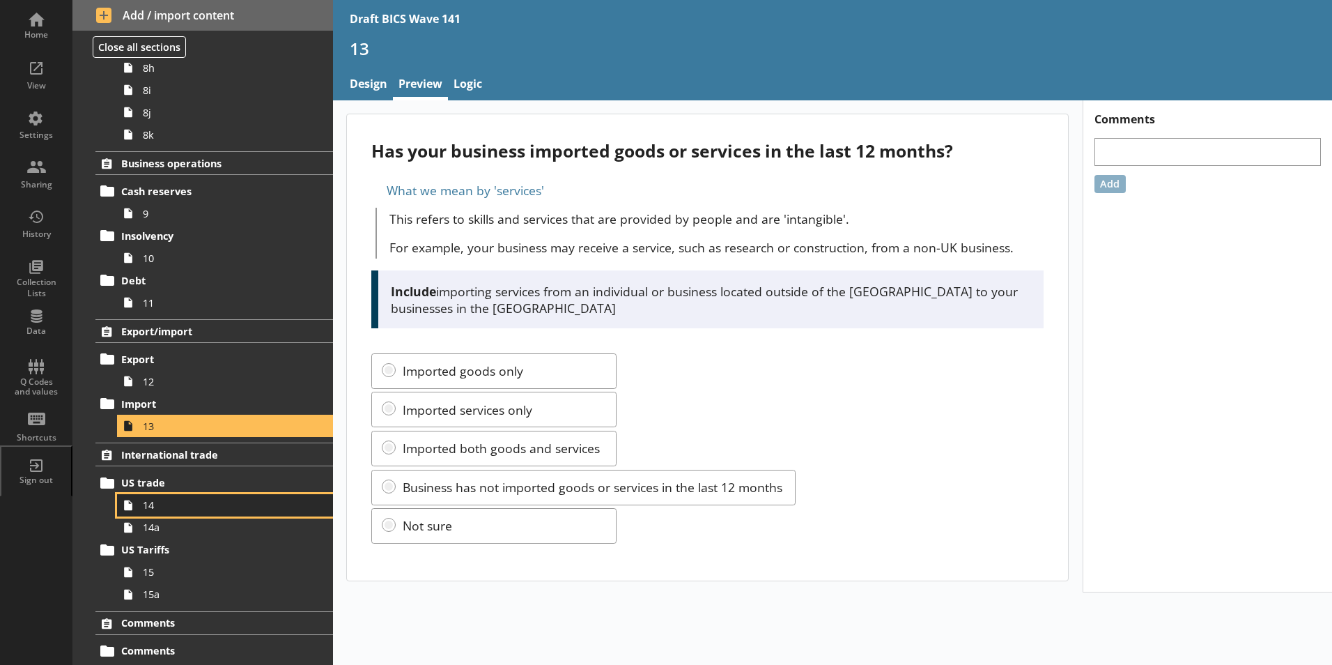
click at [151, 513] on link "14" at bounding box center [225, 505] width 216 height 22
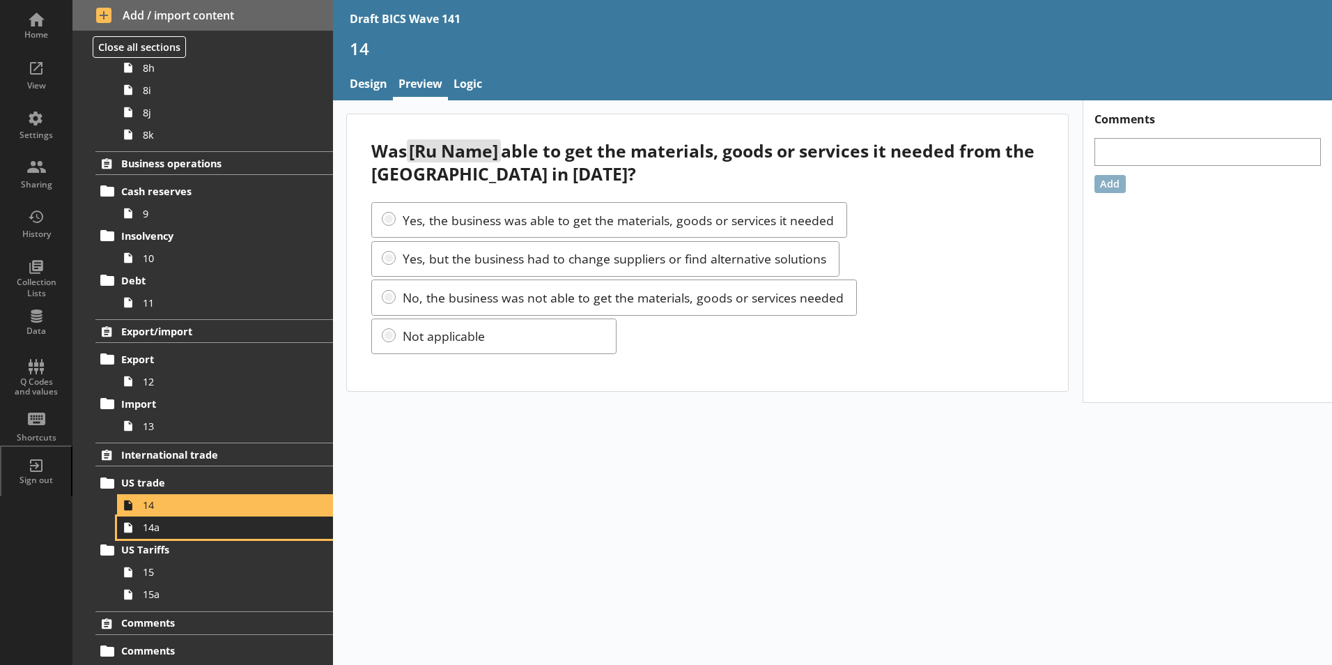
click at [160, 530] on span "14a" at bounding box center [220, 527] width 155 height 13
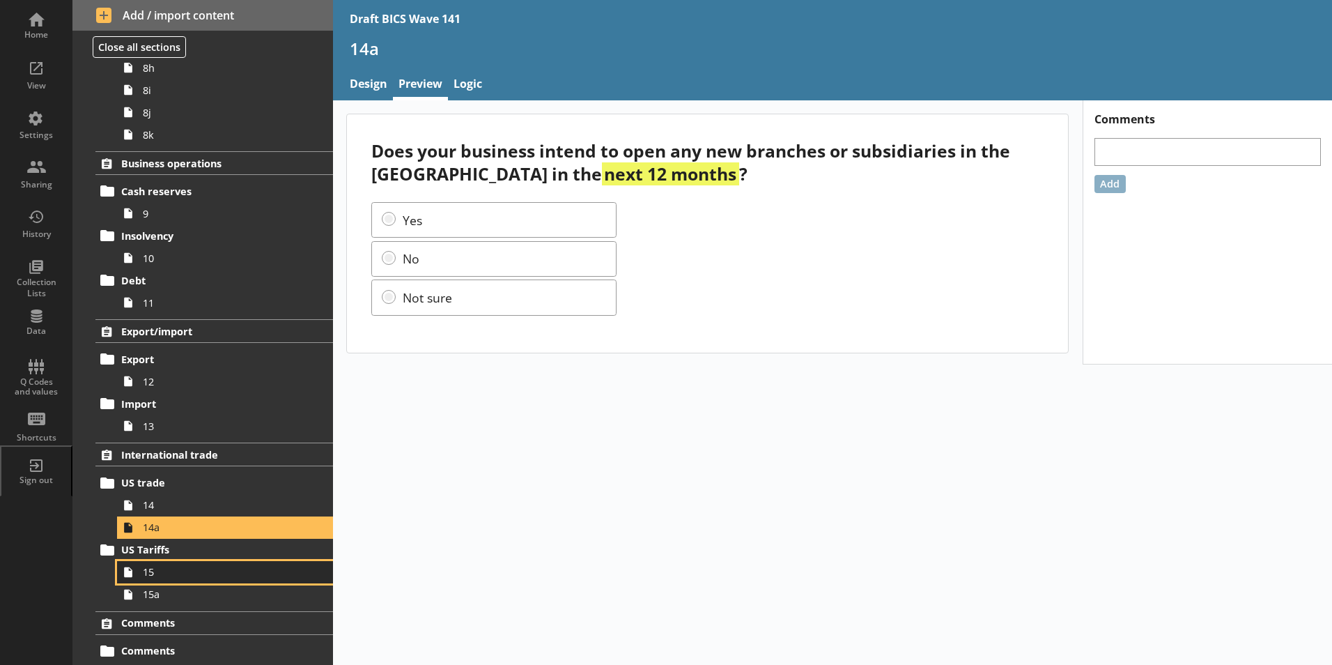
click at [152, 578] on span "15" at bounding box center [220, 571] width 155 height 13
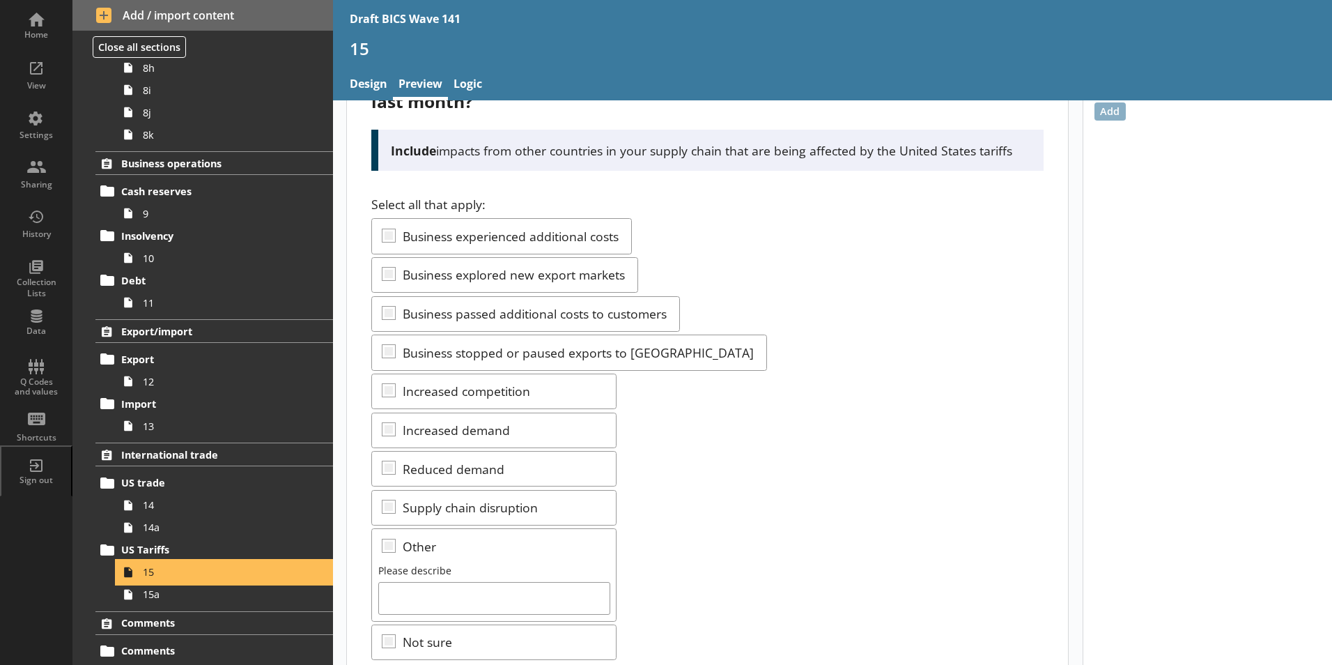
scroll to position [187, 0]
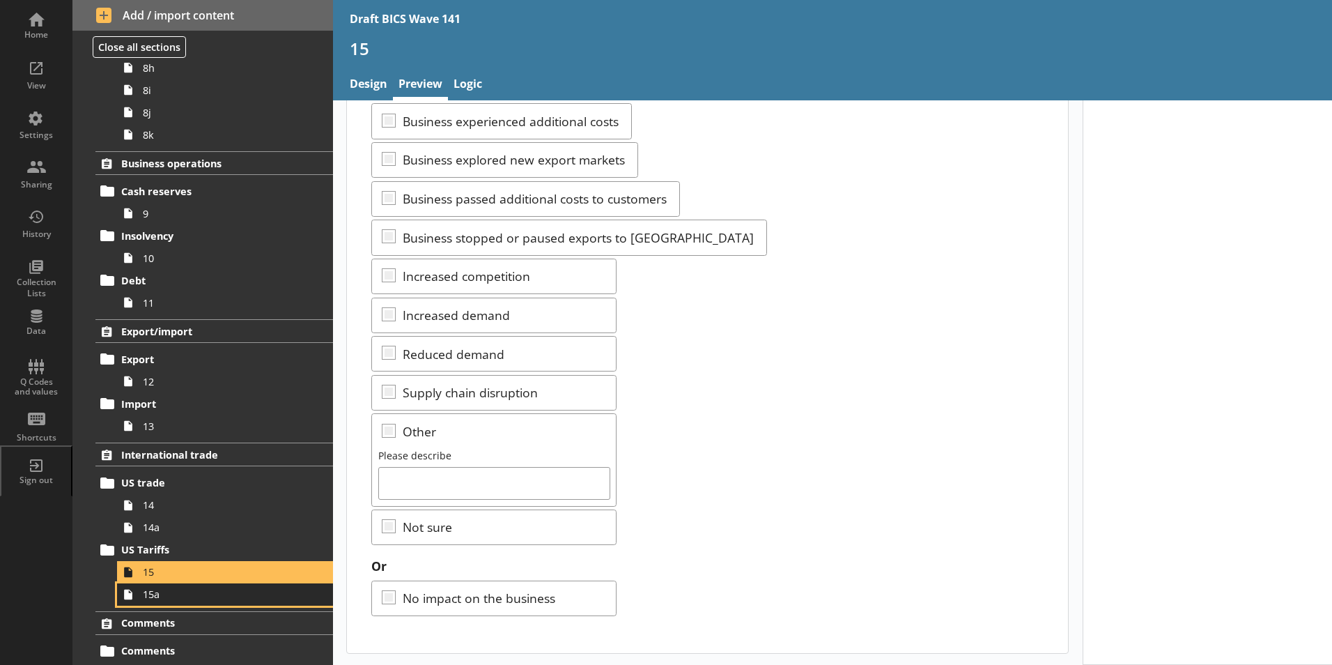
click at [151, 596] on span "15a" at bounding box center [220, 593] width 155 height 13
